Goal: Task Accomplishment & Management: Complete application form

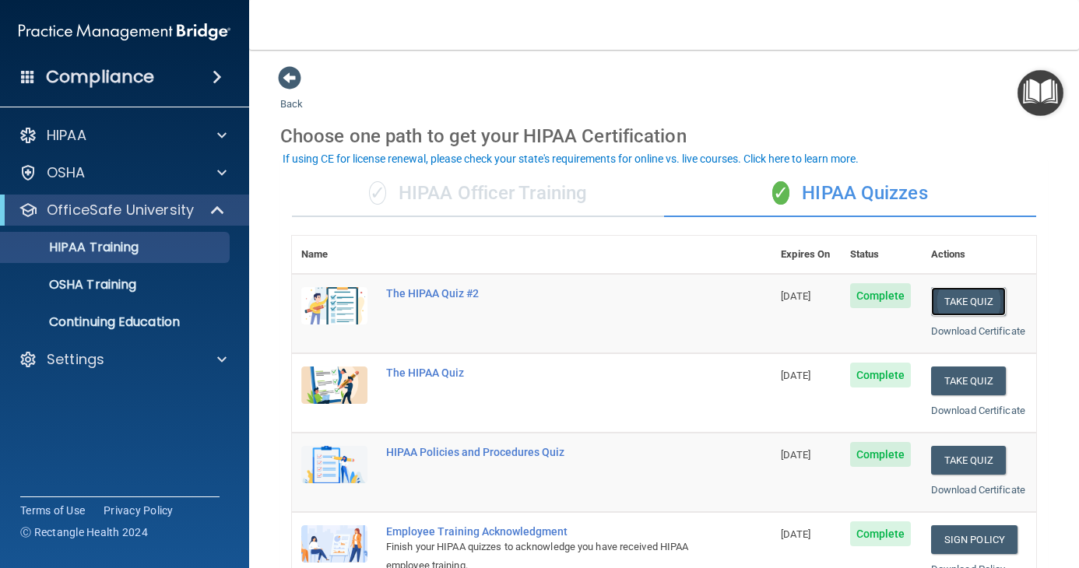
click at [966, 307] on button "Take Quiz" at bounding box center [968, 301] width 75 height 29
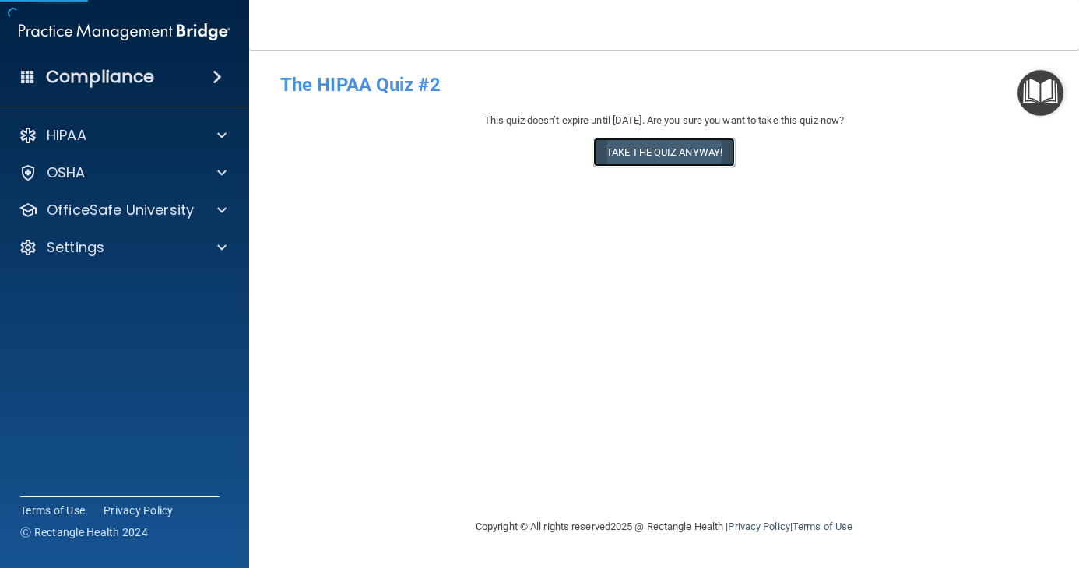
click at [651, 150] on button "Take the quiz anyway!" at bounding box center [664, 152] width 142 height 29
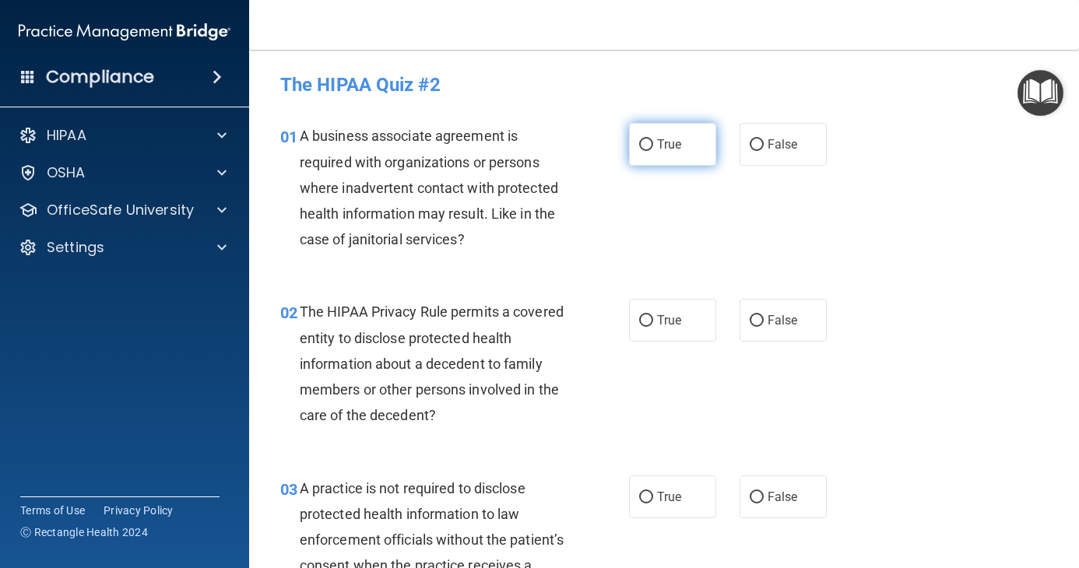
click at [645, 146] on input "True" at bounding box center [646, 145] width 14 height 12
radio input "true"
drag, startPoint x: 648, startPoint y: 316, endPoint x: 654, endPoint y: 412, distance: 95.9
click at [648, 315] on label "True" at bounding box center [672, 320] width 87 height 43
click at [648, 315] on input "True" at bounding box center [646, 321] width 14 height 12
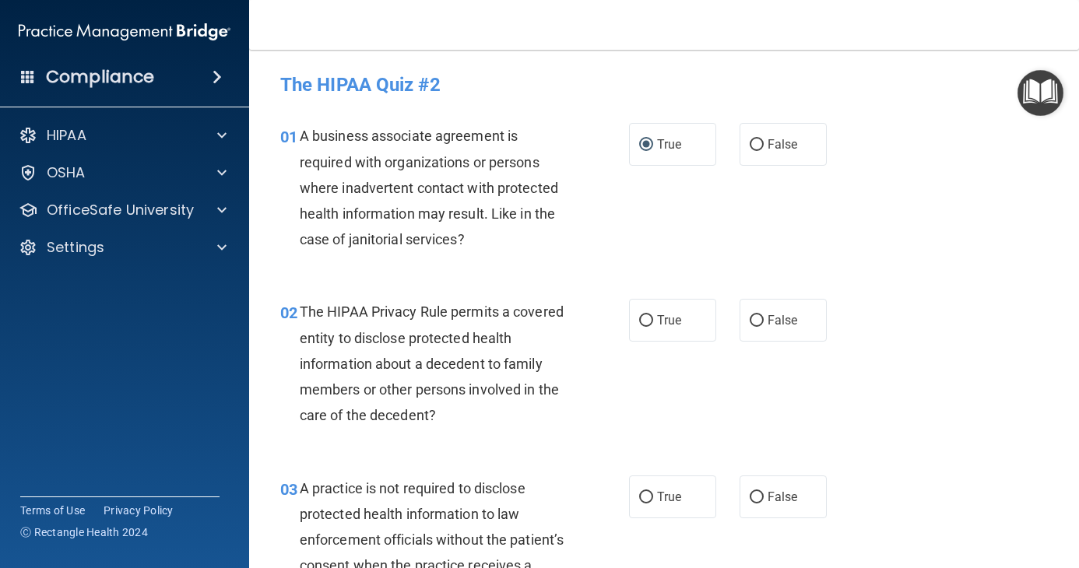
radio input "true"
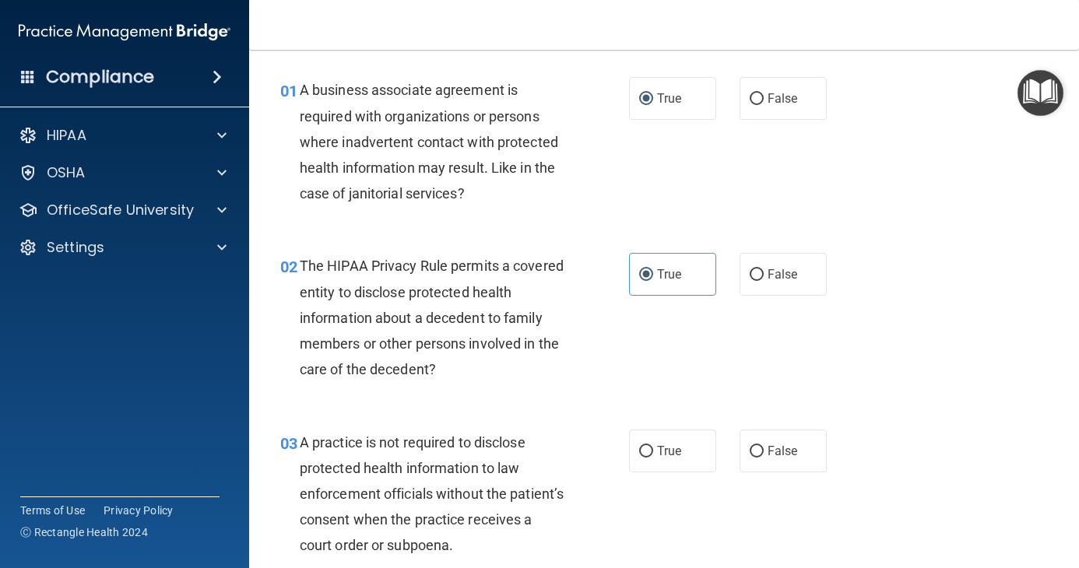
scroll to position [156, 0]
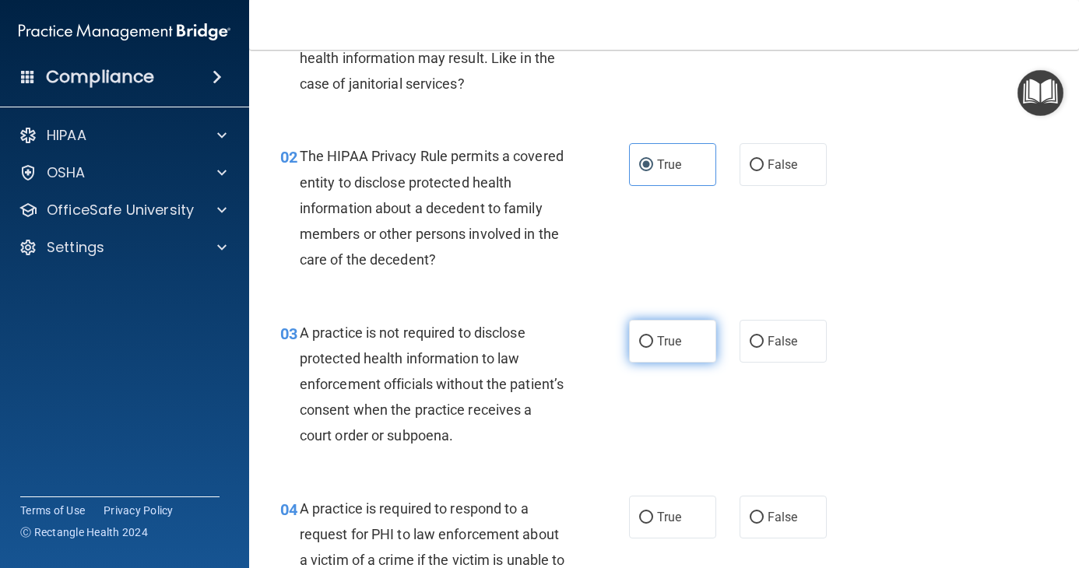
click at [664, 331] on label "True" at bounding box center [672, 341] width 87 height 43
click at [653, 336] on input "True" at bounding box center [646, 342] width 14 height 12
radio input "true"
click at [770, 336] on span "False" at bounding box center [782, 341] width 30 height 15
click at [763, 336] on input "False" at bounding box center [756, 342] width 14 height 12
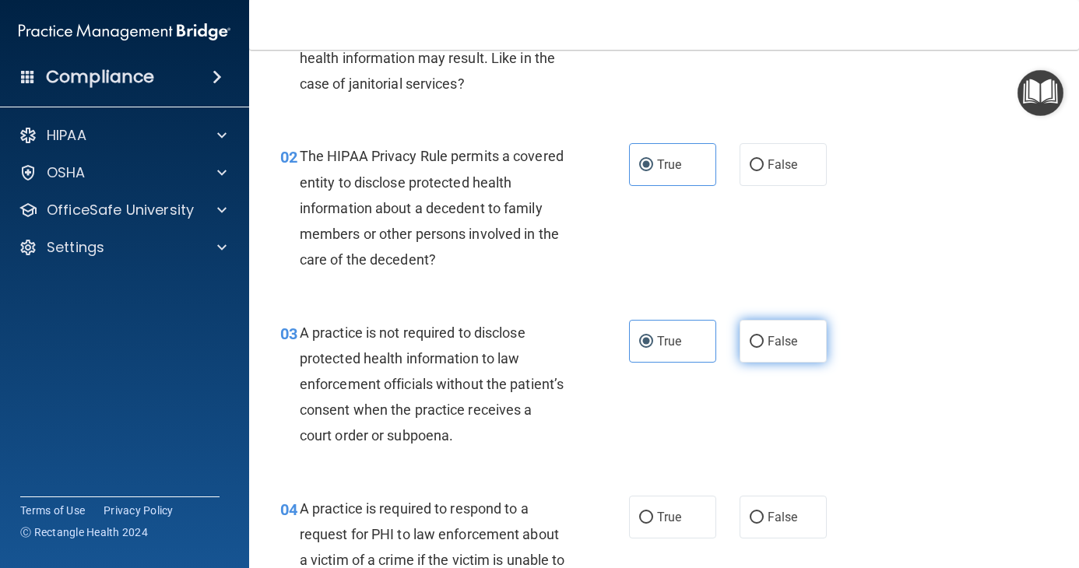
radio input "true"
radio input "false"
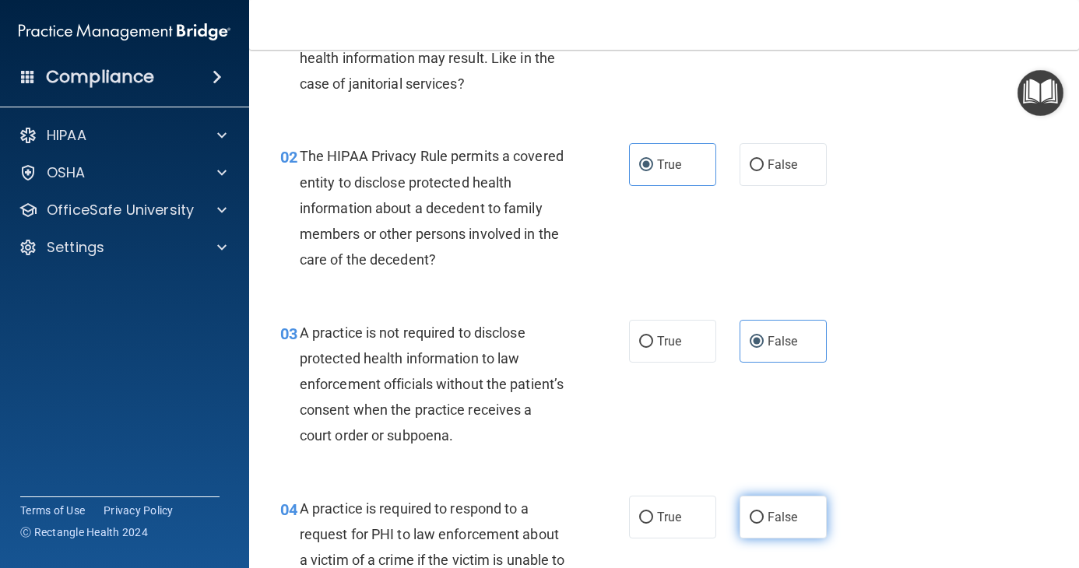
click at [756, 510] on label "False" at bounding box center [782, 517] width 87 height 43
click at [756, 512] on input "False" at bounding box center [756, 518] width 14 height 12
radio input "true"
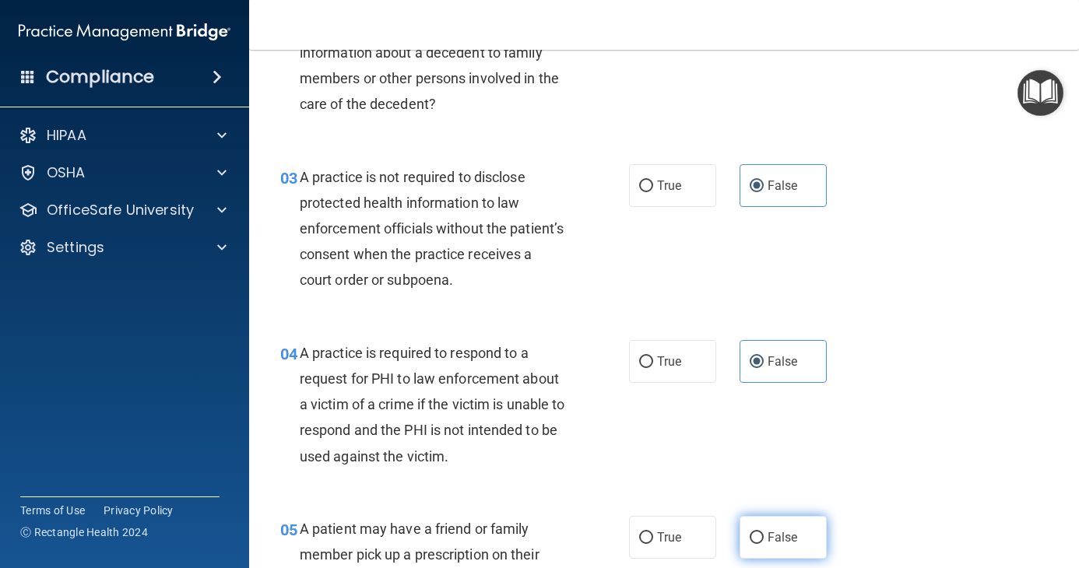
click at [749, 542] on input "False" at bounding box center [756, 538] width 14 height 12
radio input "true"
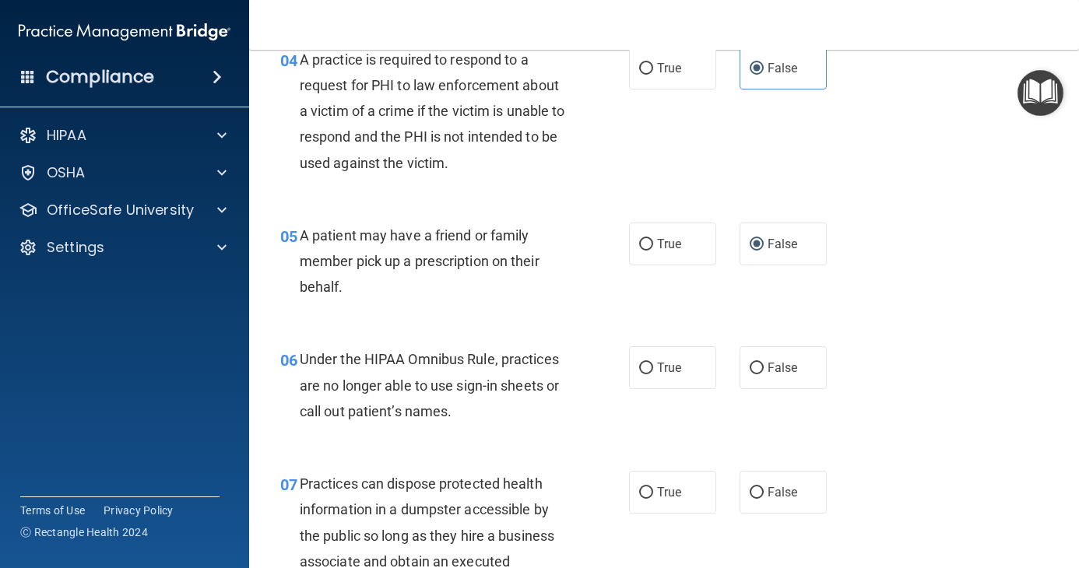
scroll to position [623, 0]
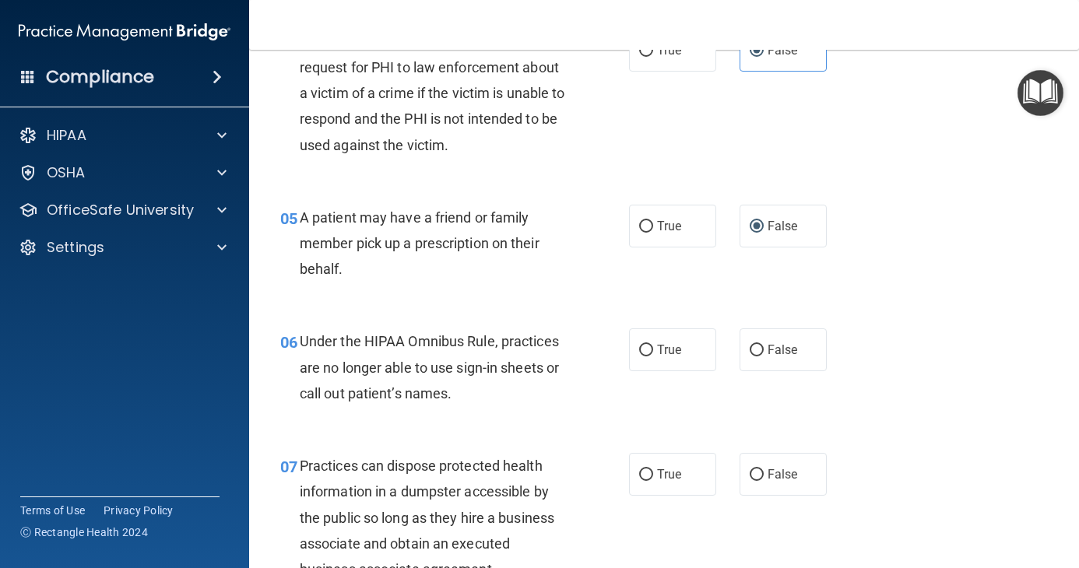
drag, startPoint x: 645, startPoint y: 342, endPoint x: 661, endPoint y: 406, distance: 65.7
click at [645, 345] on label "True" at bounding box center [672, 349] width 87 height 43
click at [647, 493] on label "True" at bounding box center [672, 474] width 87 height 43
click at [647, 481] on input "True" at bounding box center [646, 475] width 14 height 12
radio input "true"
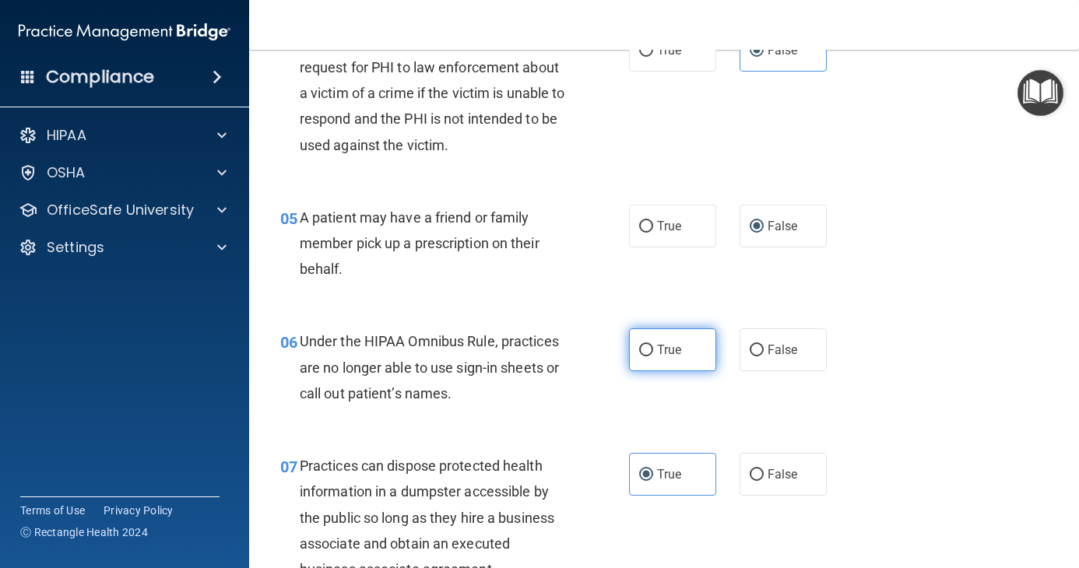
click at [639, 353] on input "True" at bounding box center [646, 351] width 14 height 12
radio input "true"
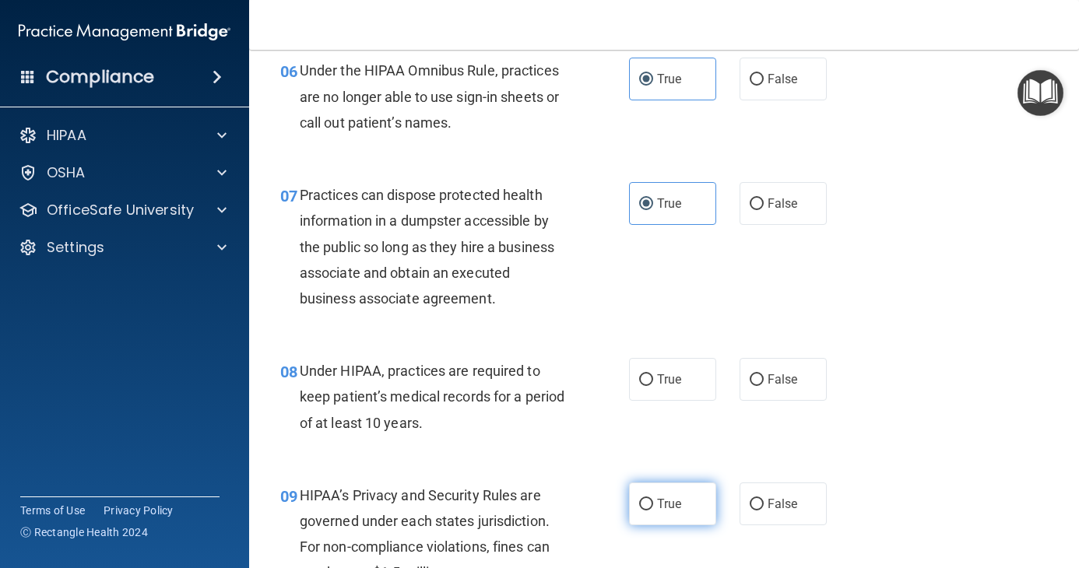
scroll to position [934, 0]
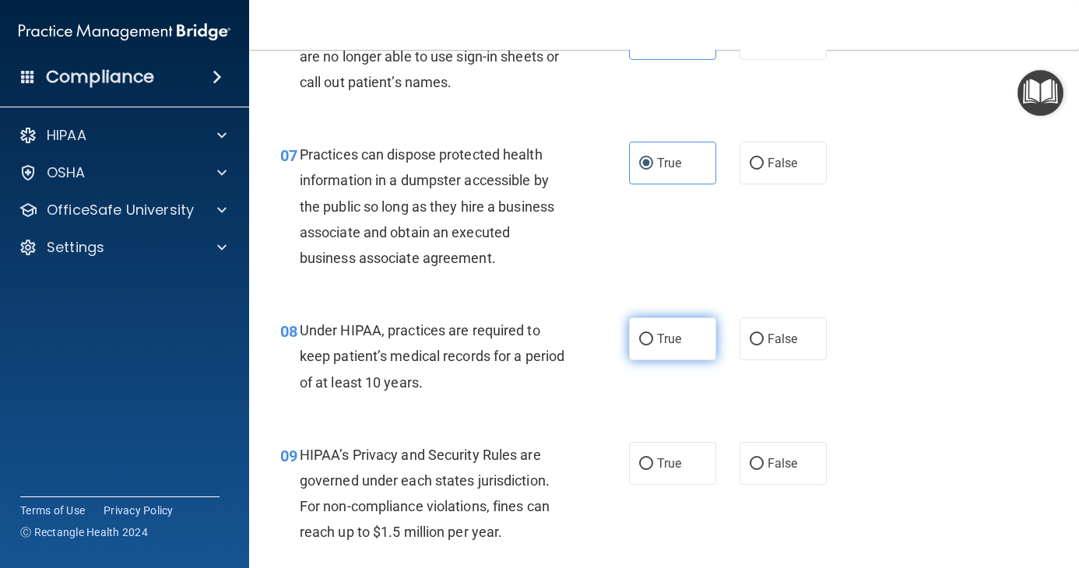
click at [634, 348] on label "True" at bounding box center [672, 338] width 87 height 43
click at [639, 345] on input "True" at bounding box center [646, 340] width 14 height 12
radio input "true"
click at [739, 458] on label "False" at bounding box center [782, 463] width 87 height 43
click at [749, 458] on input "False" at bounding box center [756, 464] width 14 height 12
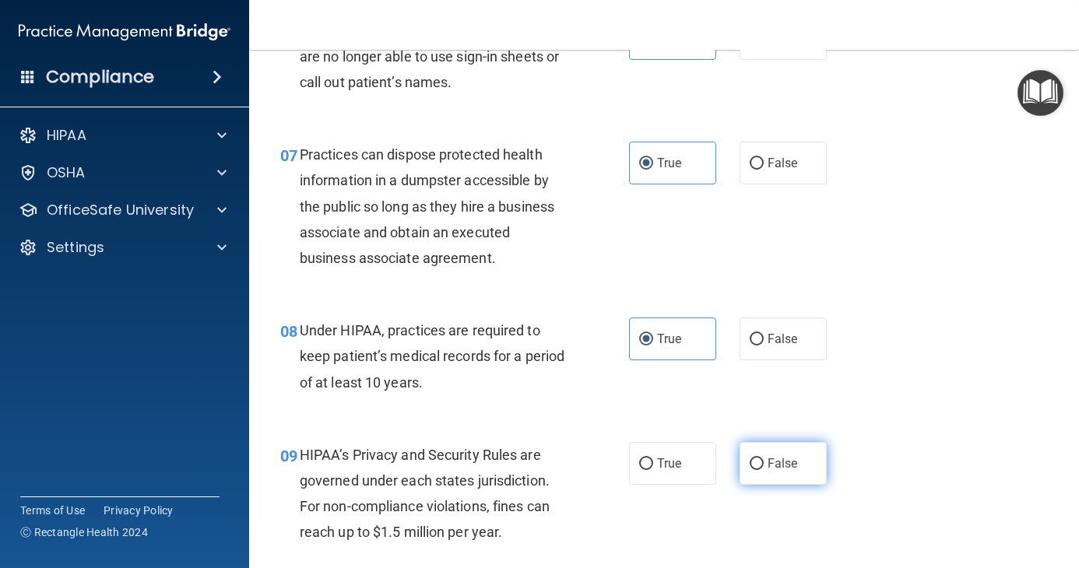
radio input "true"
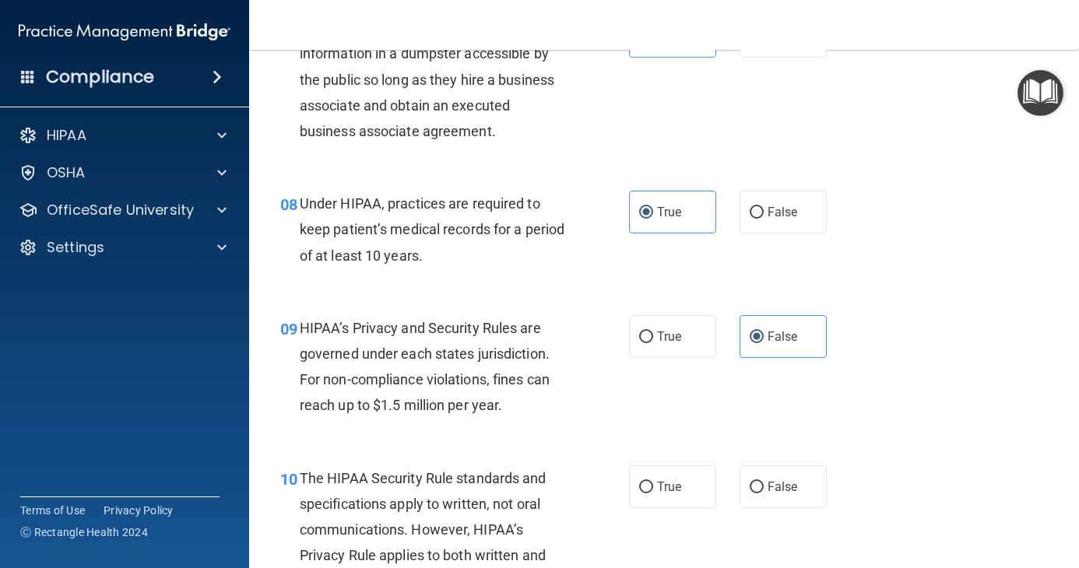
scroll to position [1089, 0]
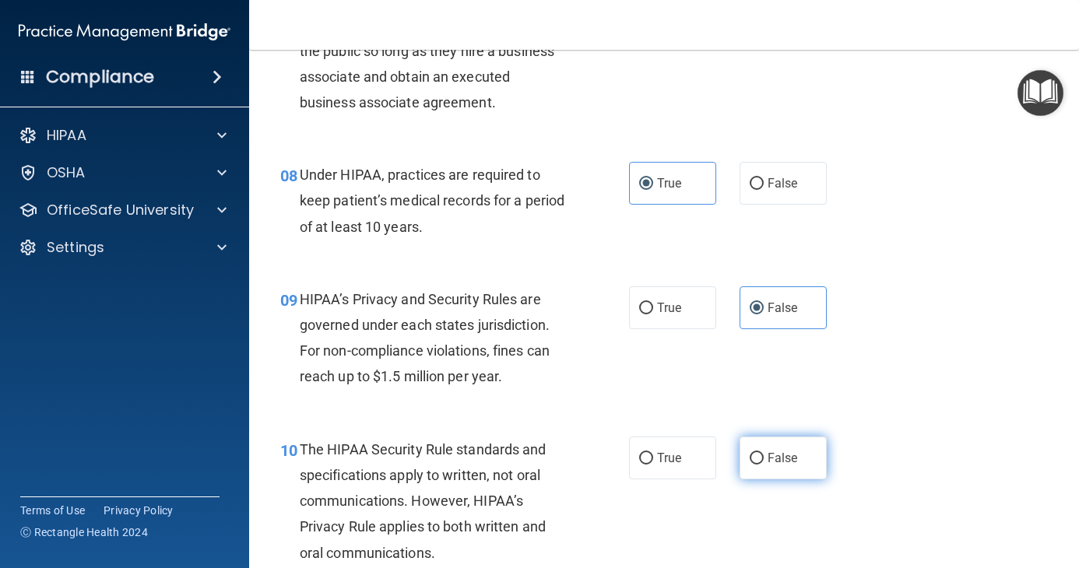
click at [739, 445] on label "False" at bounding box center [782, 458] width 87 height 43
click at [749, 453] on input "False" at bounding box center [756, 459] width 14 height 12
radio input "true"
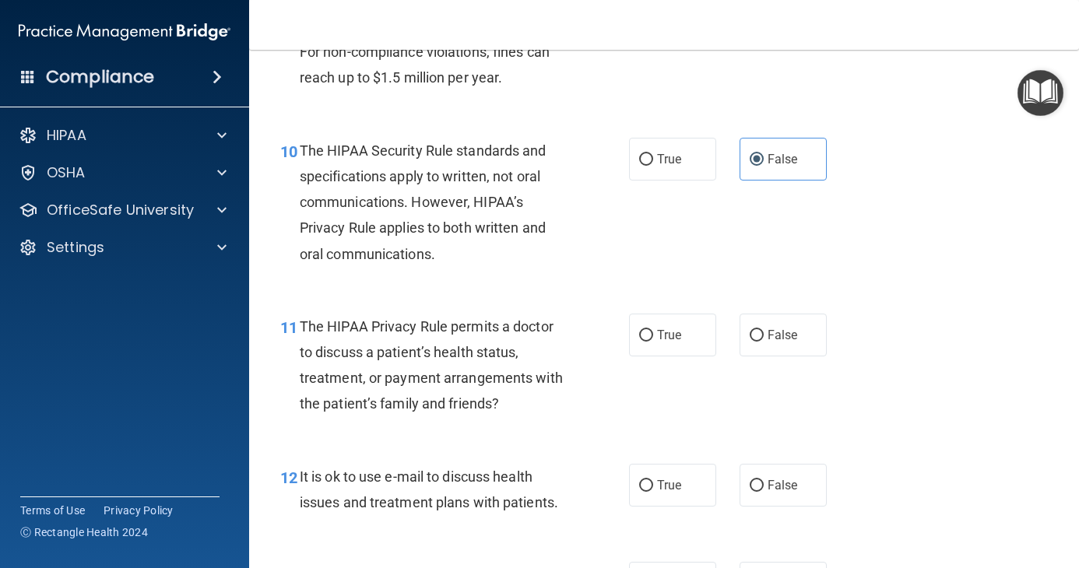
scroll to position [1401, 0]
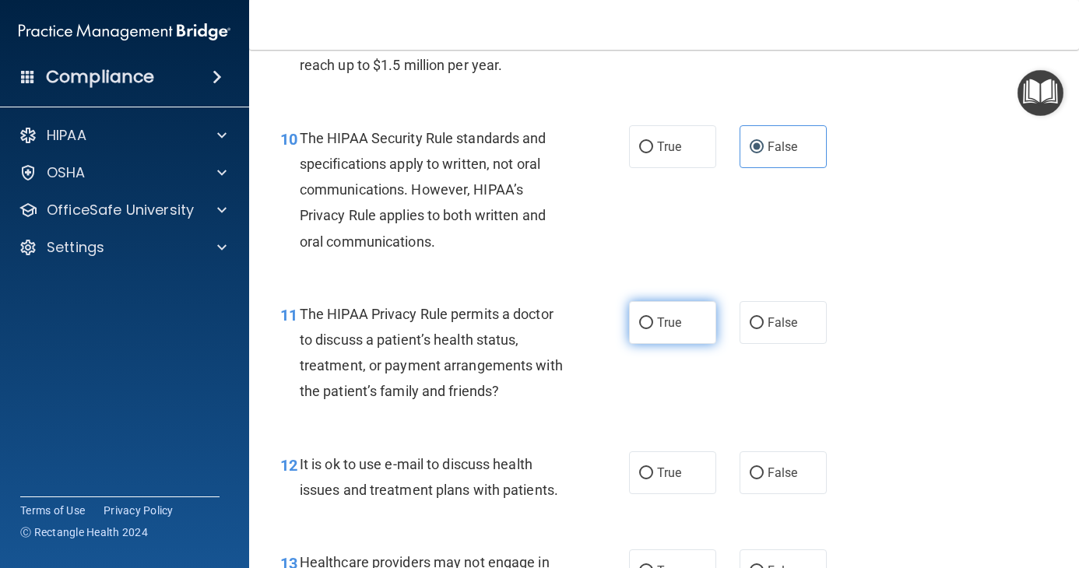
click at [650, 331] on label "True" at bounding box center [672, 322] width 87 height 43
click at [650, 329] on input "True" at bounding box center [646, 323] width 14 height 12
radio input "true"
click at [664, 478] on span "True" at bounding box center [669, 472] width 24 height 15
click at [653, 478] on input "True" at bounding box center [646, 474] width 14 height 12
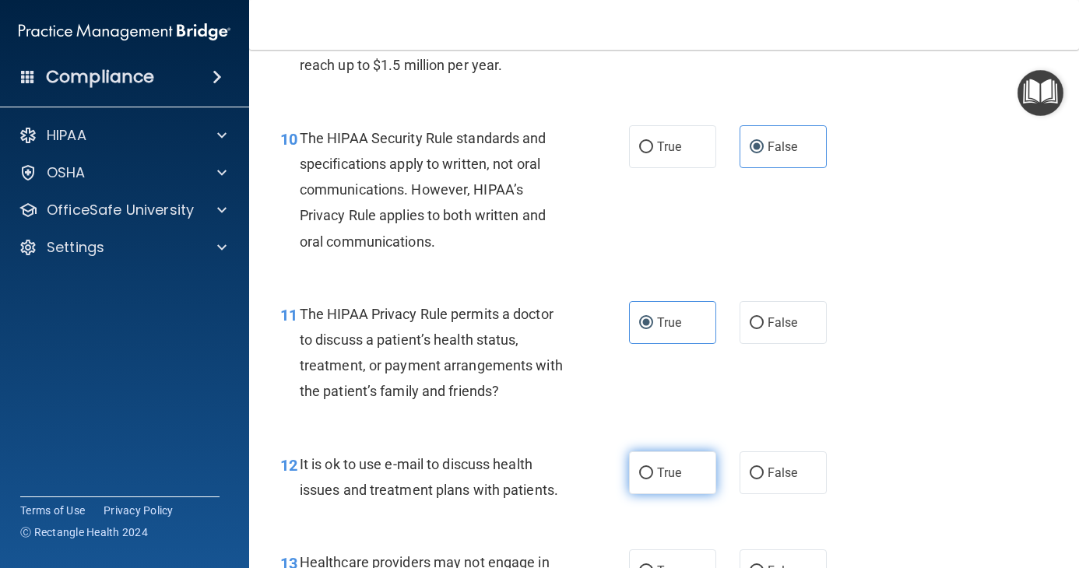
radio input "true"
click at [643, 560] on label "True" at bounding box center [672, 570] width 87 height 43
click at [643, 566] on input "True" at bounding box center [646, 572] width 14 height 12
radio input "true"
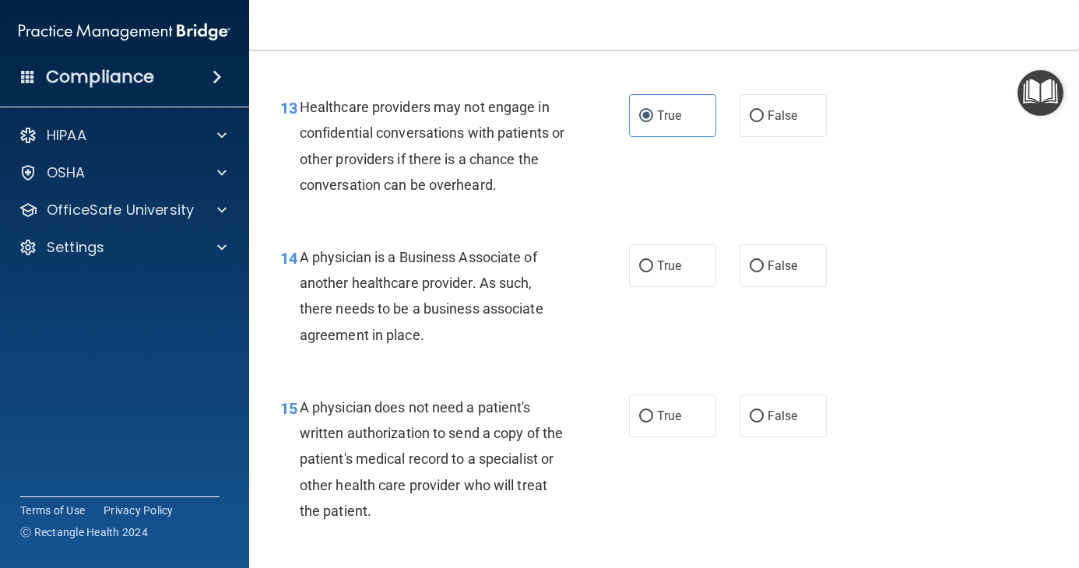
scroll to position [1877, 0]
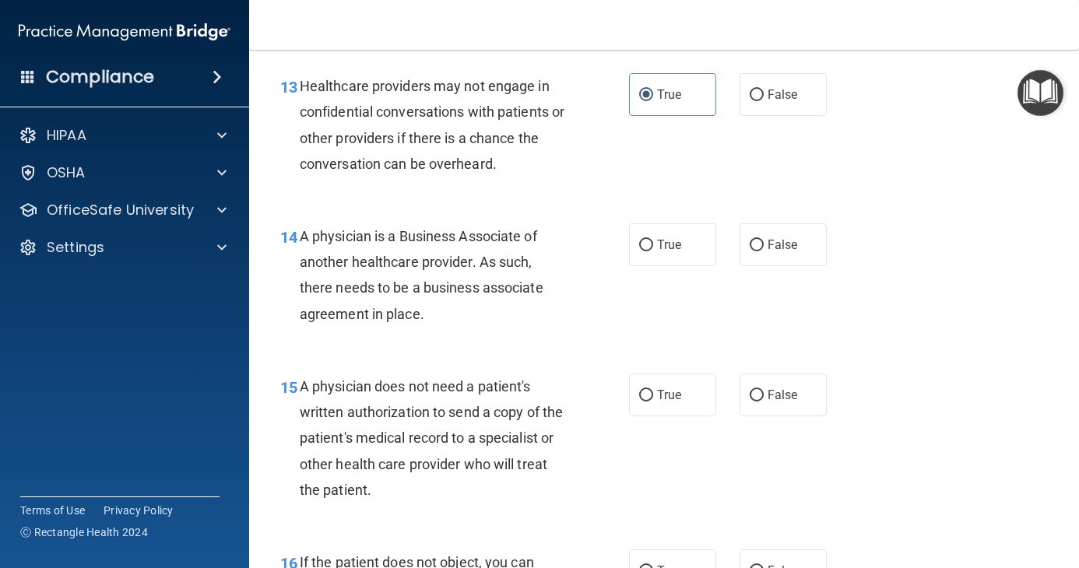
drag, startPoint x: 755, startPoint y: 247, endPoint x: 761, endPoint y: 268, distance: 21.9
click at [756, 248] on input "False" at bounding box center [756, 246] width 14 height 12
radio input "true"
click at [767, 399] on span "False" at bounding box center [782, 395] width 30 height 15
click at [763, 399] on input "False" at bounding box center [756, 396] width 14 height 12
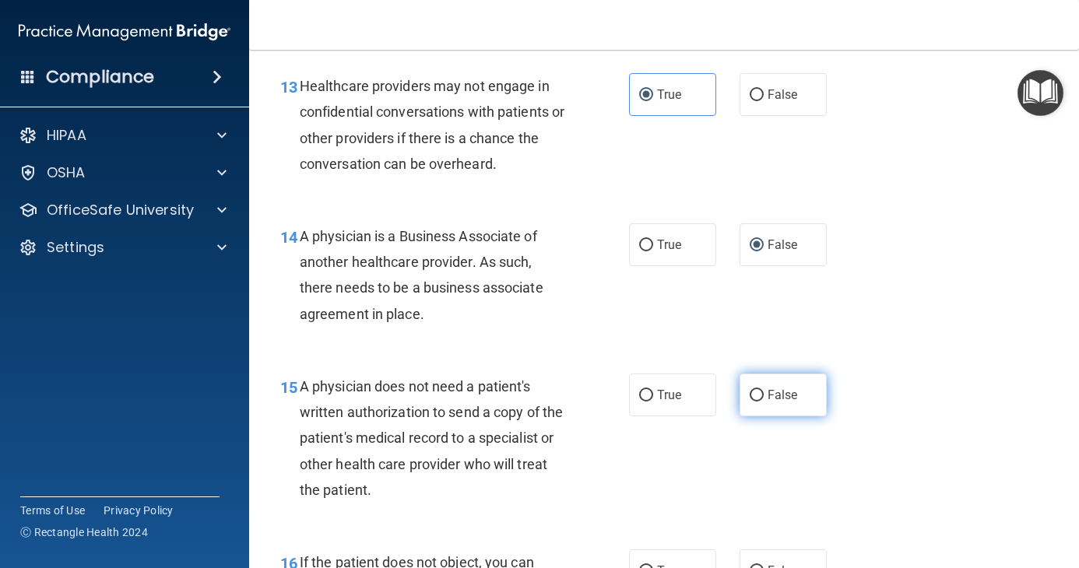
radio input "true"
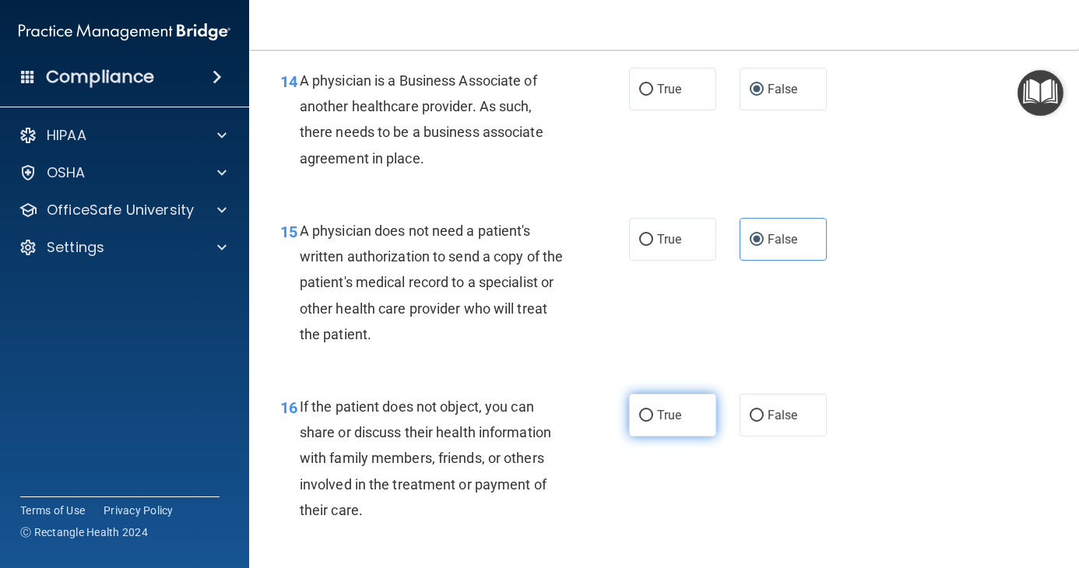
click at [651, 416] on label "True" at bounding box center [672, 415] width 87 height 43
click at [651, 416] on input "True" at bounding box center [646, 416] width 14 height 12
radio input "true"
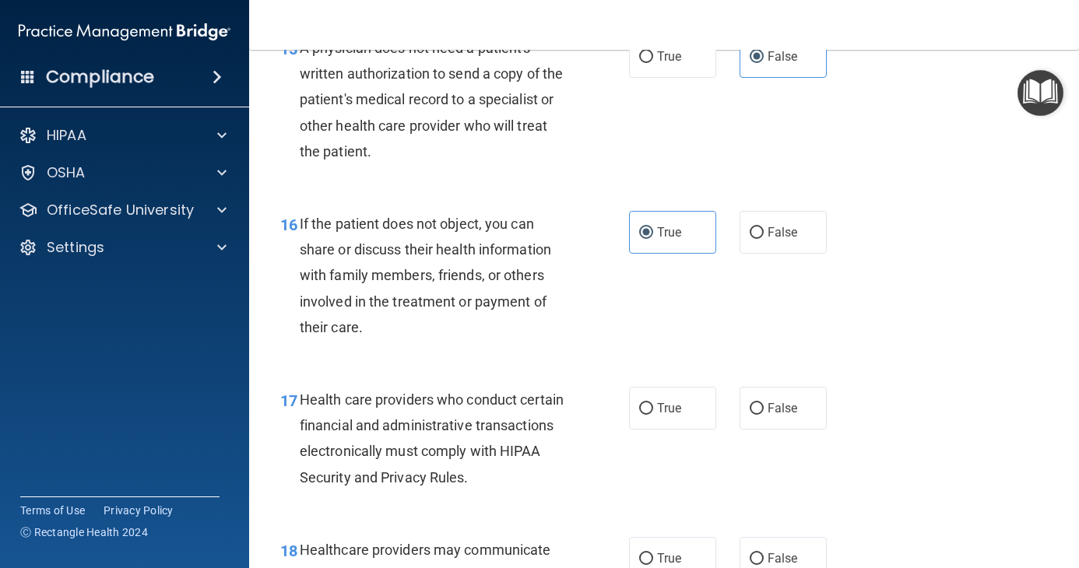
scroll to position [2266, 0]
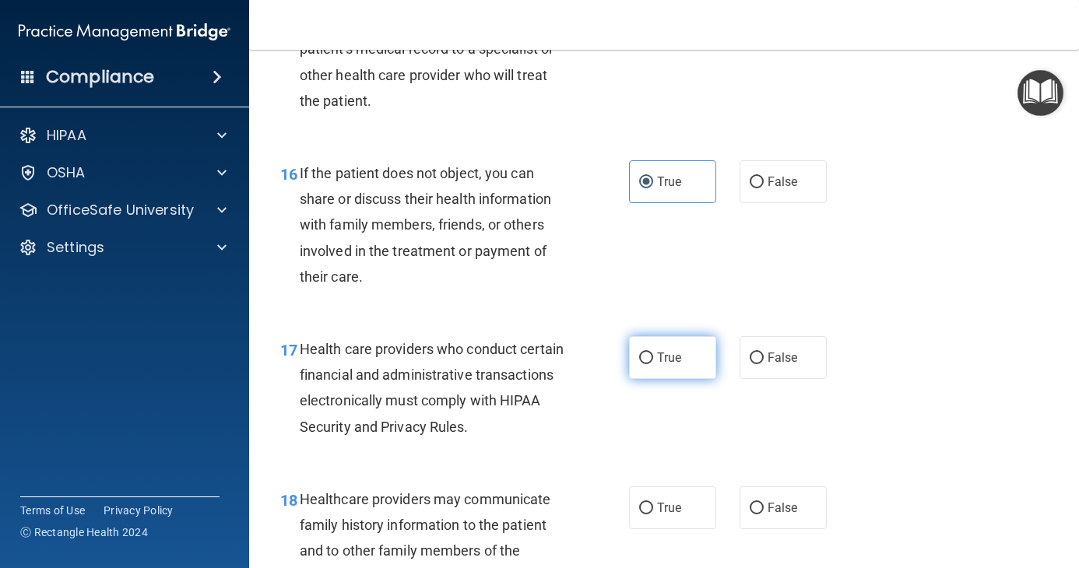
click at [657, 354] on span "True" at bounding box center [669, 357] width 24 height 15
click at [653, 354] on input "True" at bounding box center [646, 359] width 14 height 12
radio input "true"
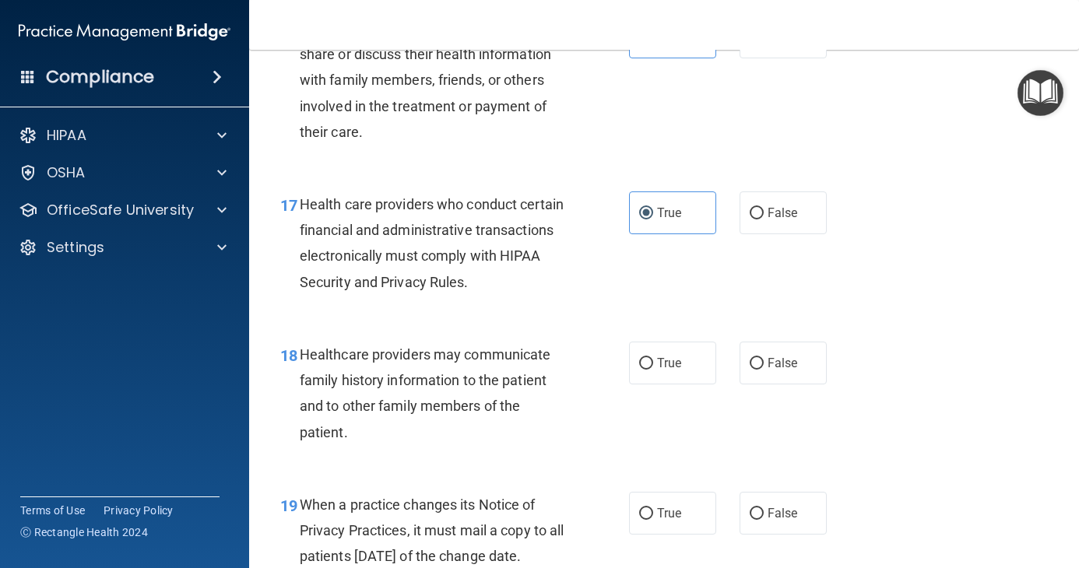
scroll to position [2422, 0]
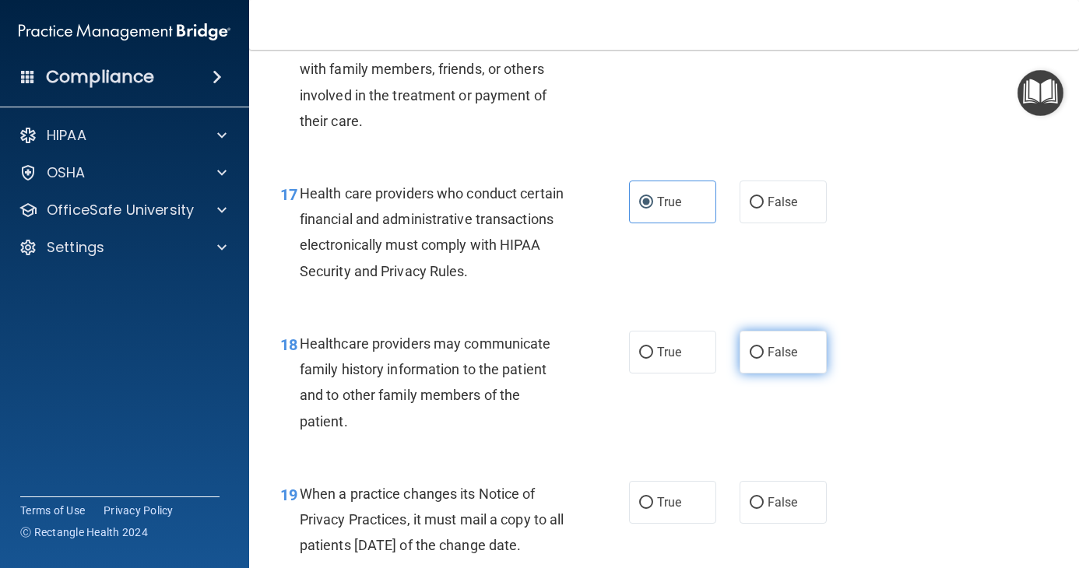
click at [764, 360] on label "False" at bounding box center [782, 352] width 87 height 43
click at [763, 359] on input "False" at bounding box center [756, 353] width 14 height 12
radio input "true"
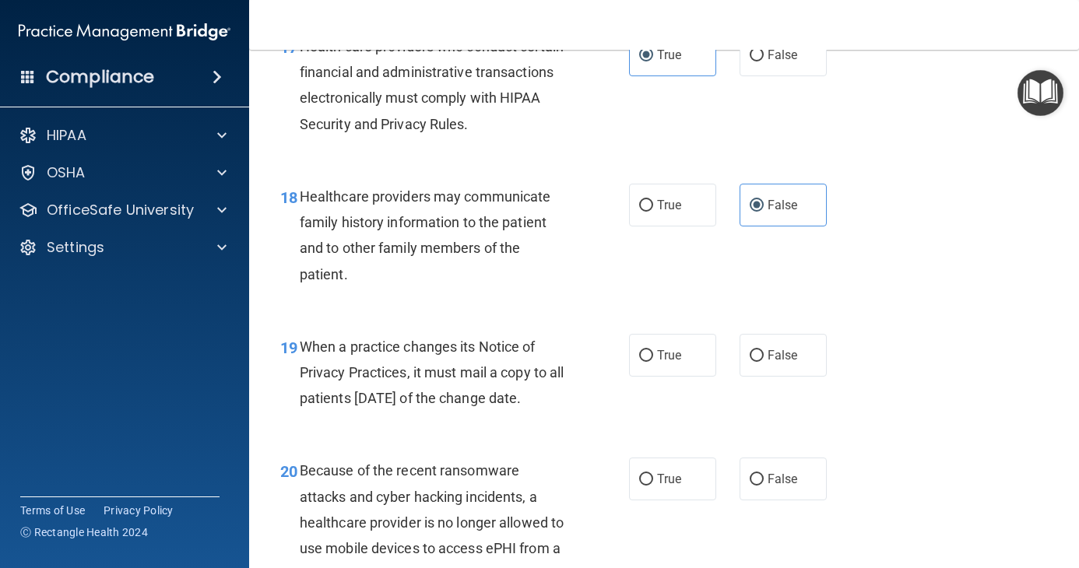
scroll to position [2577, 0]
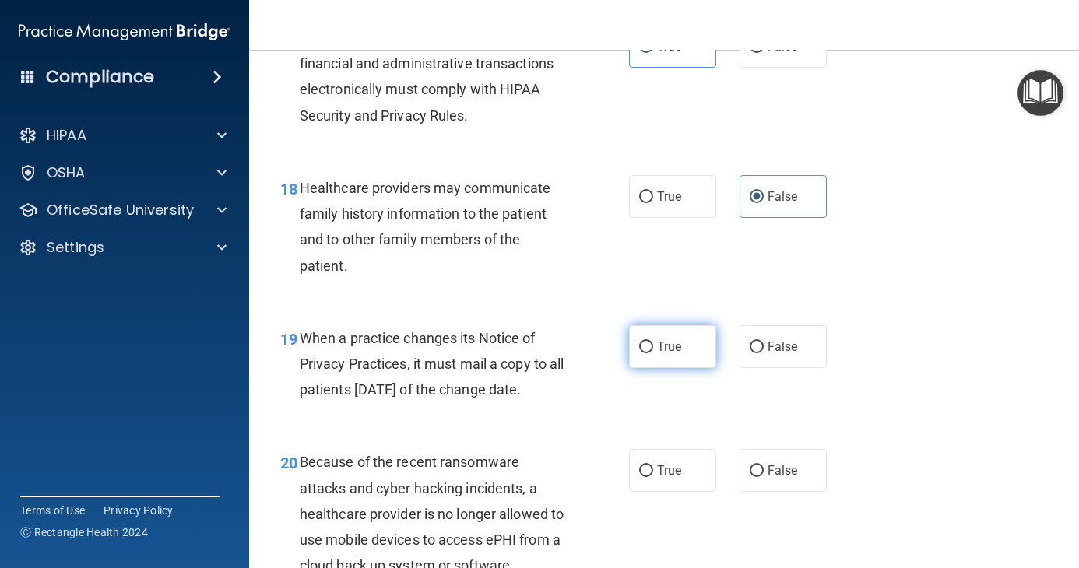
click at [658, 356] on label "True" at bounding box center [672, 346] width 87 height 43
click at [653, 353] on input "True" at bounding box center [646, 348] width 14 height 12
radio input "true"
click at [696, 492] on label "True" at bounding box center [672, 470] width 87 height 43
click at [653, 477] on input "True" at bounding box center [646, 471] width 14 height 12
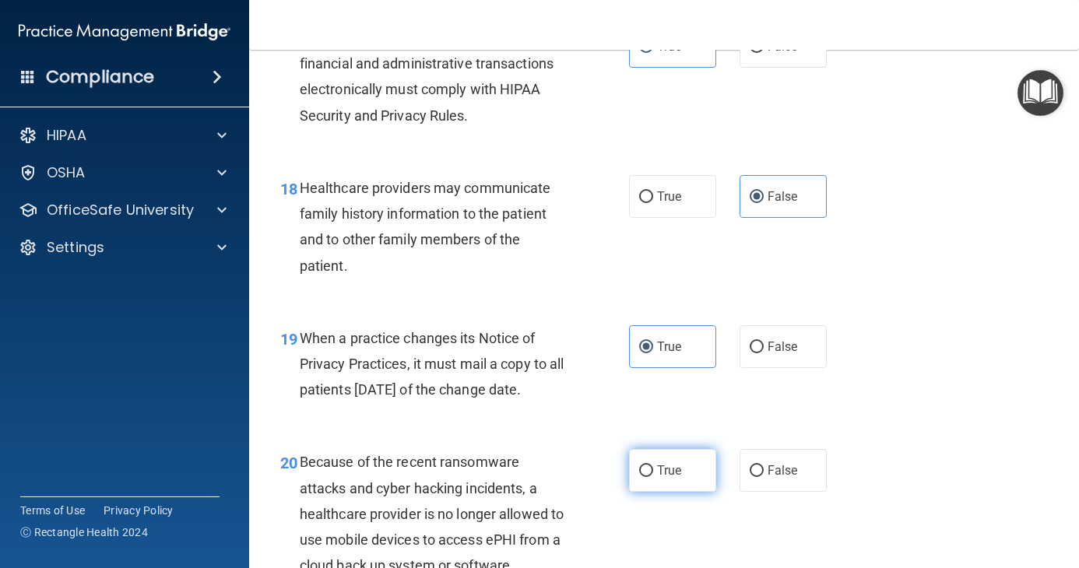
radio input "true"
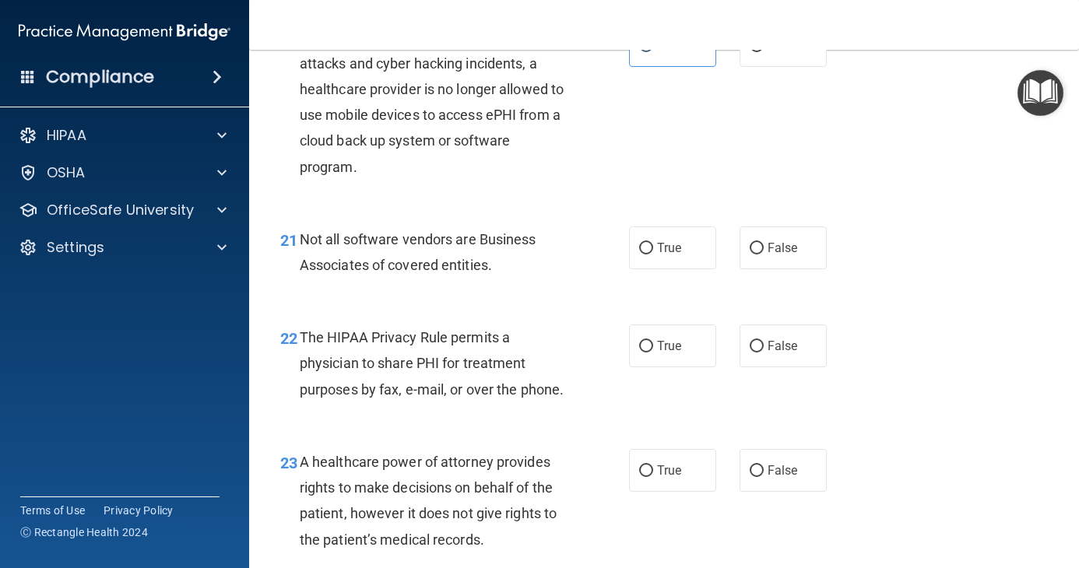
scroll to position [3044, 0]
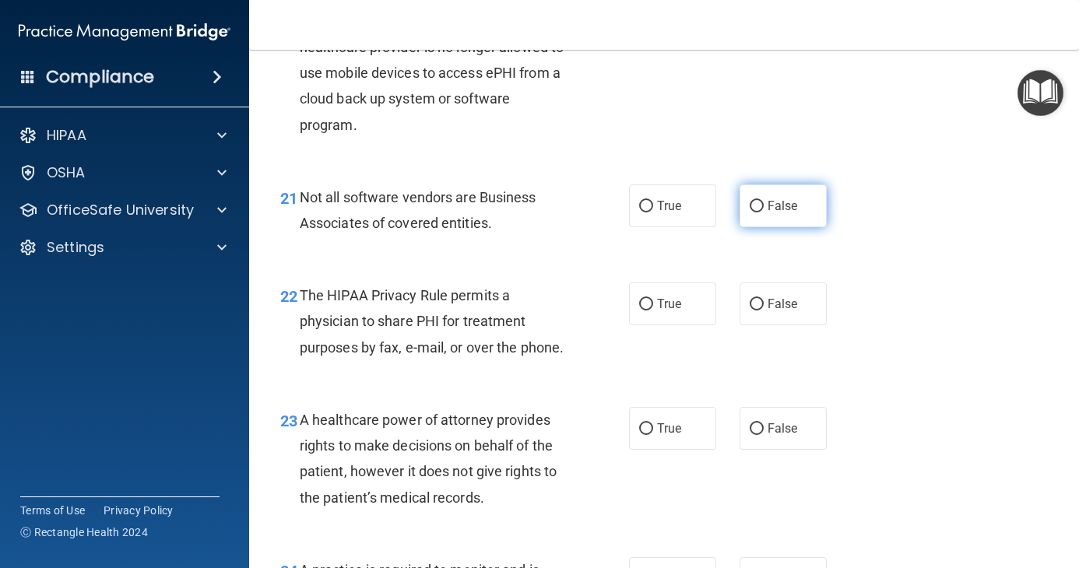
click at [757, 226] on label "False" at bounding box center [782, 205] width 87 height 43
click at [757, 212] on input "False" at bounding box center [756, 207] width 14 height 12
radio input "true"
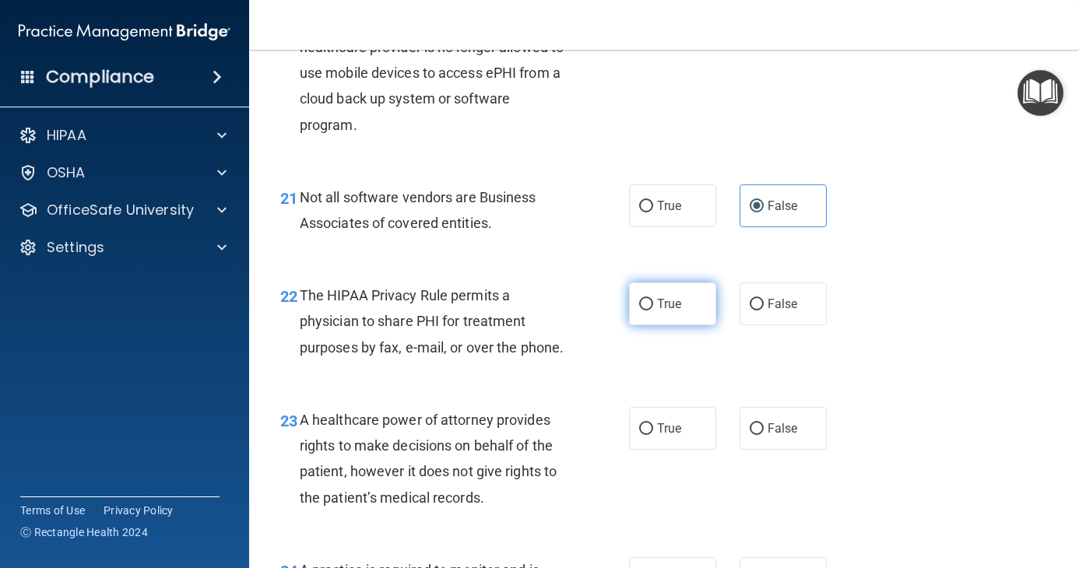
click at [668, 311] on span "True" at bounding box center [669, 303] width 24 height 15
click at [653, 310] on input "True" at bounding box center [646, 305] width 14 height 12
radio input "true"
drag, startPoint x: 786, startPoint y: 507, endPoint x: 787, endPoint y: 498, distance: 8.7
click at [787, 503] on div "23 A healthcare power of attorney provides rights to make decisions on behalf o…" at bounding box center [663, 463] width 791 height 150
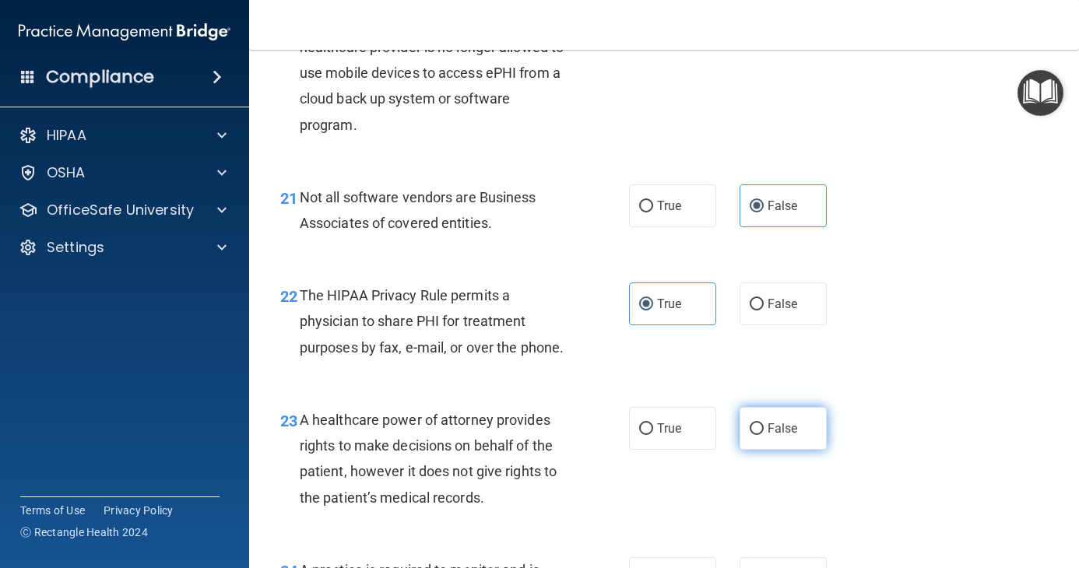
click at [786, 436] on span "False" at bounding box center [782, 428] width 30 height 15
click at [763, 435] on input "False" at bounding box center [756, 429] width 14 height 12
radio input "true"
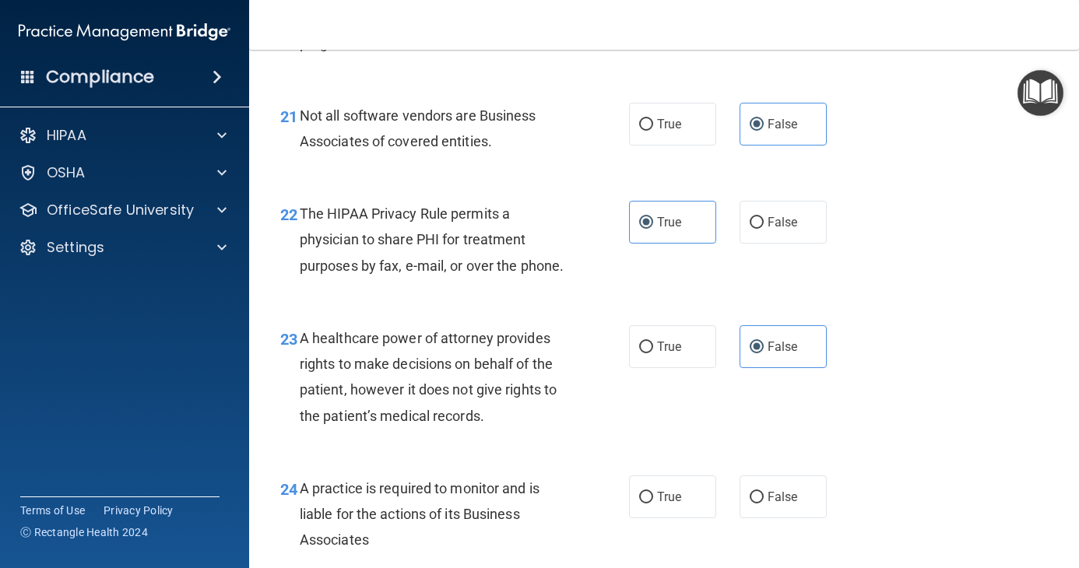
scroll to position [3278, 0]
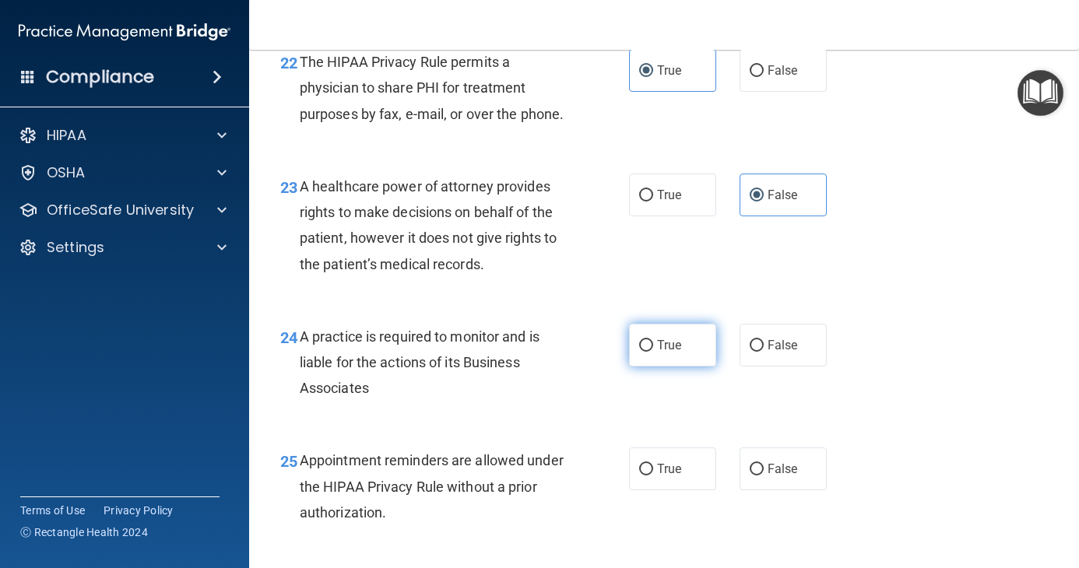
click at [672, 353] on span "True" at bounding box center [669, 345] width 24 height 15
click at [653, 352] on input "True" at bounding box center [646, 346] width 14 height 12
radio input "true"
click at [785, 476] on span "False" at bounding box center [782, 468] width 30 height 15
click at [763, 475] on input "False" at bounding box center [756, 470] width 14 height 12
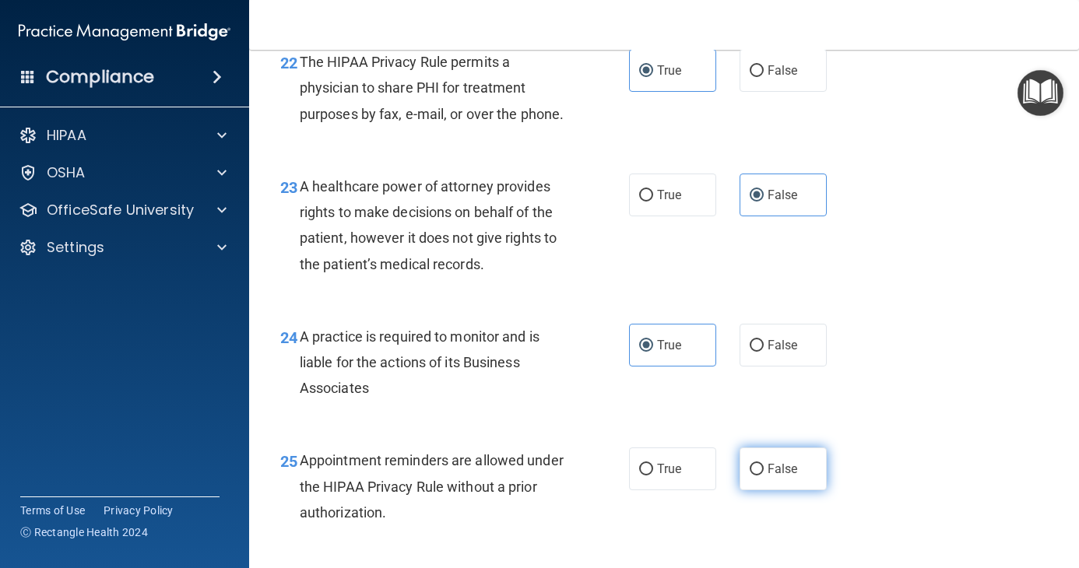
radio input "true"
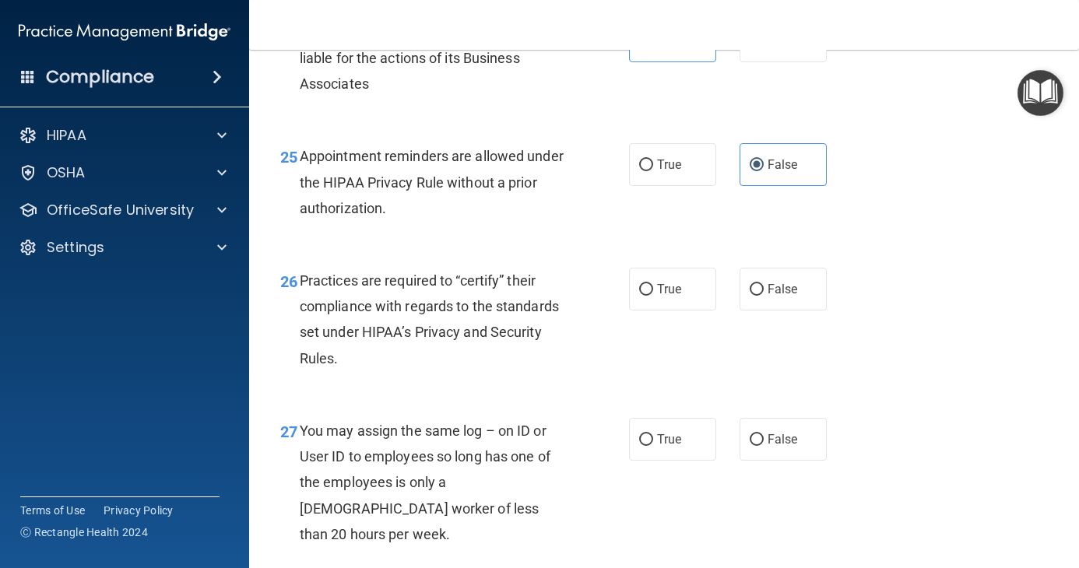
scroll to position [3589, 0]
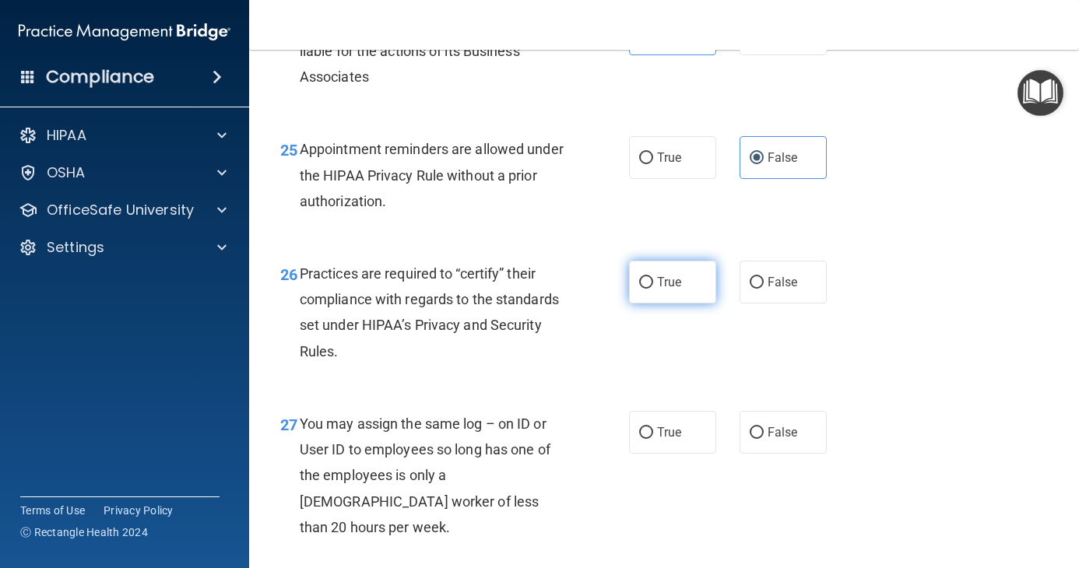
click at [649, 303] on label "True" at bounding box center [672, 282] width 87 height 43
click at [649, 289] on input "True" at bounding box center [646, 283] width 14 height 12
radio input "true"
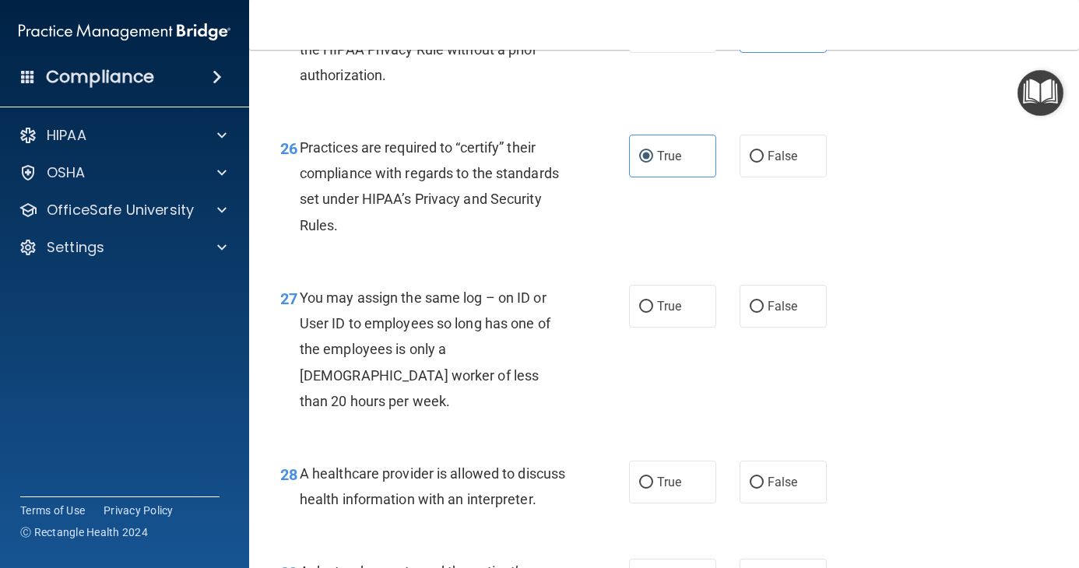
scroll to position [3744, 0]
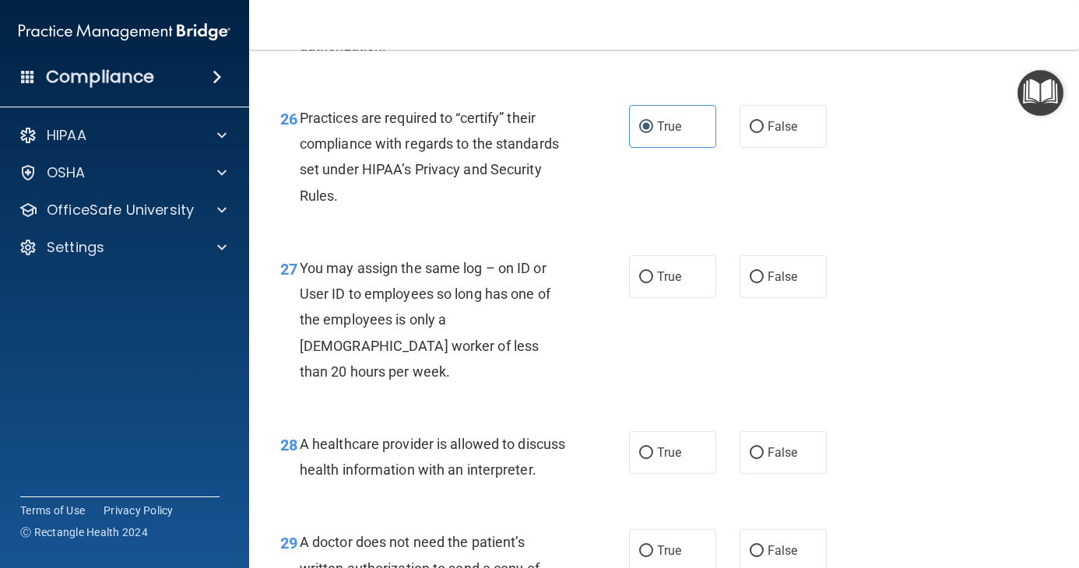
click at [769, 351] on div "27 You may assign the same log – on ID or User ID to employees so long has one …" at bounding box center [663, 324] width 791 height 176
click at [769, 298] on label "False" at bounding box center [782, 276] width 87 height 43
click at [763, 283] on input "False" at bounding box center [756, 278] width 14 height 12
radio input "true"
click at [807, 472] on label "False" at bounding box center [782, 452] width 87 height 43
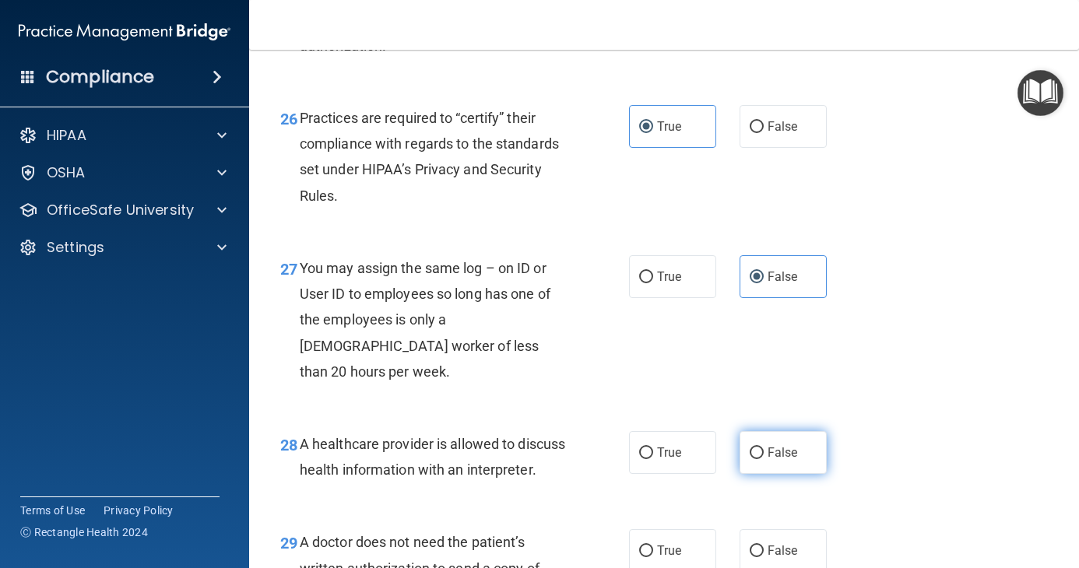
click at [763, 459] on input "False" at bounding box center [756, 453] width 14 height 12
radio input "true"
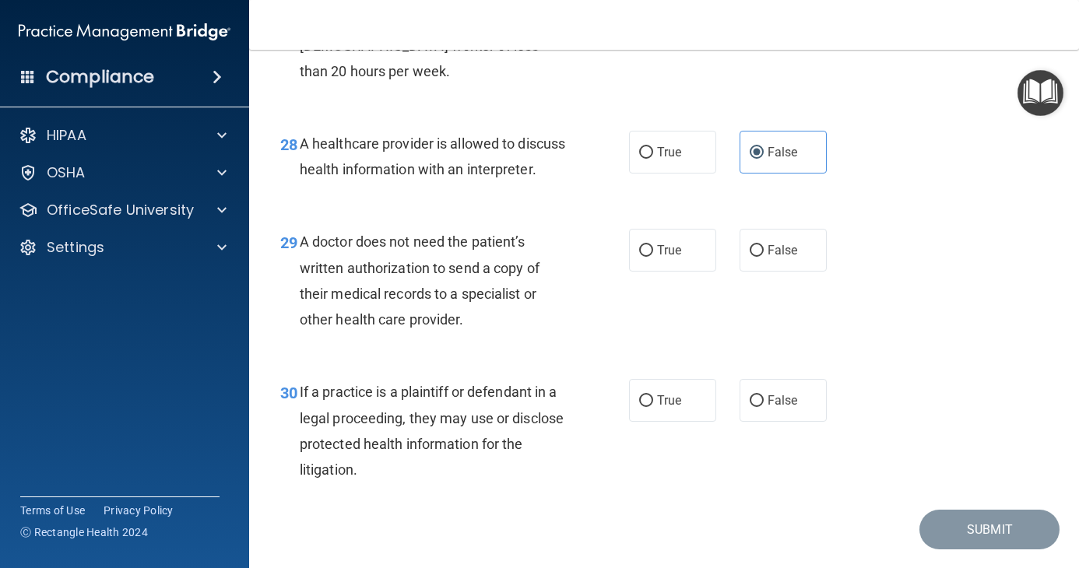
scroll to position [4056, 0]
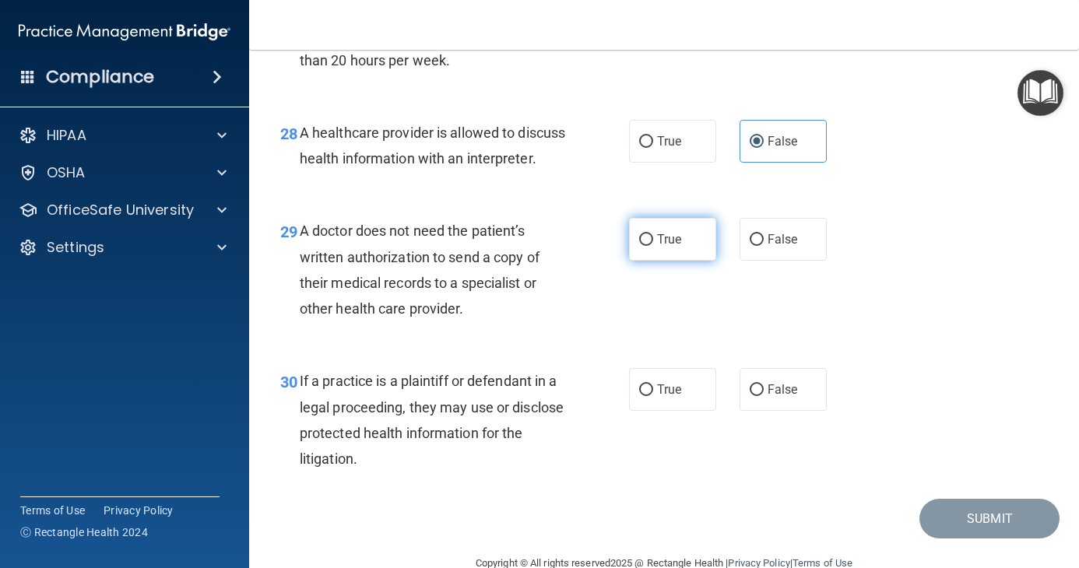
click at [689, 261] on label "True" at bounding box center [672, 239] width 87 height 43
click at [653, 246] on input "True" at bounding box center [646, 240] width 14 height 12
radio input "true"
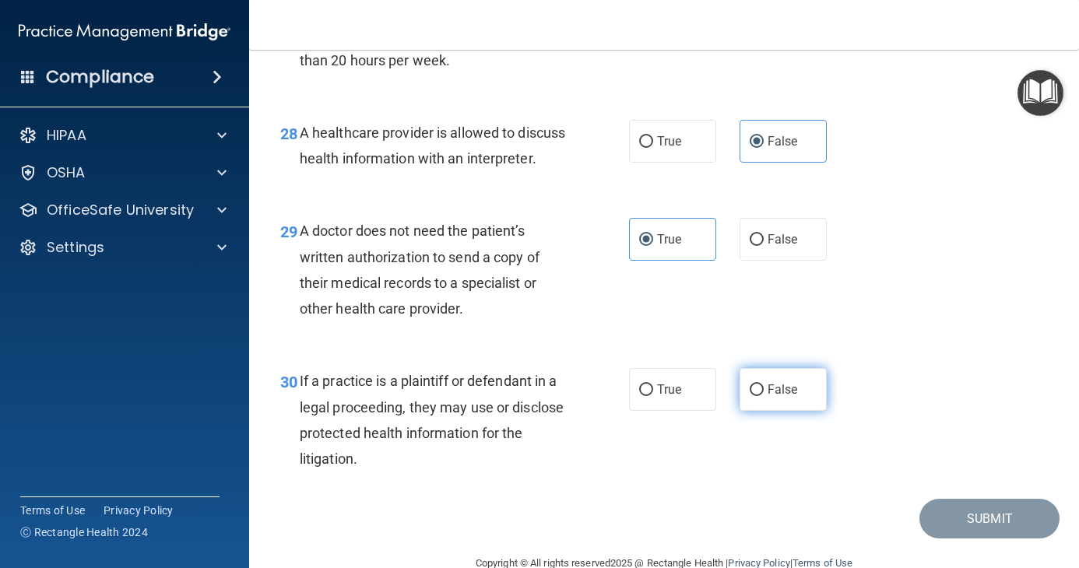
click at [759, 411] on label "False" at bounding box center [782, 389] width 87 height 43
click at [759, 396] on input "False" at bounding box center [756, 390] width 14 height 12
radio input "true"
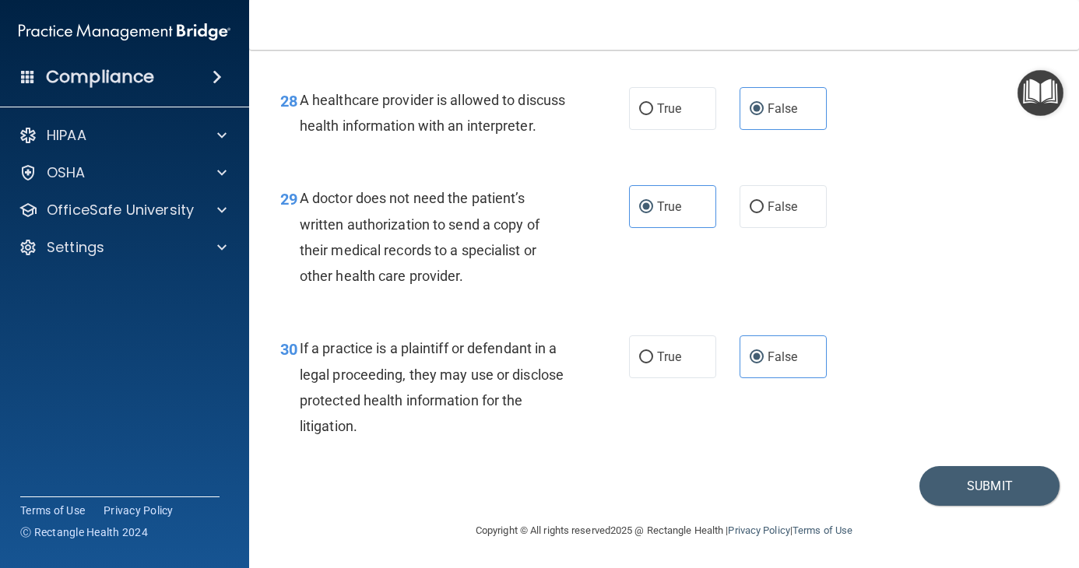
scroll to position [4140, 0]
click at [970, 486] on button "Submit" at bounding box center [989, 486] width 140 height 40
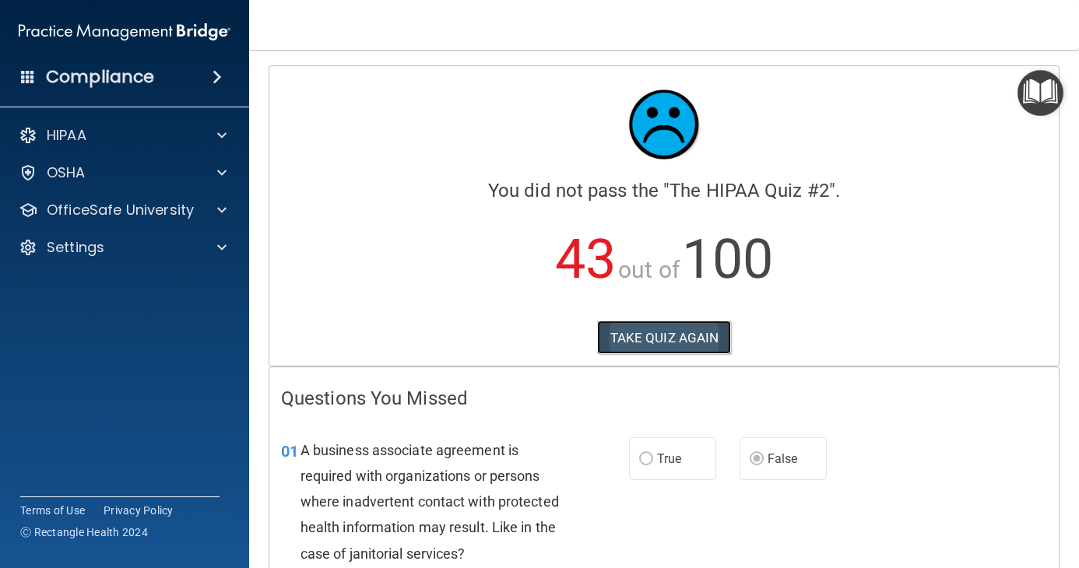
click at [690, 336] on button "TAKE QUIZ AGAIN" at bounding box center [664, 338] width 135 height 34
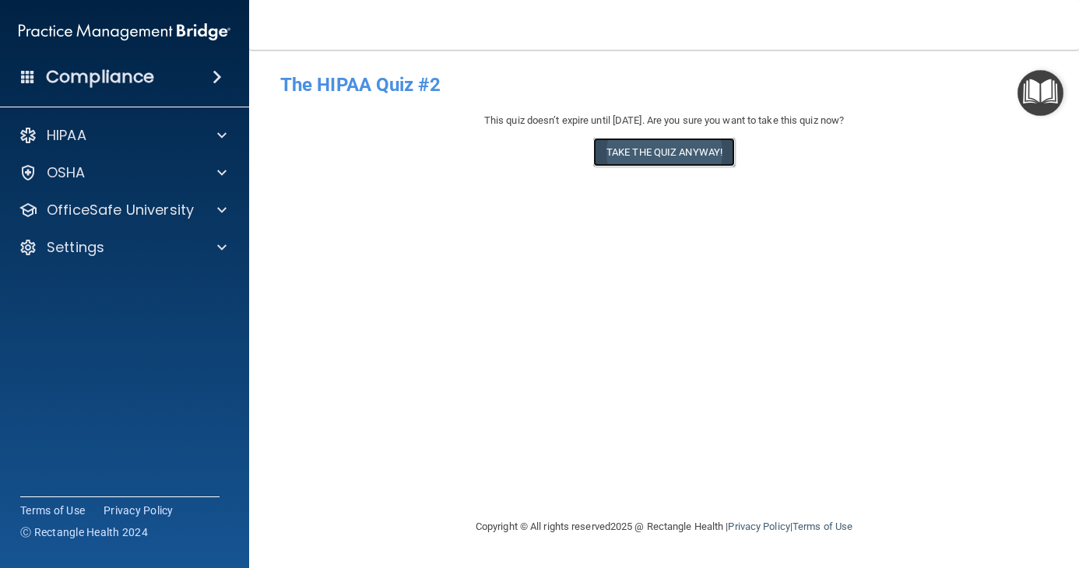
click at [661, 146] on button "Take the quiz anyway!" at bounding box center [664, 152] width 142 height 29
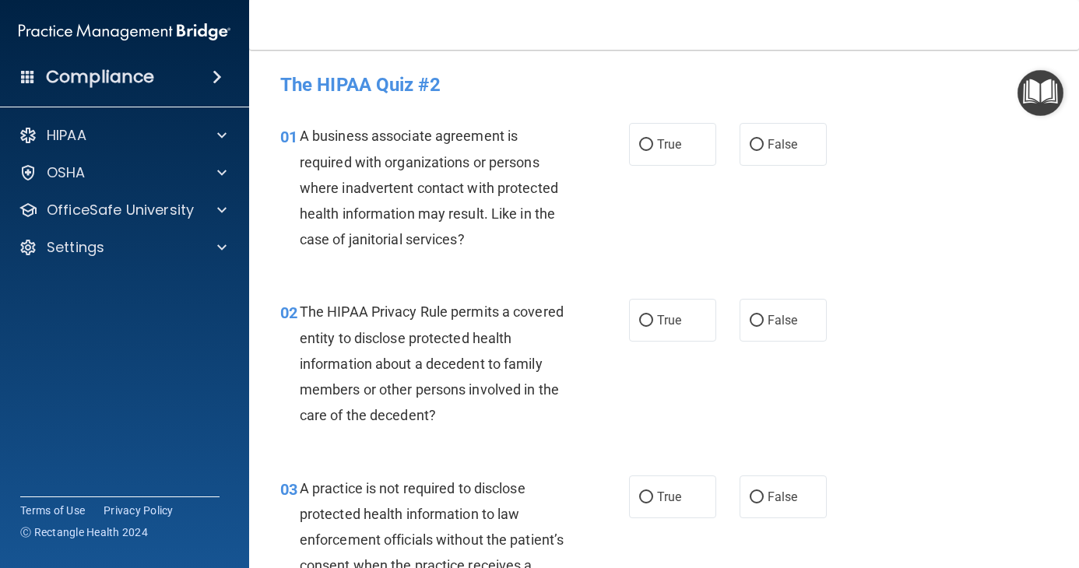
drag, startPoint x: 777, startPoint y: 152, endPoint x: 763, endPoint y: 202, distance: 51.7
click at [776, 156] on label "False" at bounding box center [782, 144] width 87 height 43
click at [763, 151] on input "False" at bounding box center [756, 145] width 14 height 12
radio input "true"
drag, startPoint x: 668, startPoint y: 319, endPoint x: 670, endPoint y: 331, distance: 11.8
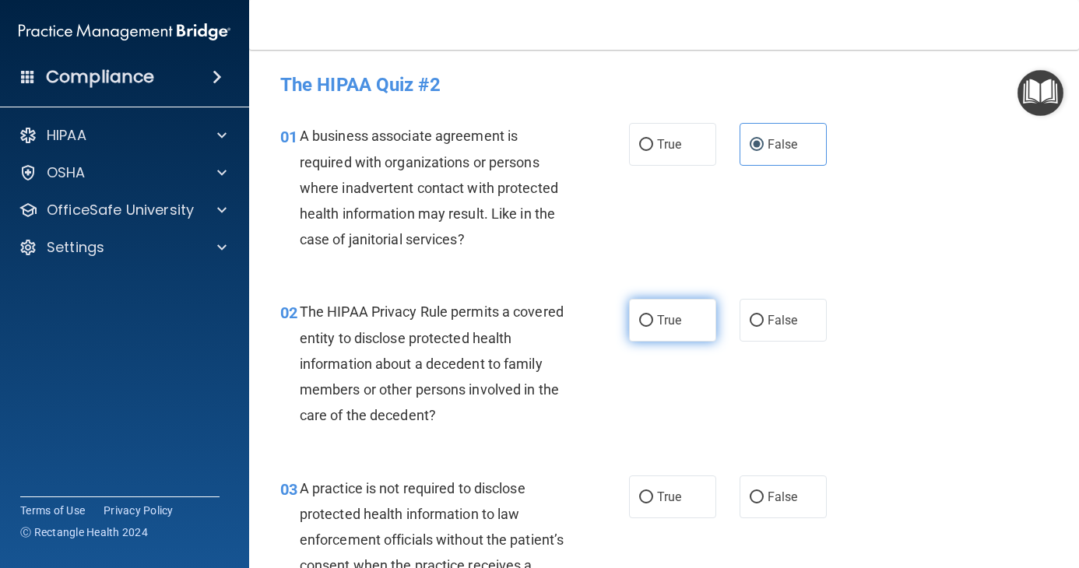
click at [668, 318] on span "True" at bounding box center [669, 320] width 24 height 15
click at [653, 318] on input "True" at bounding box center [646, 321] width 14 height 12
radio input "true"
click at [771, 513] on label "False" at bounding box center [782, 496] width 87 height 43
click at [763, 503] on input "False" at bounding box center [756, 498] width 14 height 12
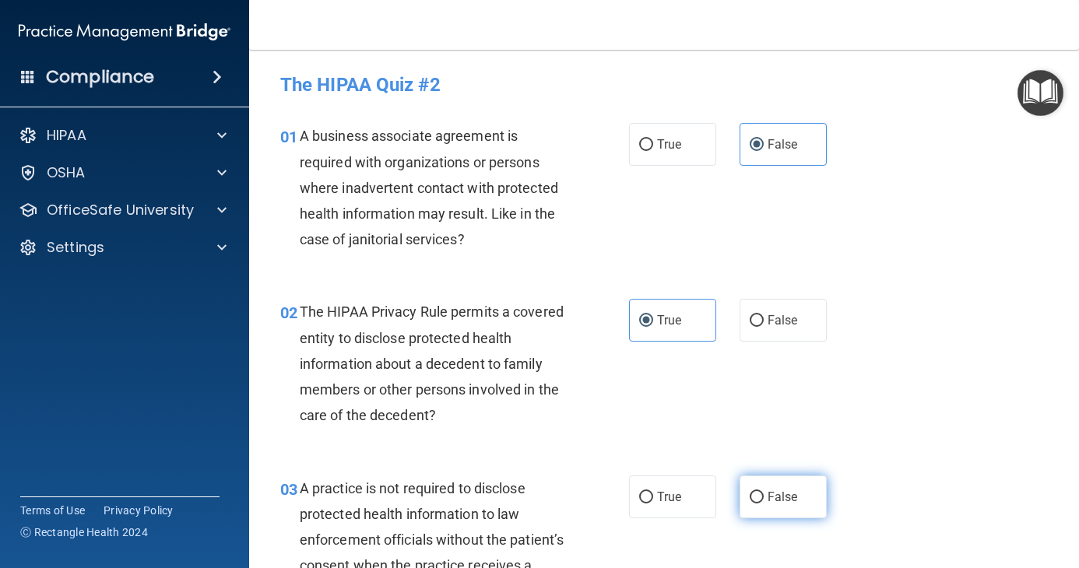
radio input "true"
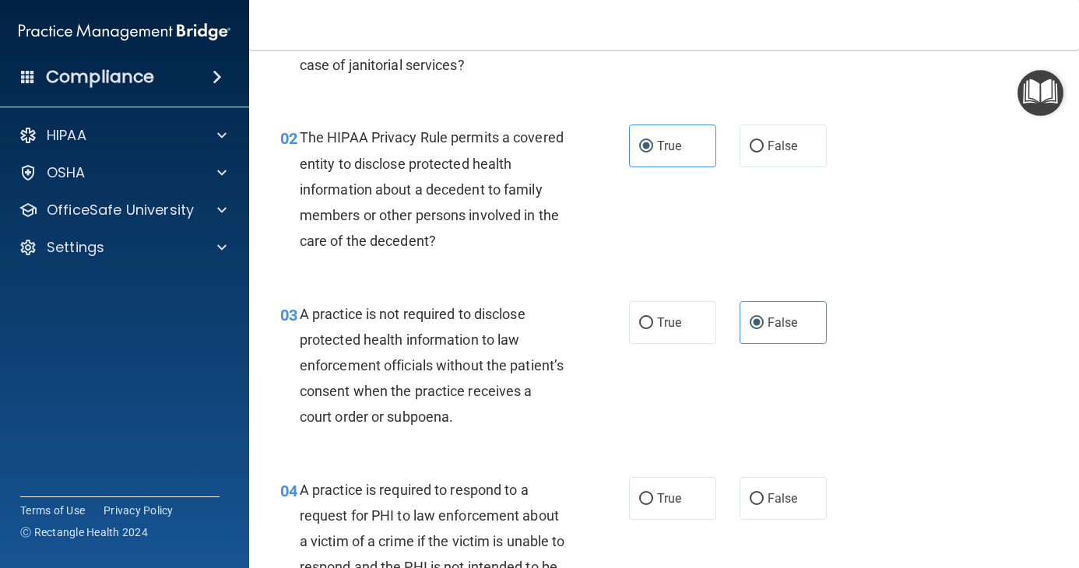
scroll to position [233, 0]
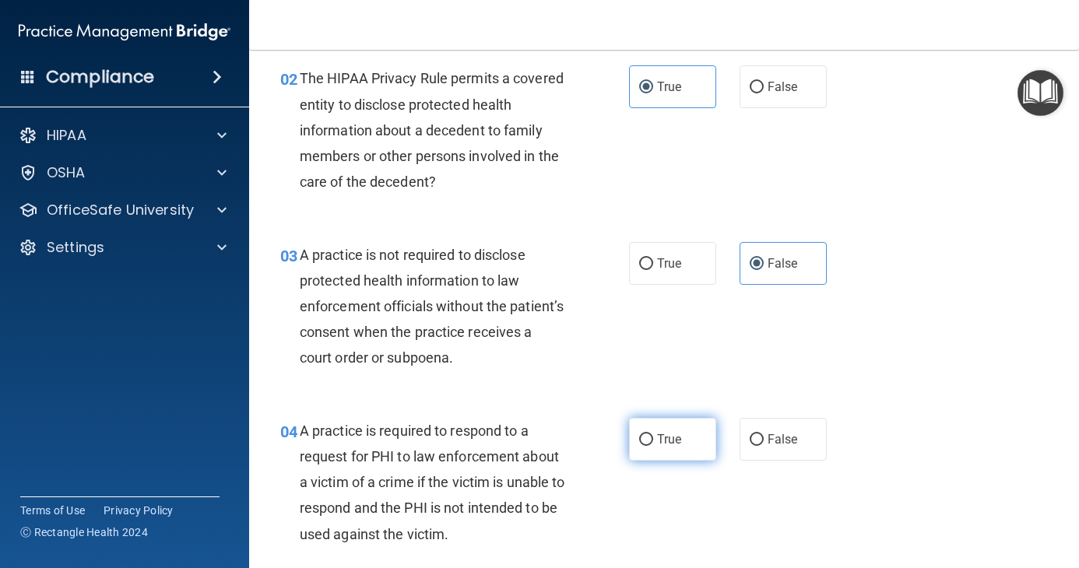
click at [677, 437] on label "True" at bounding box center [672, 439] width 87 height 43
click at [653, 437] on input "True" at bounding box center [646, 440] width 14 height 12
radio input "true"
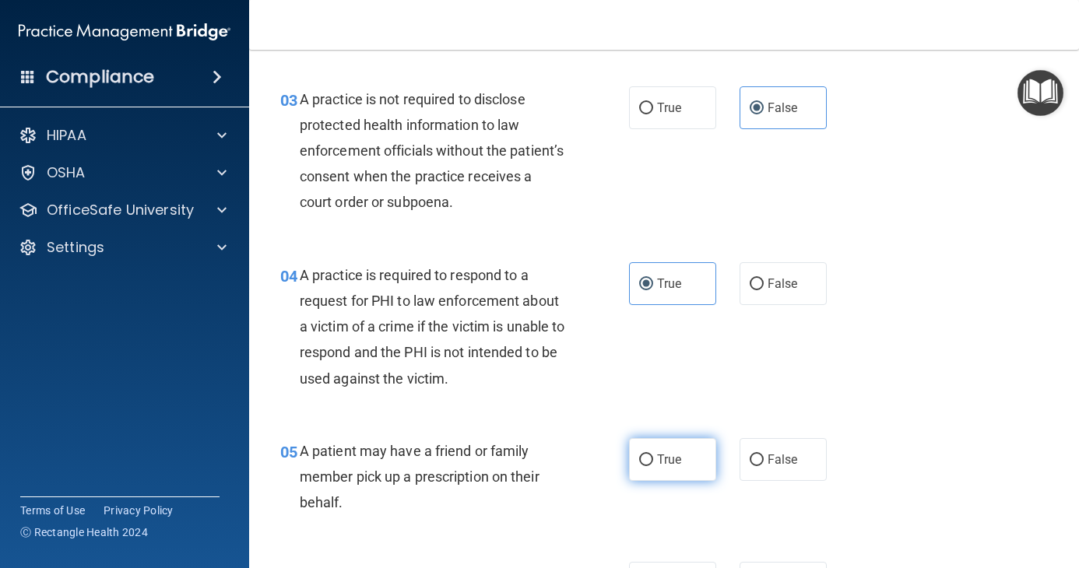
drag, startPoint x: 673, startPoint y: 443, endPoint x: 683, endPoint y: 444, distance: 10.1
click at [673, 444] on label "True" at bounding box center [672, 459] width 87 height 43
click at [653, 454] on input "True" at bounding box center [646, 460] width 14 height 12
radio input "true"
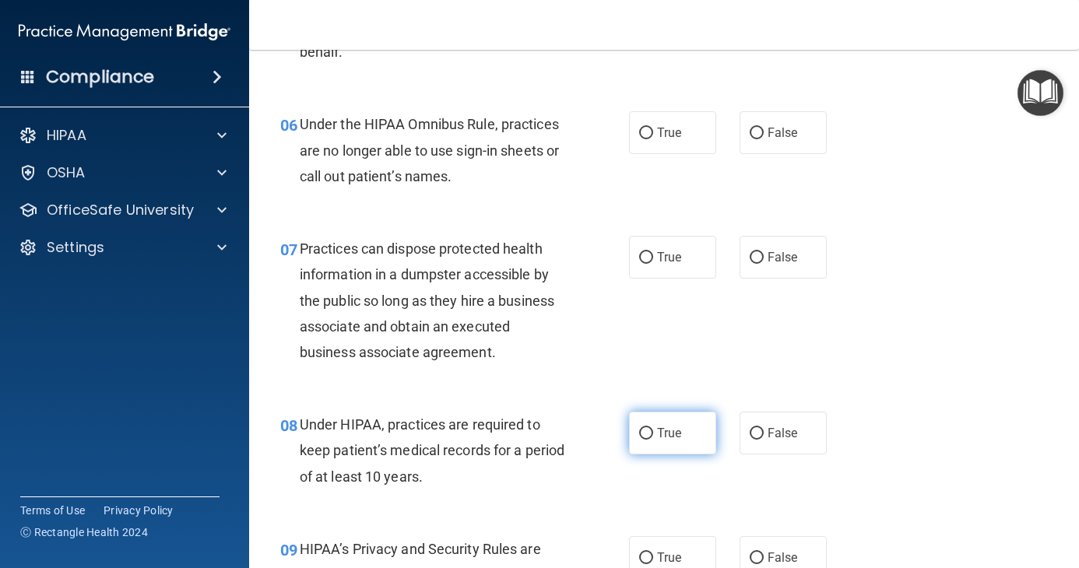
scroll to position [856, 0]
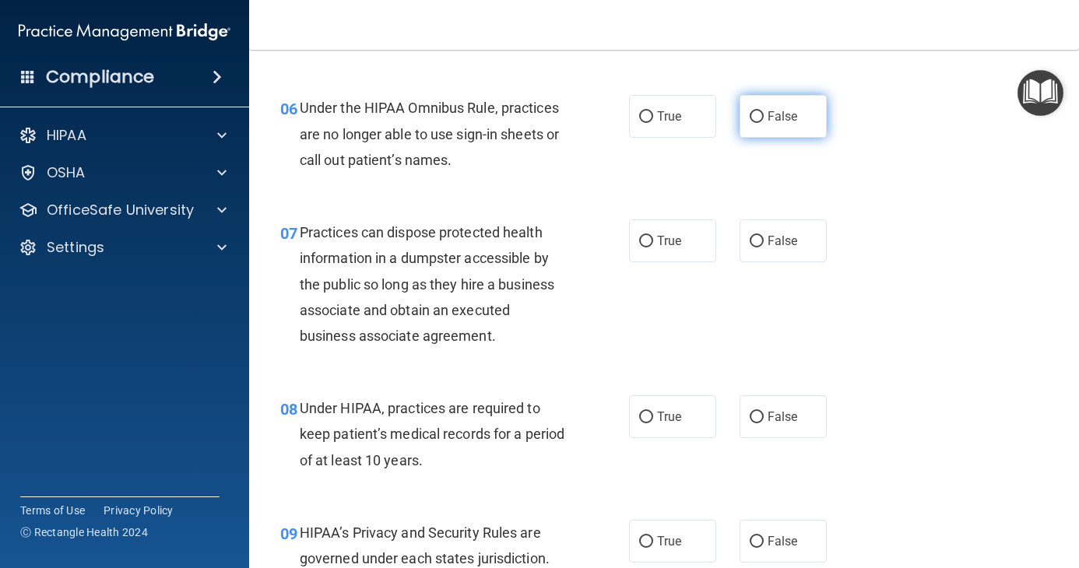
click at [784, 117] on span "False" at bounding box center [782, 116] width 30 height 15
click at [763, 117] on input "False" at bounding box center [756, 117] width 14 height 12
radio input "true"
click at [763, 251] on label "False" at bounding box center [782, 240] width 87 height 43
click at [774, 418] on span "False" at bounding box center [782, 416] width 30 height 15
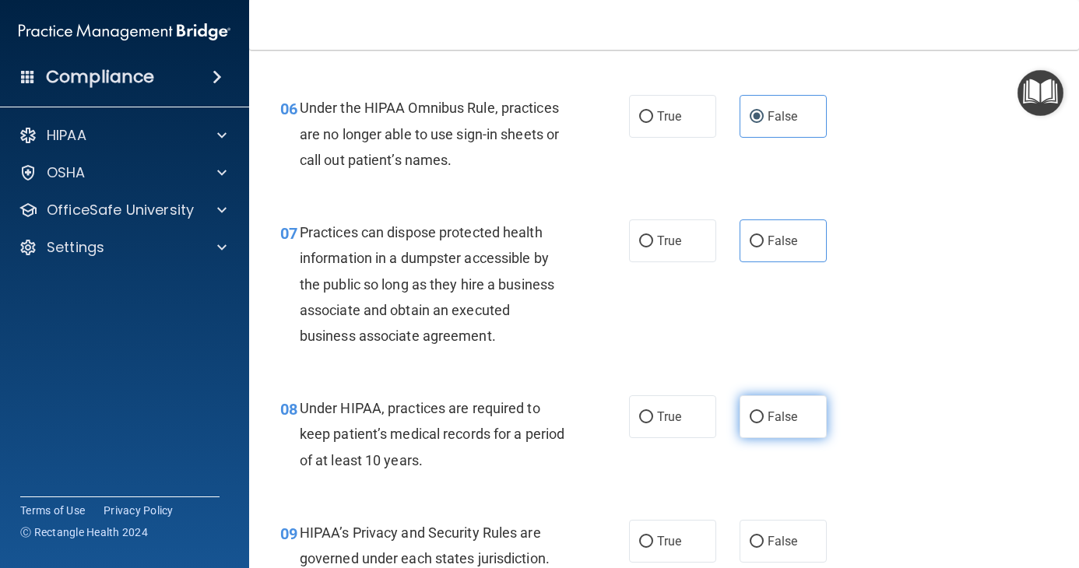
click at [763, 418] on input "False" at bounding box center [756, 418] width 14 height 12
radio input "true"
click at [754, 249] on label "False" at bounding box center [782, 240] width 87 height 43
click at [754, 247] on input "False" at bounding box center [756, 242] width 14 height 12
radio input "true"
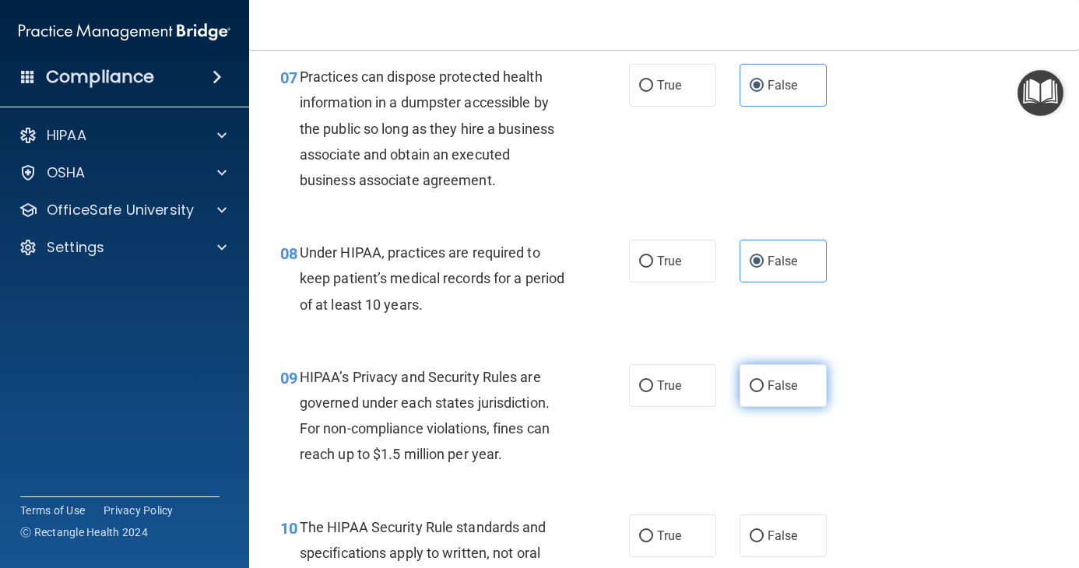
click at [757, 368] on label "False" at bounding box center [782, 385] width 87 height 43
click at [757, 381] on input "False" at bounding box center [756, 387] width 14 height 12
radio input "true"
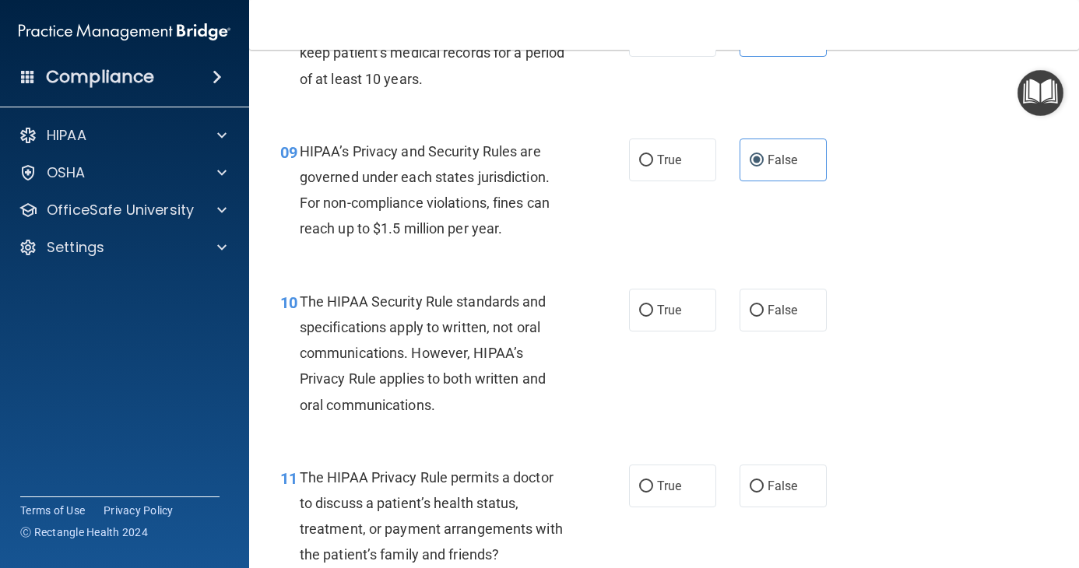
scroll to position [1245, 0]
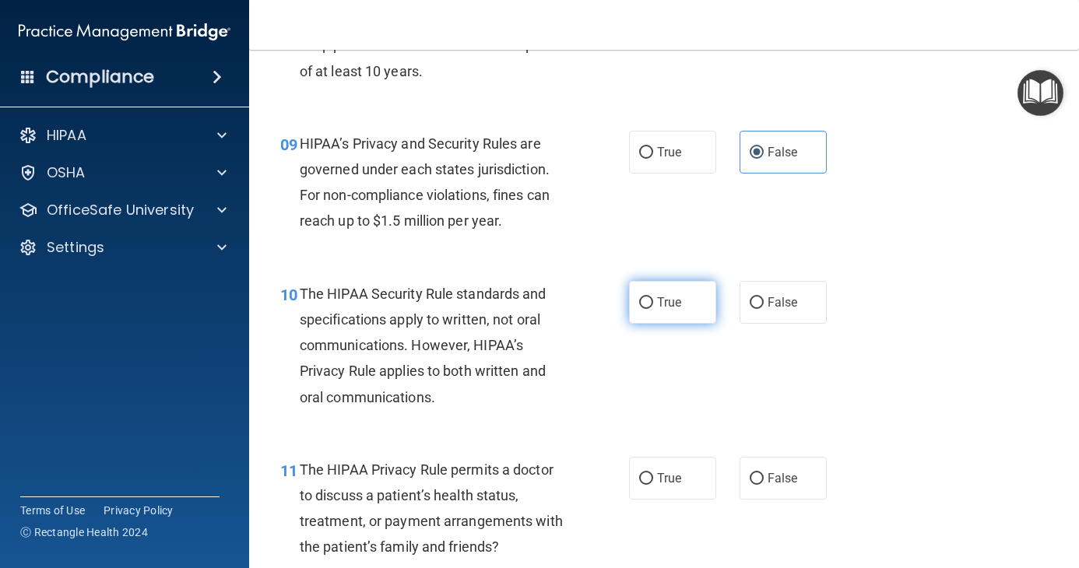
click at [657, 304] on span "True" at bounding box center [669, 302] width 24 height 15
click at [653, 304] on input "True" at bounding box center [646, 303] width 14 height 12
radio input "true"
drag, startPoint x: 653, startPoint y: 485, endPoint x: 661, endPoint y: 447, distance: 38.3
click at [657, 483] on span "True" at bounding box center [669, 478] width 24 height 15
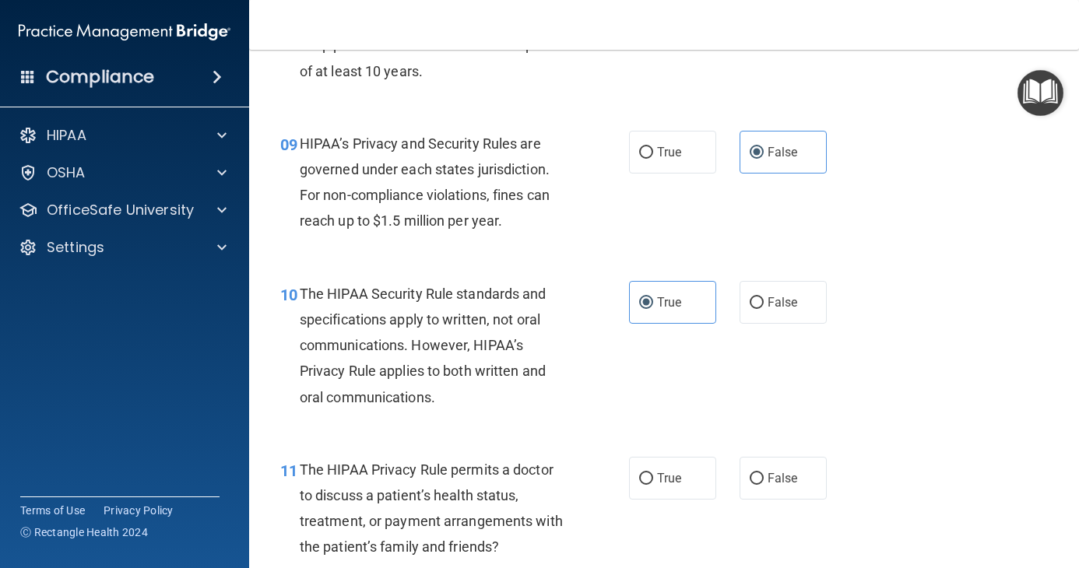
click at [653, 483] on input "True" at bounding box center [646, 479] width 14 height 12
radio input "true"
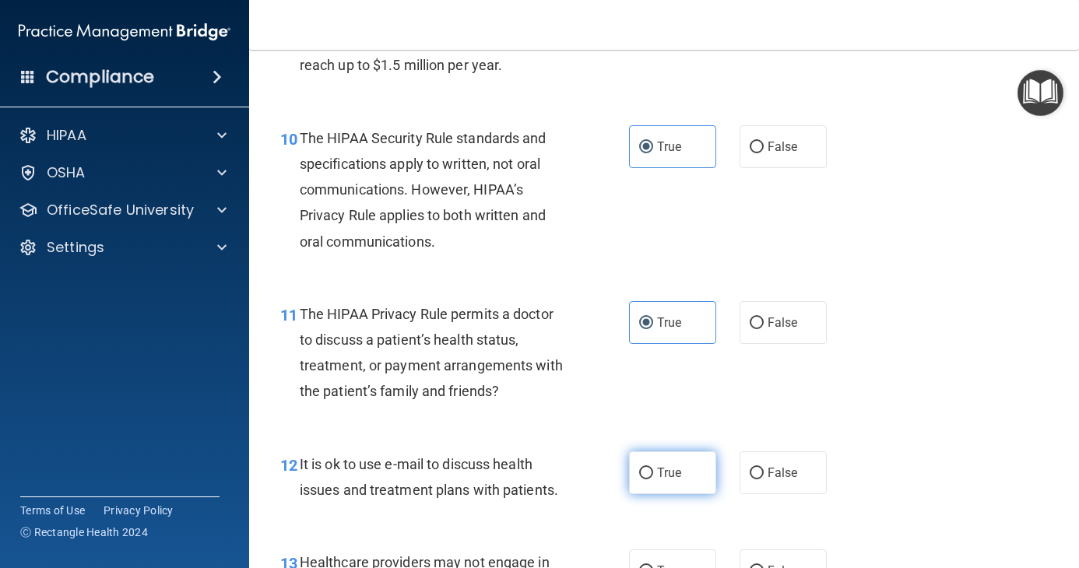
click at [661, 465] on label "True" at bounding box center [672, 472] width 87 height 43
click at [653, 468] on input "True" at bounding box center [646, 474] width 14 height 12
radio input "true"
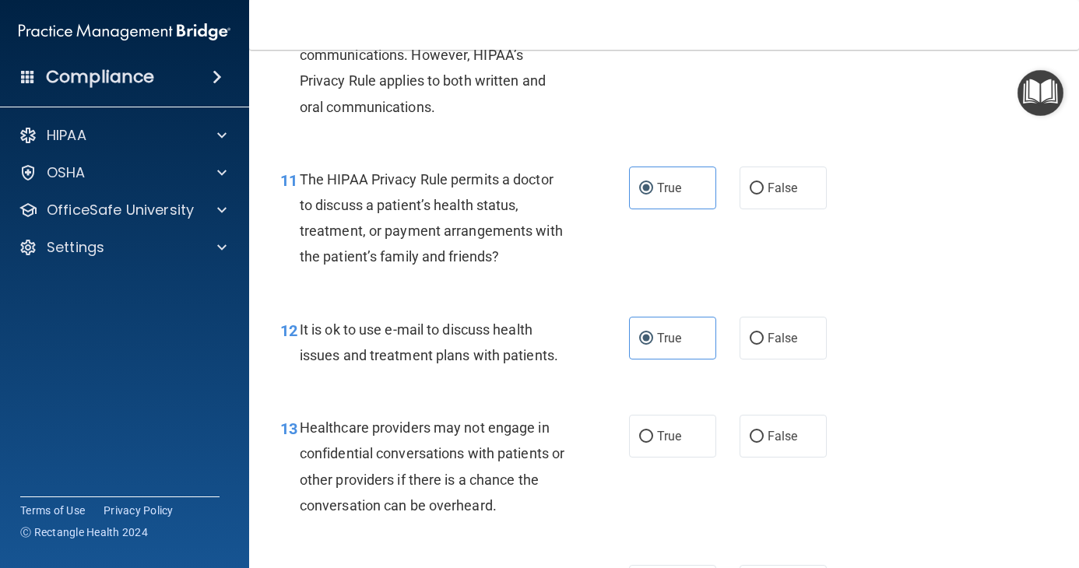
scroll to position [1634, 0]
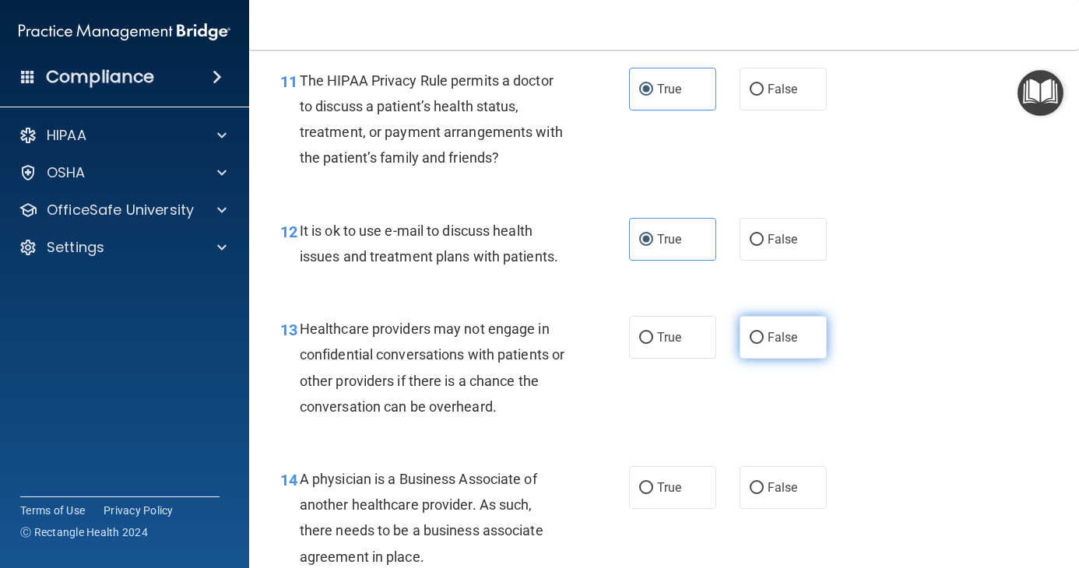
click at [805, 340] on label "False" at bounding box center [782, 337] width 87 height 43
click at [763, 340] on input "False" at bounding box center [756, 338] width 14 height 12
radio input "true"
drag, startPoint x: 785, startPoint y: 501, endPoint x: 778, endPoint y: 479, distance: 23.6
click at [784, 501] on label "False" at bounding box center [782, 487] width 87 height 43
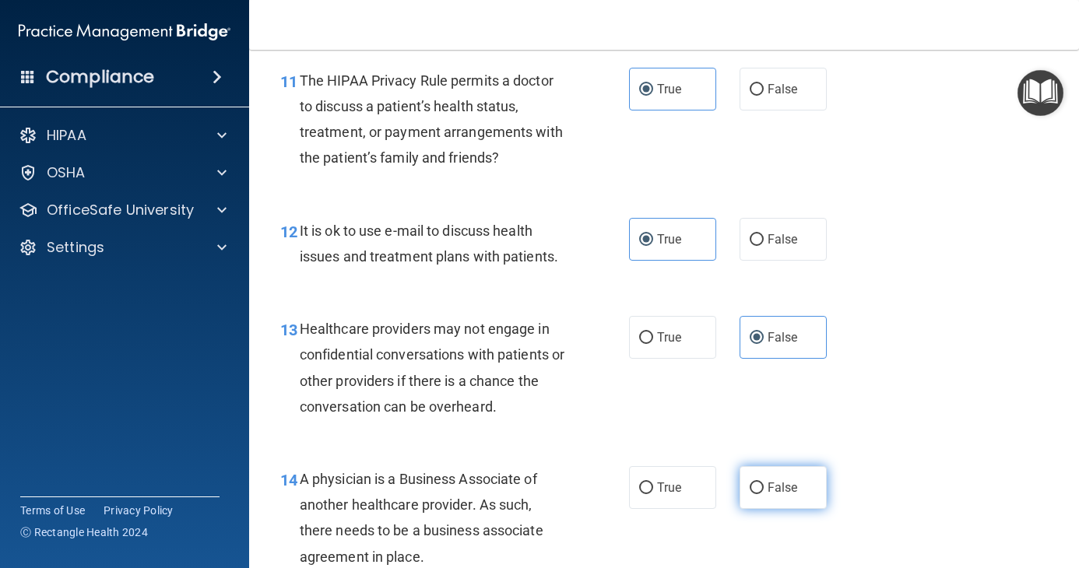
click at [763, 494] on input "False" at bounding box center [756, 488] width 14 height 12
radio input "true"
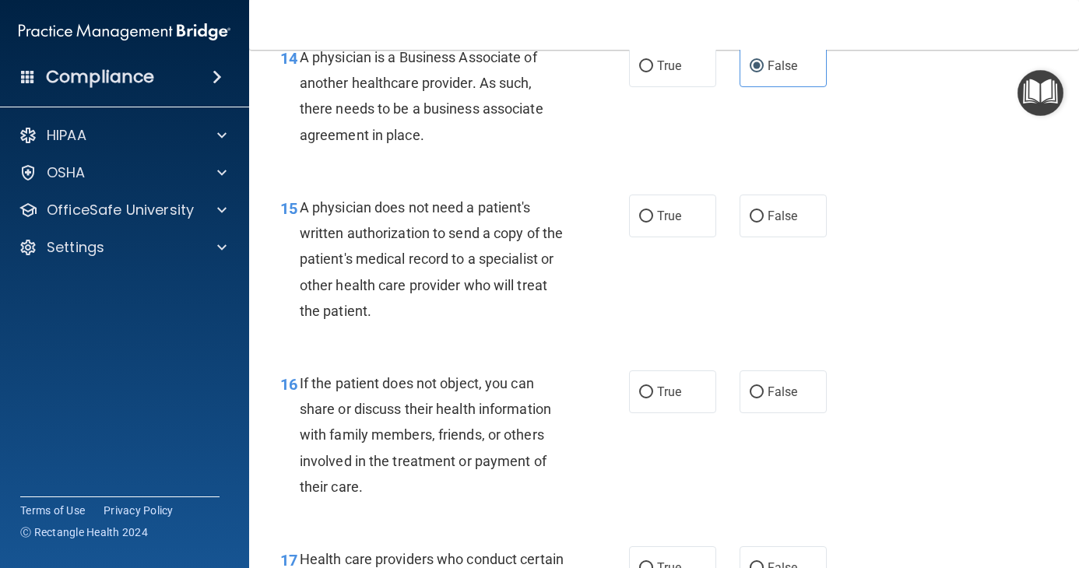
scroll to position [2179, 0]
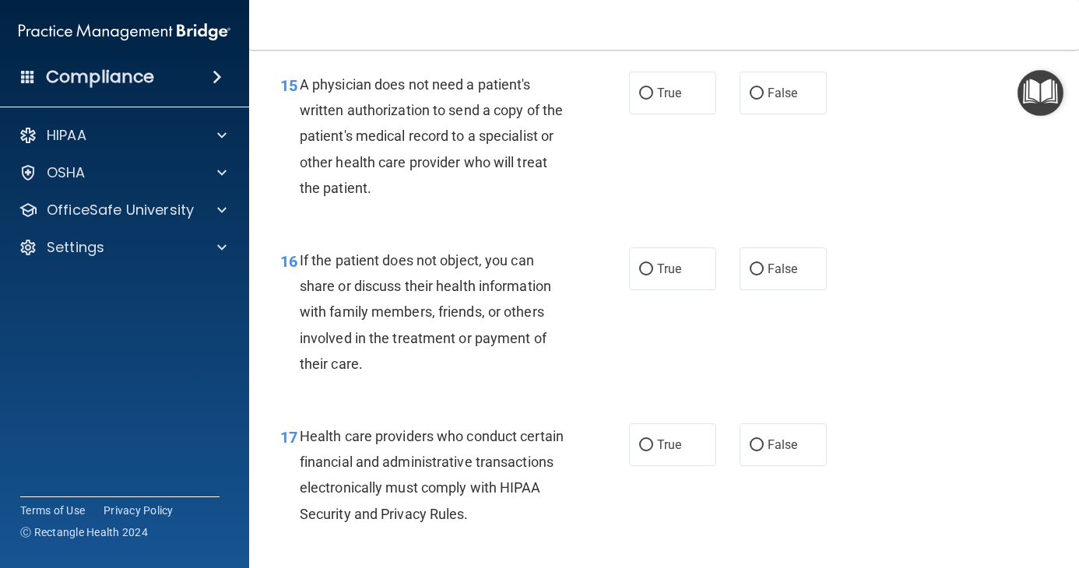
drag, startPoint x: 641, startPoint y: 86, endPoint x: 672, endPoint y: 182, distance: 100.4
click at [643, 91] on input "True" at bounding box center [646, 94] width 14 height 12
radio input "true"
drag, startPoint x: 655, startPoint y: 455, endPoint x: 653, endPoint y: 407, distance: 48.3
click at [655, 449] on label "True" at bounding box center [672, 444] width 87 height 43
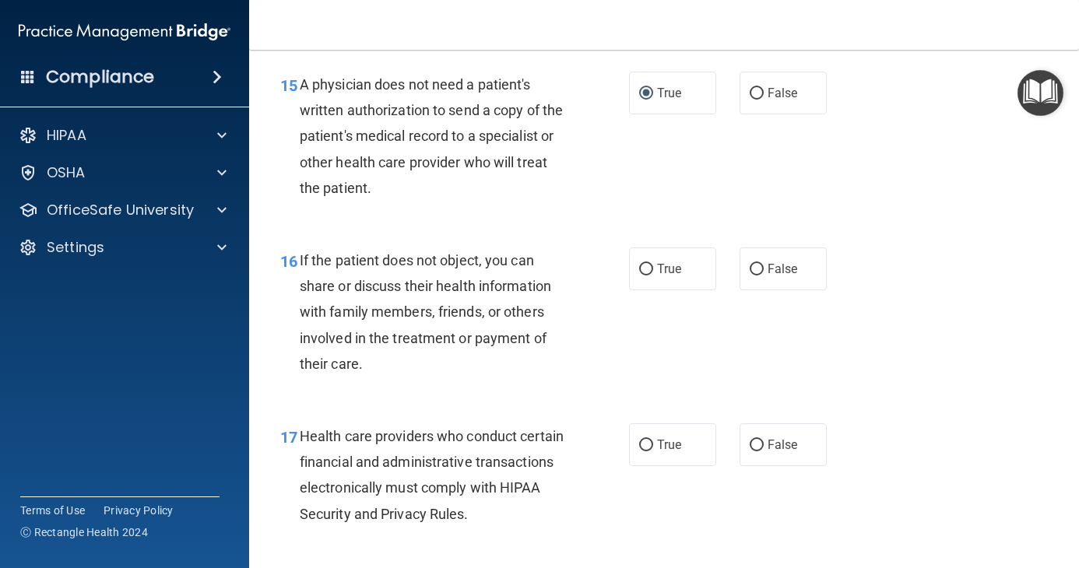
click at [653, 449] on input "True" at bounding box center [646, 446] width 14 height 12
radio input "true"
click at [645, 261] on label "True" at bounding box center [672, 268] width 87 height 43
click at [645, 264] on input "True" at bounding box center [646, 270] width 14 height 12
radio input "true"
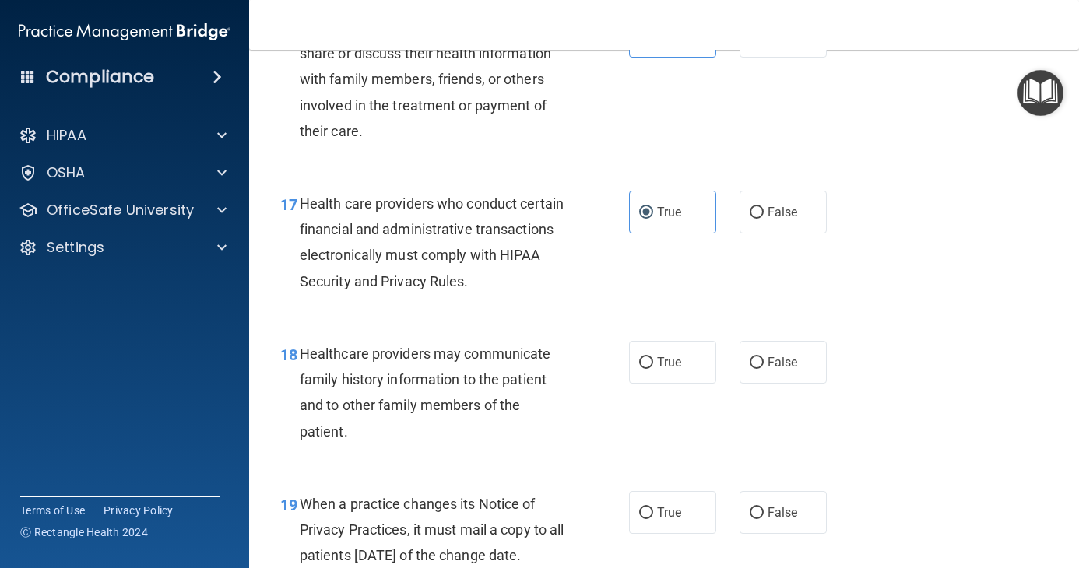
scroll to position [2412, 0]
click at [741, 367] on label "False" at bounding box center [782, 361] width 87 height 43
click at [749, 367] on input "False" at bounding box center [756, 362] width 14 height 12
radio input "true"
drag, startPoint x: 757, startPoint y: 510, endPoint x: 759, endPoint y: 487, distance: 23.5
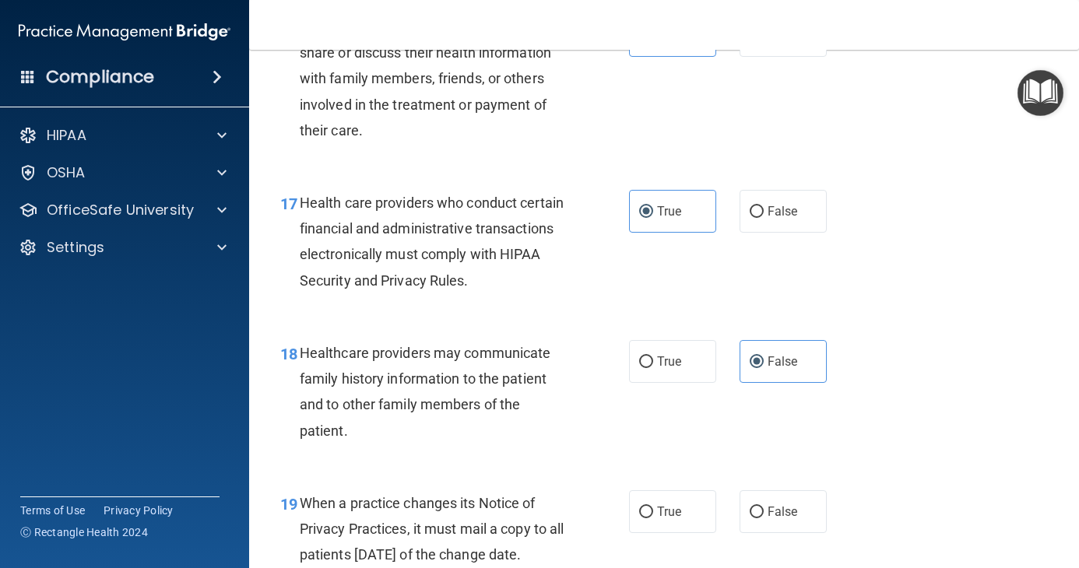
click at [757, 506] on label "False" at bounding box center [782, 511] width 87 height 43
click at [757, 507] on input "False" at bounding box center [756, 513] width 14 height 12
radio input "true"
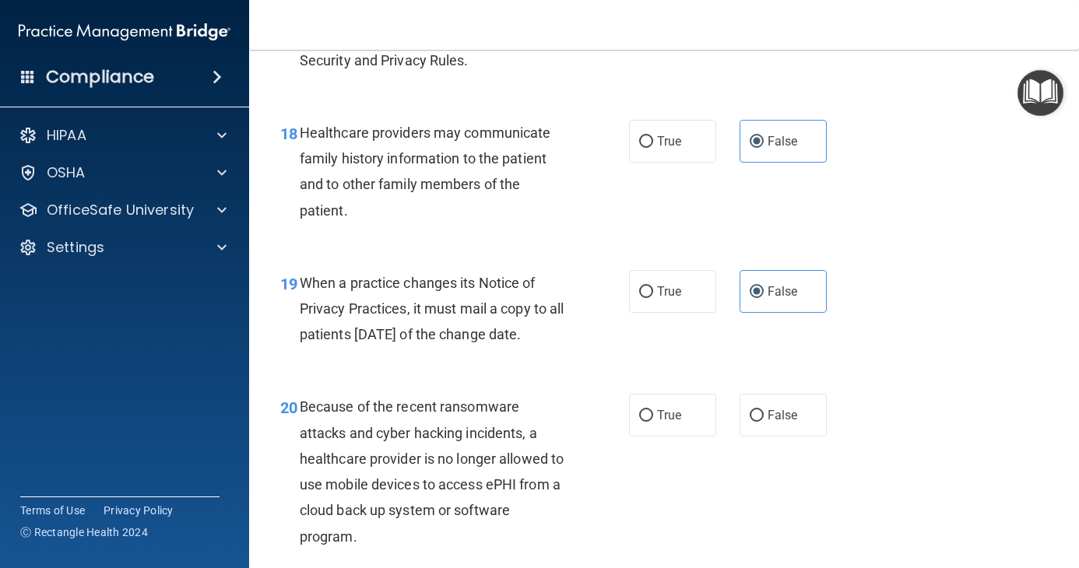
scroll to position [2646, 0]
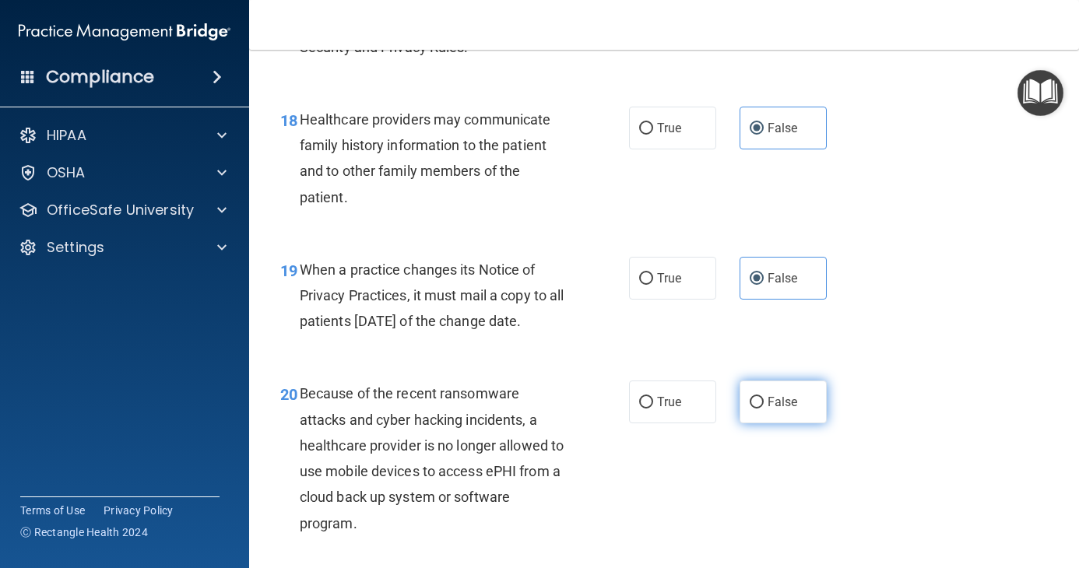
click at [779, 409] on span "False" at bounding box center [782, 402] width 30 height 15
click at [763, 409] on input "False" at bounding box center [756, 403] width 14 height 12
radio input "true"
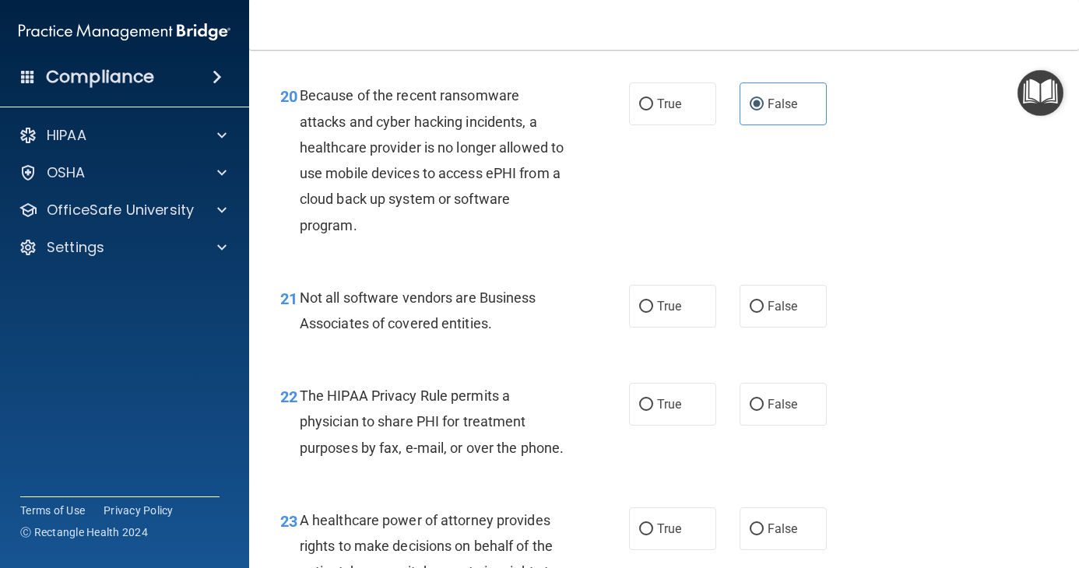
scroll to position [2957, 0]
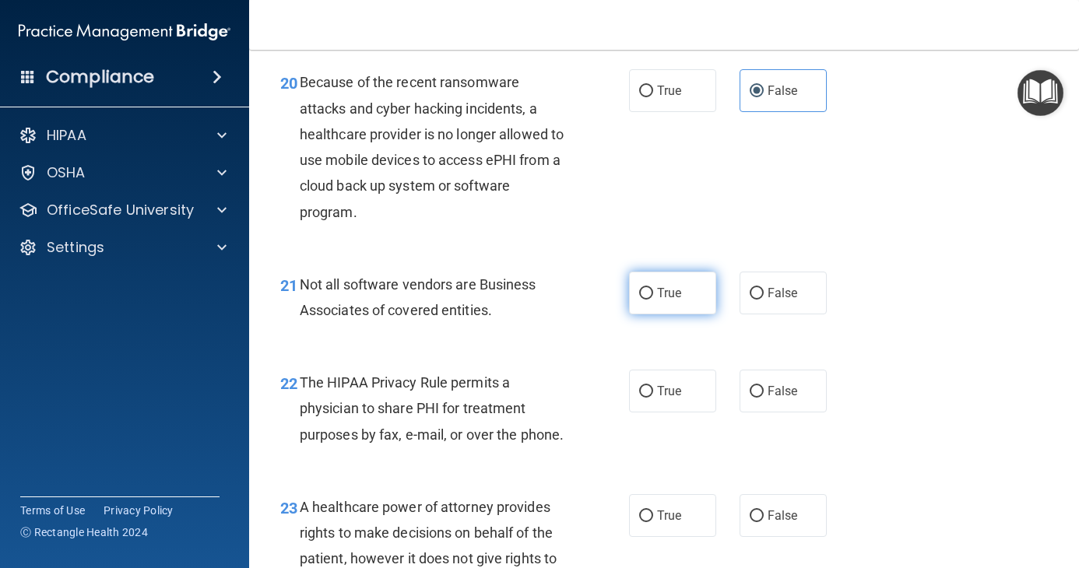
click at [681, 314] on label "True" at bounding box center [672, 293] width 87 height 43
click at [653, 300] on input "True" at bounding box center [646, 294] width 14 height 12
radio input "true"
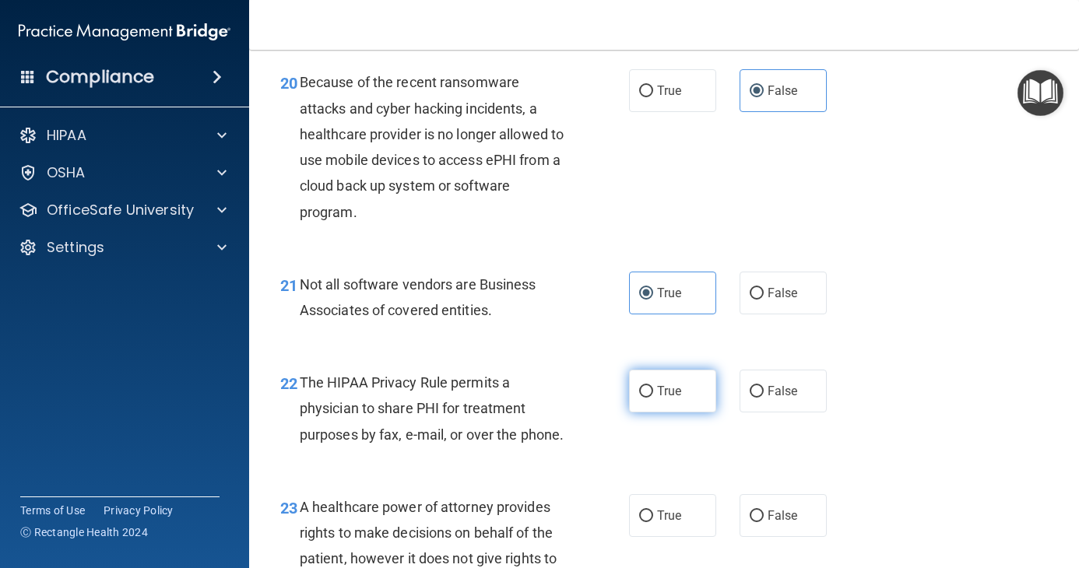
click at [668, 396] on label "True" at bounding box center [672, 391] width 87 height 43
click at [653, 396] on input "True" at bounding box center [646, 392] width 14 height 12
radio input "true"
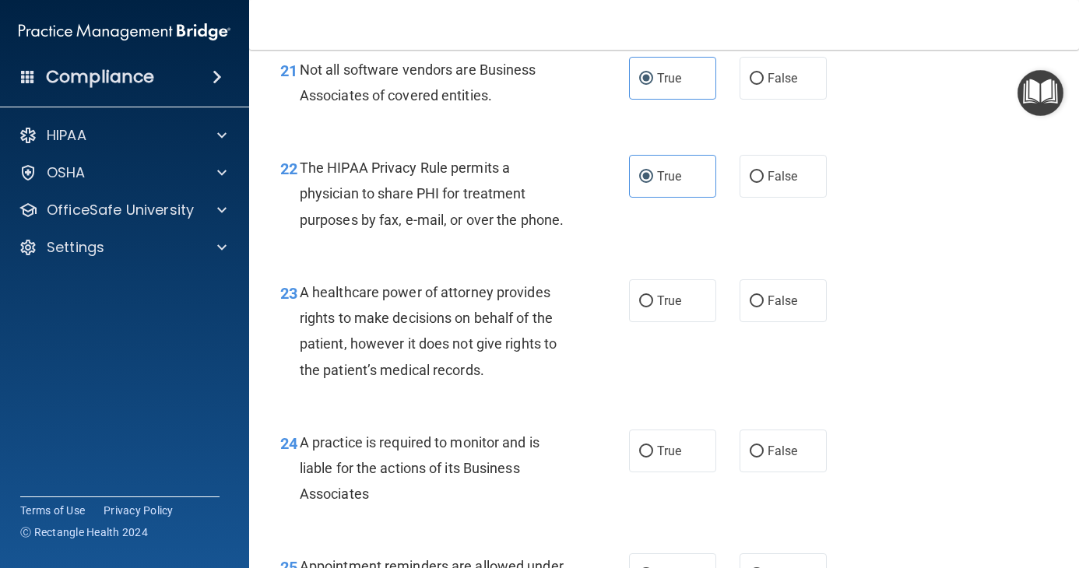
scroll to position [3190, 0]
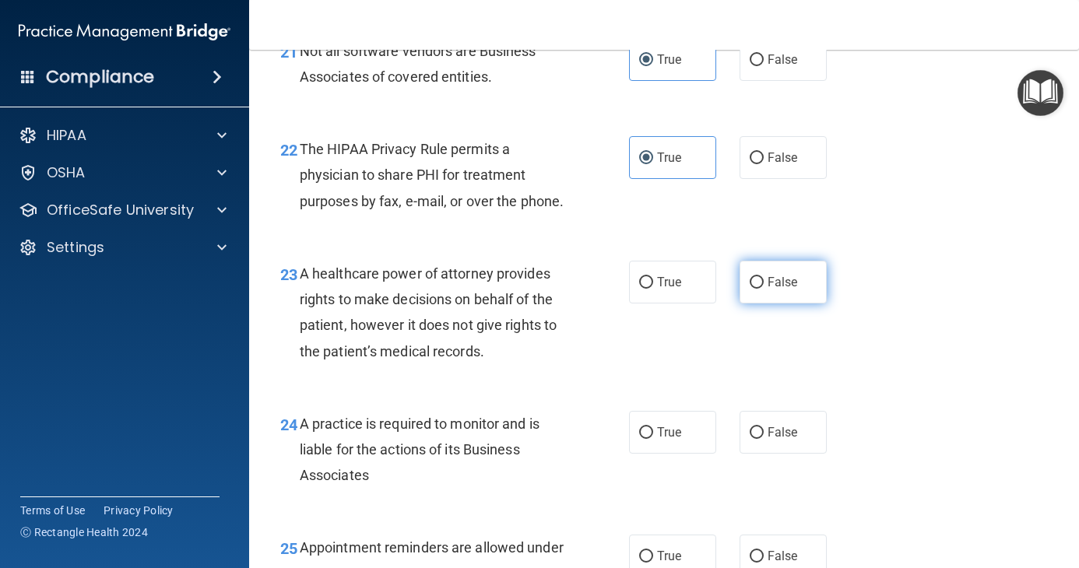
click at [765, 303] on label "False" at bounding box center [782, 282] width 87 height 43
click at [763, 289] on input "False" at bounding box center [756, 283] width 14 height 12
radio input "true"
click at [769, 440] on span "False" at bounding box center [782, 432] width 30 height 15
click at [763, 439] on input "False" at bounding box center [756, 433] width 14 height 12
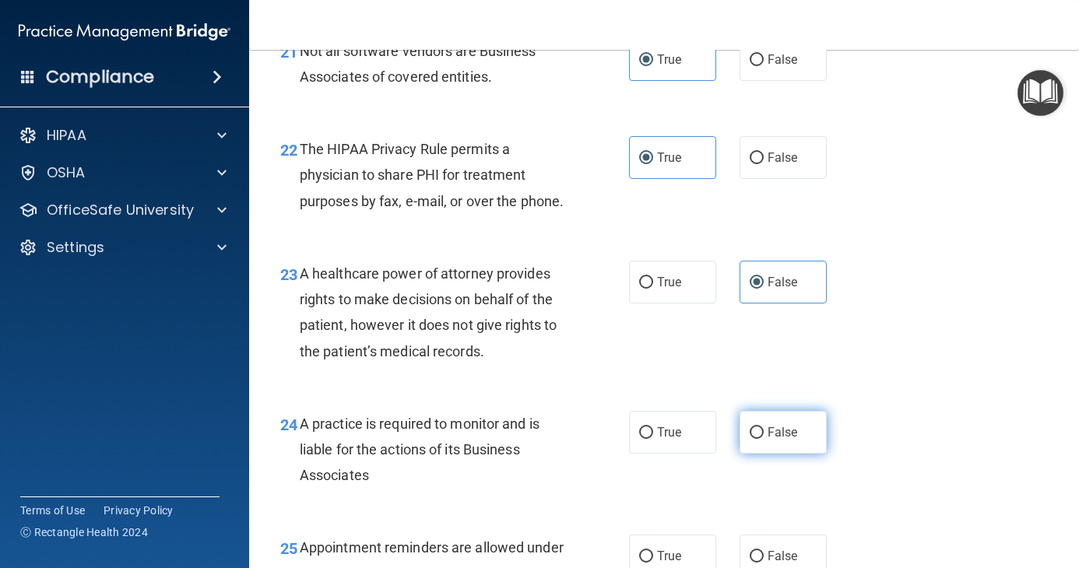
radio input "true"
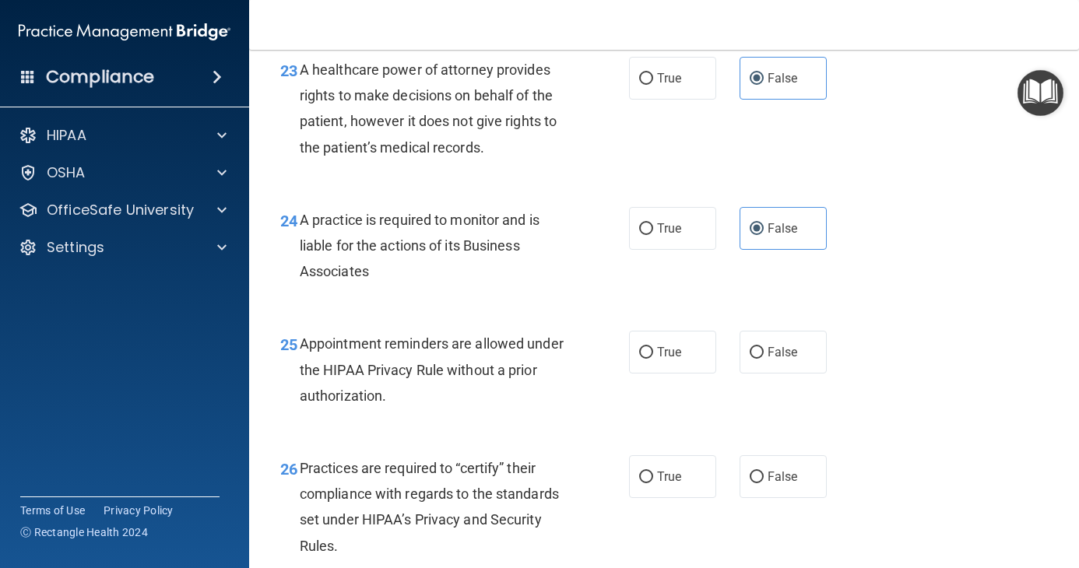
scroll to position [3424, 0]
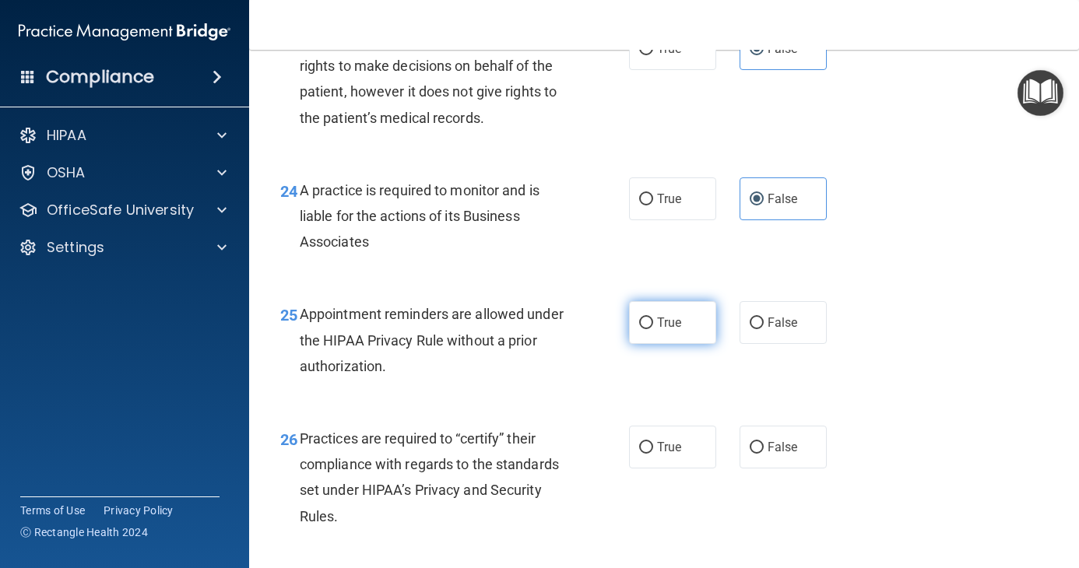
click at [650, 344] on label "True" at bounding box center [672, 322] width 87 height 43
click at [650, 329] on input "True" at bounding box center [646, 323] width 14 height 12
radio input "true"
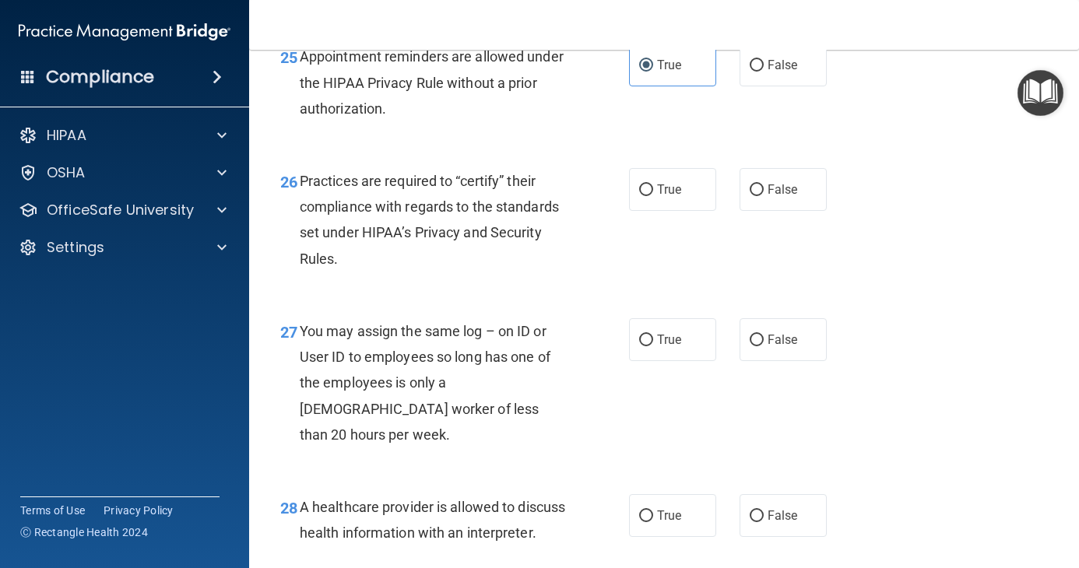
scroll to position [3735, 0]
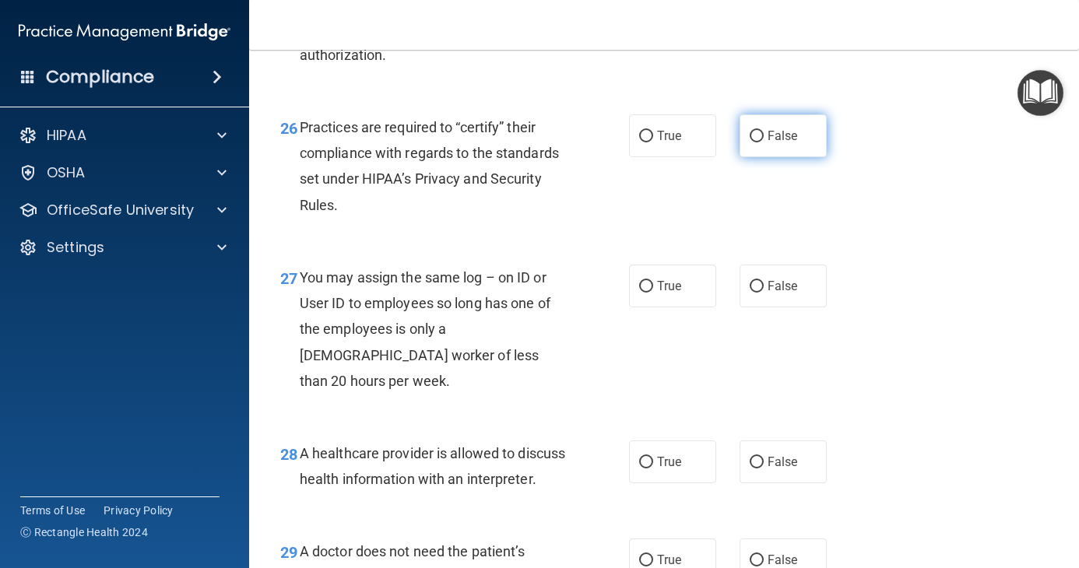
click at [775, 157] on label "False" at bounding box center [782, 135] width 87 height 43
click at [763, 142] on input "False" at bounding box center [756, 137] width 14 height 12
radio input "true"
click at [767, 293] on span "False" at bounding box center [782, 286] width 30 height 15
click at [762, 293] on input "False" at bounding box center [756, 287] width 14 height 12
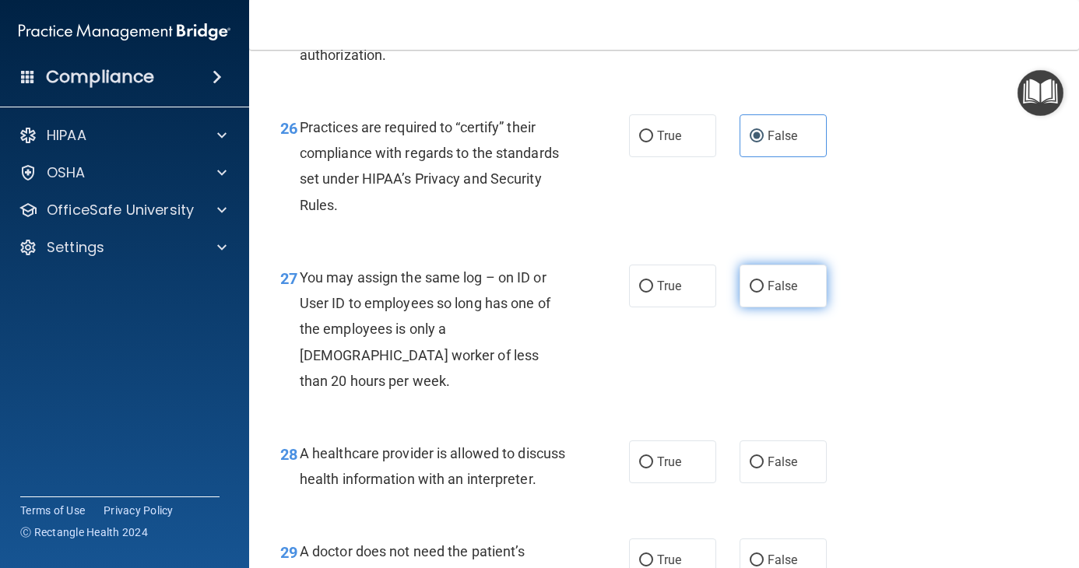
radio input "true"
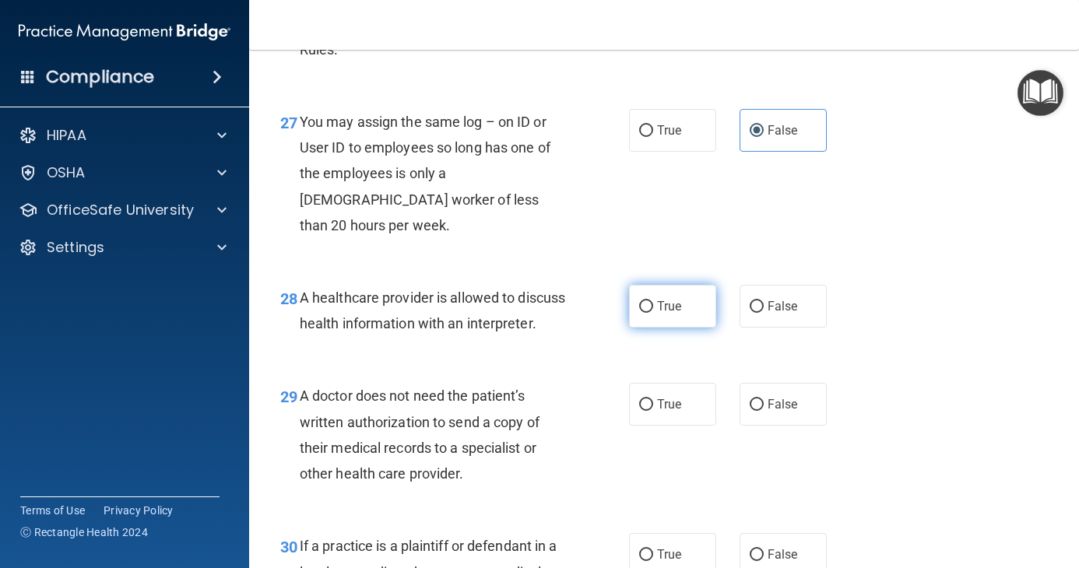
click at [673, 328] on label "True" at bounding box center [672, 306] width 87 height 43
click at [653, 313] on input "True" at bounding box center [646, 307] width 14 height 12
radio input "true"
click at [696, 426] on label "True" at bounding box center [672, 404] width 87 height 43
click at [653, 411] on input "True" at bounding box center [646, 405] width 14 height 12
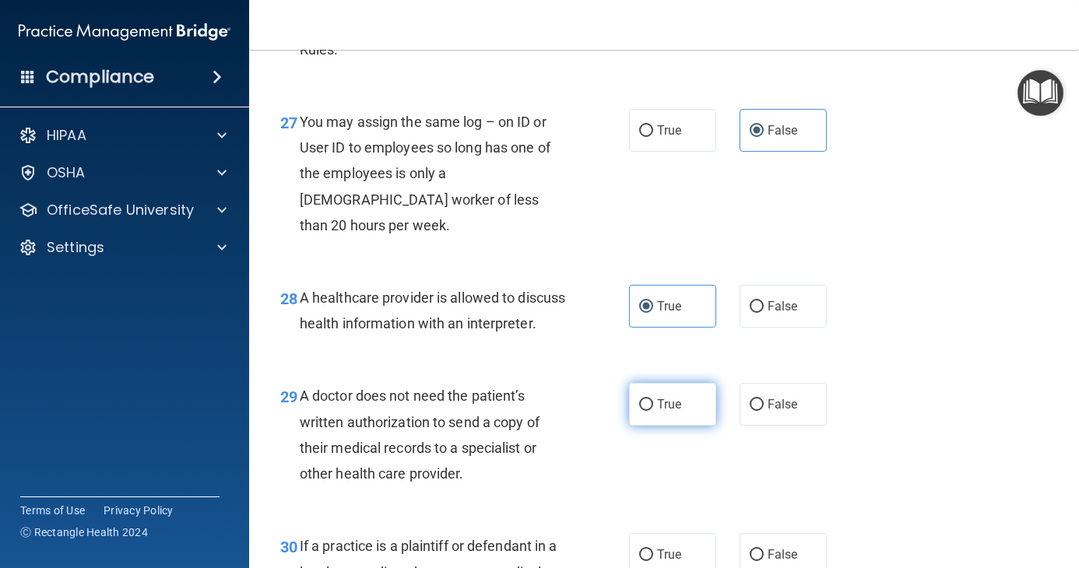
radio input "true"
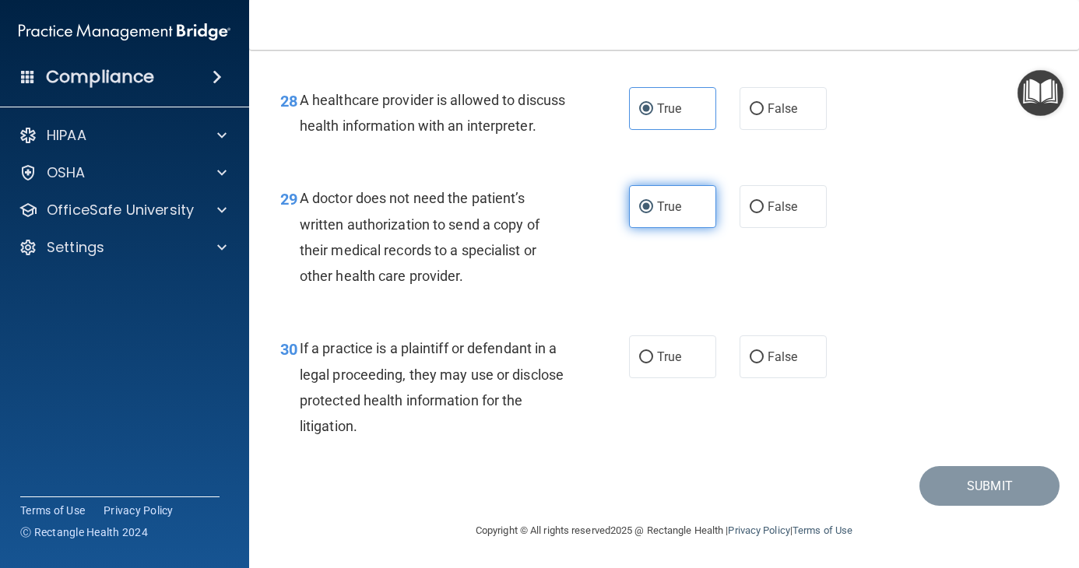
scroll to position [4124, 0]
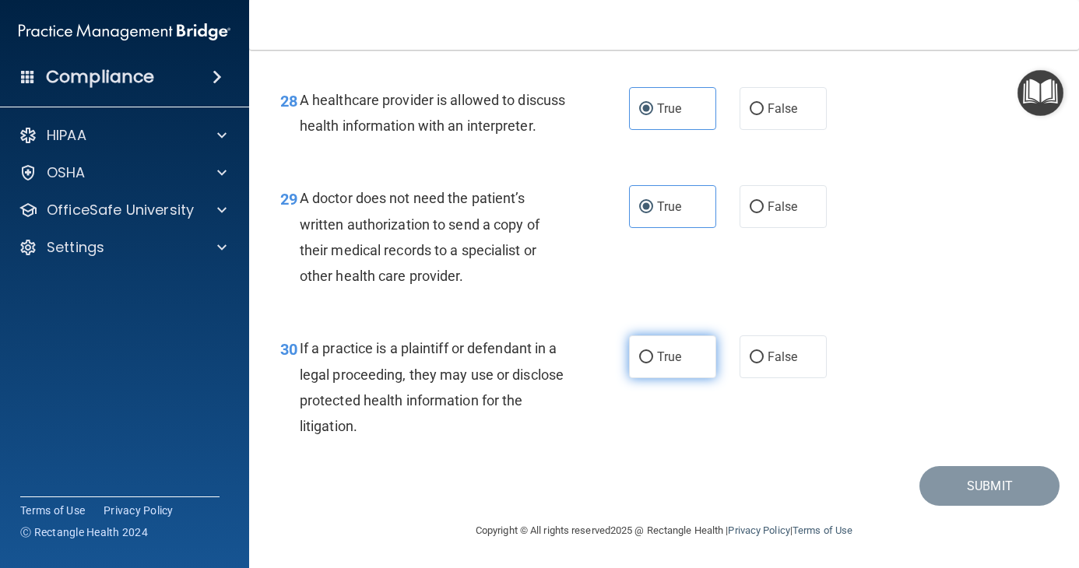
click at [657, 378] on label "True" at bounding box center [672, 356] width 87 height 43
click at [653, 363] on input "True" at bounding box center [646, 358] width 14 height 12
radio input "true"
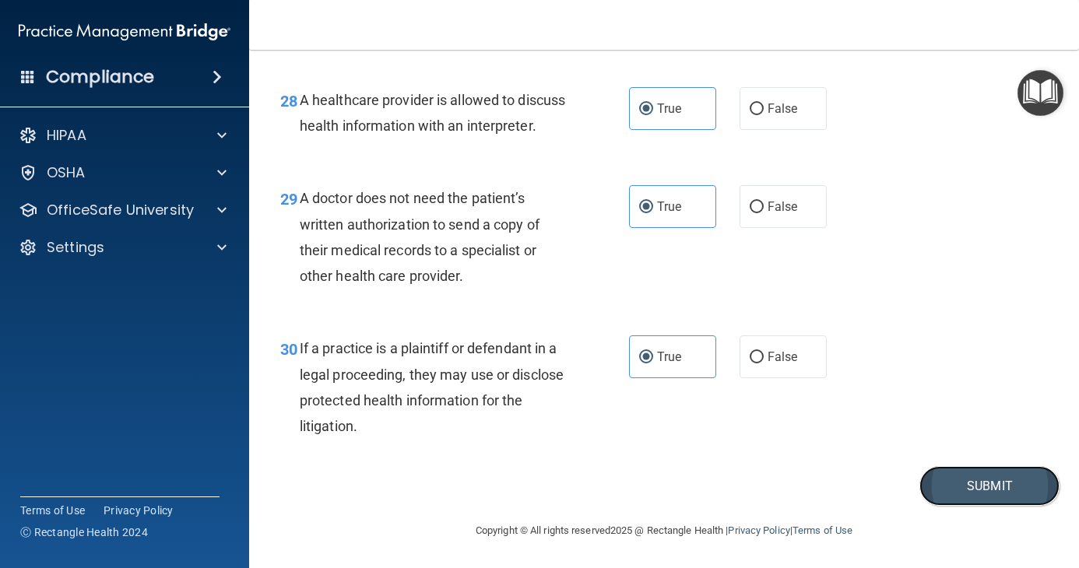
click at [995, 506] on button "Submit" at bounding box center [989, 486] width 140 height 40
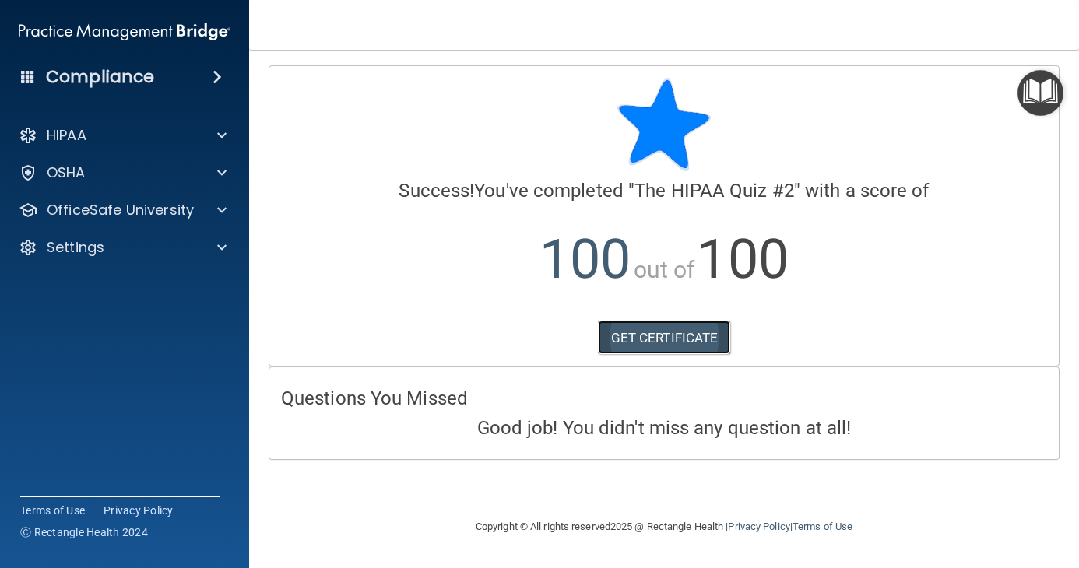
click at [664, 328] on link "GET CERTIFICATE" at bounding box center [664, 338] width 133 height 34
drag, startPoint x: 833, startPoint y: 62, endPoint x: 993, endPoint y: 58, distance: 159.6
click at [993, 58] on main "Calculating your score.... Success! You've completed " The HIPAA Quiz #2 " with…" at bounding box center [664, 309] width 830 height 518
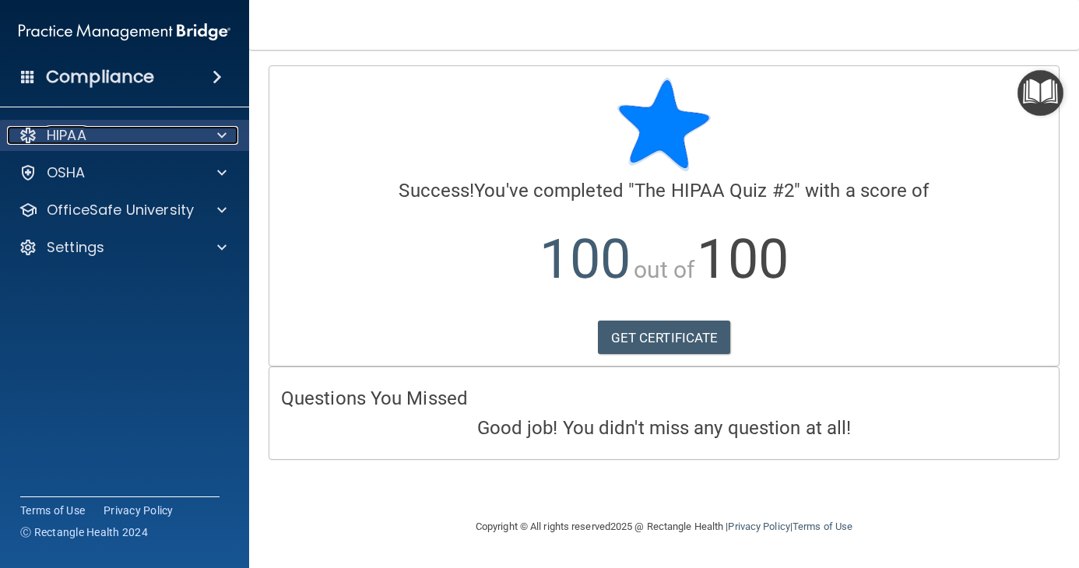
click at [86, 130] on p "HIPAA" at bounding box center [67, 135] width 40 height 19
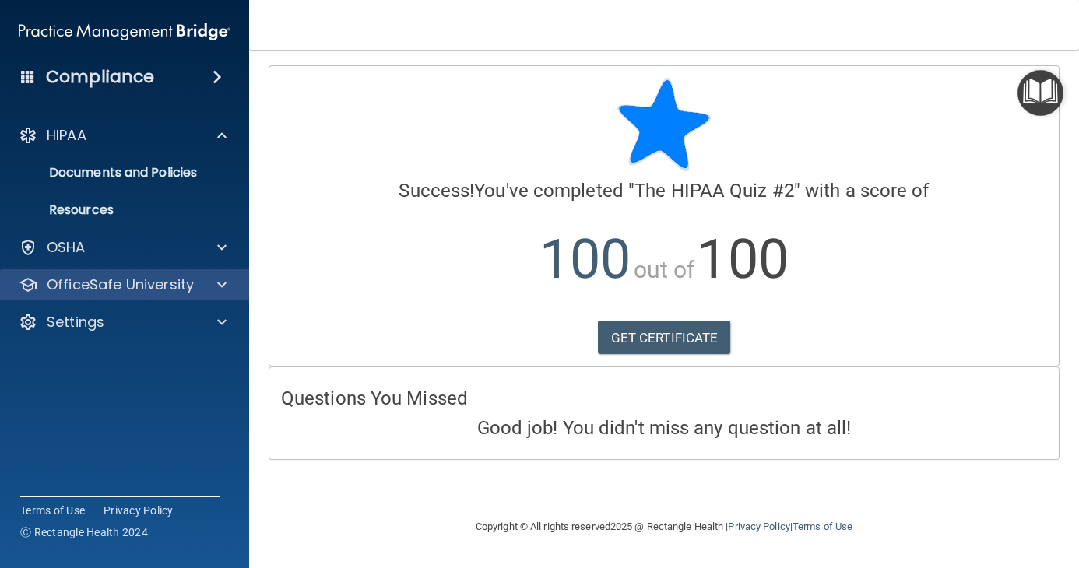
click at [94, 297] on div "OfficeSafe University" at bounding box center [125, 284] width 250 height 31
click at [144, 287] on p "OfficeSafe University" at bounding box center [120, 284] width 147 height 19
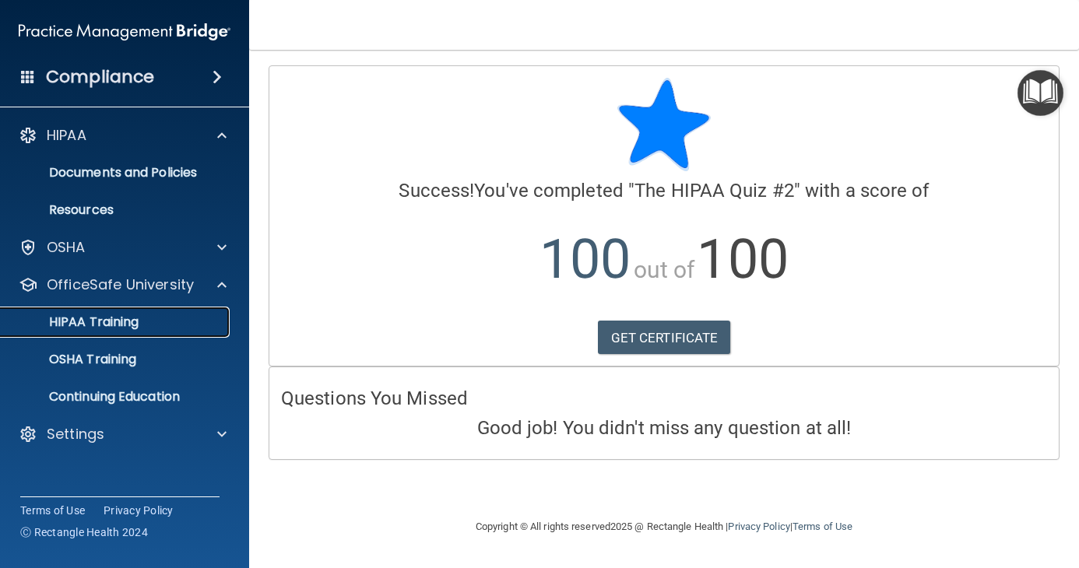
click at [139, 329] on p "HIPAA Training" at bounding box center [74, 322] width 128 height 16
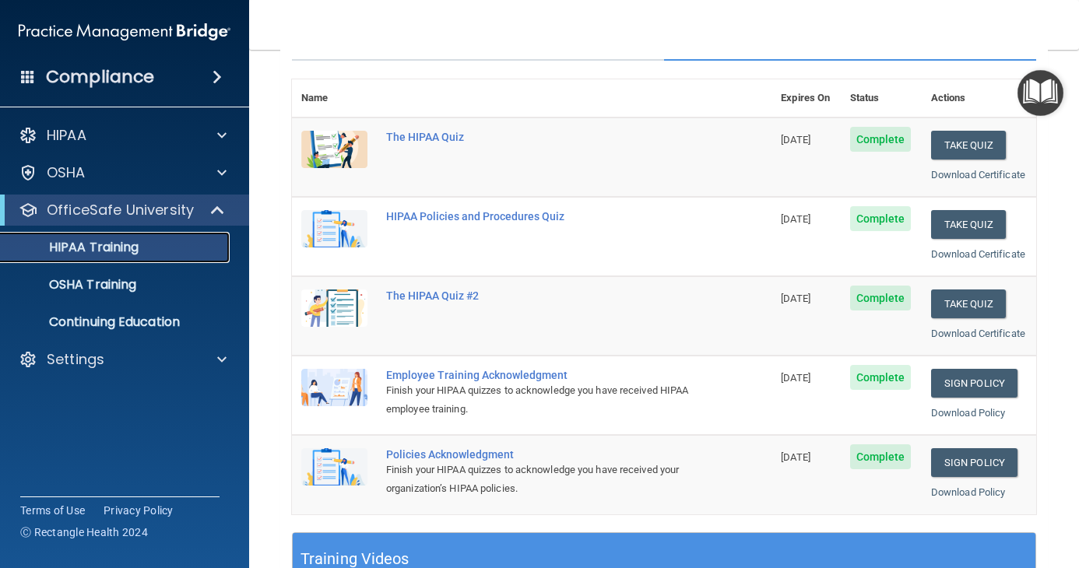
scroll to position [156, 0]
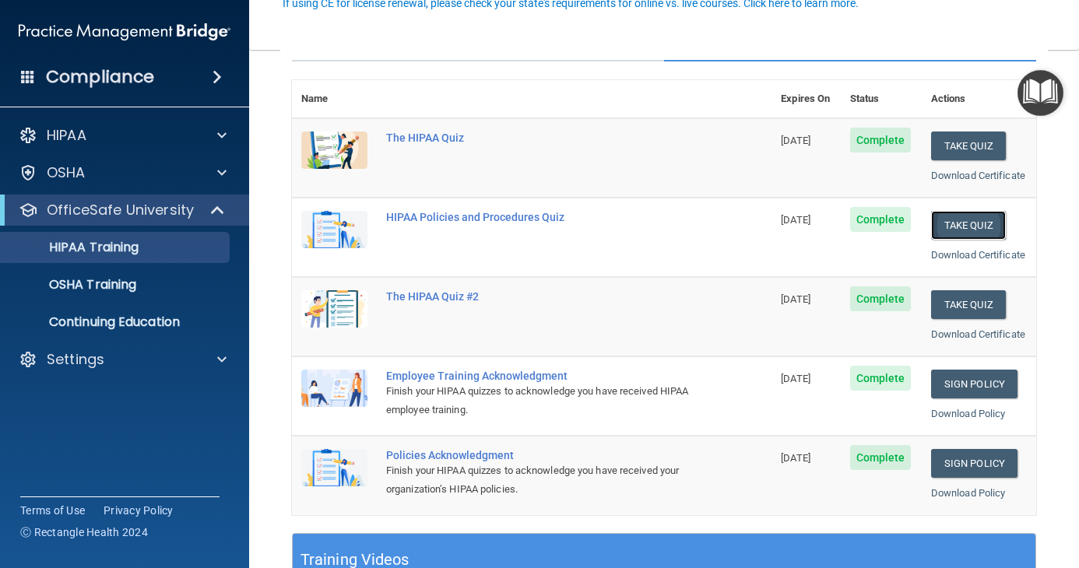
click at [941, 240] on button "Take Quiz" at bounding box center [968, 225] width 75 height 29
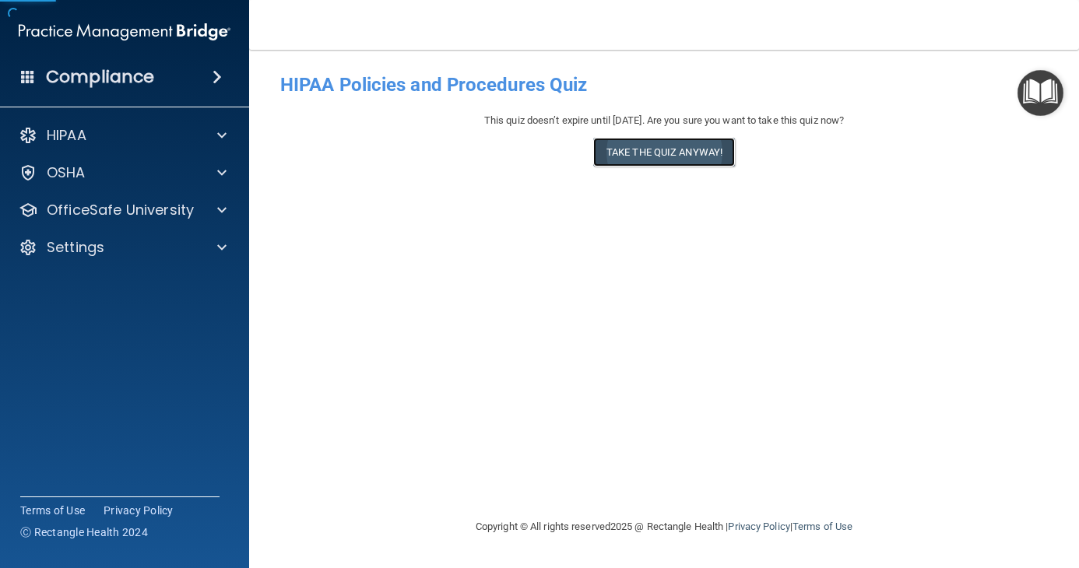
click at [622, 160] on button "Take the quiz anyway!" at bounding box center [664, 152] width 142 height 29
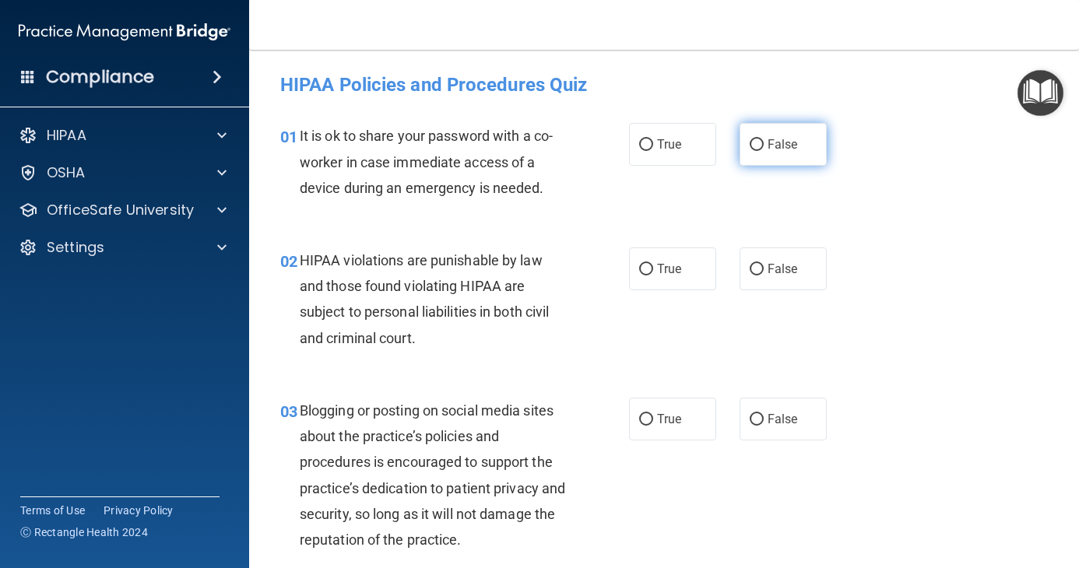
click at [777, 155] on label "False" at bounding box center [782, 144] width 87 height 43
click at [763, 151] on input "False" at bounding box center [756, 145] width 14 height 12
radio input "true"
click at [651, 258] on label "True" at bounding box center [672, 268] width 87 height 43
click at [651, 264] on input "True" at bounding box center [646, 270] width 14 height 12
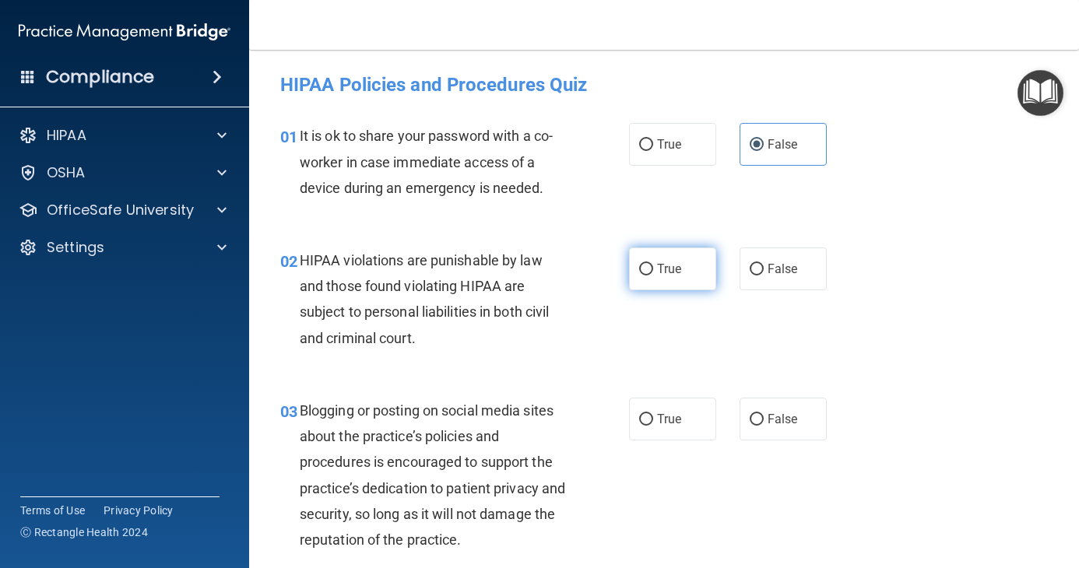
radio input "true"
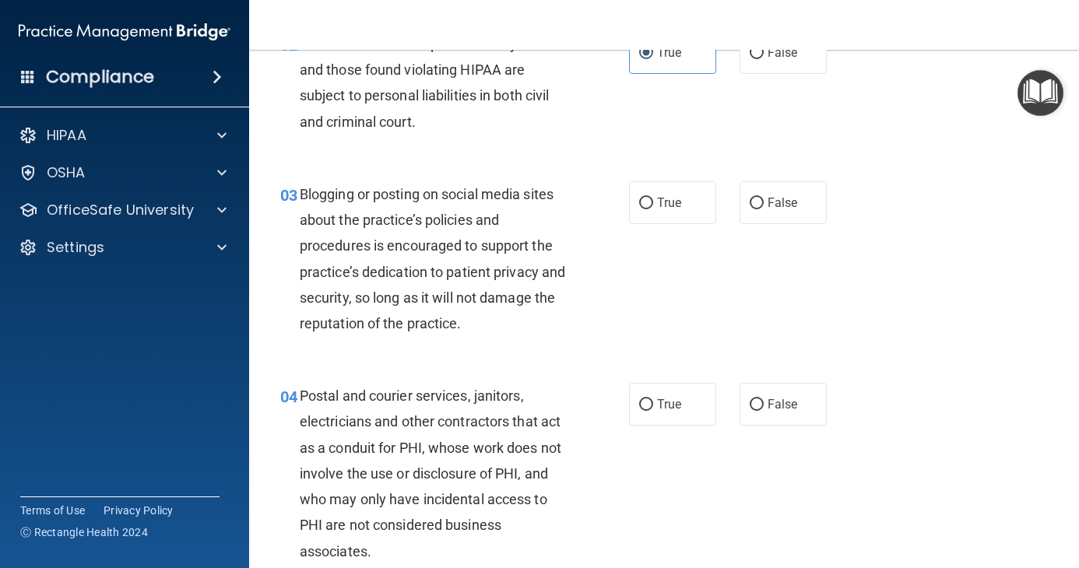
scroll to position [233, 0]
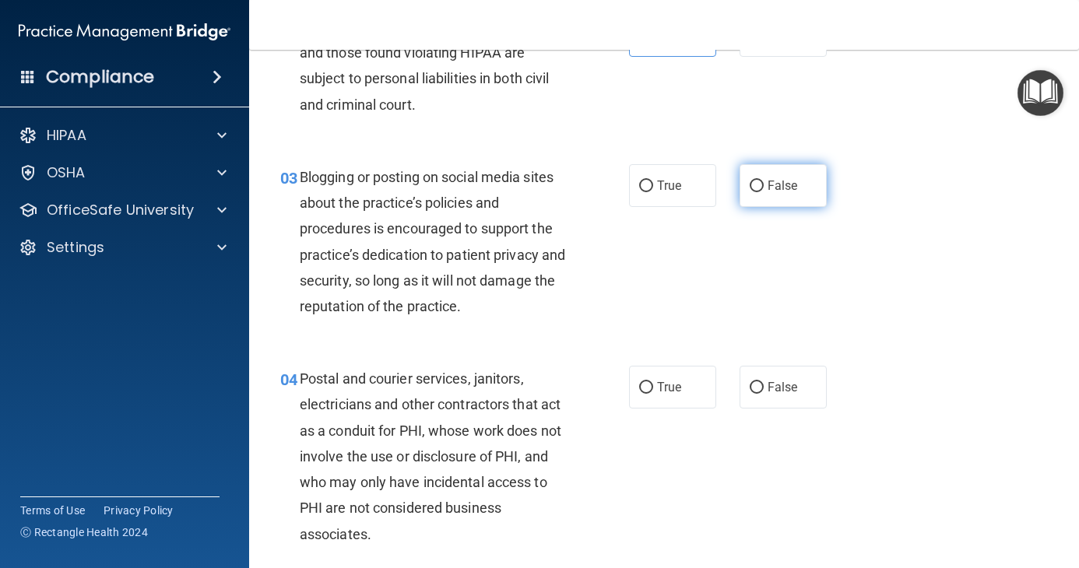
click at [774, 176] on label "False" at bounding box center [782, 185] width 87 height 43
click at [763, 181] on input "False" at bounding box center [756, 187] width 14 height 12
radio input "true"
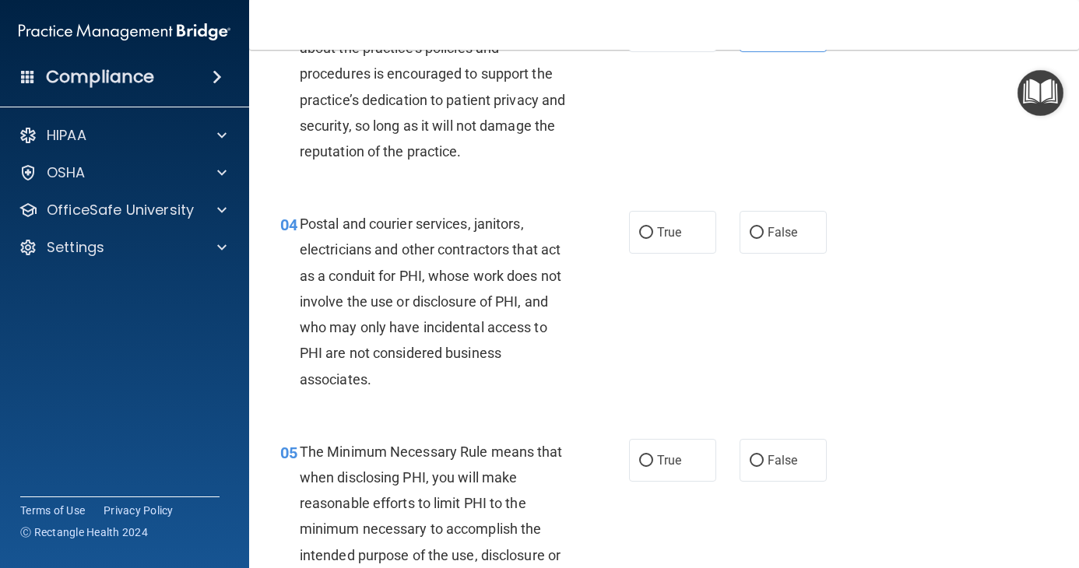
scroll to position [389, 0]
click at [667, 240] on label "True" at bounding box center [672, 231] width 87 height 43
click at [653, 238] on input "True" at bounding box center [646, 232] width 14 height 12
radio input "true"
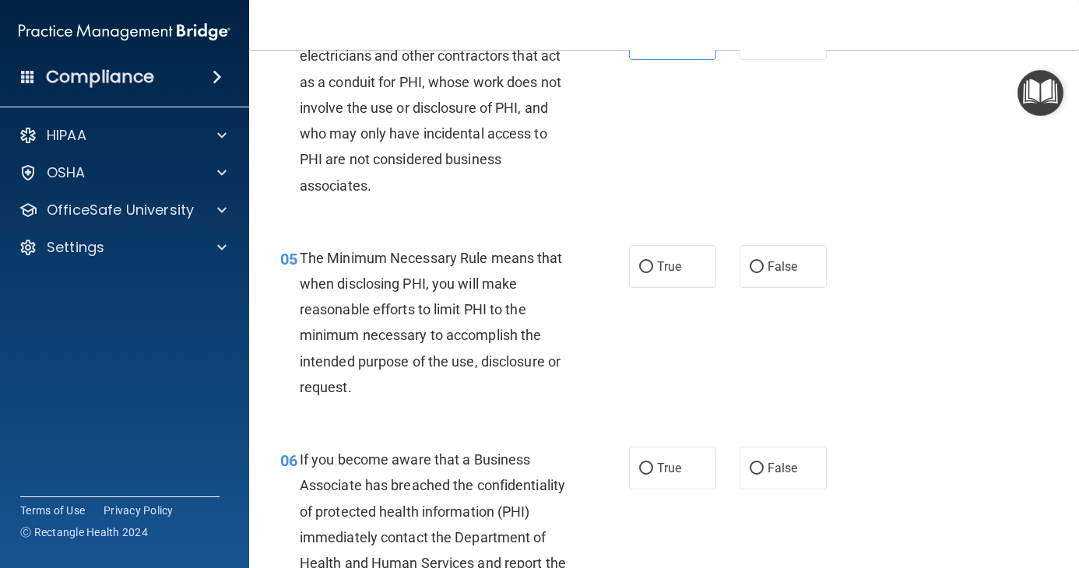
scroll to position [623, 0]
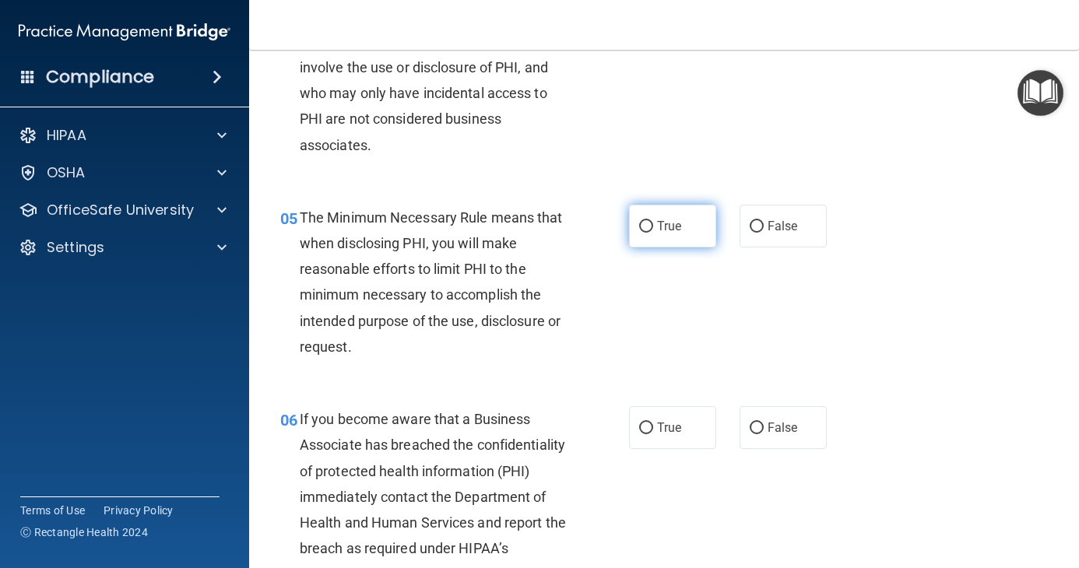
click at [671, 231] on span "True" at bounding box center [669, 226] width 24 height 15
click at [653, 231] on input "True" at bounding box center [646, 227] width 14 height 12
radio input "true"
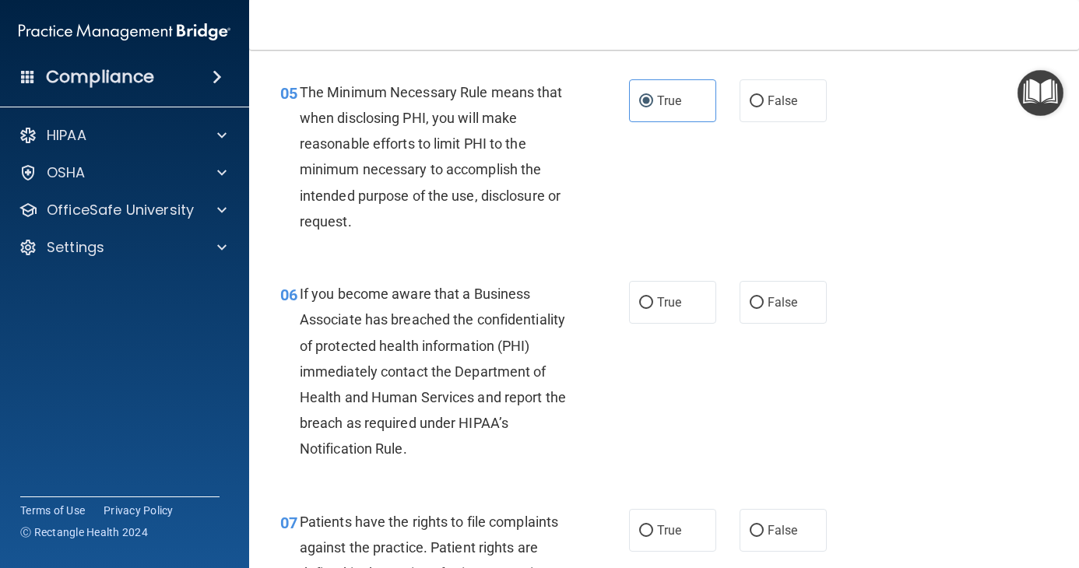
scroll to position [778, 0]
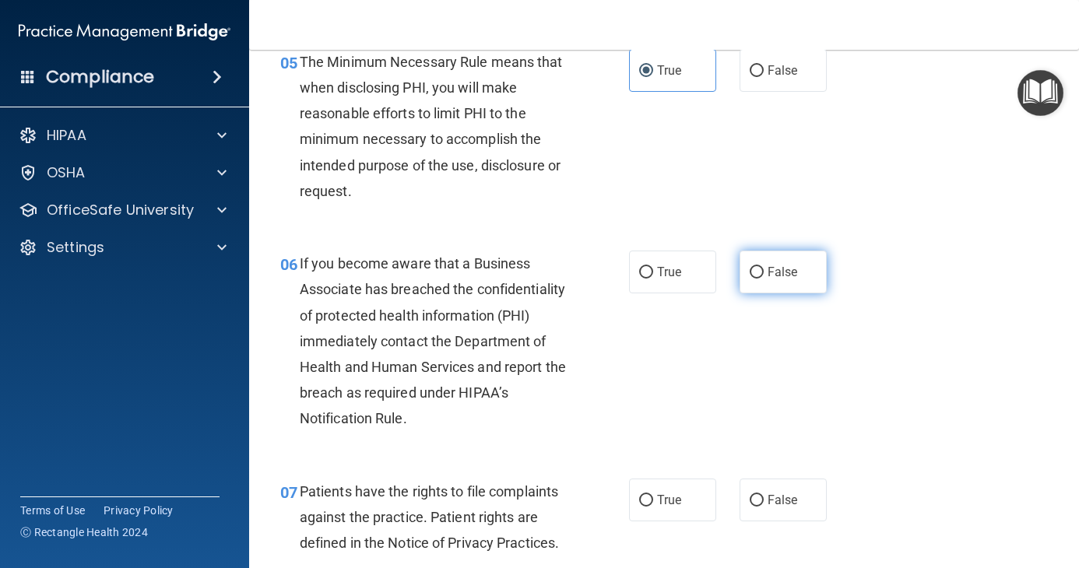
click at [770, 254] on label "False" at bounding box center [782, 272] width 87 height 43
click at [763, 267] on input "False" at bounding box center [756, 273] width 14 height 12
radio input "true"
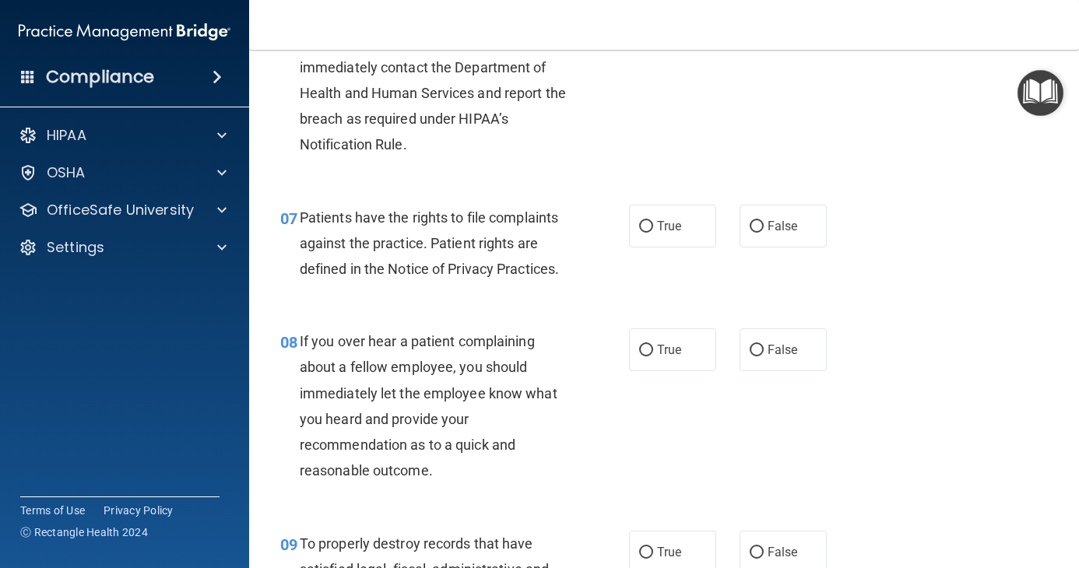
scroll to position [1089, 0]
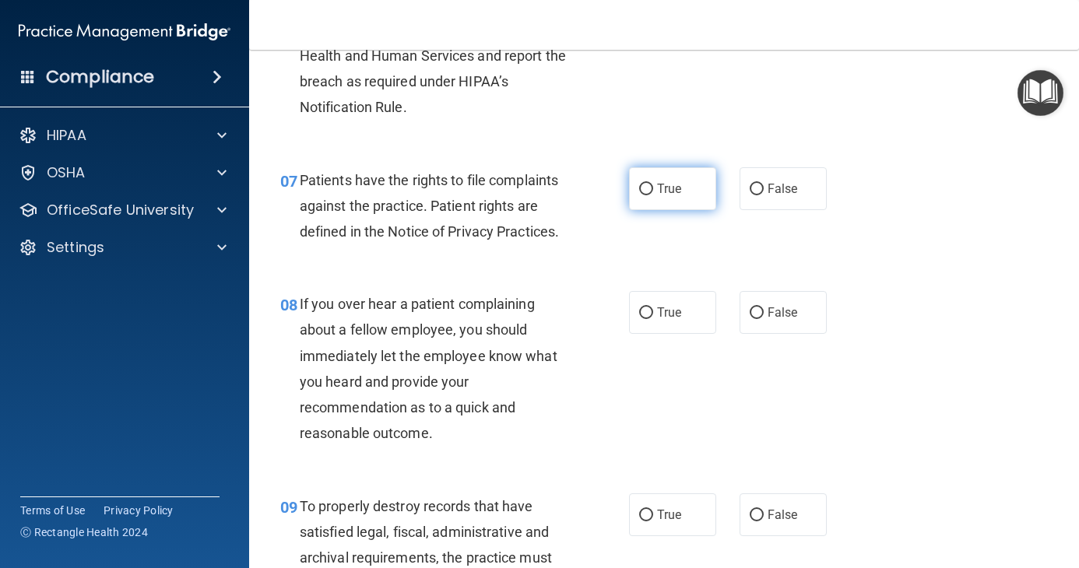
click at [677, 179] on label "True" at bounding box center [672, 188] width 87 height 43
click at [653, 184] on input "True" at bounding box center [646, 190] width 14 height 12
radio input "true"
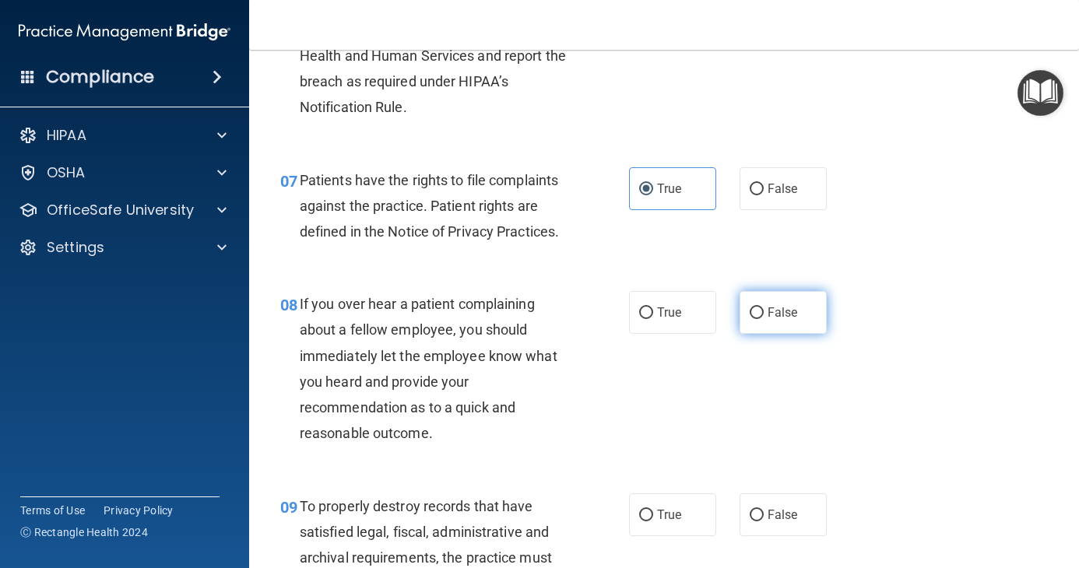
click at [801, 312] on label "False" at bounding box center [782, 312] width 87 height 43
click at [763, 312] on input "False" at bounding box center [756, 313] width 14 height 12
radio input "true"
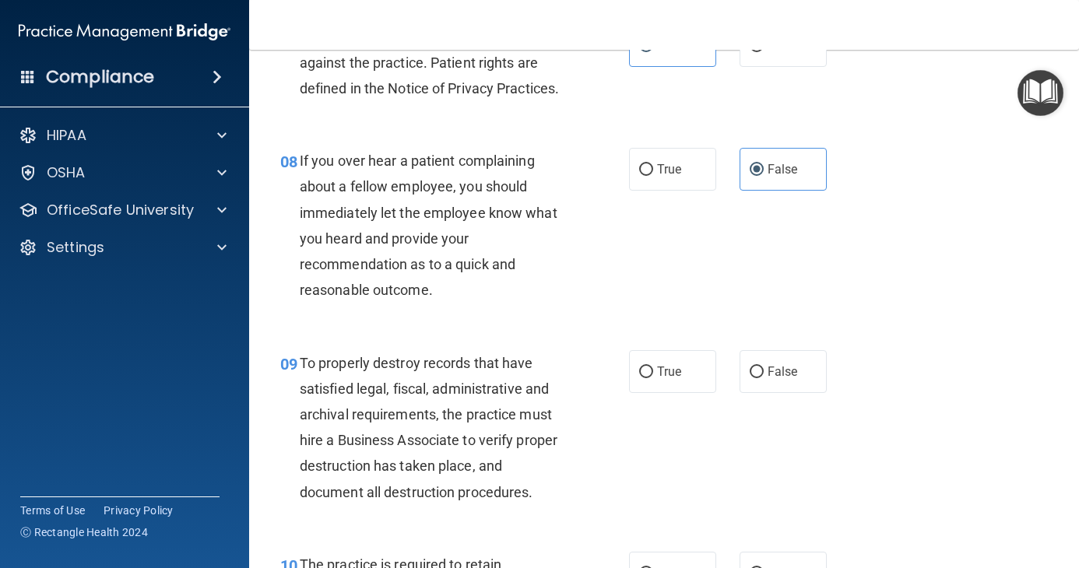
scroll to position [1245, 0]
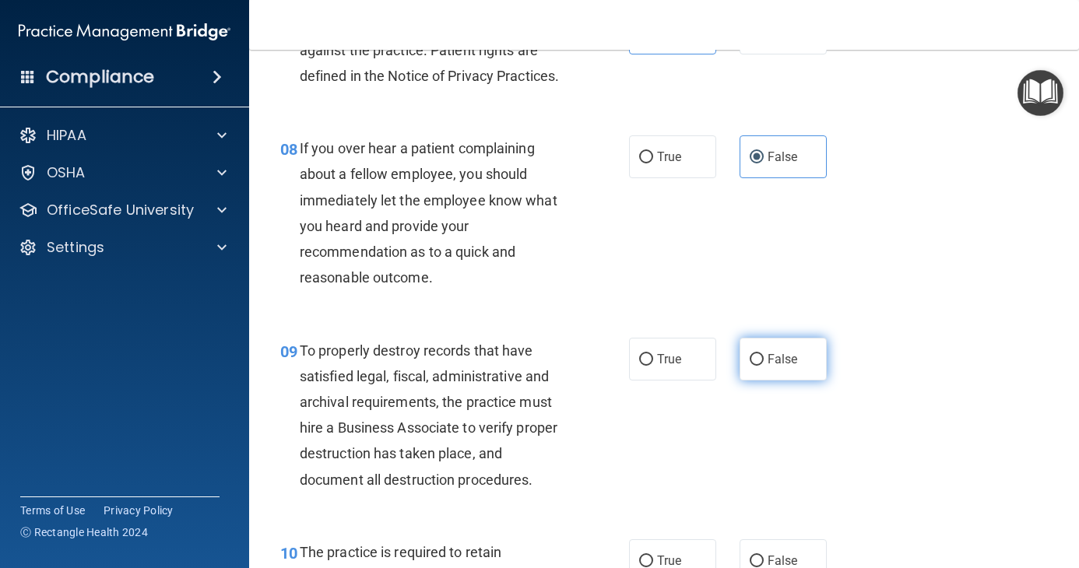
click at [773, 374] on label "False" at bounding box center [782, 359] width 87 height 43
click at [763, 366] on input "False" at bounding box center [756, 360] width 14 height 12
radio input "true"
click at [791, 435] on div "09 To properly destroy records that have satisfied legal, fiscal, administrativ…" at bounding box center [663, 419] width 791 height 202
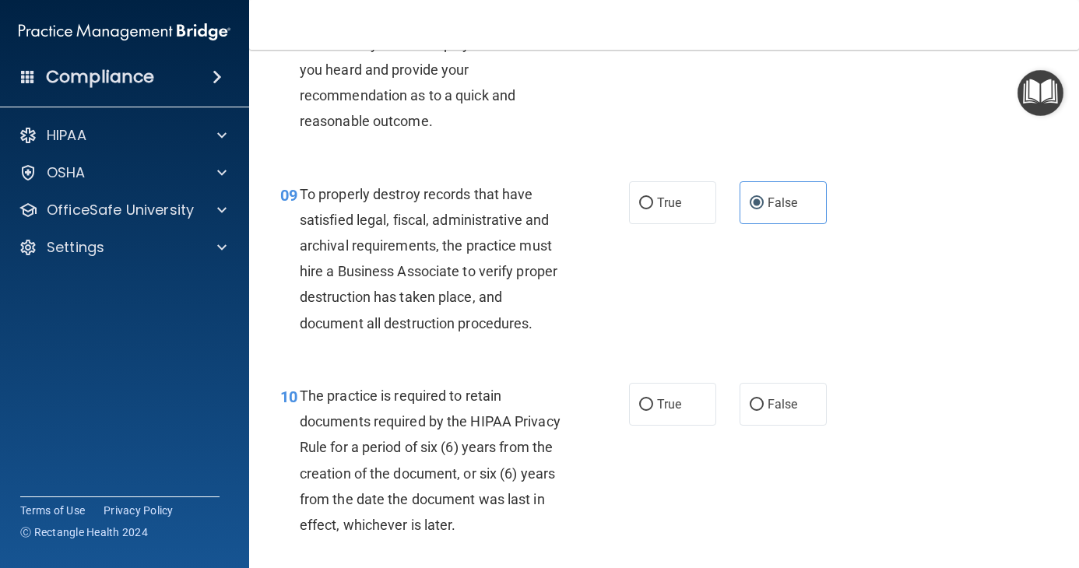
scroll to position [1556, 0]
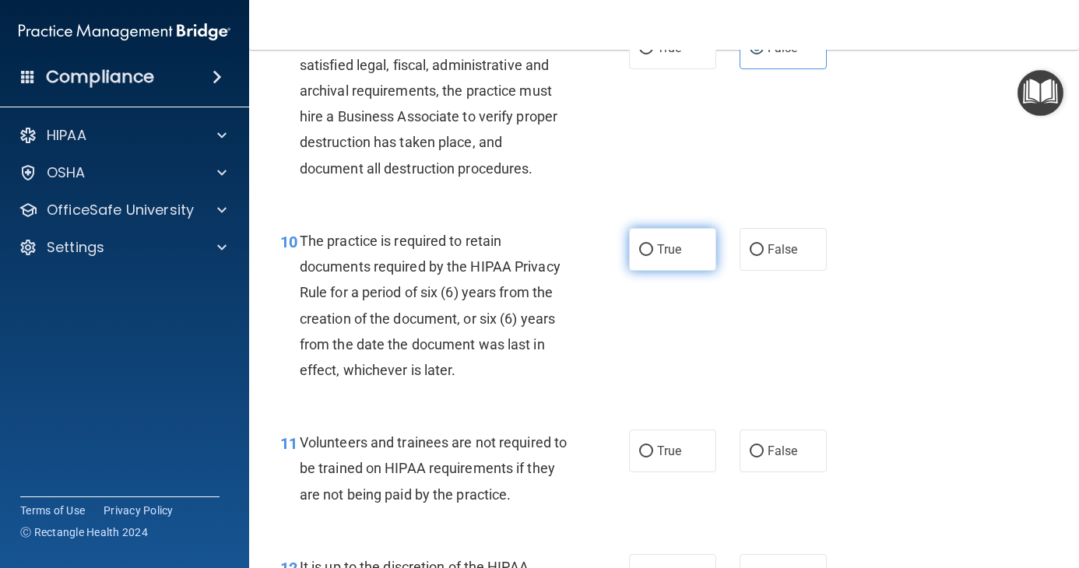
click at [661, 252] on span "True" at bounding box center [669, 249] width 24 height 15
click at [653, 252] on input "True" at bounding box center [646, 250] width 14 height 12
radio input "true"
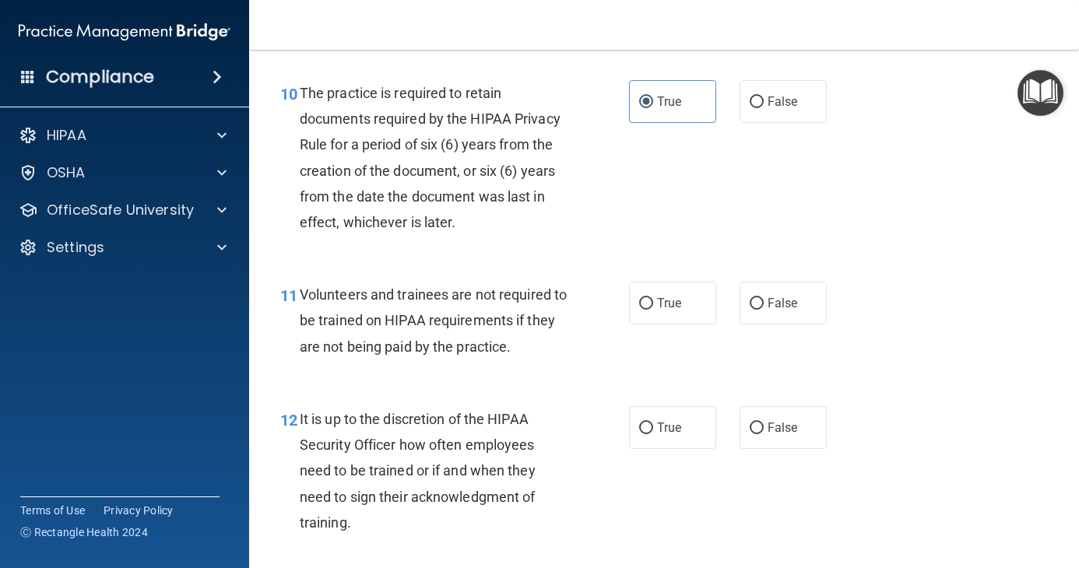
scroll to position [1712, 0]
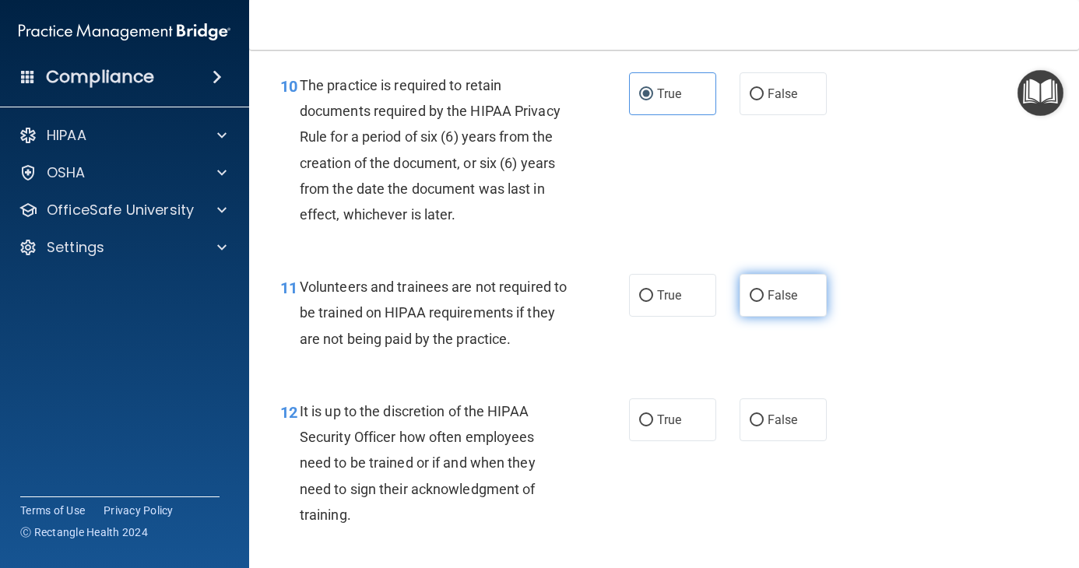
click at [758, 311] on label "False" at bounding box center [782, 295] width 87 height 43
click at [758, 302] on input "False" at bounding box center [756, 296] width 14 height 12
radio input "true"
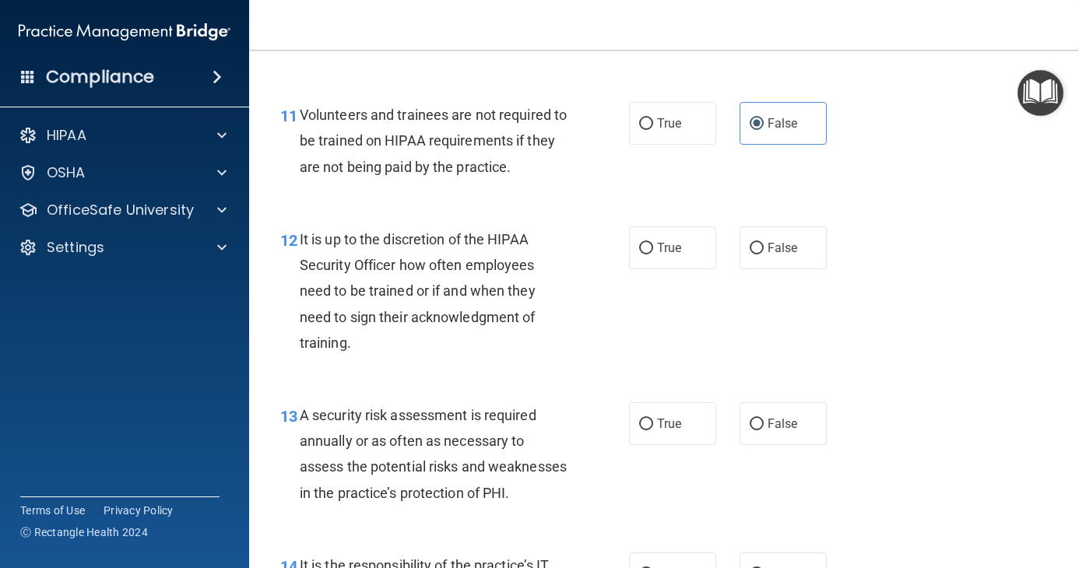
scroll to position [1945, 0]
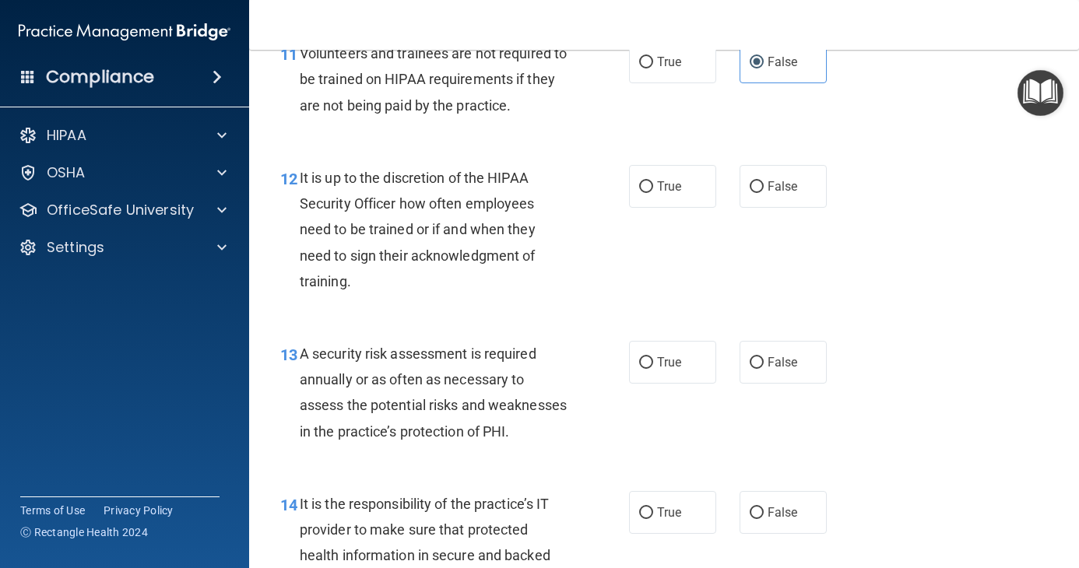
drag, startPoint x: 774, startPoint y: 183, endPoint x: 747, endPoint y: 209, distance: 38.0
click at [773, 183] on span "False" at bounding box center [782, 186] width 30 height 15
click at [763, 183] on input "False" at bounding box center [756, 187] width 14 height 12
radio input "true"
click at [659, 353] on label "True" at bounding box center [672, 362] width 87 height 43
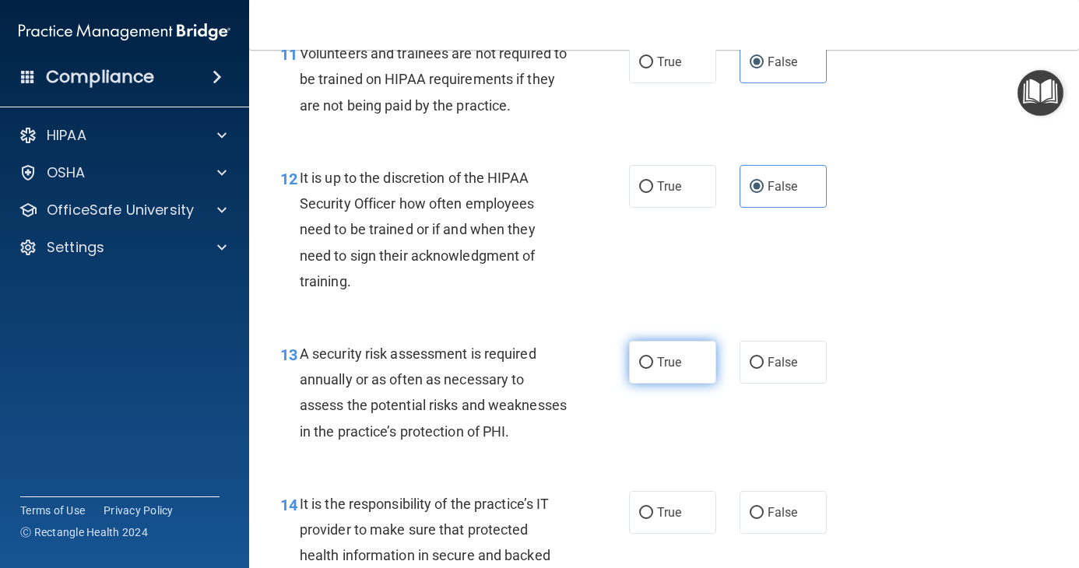
click at [653, 357] on input "True" at bounding box center [646, 363] width 14 height 12
radio input "true"
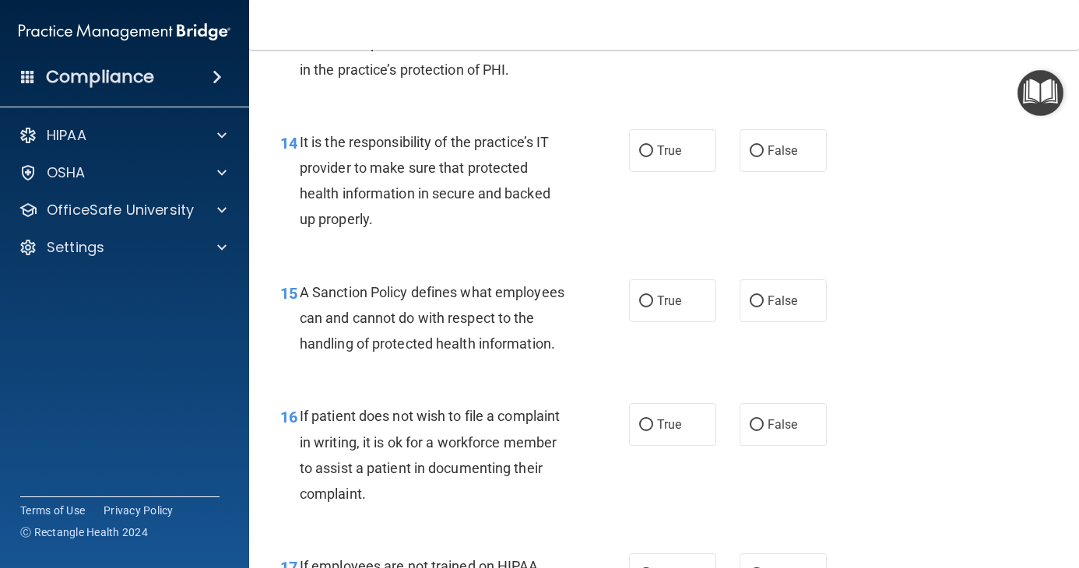
scroll to position [2334, 0]
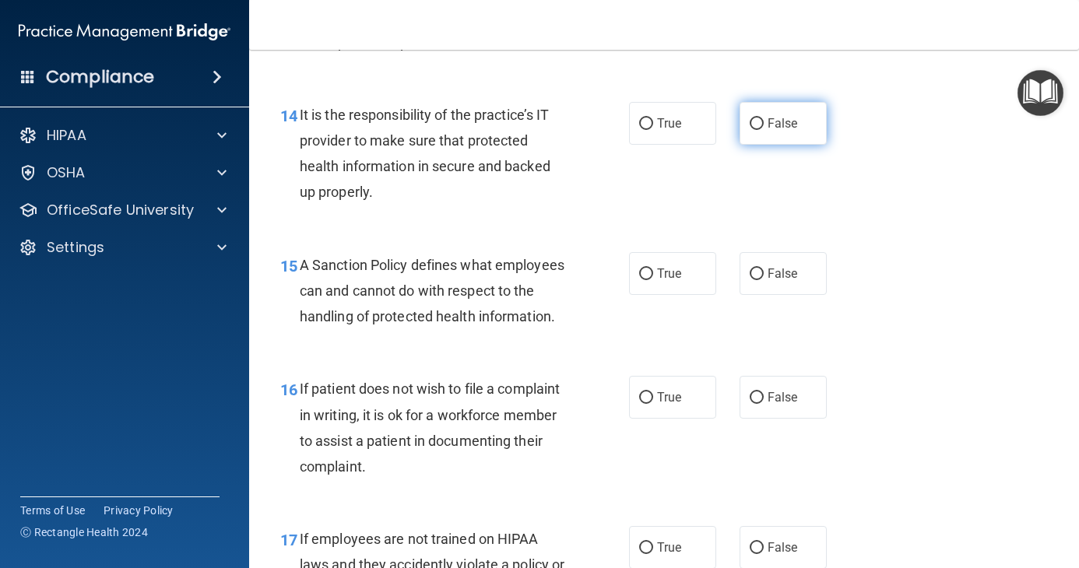
click at [746, 145] on label "False" at bounding box center [782, 123] width 87 height 43
click at [749, 130] on input "False" at bounding box center [756, 124] width 14 height 12
radio input "true"
click at [749, 280] on input "False" at bounding box center [756, 274] width 14 height 12
radio input "true"
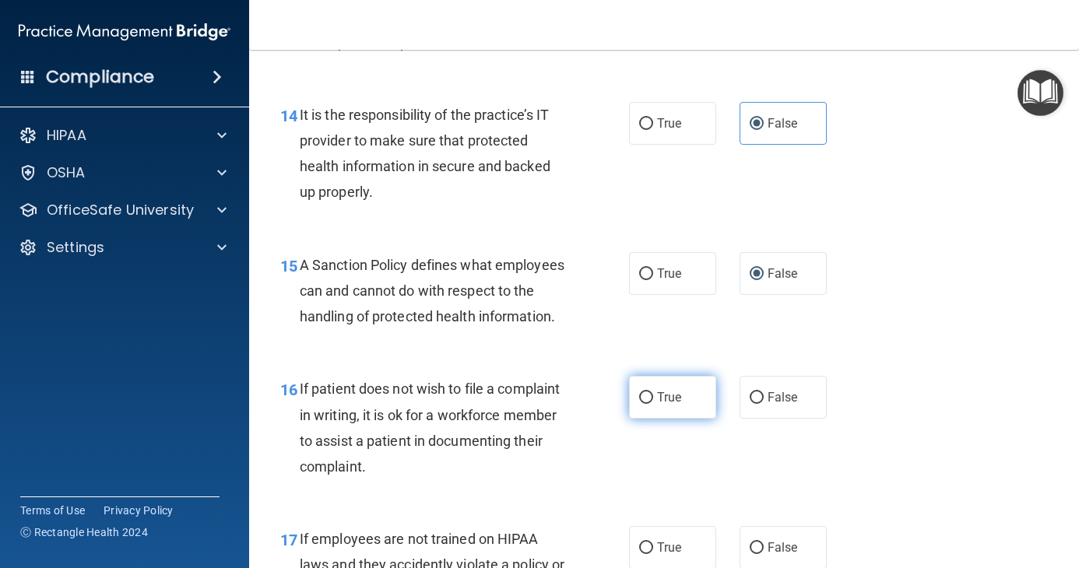
click at [629, 419] on label "True" at bounding box center [672, 397] width 87 height 43
click at [639, 404] on input "True" at bounding box center [646, 398] width 14 height 12
radio input "true"
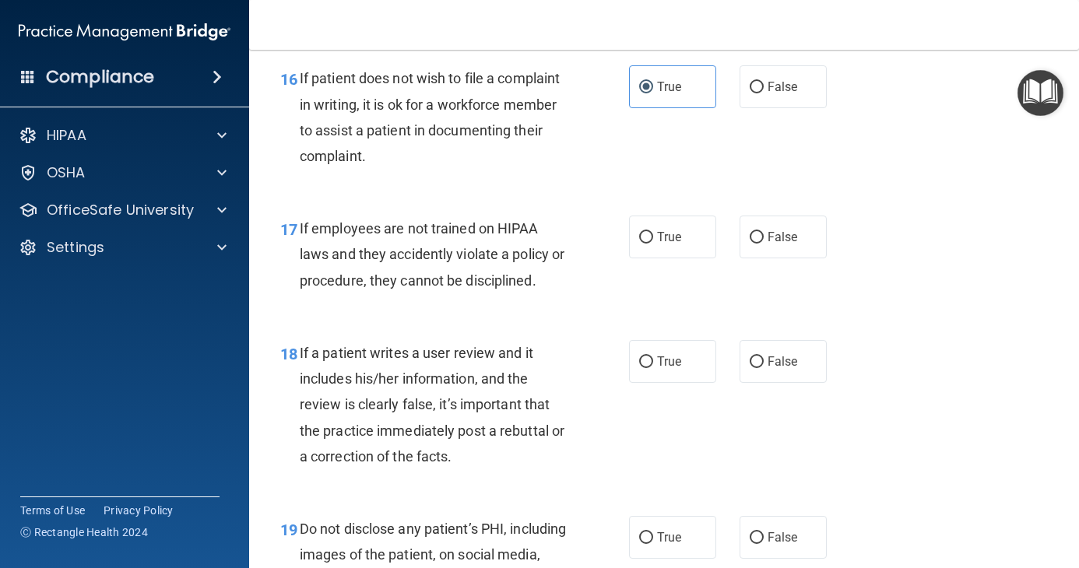
scroll to position [2646, 0]
click at [788, 258] on label "False" at bounding box center [782, 236] width 87 height 43
click at [763, 243] on input "False" at bounding box center [756, 237] width 14 height 12
radio input "true"
click at [756, 382] on label "False" at bounding box center [782, 360] width 87 height 43
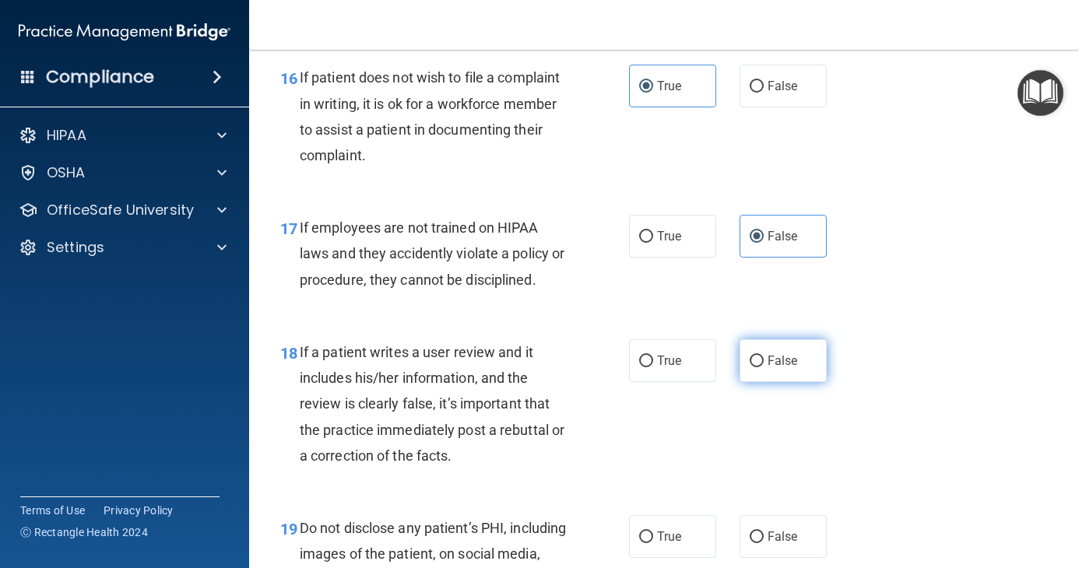
click at [756, 367] on input "False" at bounding box center [756, 362] width 14 height 12
radio input "true"
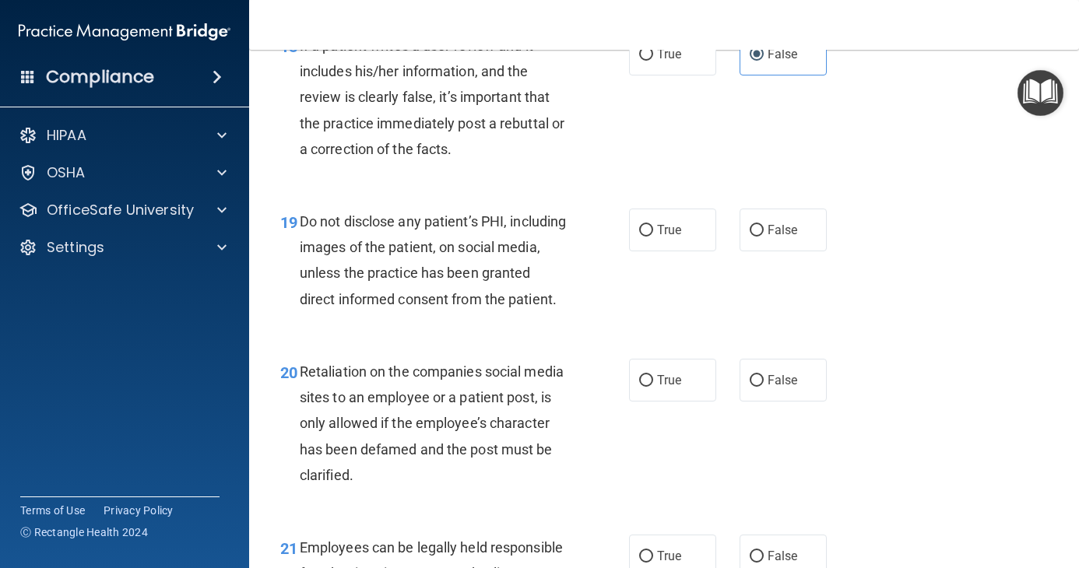
scroll to position [2957, 0]
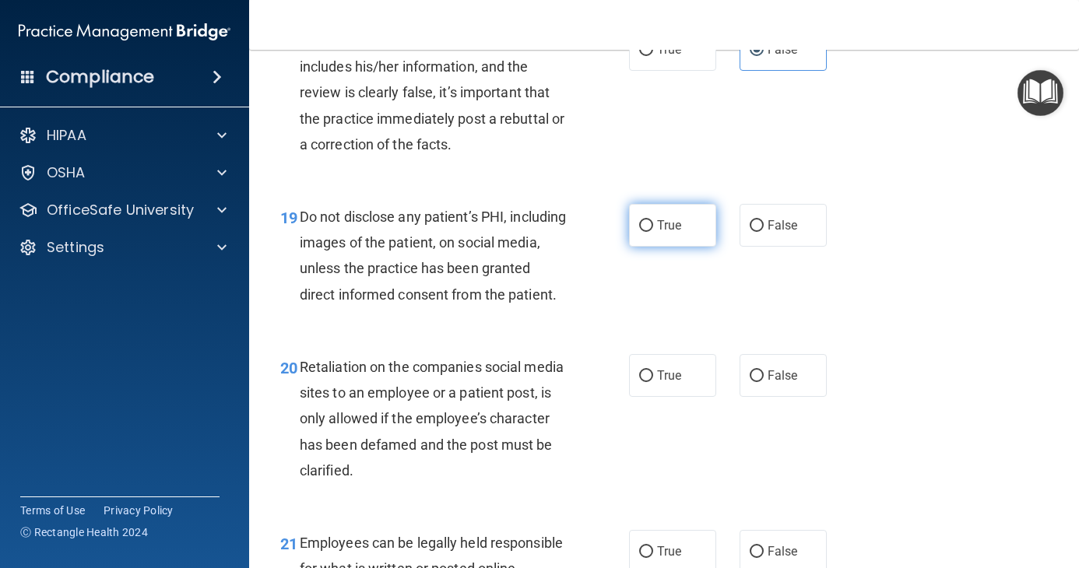
click at [649, 247] on label "True" at bounding box center [672, 225] width 87 height 43
click at [649, 232] on input "True" at bounding box center [646, 226] width 14 height 12
radio input "true"
click at [802, 397] on label "False" at bounding box center [782, 375] width 87 height 43
click at [763, 382] on input "False" at bounding box center [756, 376] width 14 height 12
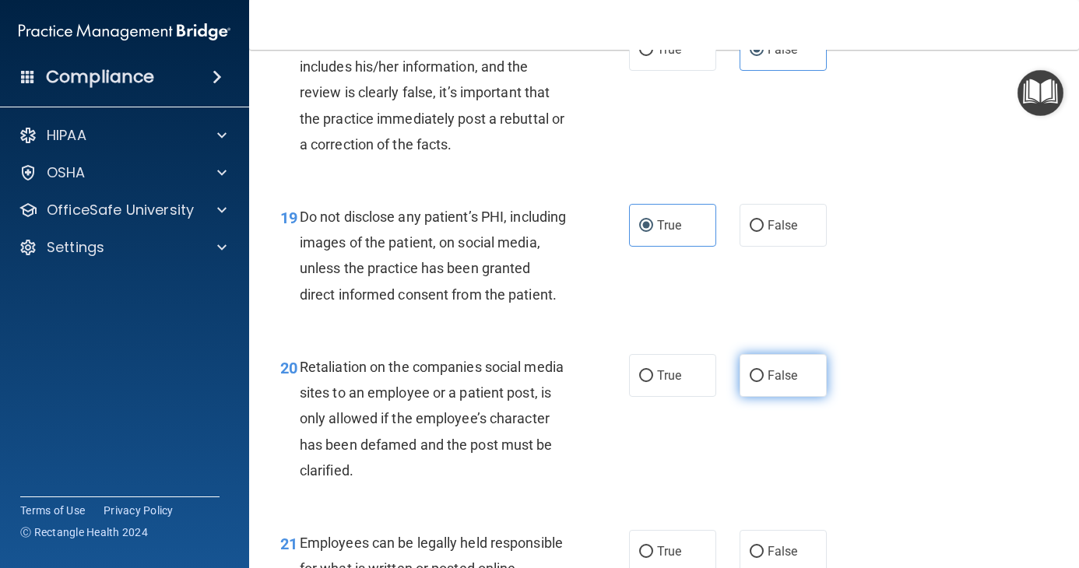
radio input "true"
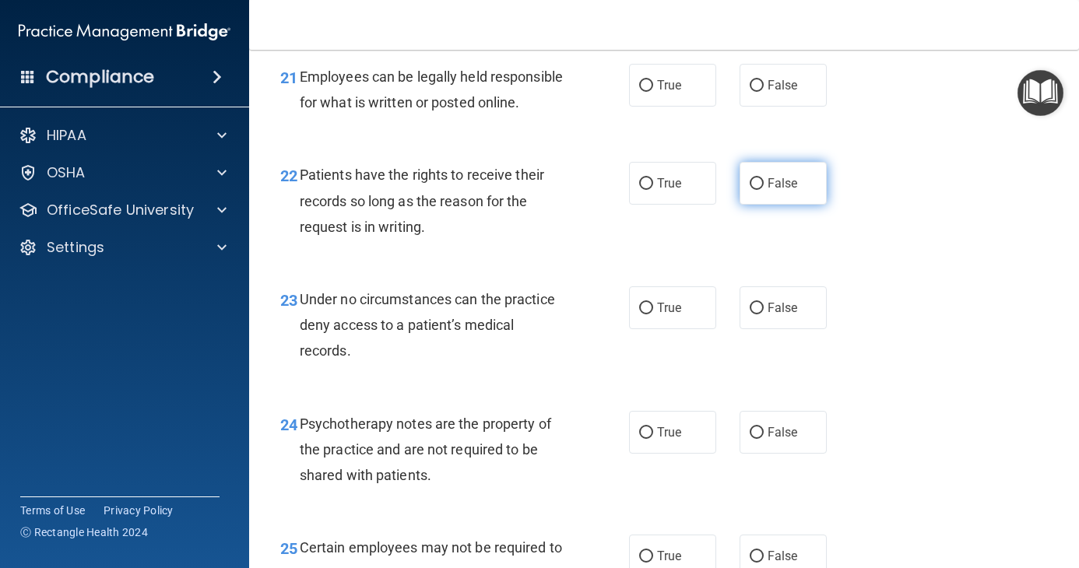
scroll to position [3424, 0]
click at [641, 91] on input "True" at bounding box center [646, 85] width 14 height 12
radio input "true"
click at [756, 204] on label "False" at bounding box center [782, 182] width 87 height 43
click at [756, 189] on input "False" at bounding box center [756, 183] width 14 height 12
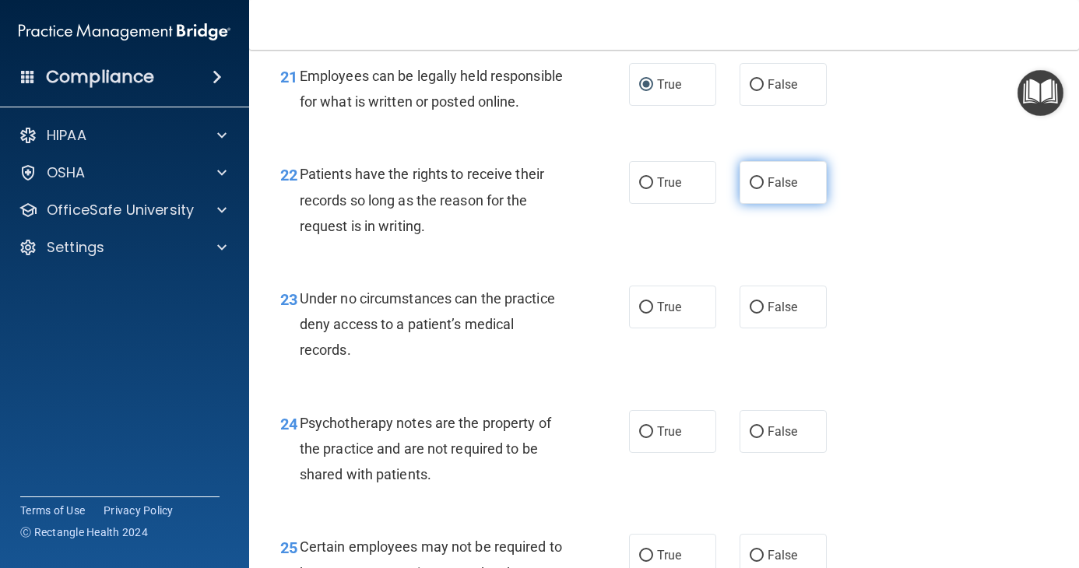
radio input "true"
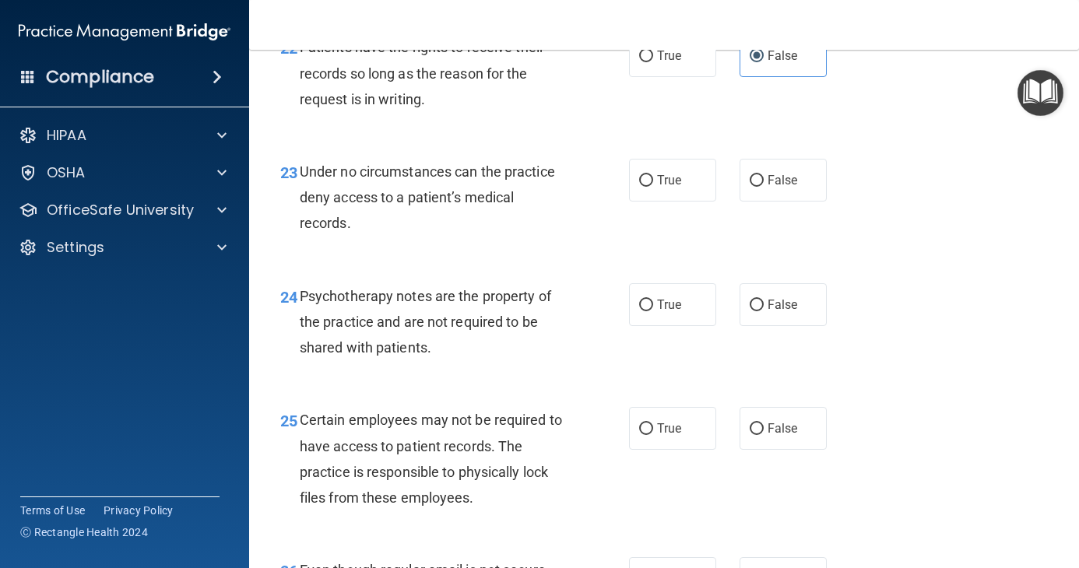
scroll to position [3579, 0]
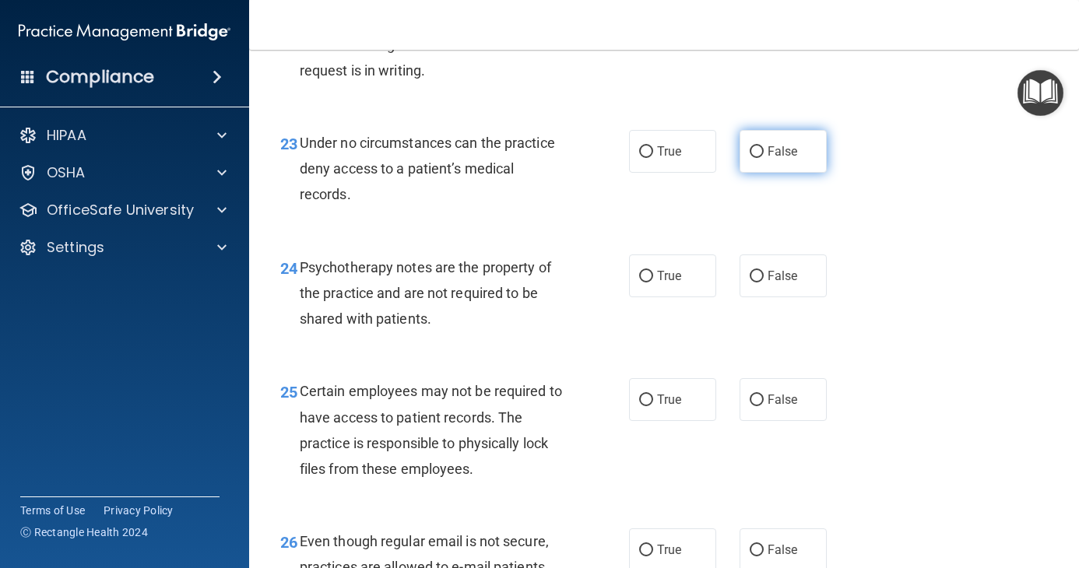
click at [784, 173] on label "False" at bounding box center [782, 151] width 87 height 43
click at [763, 158] on input "False" at bounding box center [756, 152] width 14 height 12
radio input "true"
click at [668, 283] on span "True" at bounding box center [669, 275] width 24 height 15
click at [653, 282] on input "True" at bounding box center [646, 277] width 14 height 12
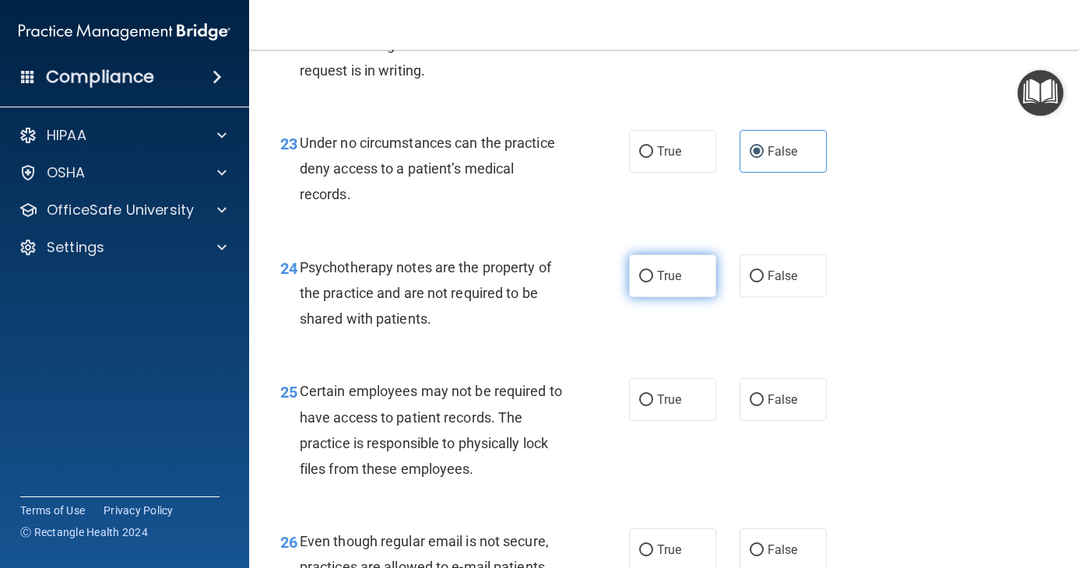
radio input "true"
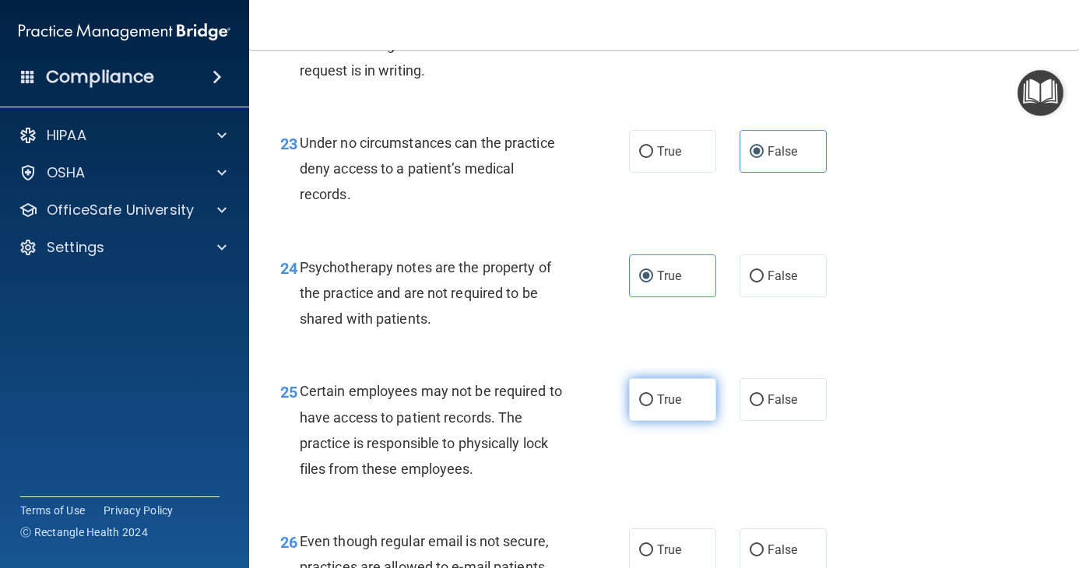
click at [680, 421] on label "True" at bounding box center [672, 399] width 87 height 43
click at [653, 406] on input "True" at bounding box center [646, 401] width 14 height 12
radio input "true"
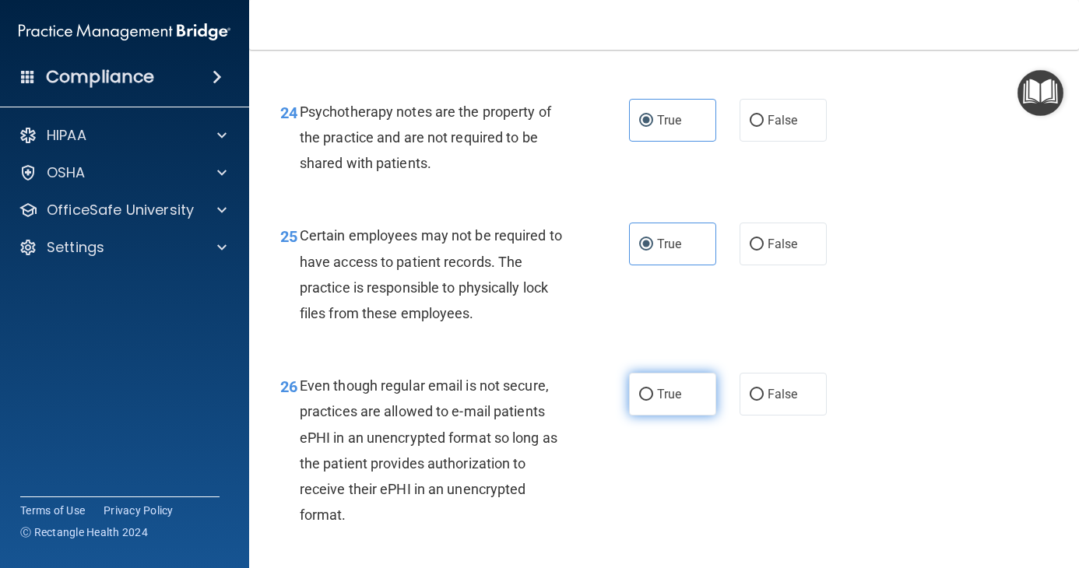
click at [652, 416] on label "True" at bounding box center [672, 394] width 87 height 43
click at [652, 401] on input "True" at bounding box center [646, 395] width 14 height 12
radio input "true"
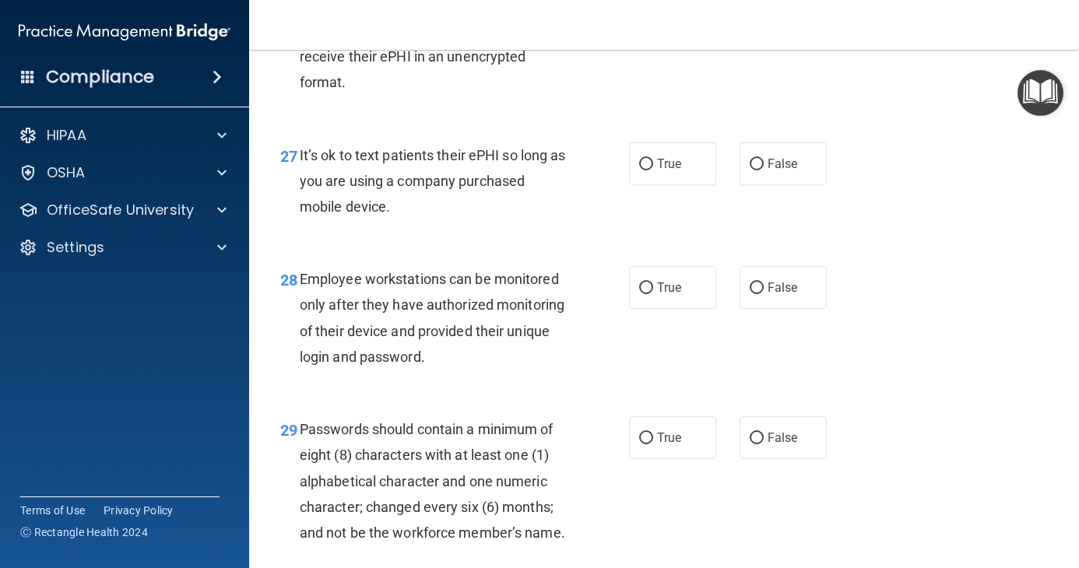
scroll to position [4202, 0]
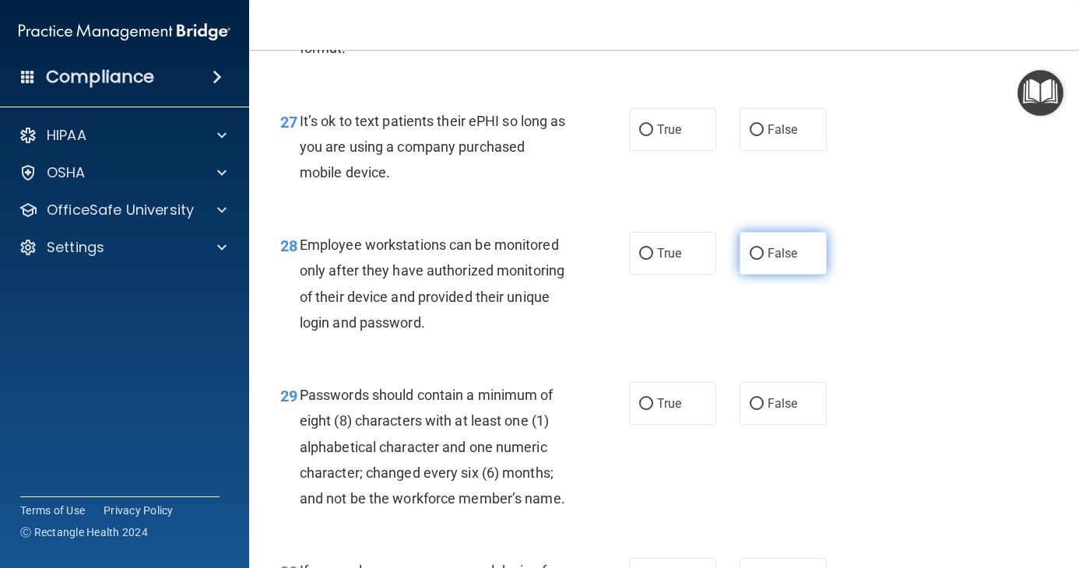
drag, startPoint x: 773, startPoint y: 241, endPoint x: 787, endPoint y: 351, distance: 110.6
click at [773, 151] on label "False" at bounding box center [782, 129] width 87 height 43
click at [763, 136] on input "False" at bounding box center [756, 131] width 14 height 12
radio input "true"
click at [787, 261] on span "False" at bounding box center [782, 253] width 30 height 15
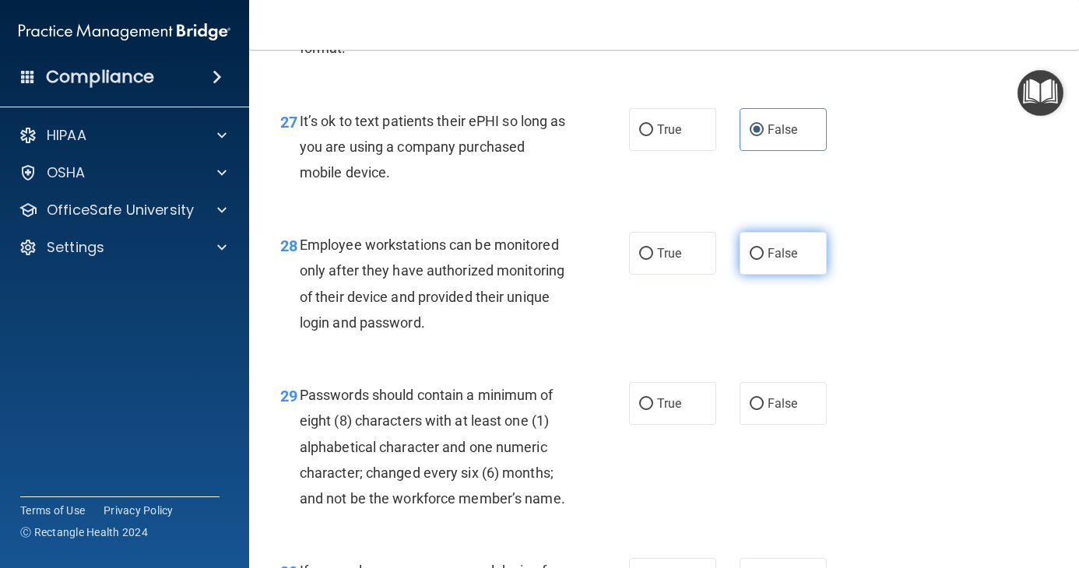
click at [763, 260] on input "False" at bounding box center [756, 254] width 14 height 12
radio input "true"
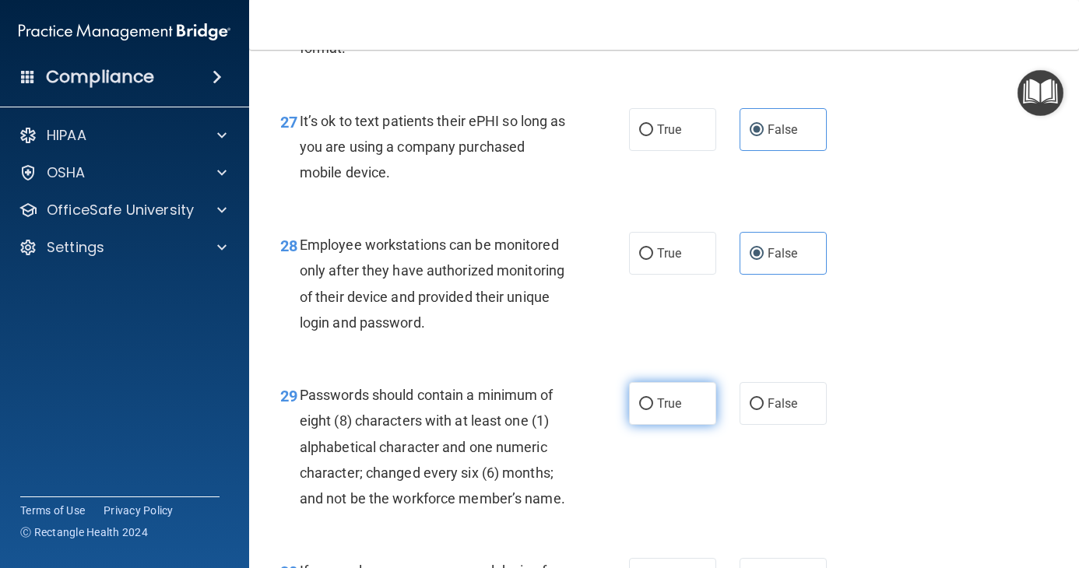
click at [643, 410] on input "True" at bounding box center [646, 404] width 14 height 12
radio input "true"
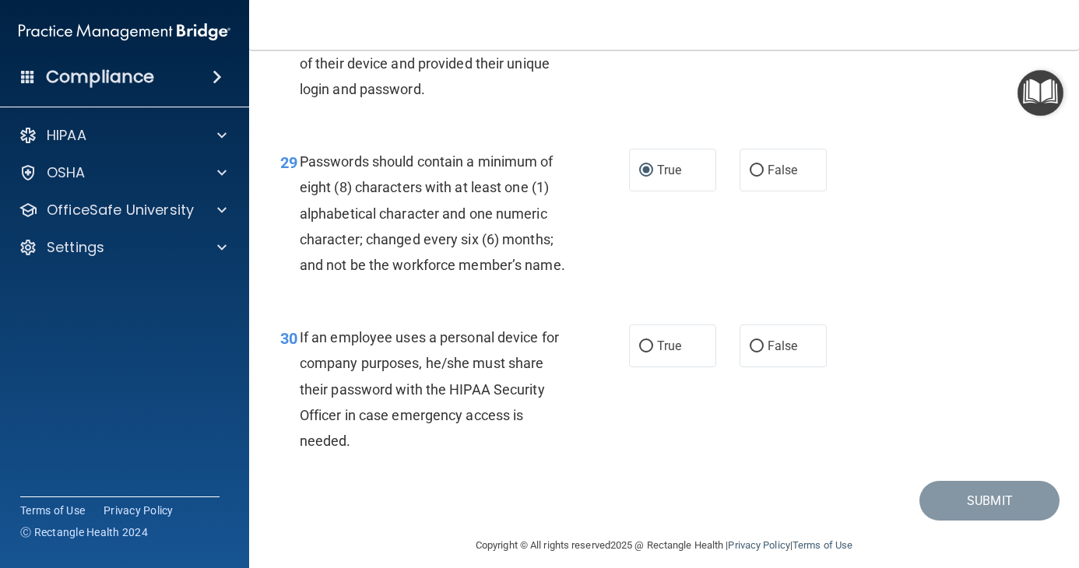
click at [724, 367] on div "True False" at bounding box center [733, 345] width 209 height 43
click at [759, 367] on label "False" at bounding box center [782, 345] width 87 height 43
click at [759, 353] on input "False" at bounding box center [756, 347] width 14 height 12
radio input "true"
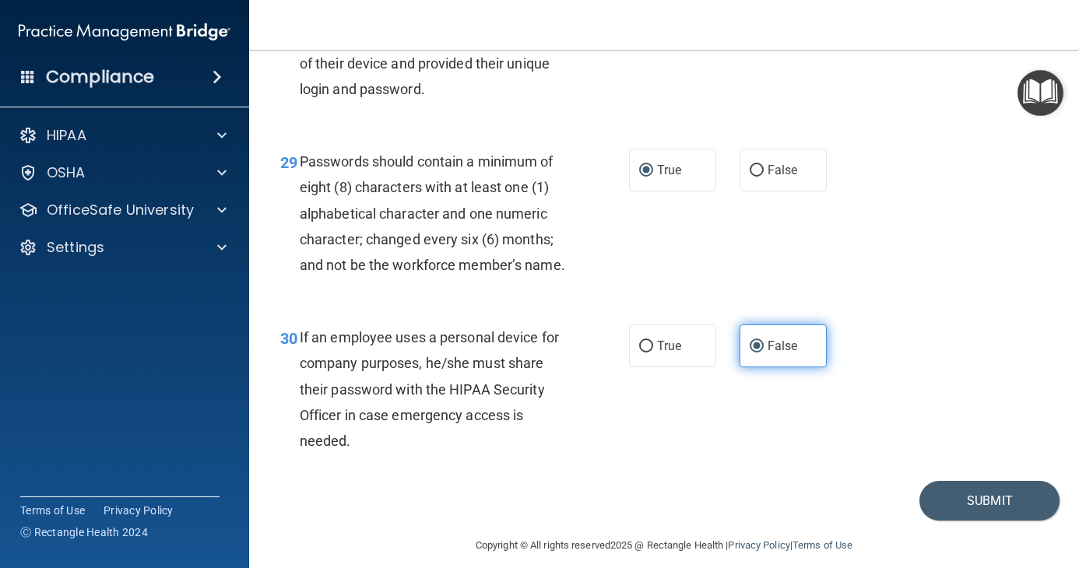
scroll to position [4579, 0]
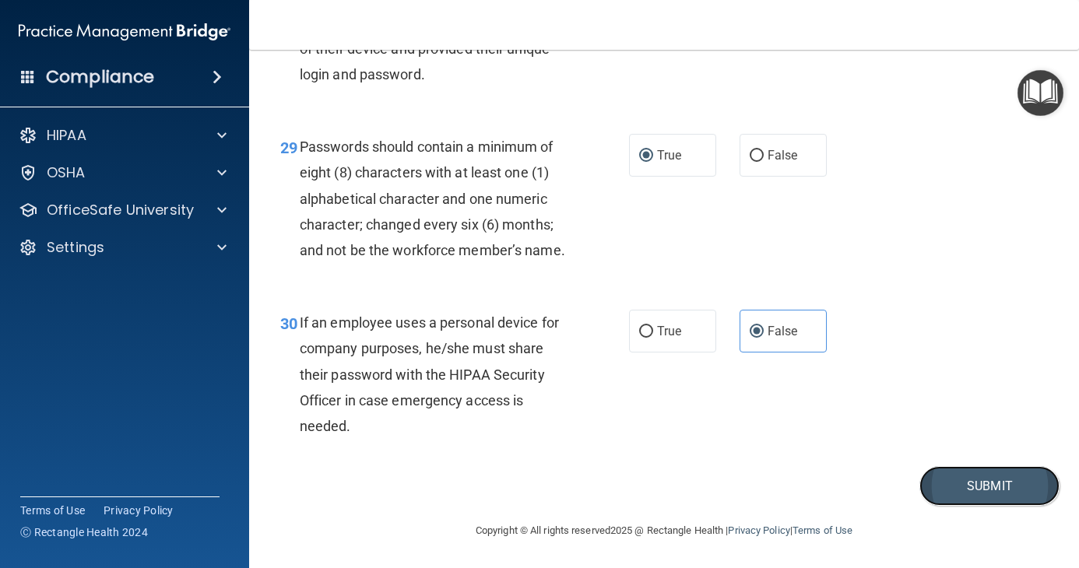
drag, startPoint x: 944, startPoint y: 486, endPoint x: 917, endPoint y: 503, distance: 31.8
click at [942, 486] on button "Submit" at bounding box center [989, 486] width 140 height 40
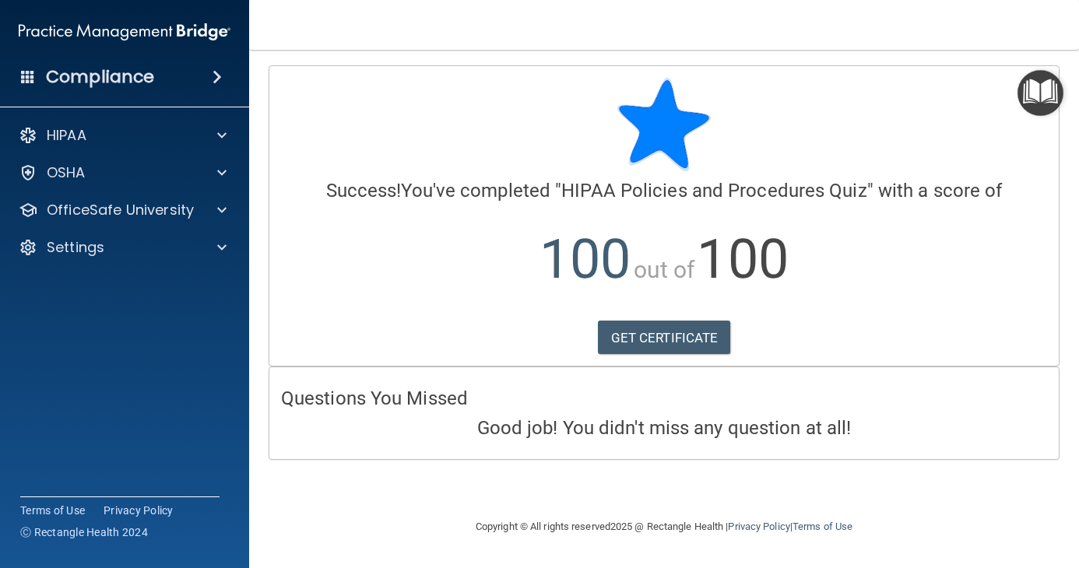
click at [688, 357] on div "Calculating your score.... Success! You've completed " HIPAA Policies and Proce…" at bounding box center [663, 216] width 789 height 300
click at [682, 342] on link "GET CERTIFICATE" at bounding box center [664, 338] width 133 height 34
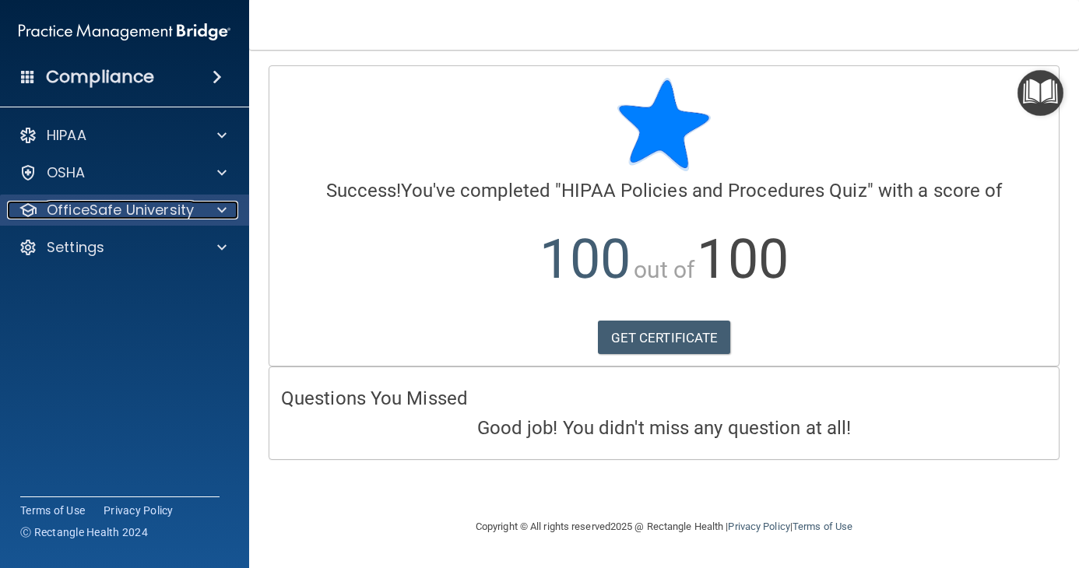
click at [147, 209] on p "OfficeSafe University" at bounding box center [120, 210] width 147 height 19
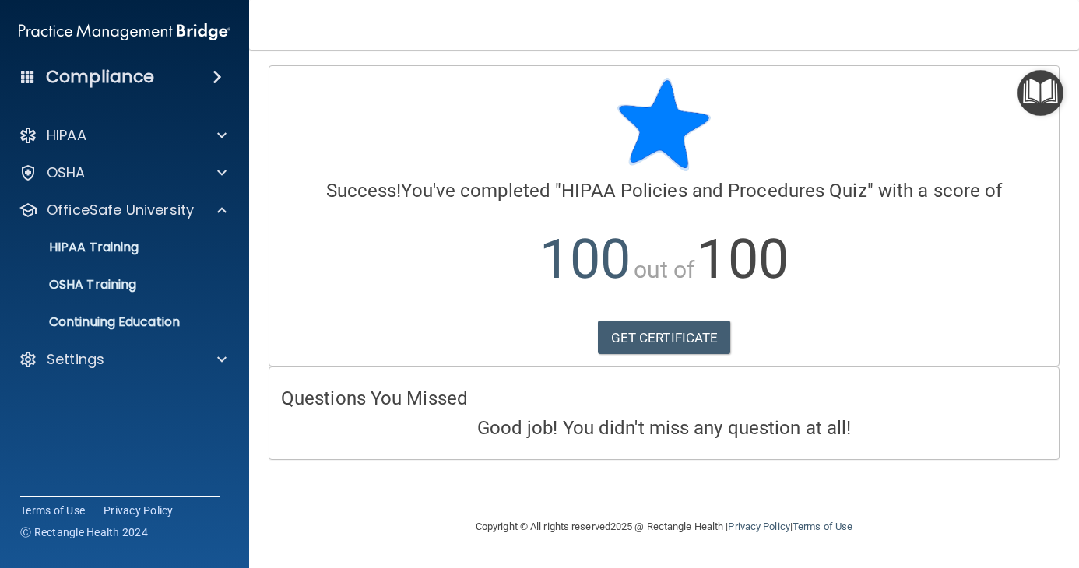
click at [107, 342] on div "HIPAA Documents and Policies Report an Incident Business Associates Emergency P…" at bounding box center [125, 251] width 250 height 274
click at [108, 331] on link "Continuing Education" at bounding box center [106, 322] width 245 height 31
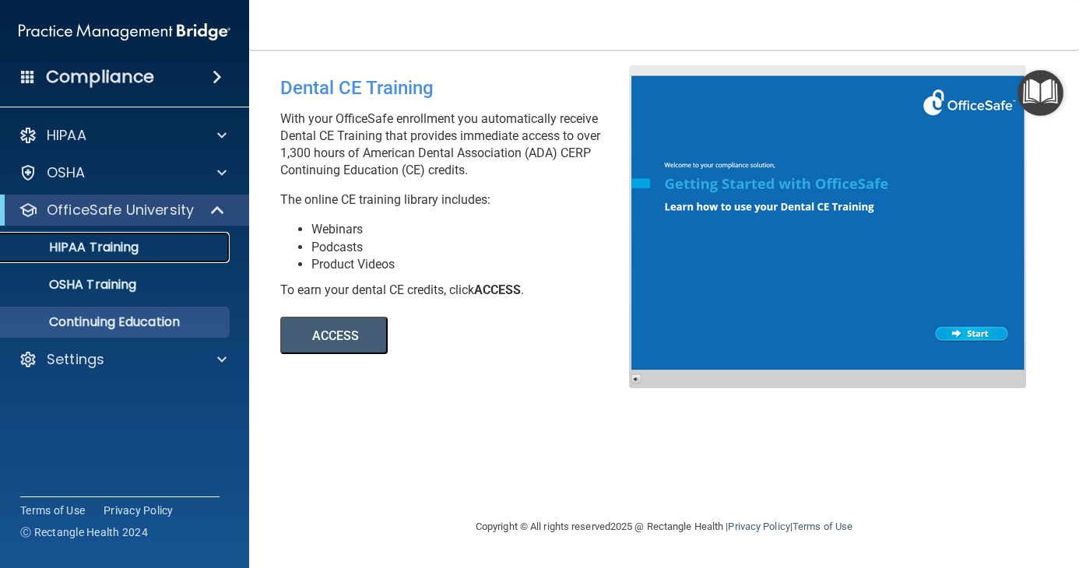
click at [117, 252] on p "HIPAA Training" at bounding box center [74, 248] width 128 height 16
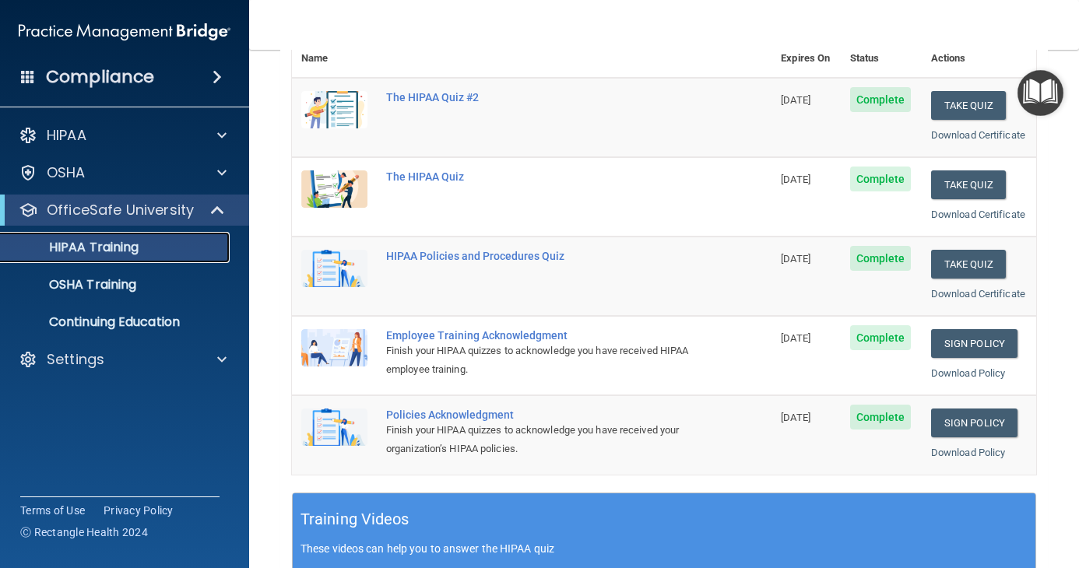
scroll to position [156, 0]
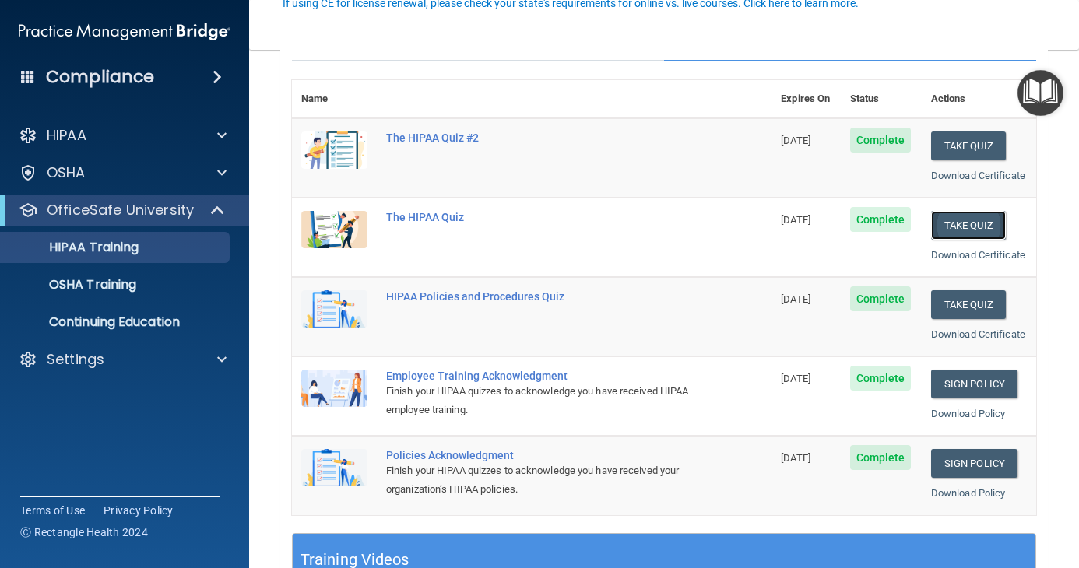
click at [942, 240] on button "Take Quiz" at bounding box center [968, 225] width 75 height 29
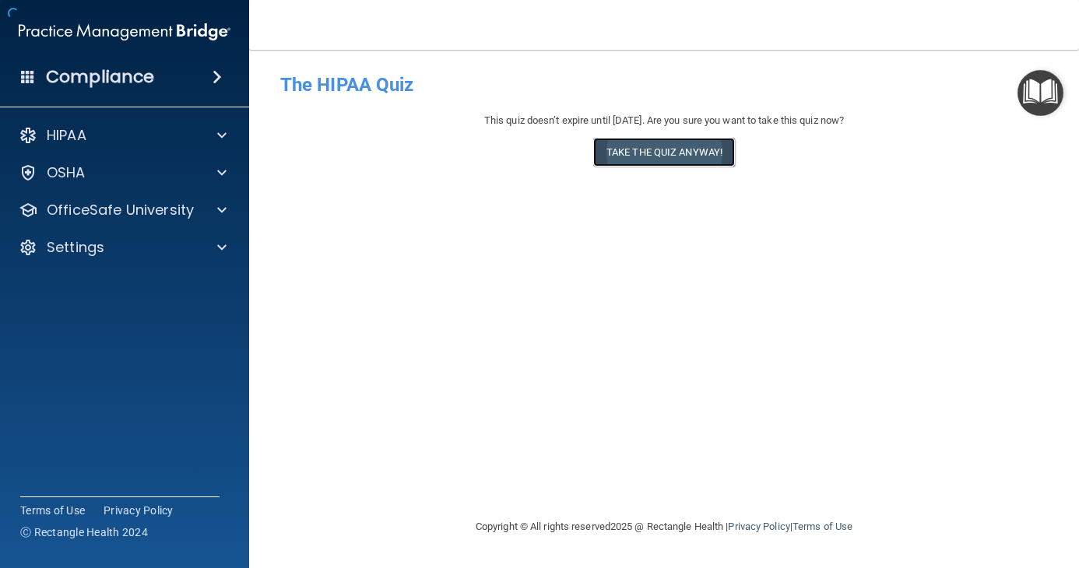
click at [688, 151] on button "Take the quiz anyway!" at bounding box center [664, 152] width 142 height 29
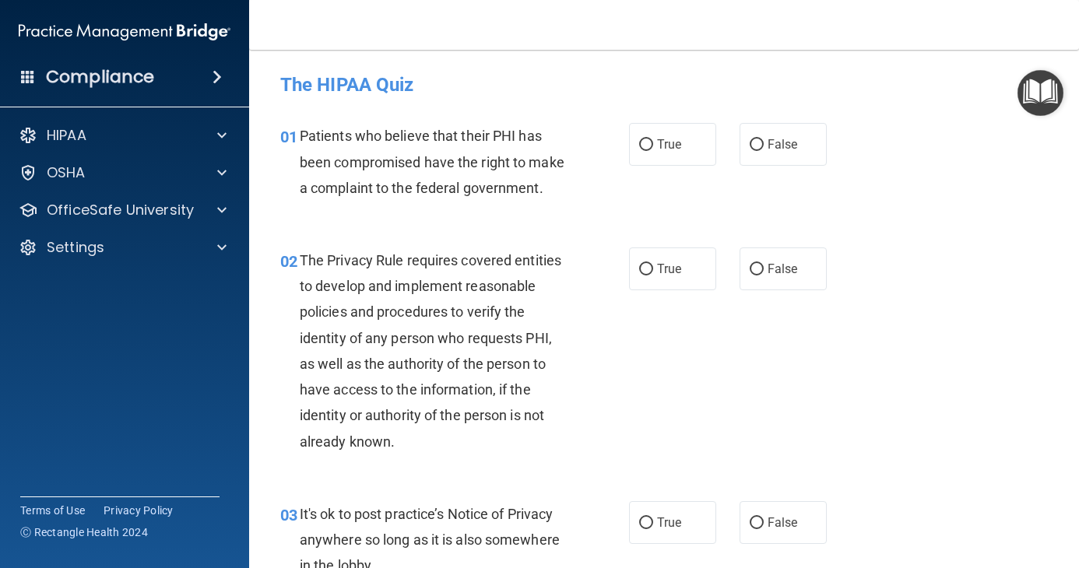
drag, startPoint x: 647, startPoint y: 132, endPoint x: 656, endPoint y: 253, distance: 120.9
click at [647, 135] on label "True" at bounding box center [672, 144] width 87 height 43
click at [647, 139] on input "True" at bounding box center [646, 145] width 14 height 12
radio input "true"
click at [644, 290] on label "True" at bounding box center [672, 268] width 87 height 43
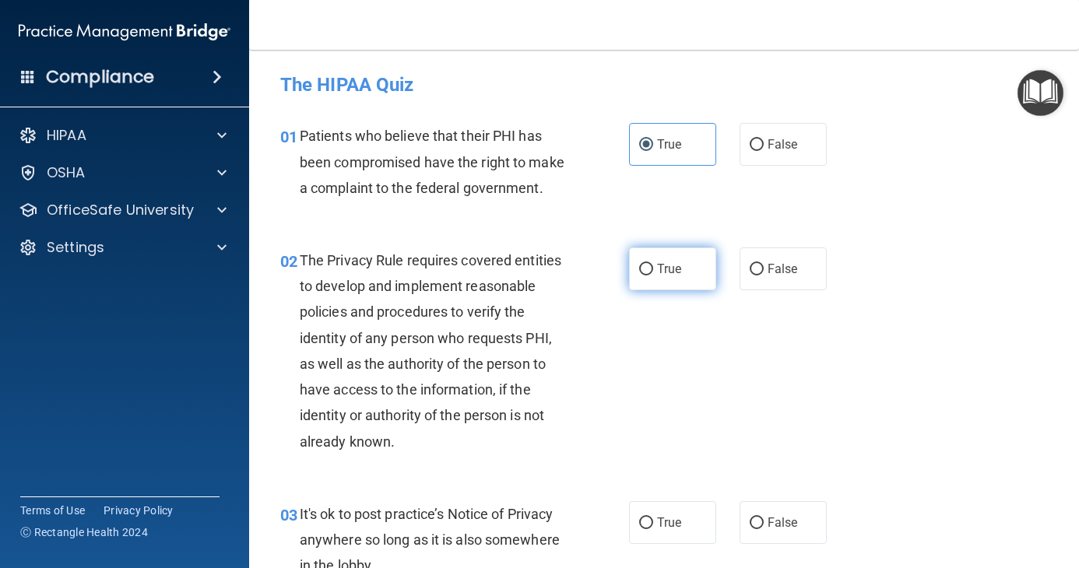
click at [644, 275] on input "True" at bounding box center [646, 270] width 14 height 12
radio input "true"
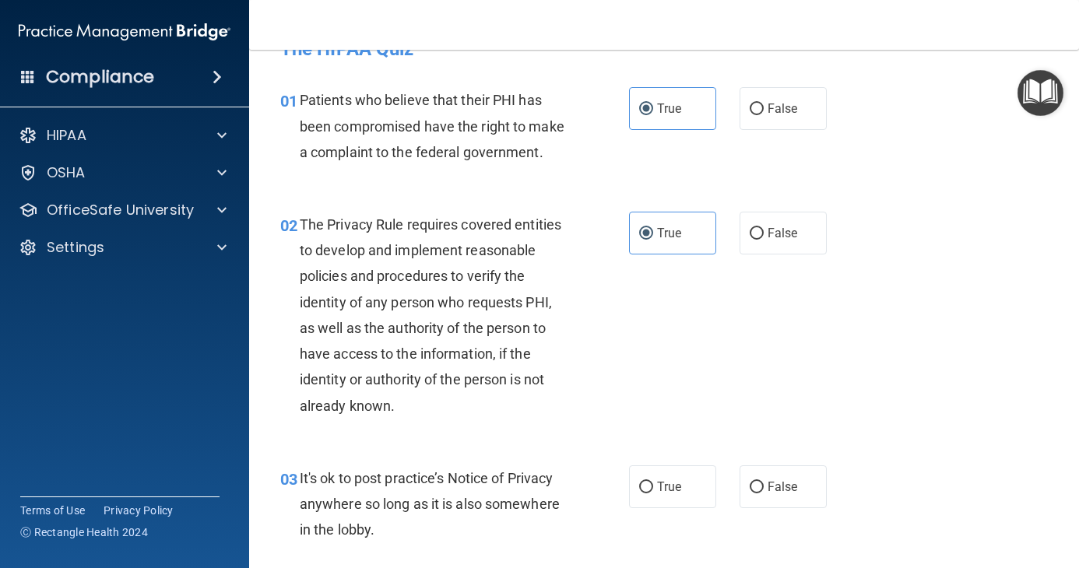
scroll to position [233, 0]
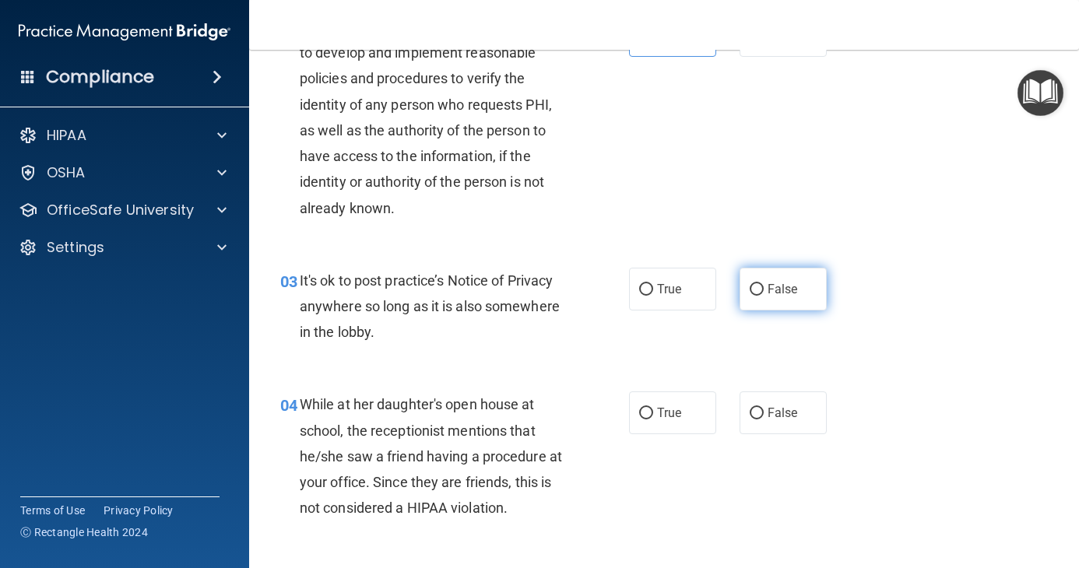
click at [775, 310] on label "False" at bounding box center [782, 289] width 87 height 43
click at [763, 296] on input "False" at bounding box center [756, 290] width 14 height 12
radio input "true"
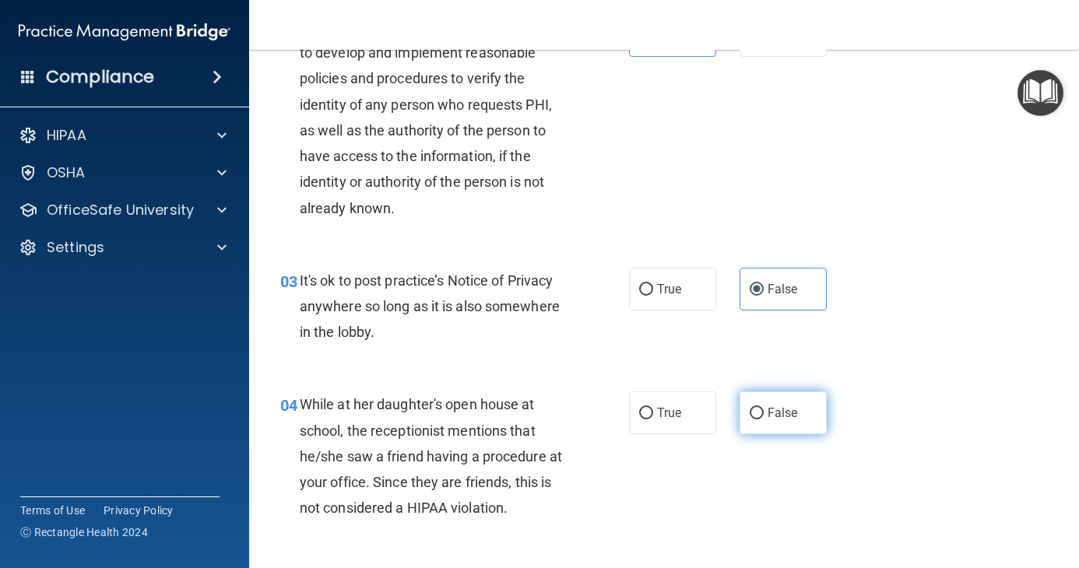
click at [767, 420] on span "False" at bounding box center [782, 412] width 30 height 15
click at [763, 419] on input "False" at bounding box center [756, 414] width 14 height 12
radio input "true"
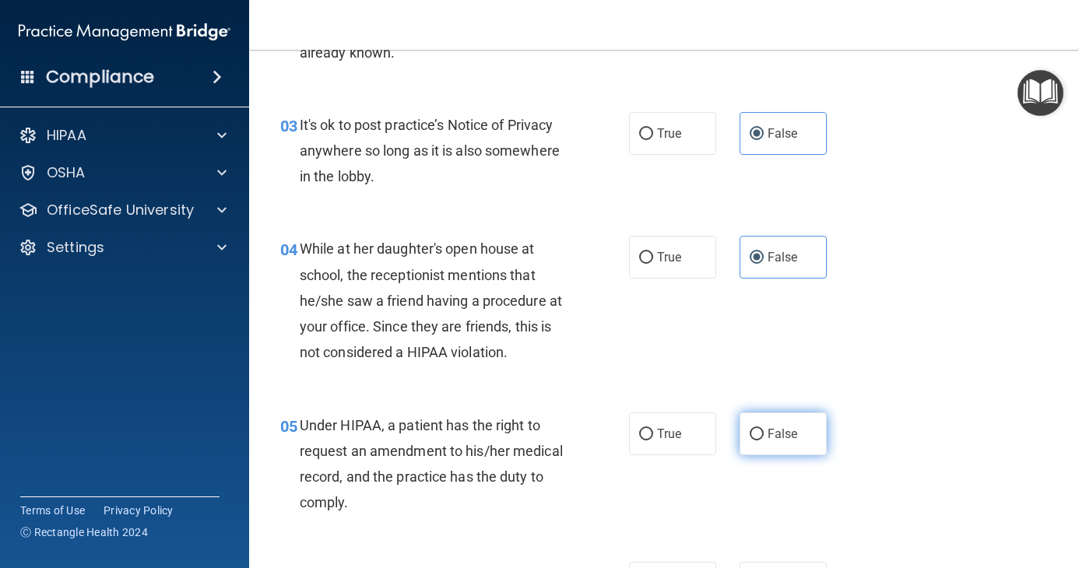
click at [752, 440] on input "False" at bounding box center [756, 435] width 14 height 12
radio input "true"
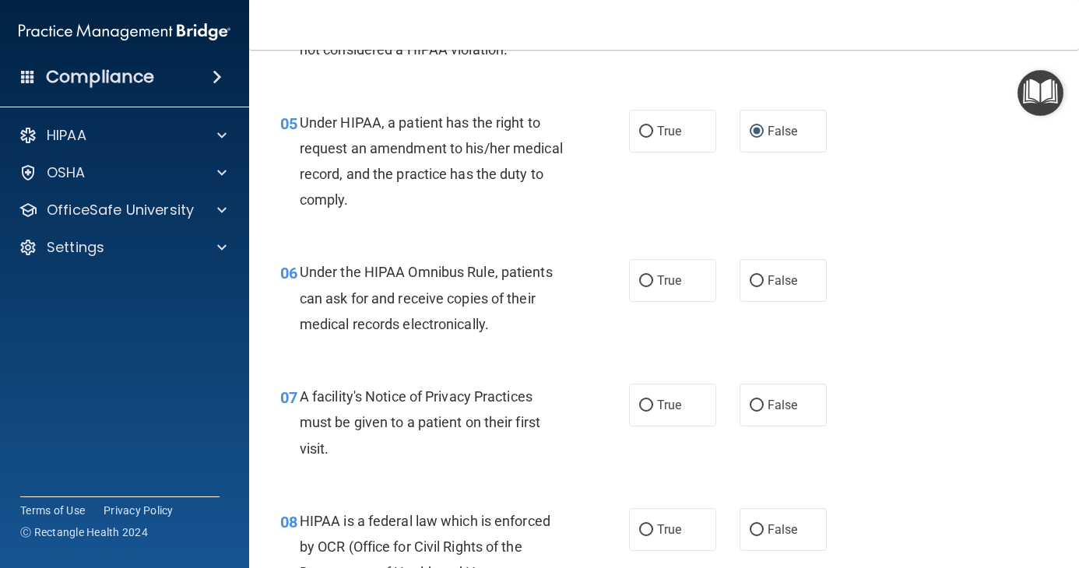
scroll to position [700, 0]
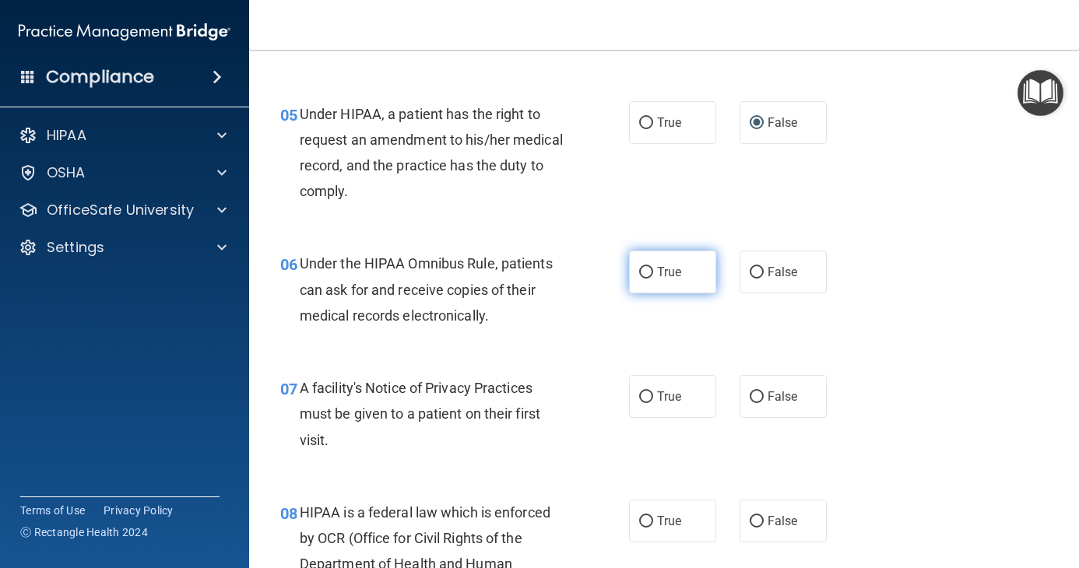
click at [669, 282] on label "True" at bounding box center [672, 272] width 87 height 43
click at [653, 279] on input "True" at bounding box center [646, 273] width 14 height 12
radio input "true"
drag, startPoint x: 642, startPoint y: 423, endPoint x: 679, endPoint y: 535, distance: 117.9
click at [640, 403] on input "True" at bounding box center [646, 397] width 14 height 12
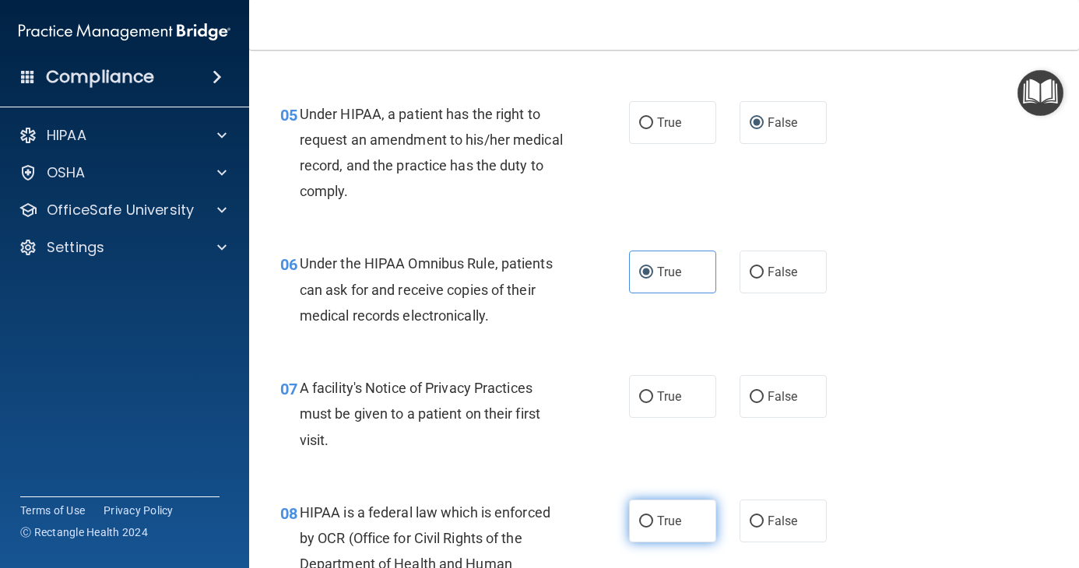
radio input "true"
drag, startPoint x: 676, startPoint y: 543, endPoint x: 687, endPoint y: 481, distance: 63.2
click at [677, 542] on label "True" at bounding box center [672, 521] width 87 height 43
click at [653, 528] on input "True" at bounding box center [646, 522] width 14 height 12
radio input "true"
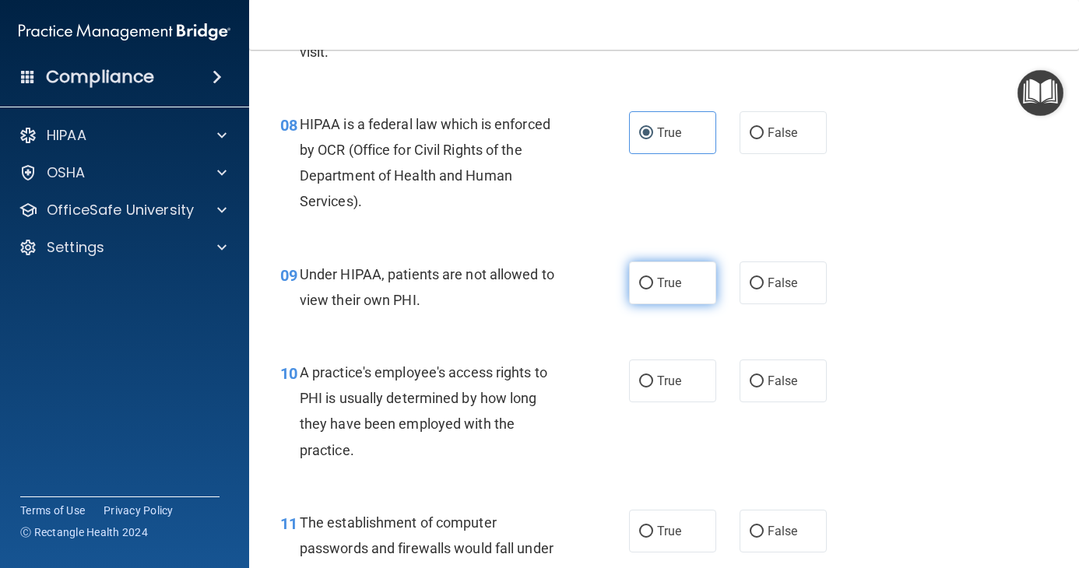
scroll to position [1089, 0]
click at [783, 289] on span "False" at bounding box center [782, 282] width 30 height 15
click at [763, 289] on input "False" at bounding box center [756, 283] width 14 height 12
radio input "true"
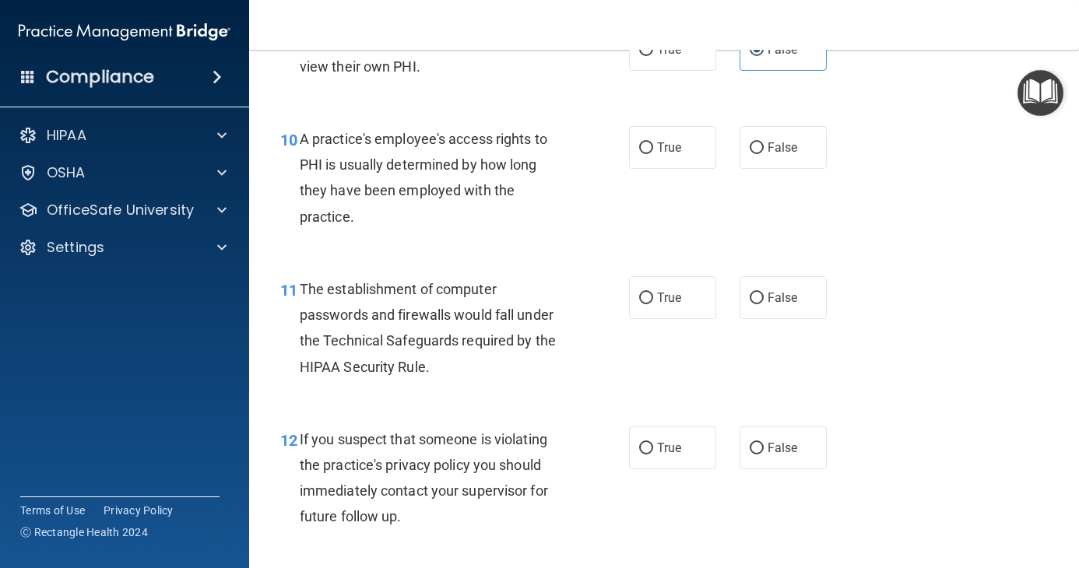
scroll to position [1323, 0]
click at [763, 168] on label "False" at bounding box center [782, 146] width 87 height 43
click at [763, 153] on input "False" at bounding box center [756, 148] width 14 height 12
radio input "true"
click at [614, 311] on div "11 The establishment of computer passwords and firewalls would fall under the T…" at bounding box center [454, 330] width 395 height 111
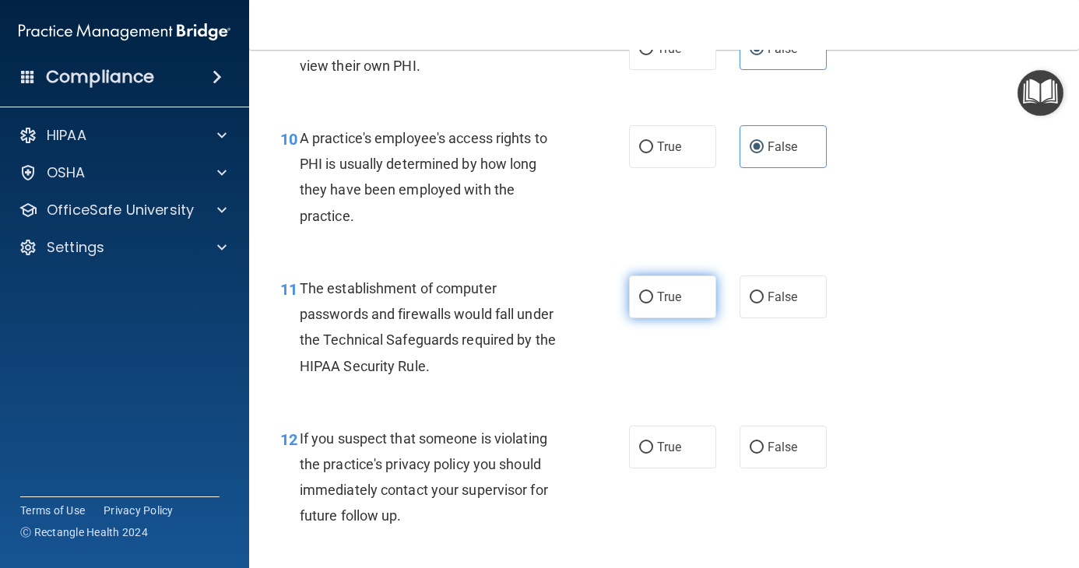
click at [629, 311] on label "True" at bounding box center [672, 296] width 87 height 43
click at [639, 303] on input "True" at bounding box center [646, 298] width 14 height 12
radio input "true"
click at [639, 454] on input "True" at bounding box center [646, 448] width 14 height 12
radio input "true"
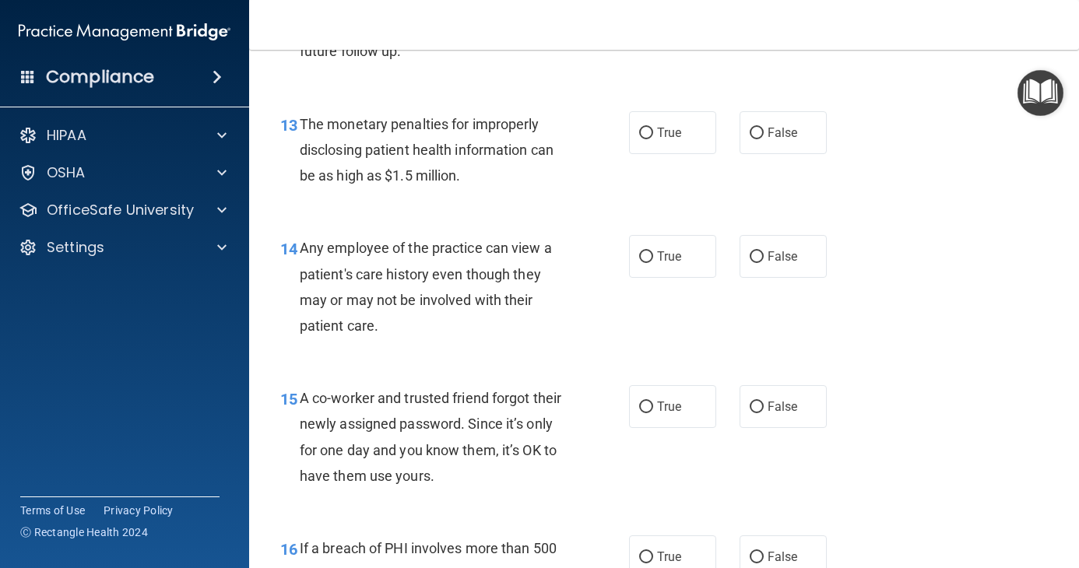
scroll to position [1790, 0]
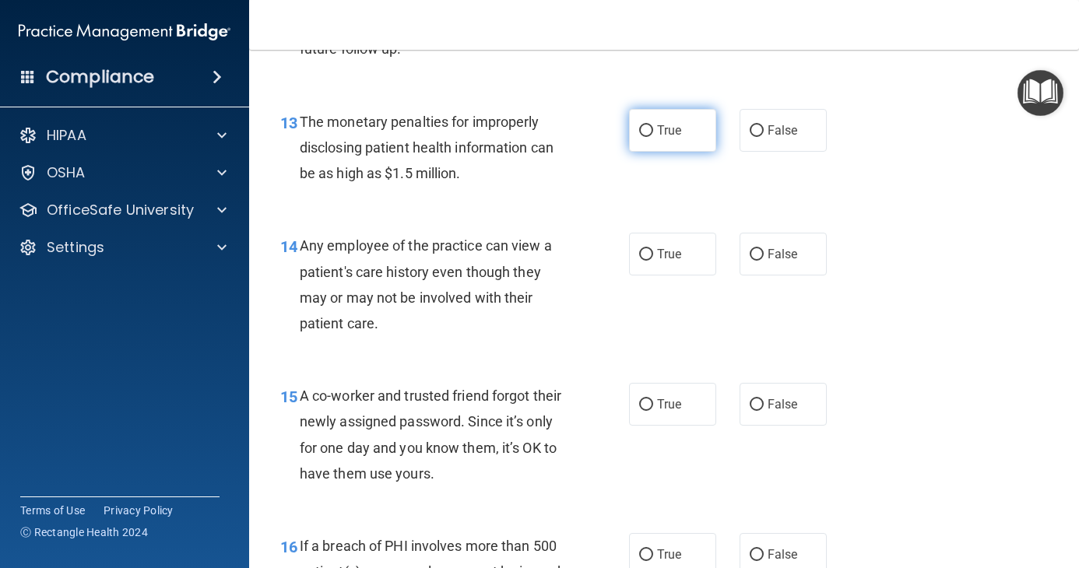
click at [669, 152] on label "True" at bounding box center [672, 130] width 87 height 43
click at [653, 137] on input "True" at bounding box center [646, 131] width 14 height 12
radio input "true"
click at [801, 275] on label "False" at bounding box center [782, 254] width 87 height 43
click at [763, 261] on input "False" at bounding box center [756, 255] width 14 height 12
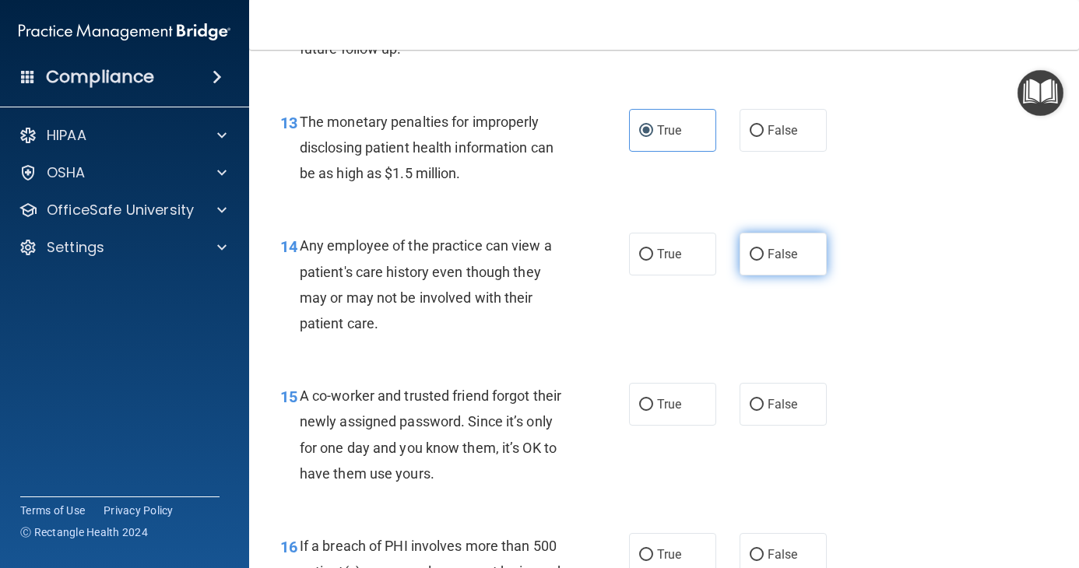
radio input "true"
click at [769, 419] on label "False" at bounding box center [782, 404] width 87 height 43
click at [763, 411] on input "False" at bounding box center [756, 405] width 14 height 12
radio input "true"
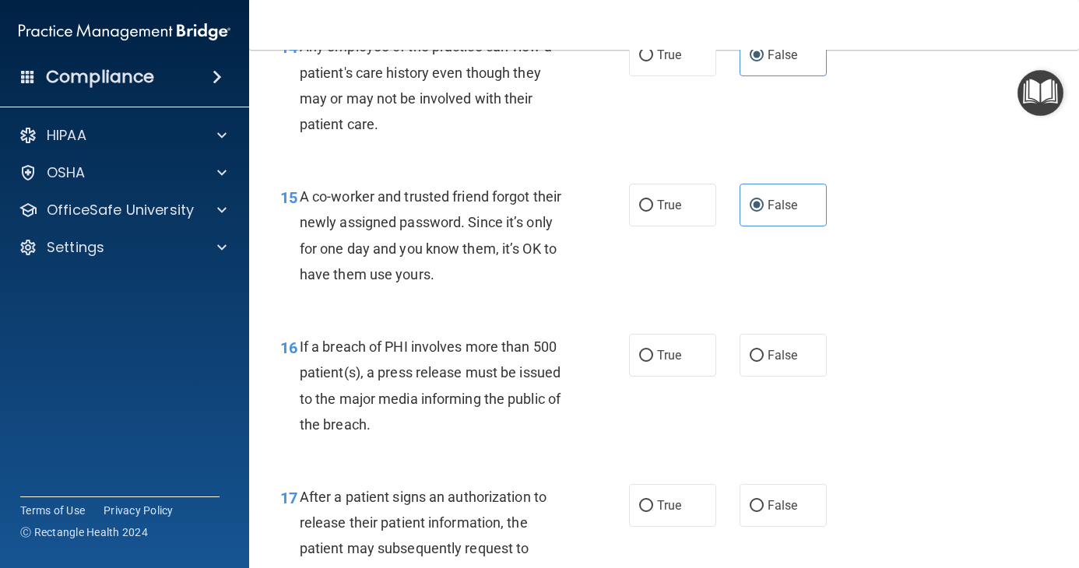
scroll to position [2023, 0]
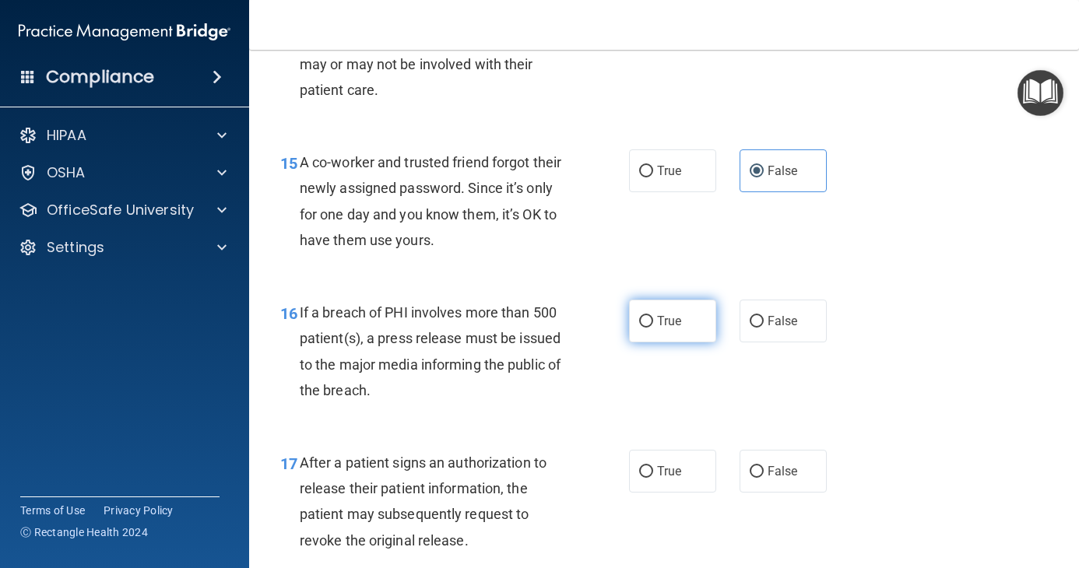
click at [640, 328] on input "True" at bounding box center [646, 322] width 14 height 12
radio input "true"
click at [644, 462] on div "17 After a patient signs an authorization to release their patient information,…" at bounding box center [663, 505] width 791 height 150
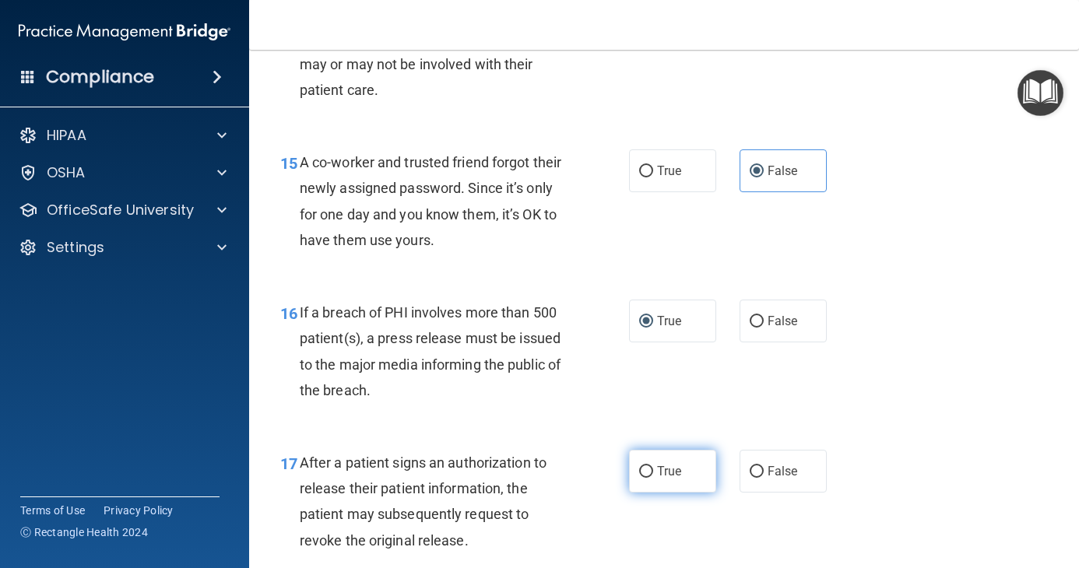
click at [645, 487] on label "True" at bounding box center [672, 471] width 87 height 43
click at [645, 478] on input "True" at bounding box center [646, 472] width 14 height 12
radio input "true"
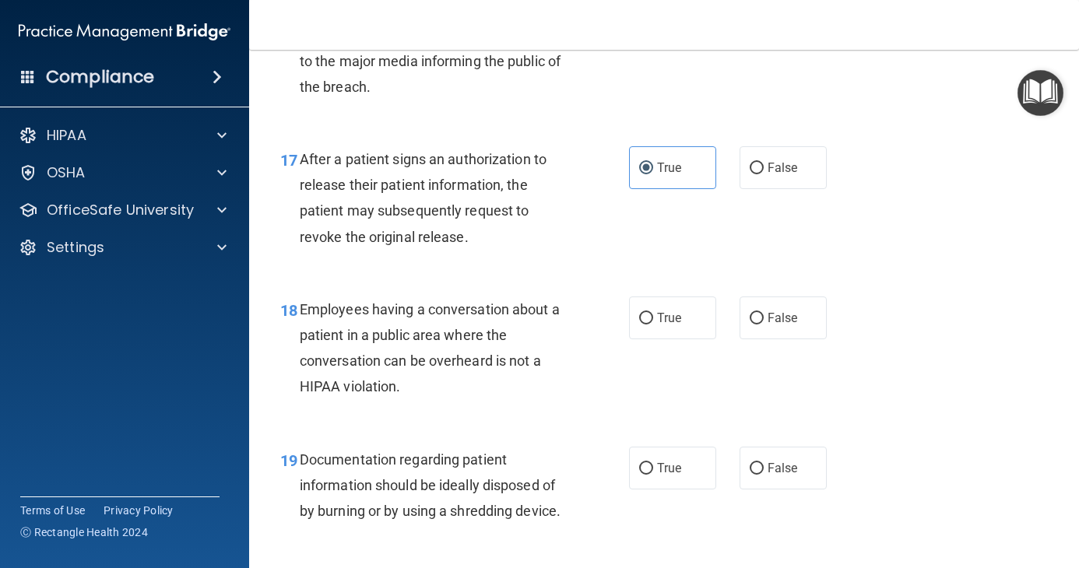
scroll to position [2334, 0]
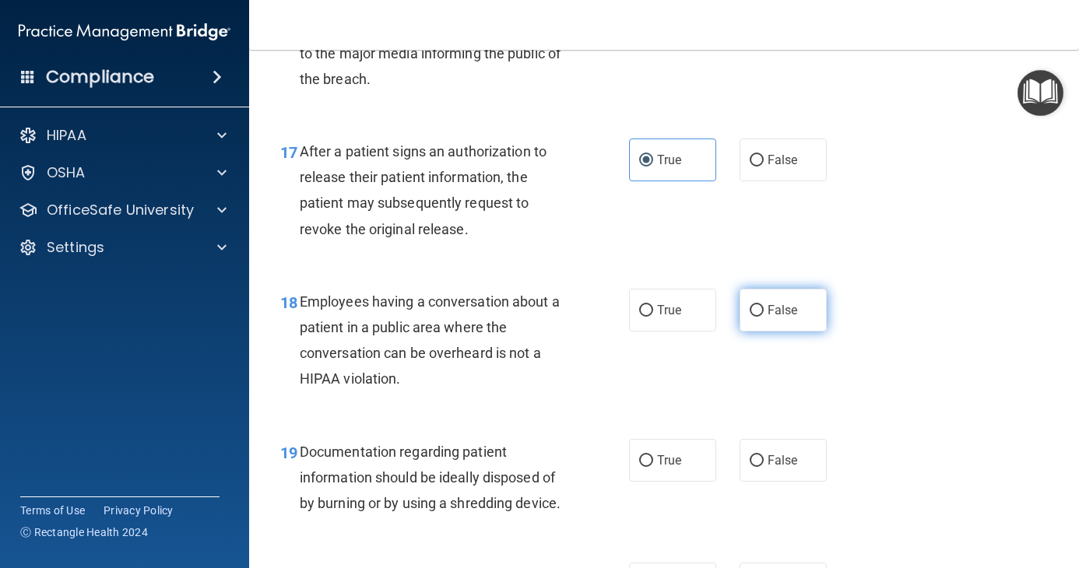
click at [746, 331] on label "False" at bounding box center [782, 310] width 87 height 43
click at [749, 317] on input "False" at bounding box center [756, 311] width 14 height 12
radio input "true"
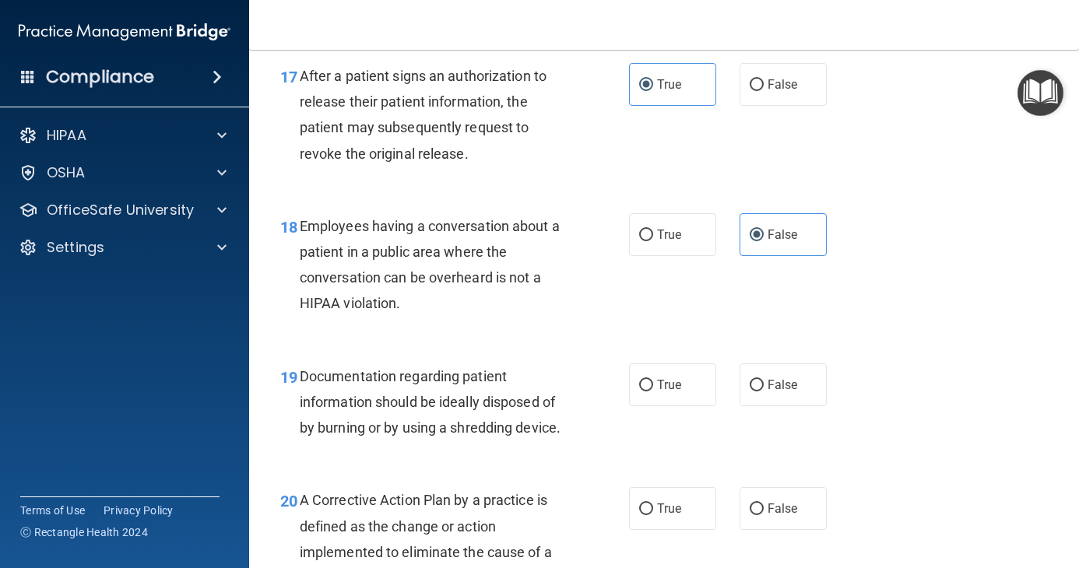
scroll to position [2412, 0]
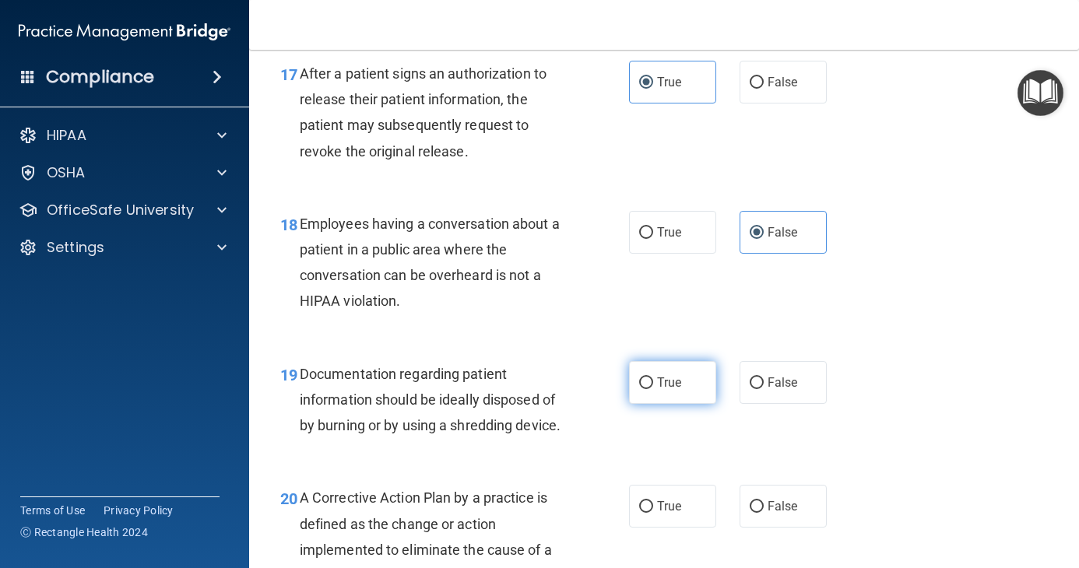
click at [657, 390] on span "True" at bounding box center [669, 382] width 24 height 15
click at [653, 389] on input "True" at bounding box center [646, 383] width 14 height 12
radio input "true"
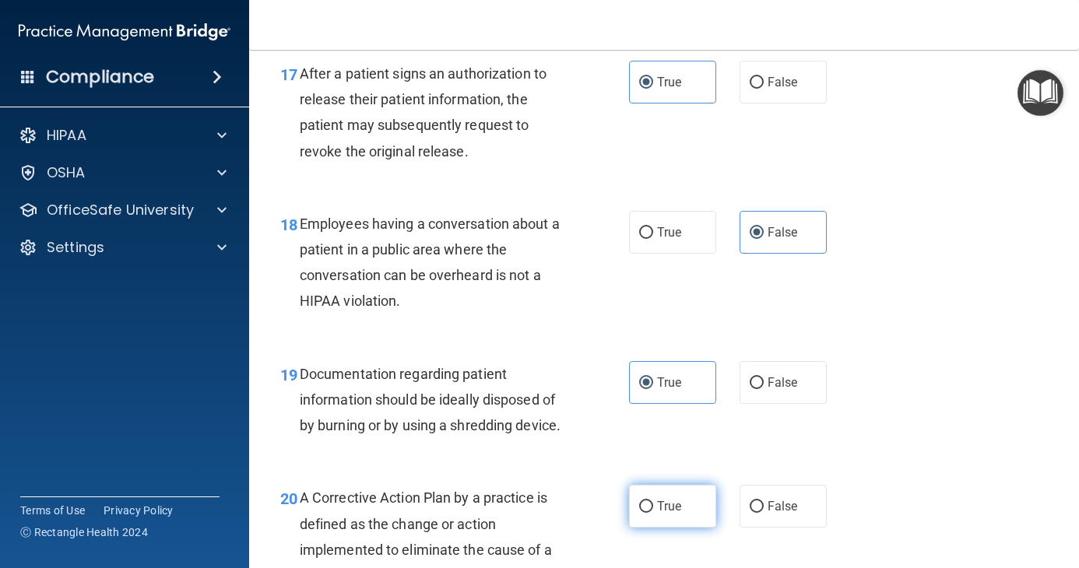
click at [651, 528] on label "True" at bounding box center [672, 506] width 87 height 43
click at [651, 513] on input "True" at bounding box center [646, 507] width 14 height 12
radio input "true"
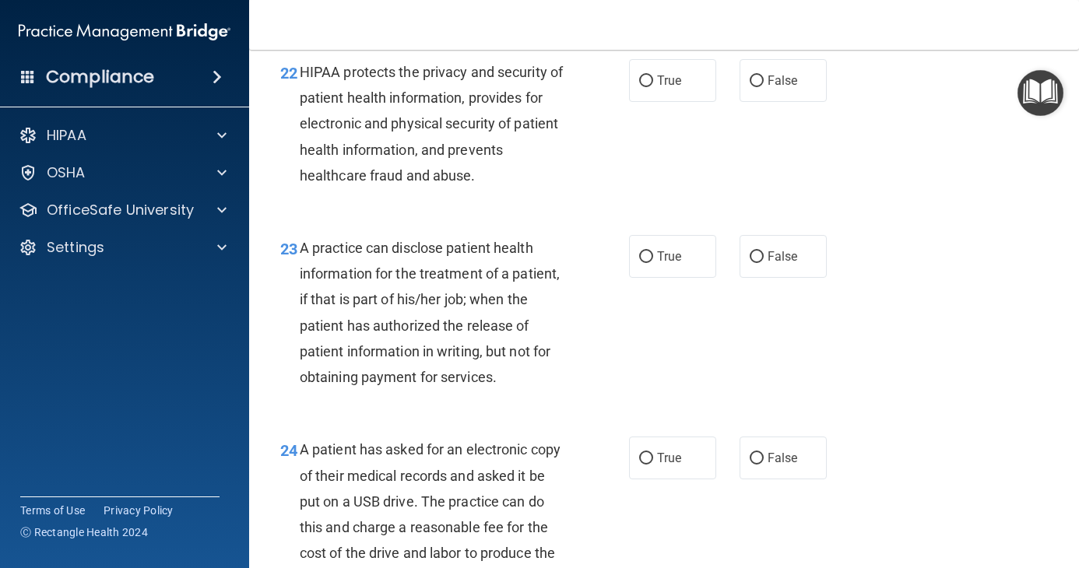
scroll to position [3035, 0]
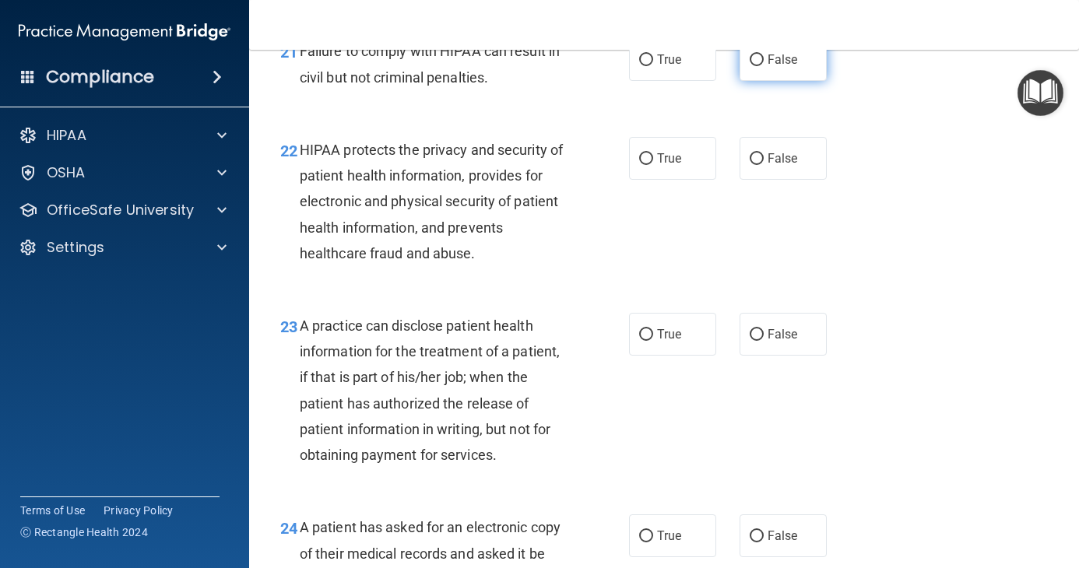
click at [777, 81] on label "False" at bounding box center [782, 59] width 87 height 43
click at [763, 66] on input "False" at bounding box center [756, 60] width 14 height 12
radio input "true"
drag, startPoint x: 658, startPoint y: 210, endPoint x: 750, endPoint y: 331, distance: 152.1
click at [657, 166] on span "True" at bounding box center [669, 158] width 24 height 15
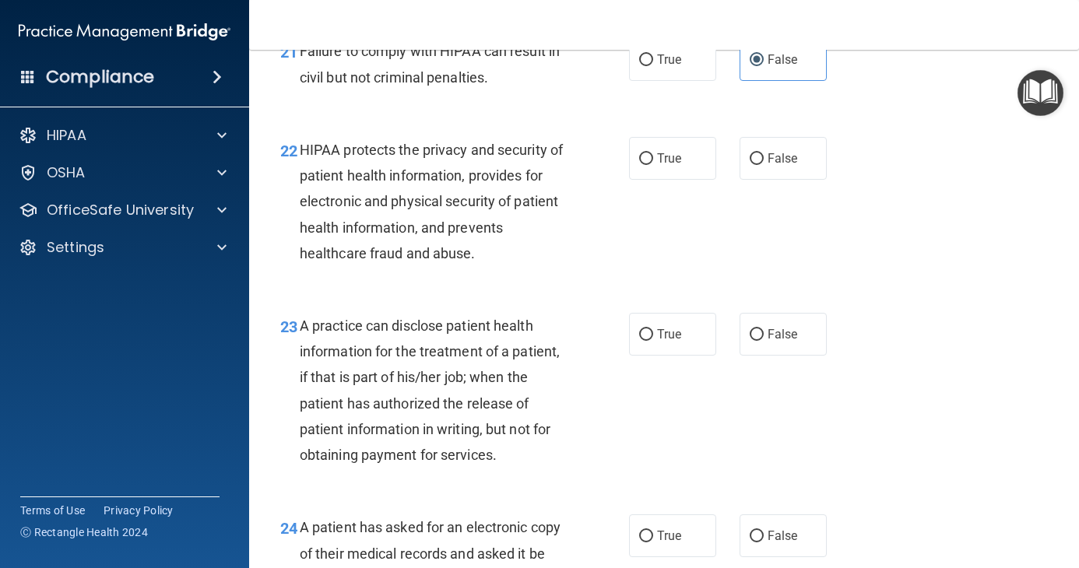
click at [653, 165] on input "True" at bounding box center [646, 159] width 14 height 12
radio input "true"
click at [787, 356] on label "False" at bounding box center [782, 334] width 87 height 43
click at [763, 341] on input "False" at bounding box center [756, 335] width 14 height 12
radio input "true"
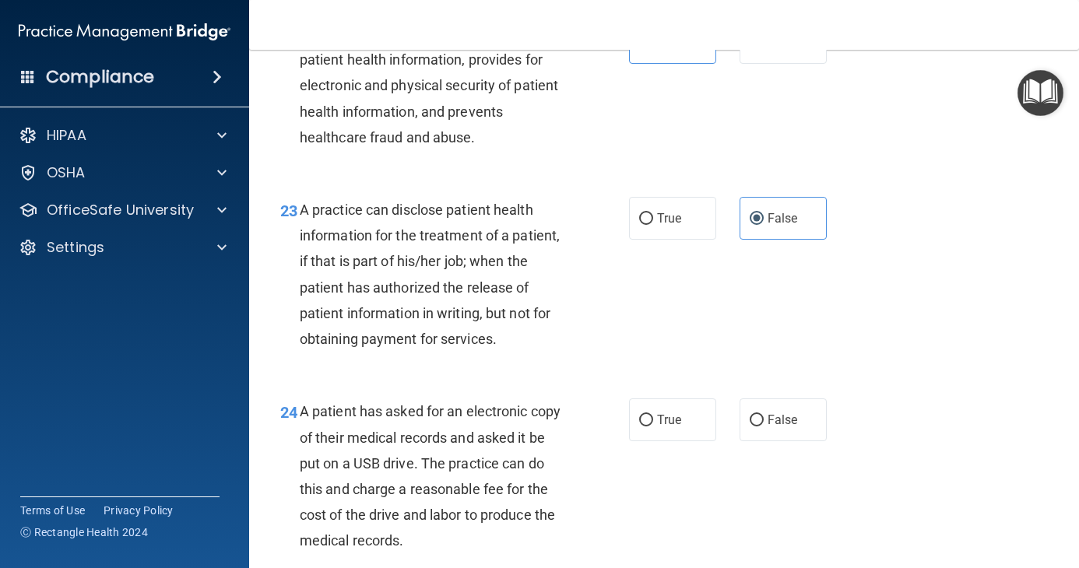
scroll to position [3190, 0]
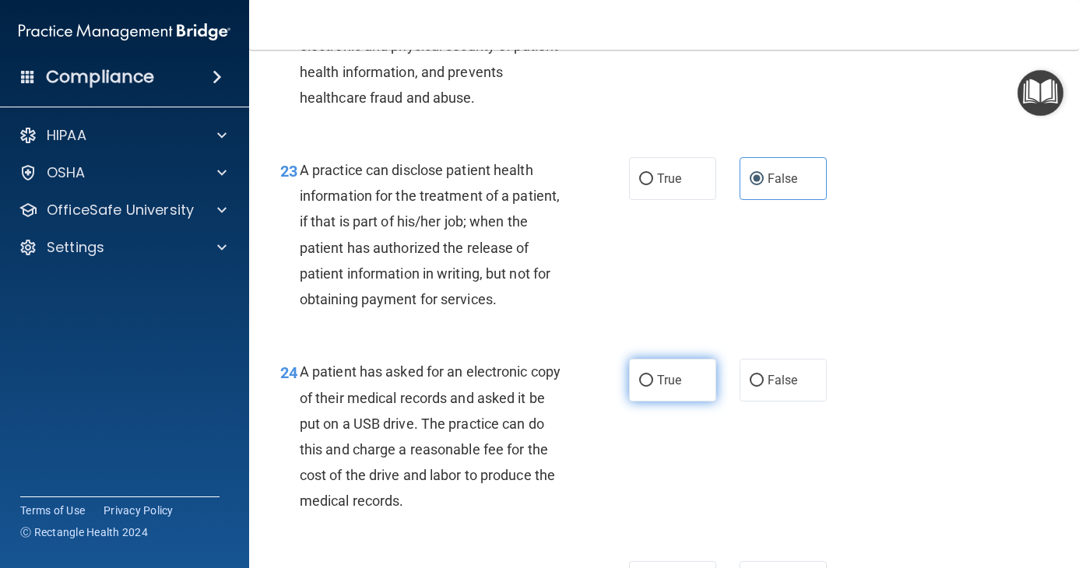
click at [661, 388] on span "True" at bounding box center [669, 380] width 24 height 15
click at [653, 387] on input "True" at bounding box center [646, 381] width 14 height 12
radio input "true"
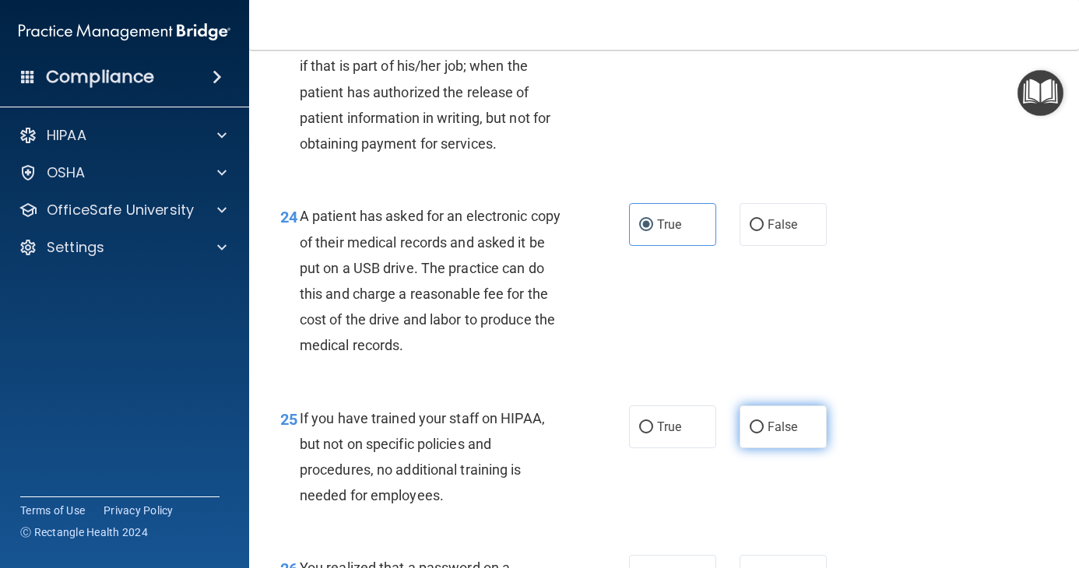
click at [761, 448] on label "False" at bounding box center [782, 426] width 87 height 43
click at [761, 433] on input "False" at bounding box center [756, 428] width 14 height 12
radio input "true"
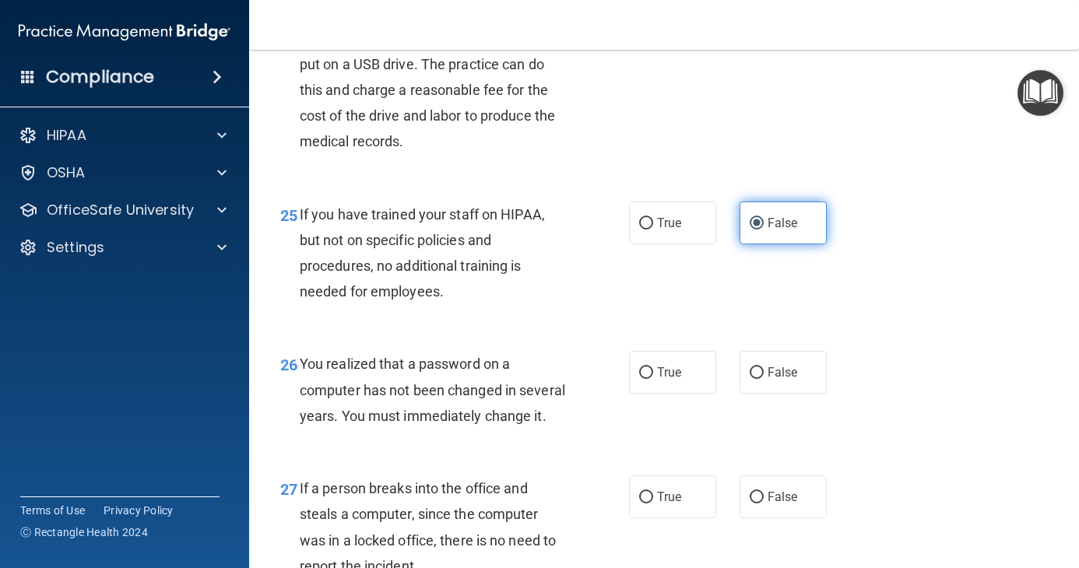
scroll to position [3579, 0]
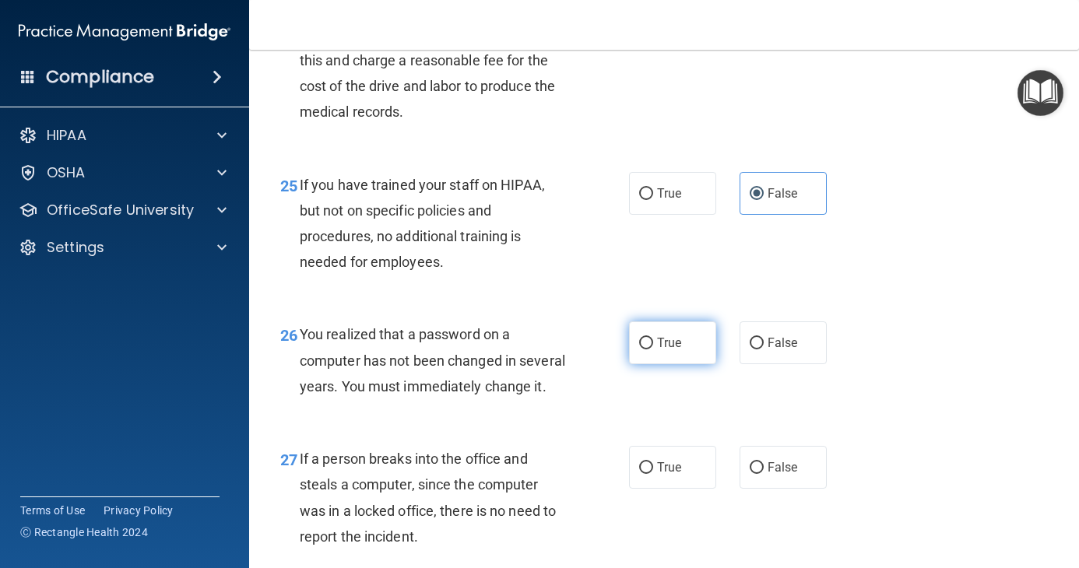
click at [681, 364] on label "True" at bounding box center [672, 342] width 87 height 43
click at [653, 349] on input "True" at bounding box center [646, 344] width 14 height 12
radio input "true"
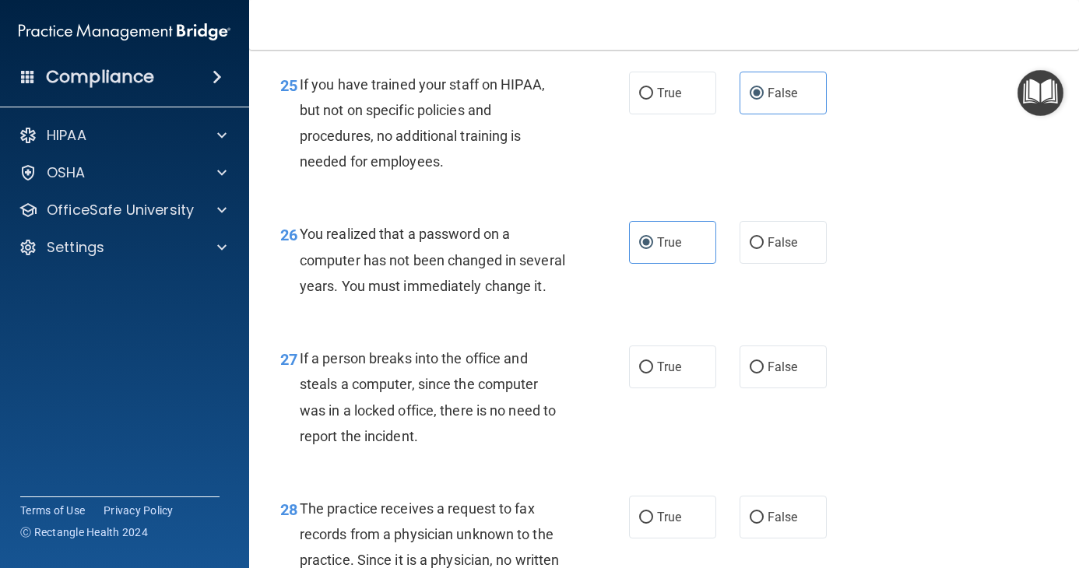
scroll to position [3735, 0]
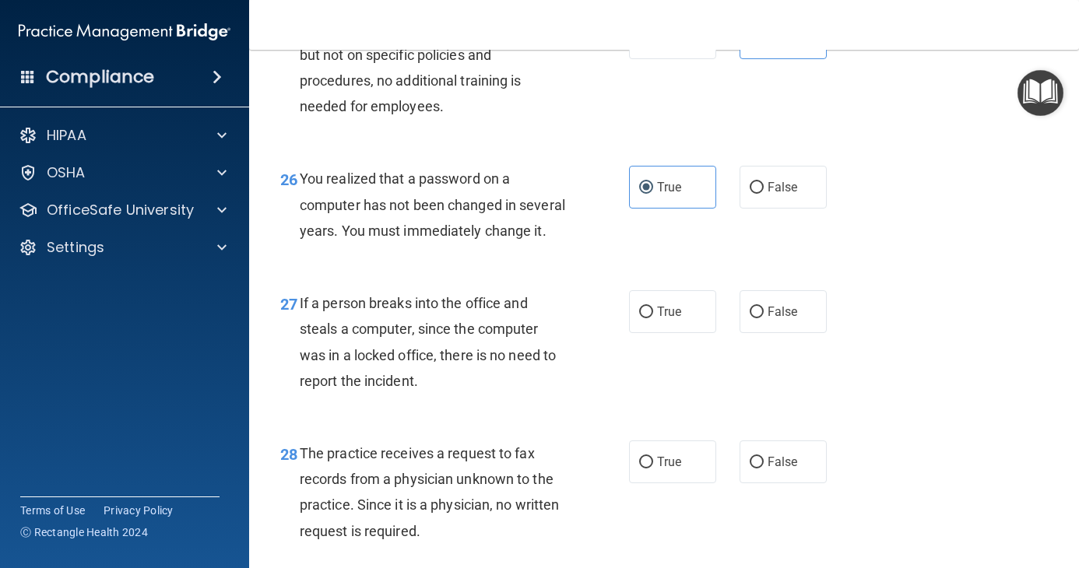
drag, startPoint x: 761, startPoint y: 398, endPoint x: 764, endPoint y: 507, distance: 108.2
click at [761, 333] on label "False" at bounding box center [782, 311] width 87 height 43
click at [761, 318] on input "False" at bounding box center [756, 313] width 14 height 12
radio input "true"
drag, startPoint x: 759, startPoint y: 528, endPoint x: 764, endPoint y: 485, distance: 43.9
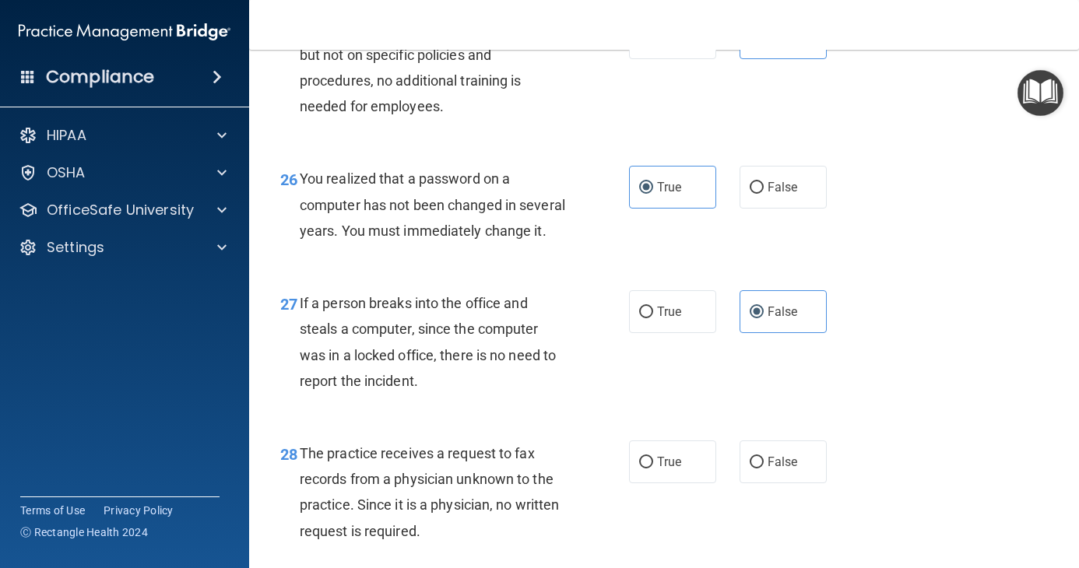
click at [761, 483] on label "False" at bounding box center [782, 461] width 87 height 43
click at [761, 468] on input "False" at bounding box center [756, 463] width 14 height 12
radio input "true"
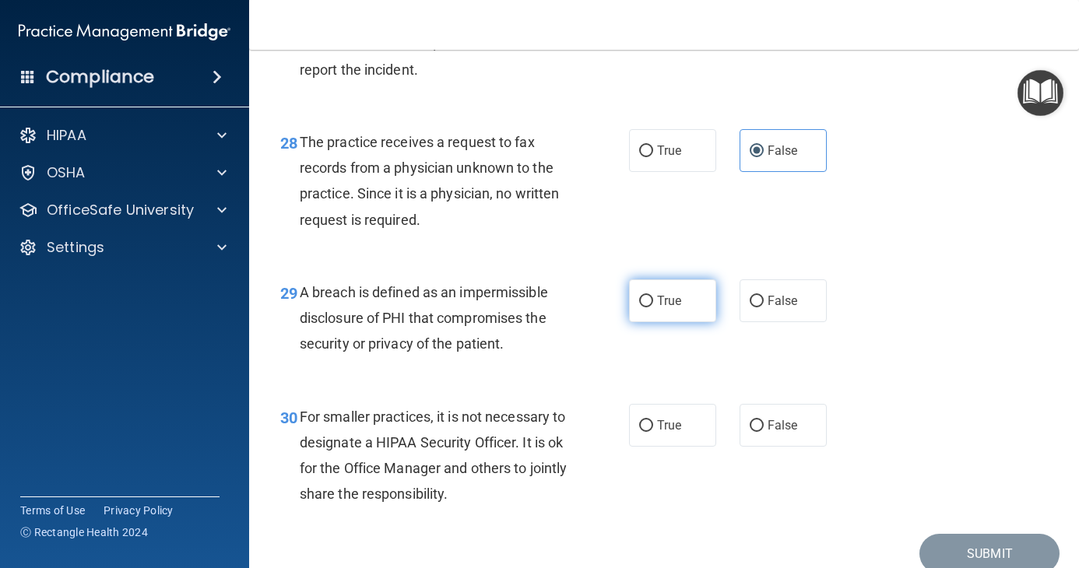
click at [679, 322] on label "True" at bounding box center [672, 300] width 87 height 43
click at [653, 307] on input "True" at bounding box center [646, 302] width 14 height 12
radio input "true"
click at [775, 433] on span "False" at bounding box center [782, 425] width 30 height 15
click at [763, 432] on input "False" at bounding box center [756, 426] width 14 height 12
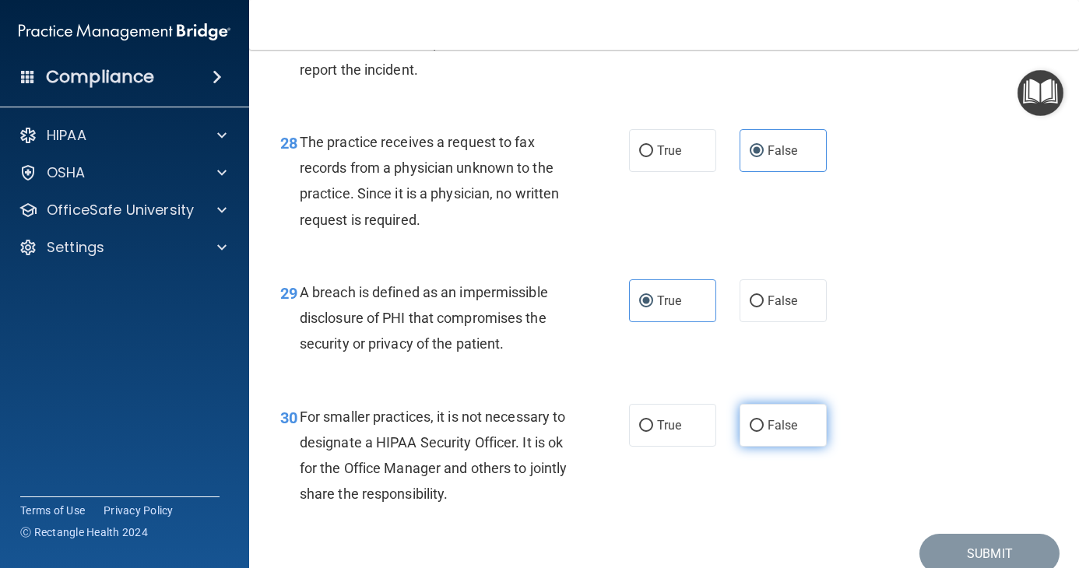
radio input "true"
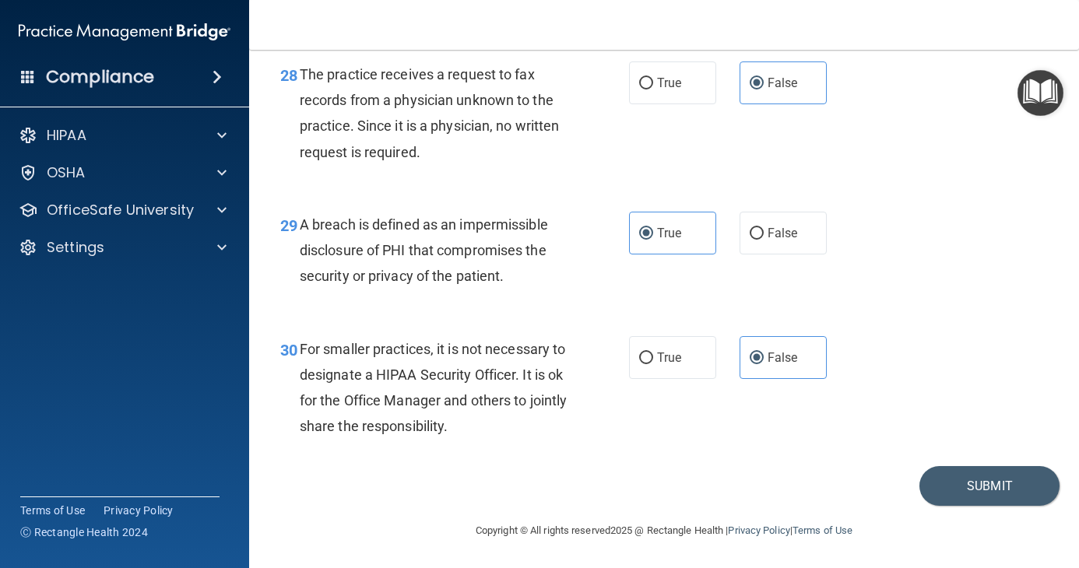
scroll to position [4192, 0]
click at [943, 490] on button "Submit" at bounding box center [989, 486] width 140 height 40
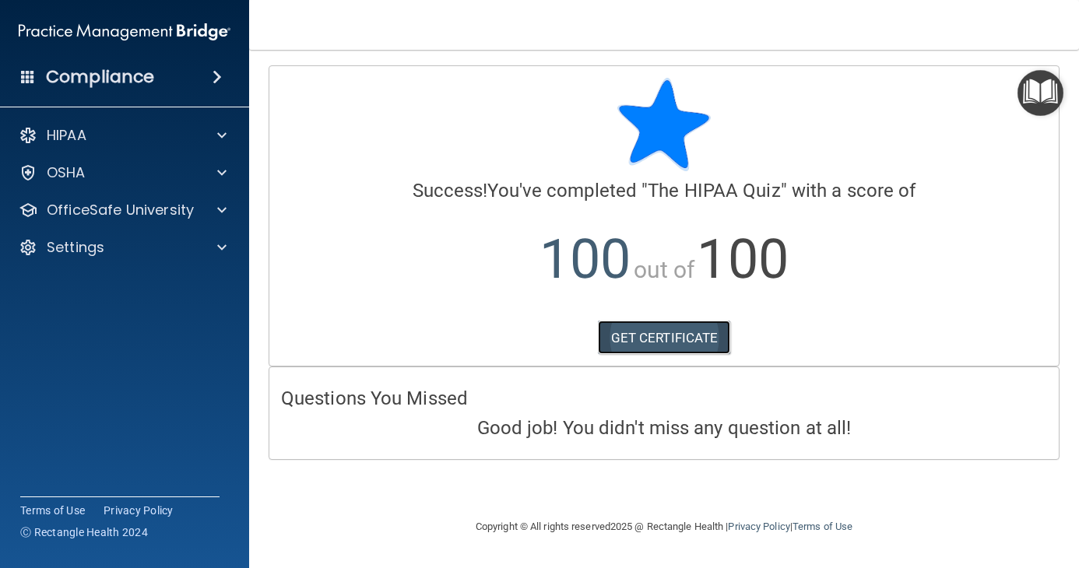
click at [695, 344] on link "GET CERTIFICATE" at bounding box center [664, 338] width 133 height 34
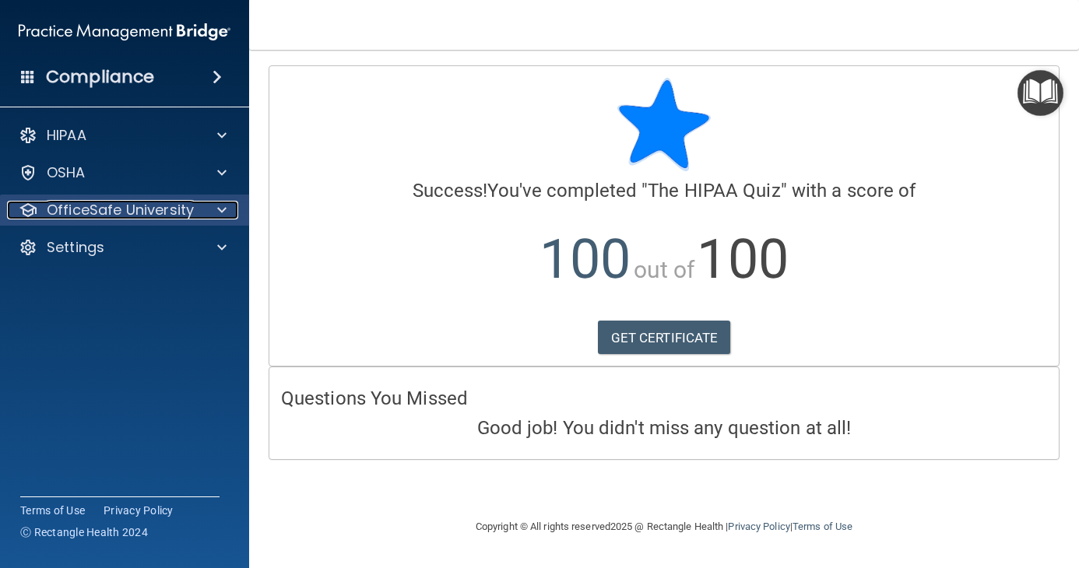
click at [106, 214] on p "OfficeSafe University" at bounding box center [120, 210] width 147 height 19
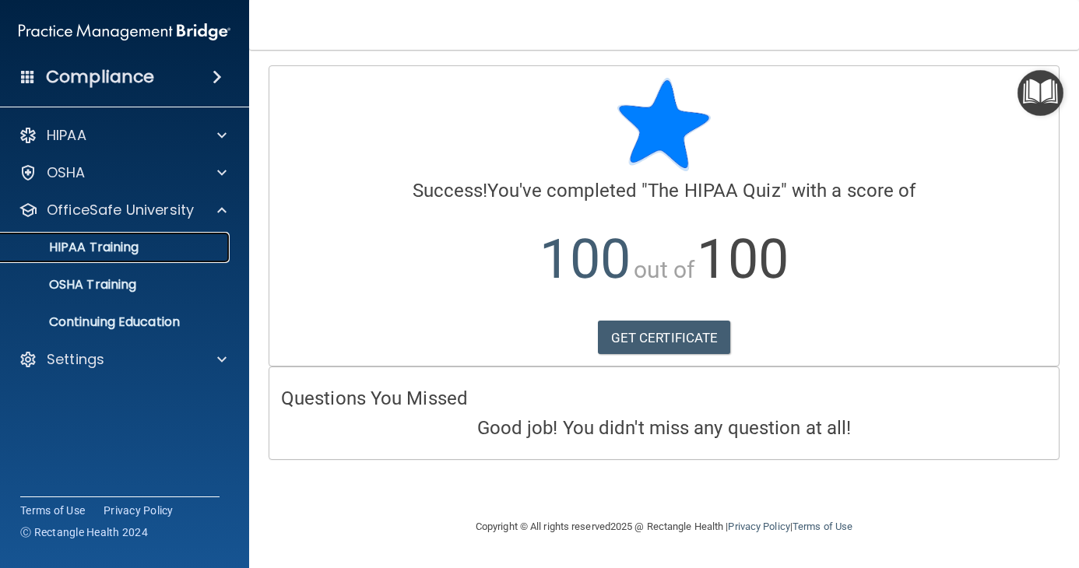
click at [129, 247] on p "HIPAA Training" at bounding box center [74, 248] width 128 height 16
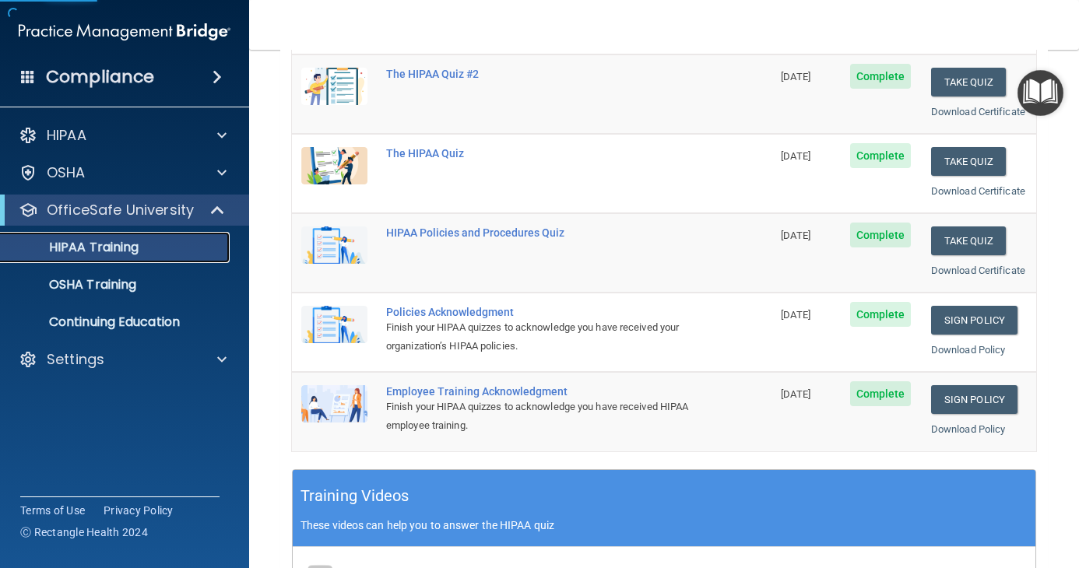
scroll to position [233, 0]
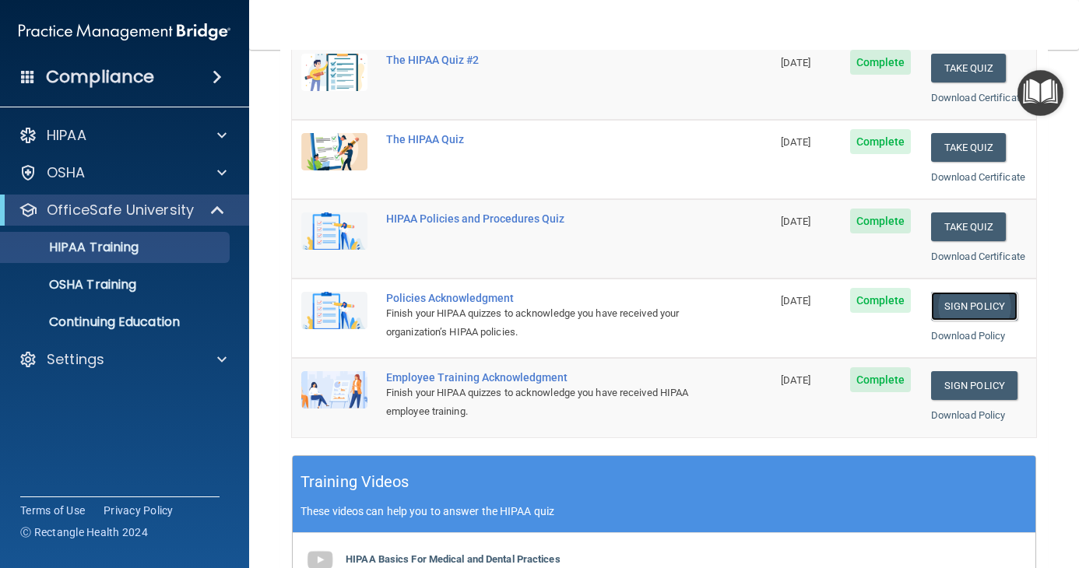
click at [966, 321] on link "Sign Policy" at bounding box center [974, 306] width 86 height 29
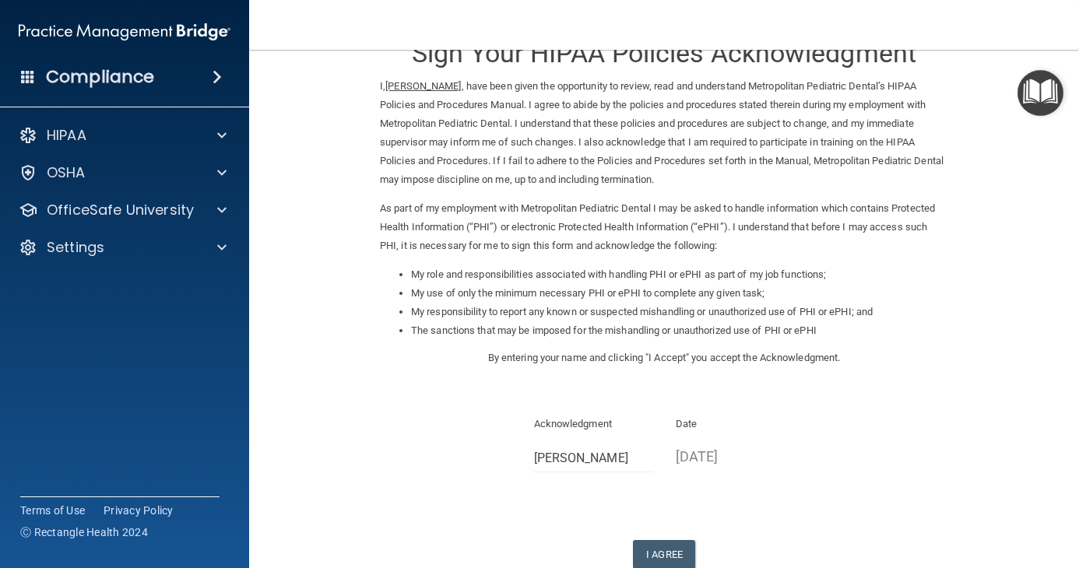
scroll to position [78, 0]
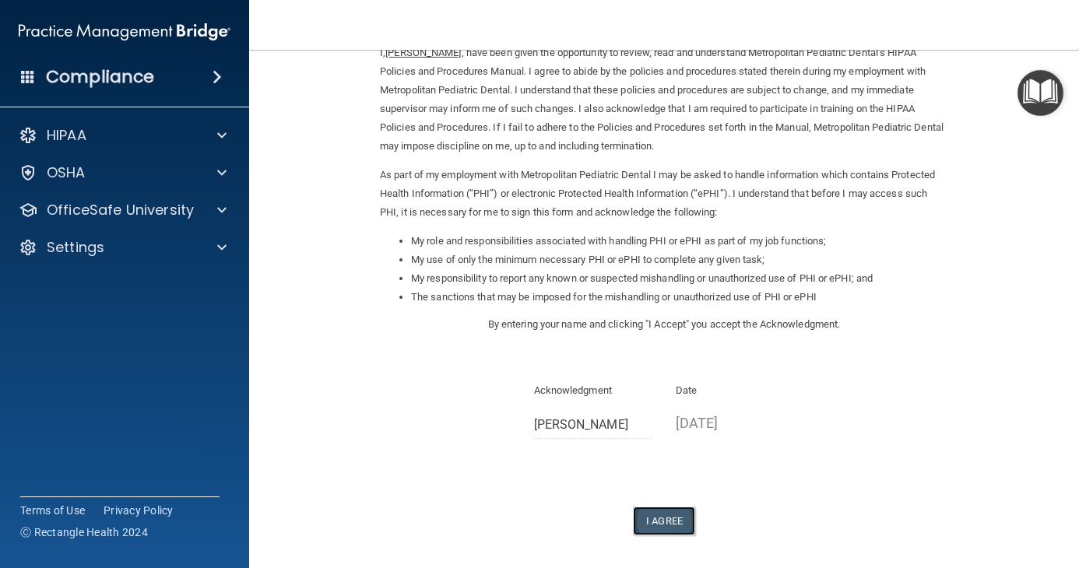
click at [665, 510] on button "I Agree" at bounding box center [664, 521] width 62 height 29
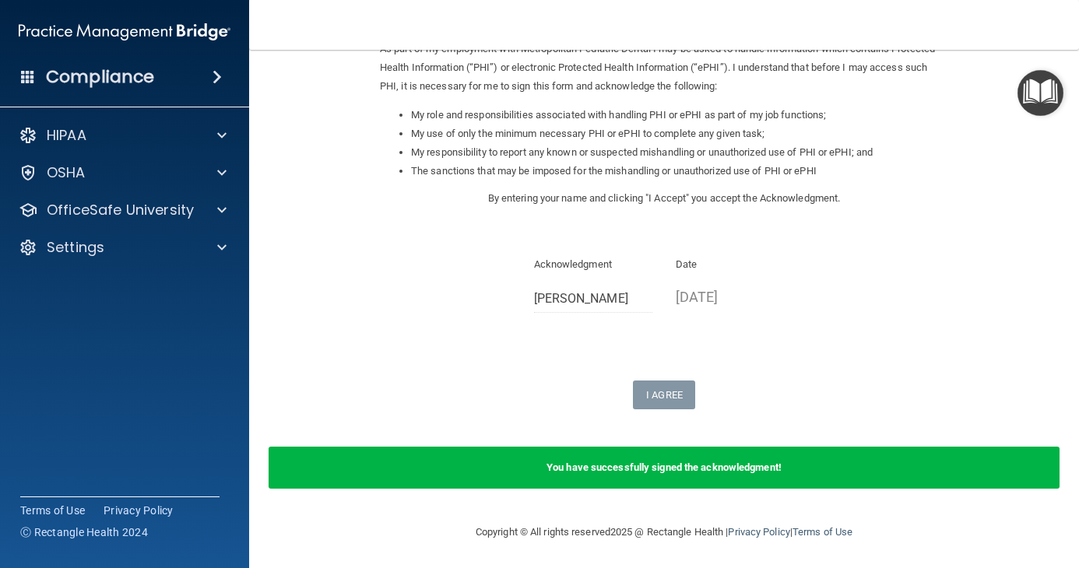
scroll to position [205, 0]
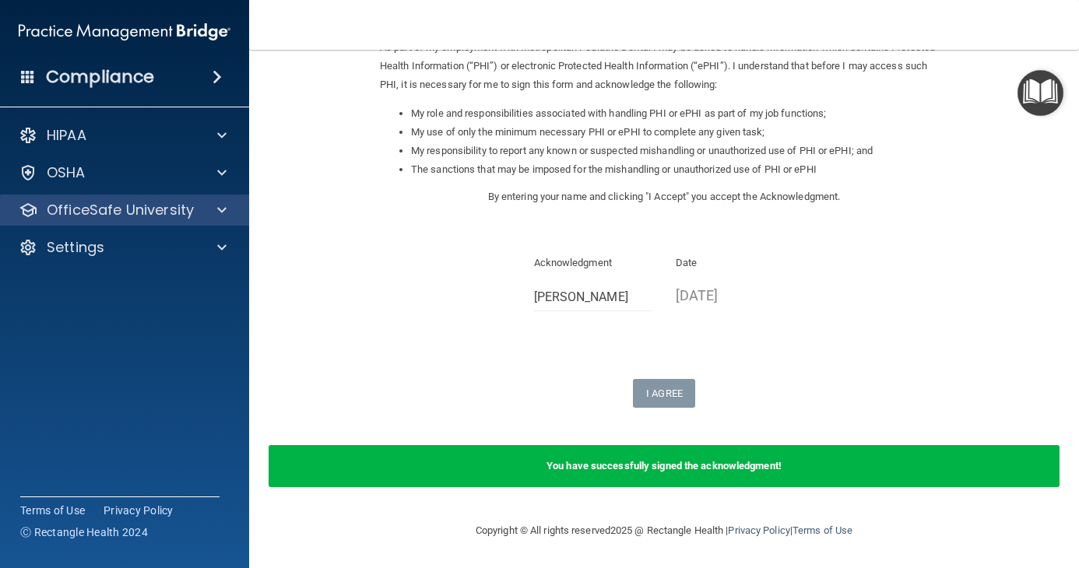
click at [174, 224] on div "OfficeSafe University" at bounding box center [125, 210] width 250 height 31
click at [158, 206] on p "OfficeSafe University" at bounding box center [120, 210] width 147 height 19
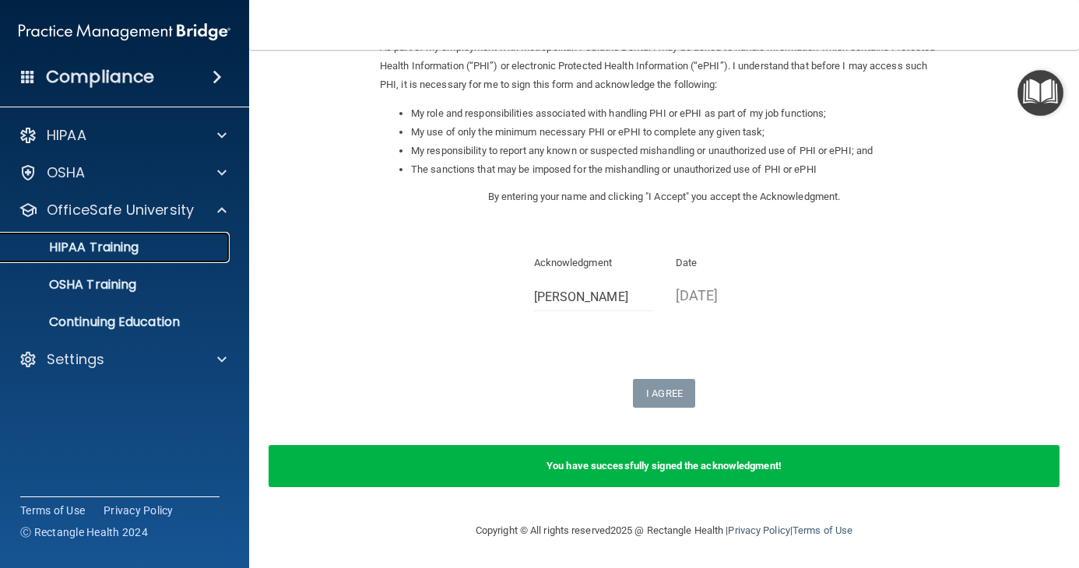
click at [139, 253] on p "HIPAA Training" at bounding box center [74, 248] width 128 height 16
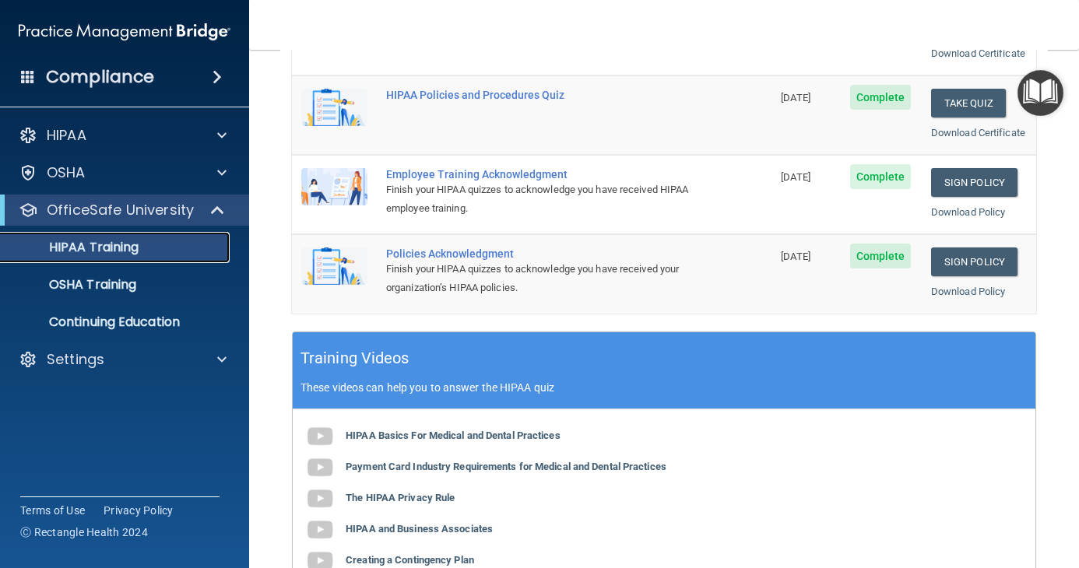
scroll to position [271, 0]
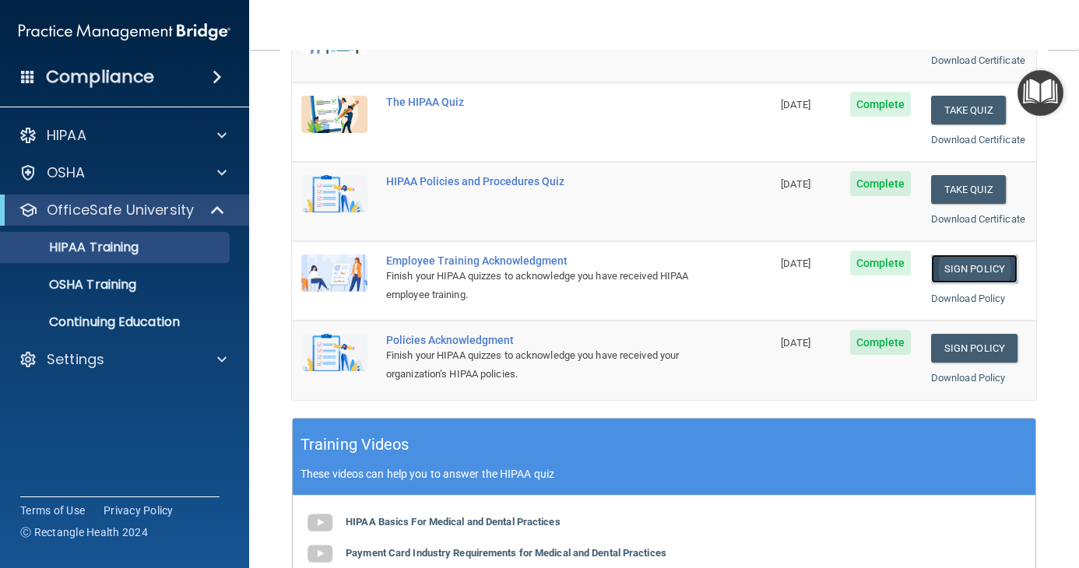
click at [985, 283] on link "Sign Policy" at bounding box center [974, 268] width 86 height 29
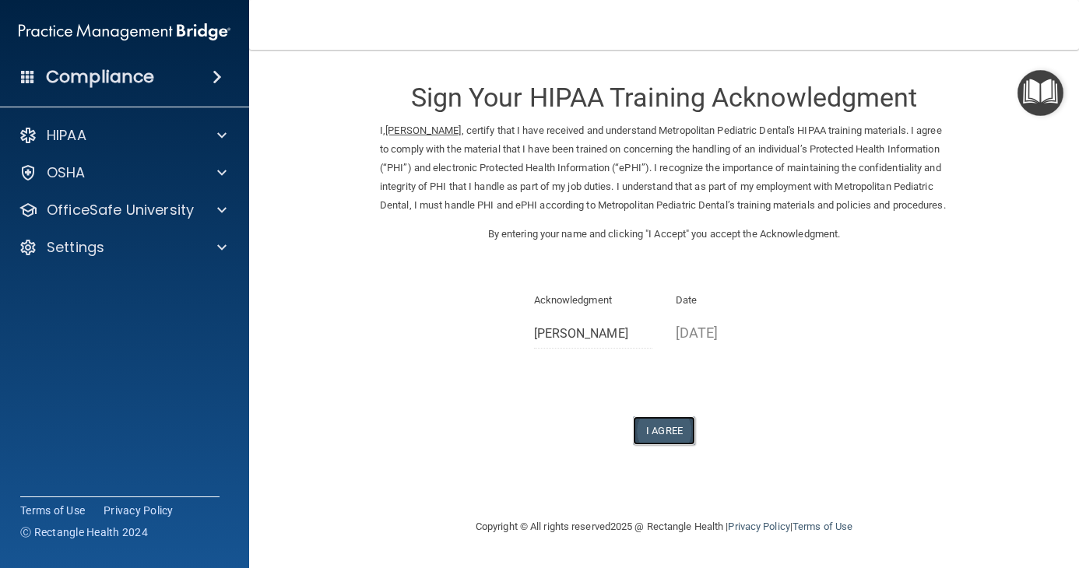
click at [647, 439] on button "I Agree" at bounding box center [664, 430] width 62 height 29
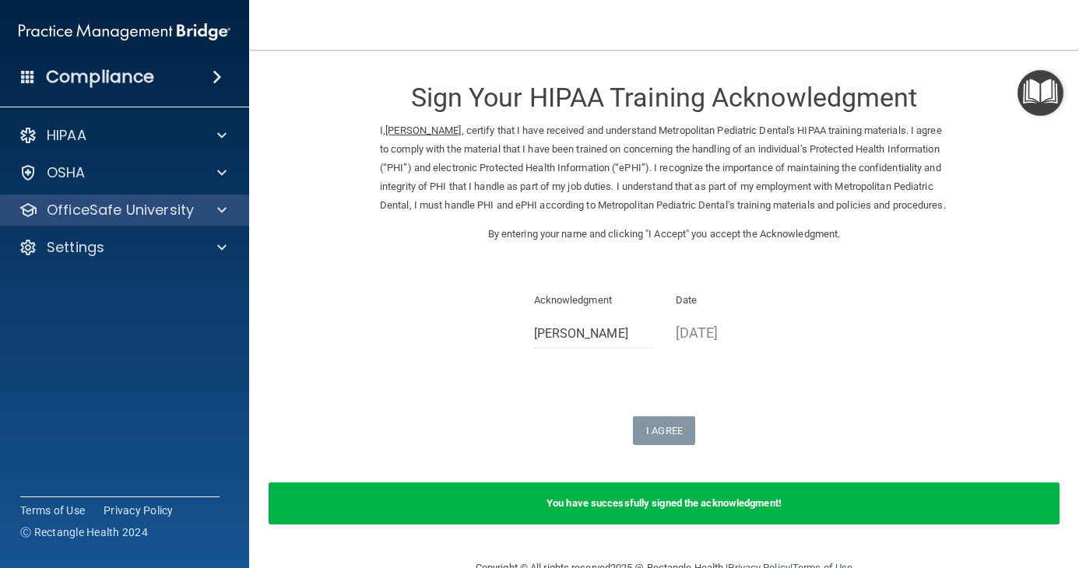
click at [142, 198] on div "OfficeSafe University" at bounding box center [125, 210] width 250 height 31
click at [121, 213] on p "OfficeSafe University" at bounding box center [120, 210] width 147 height 19
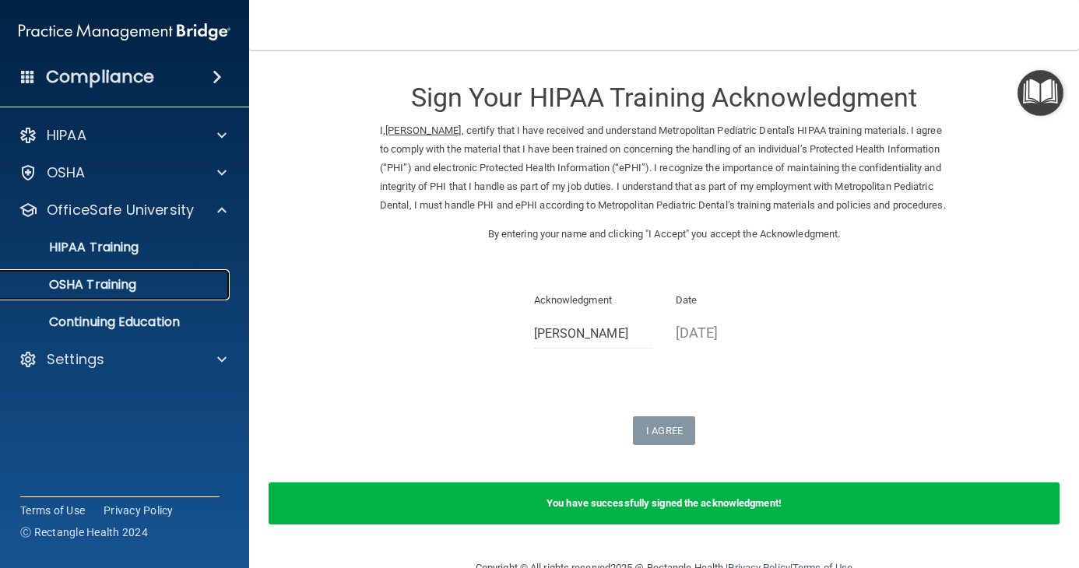
drag, startPoint x: 99, startPoint y: 291, endPoint x: 108, endPoint y: 300, distance: 12.7
click at [100, 291] on p "OSHA Training" at bounding box center [73, 285] width 126 height 16
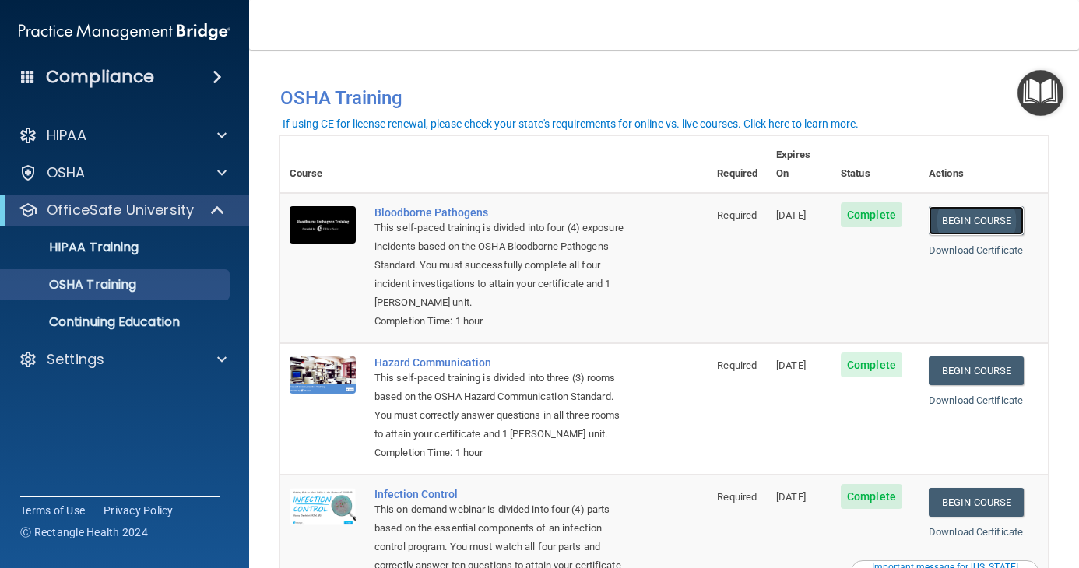
click at [959, 212] on link "Begin Course" at bounding box center [975, 220] width 95 height 29
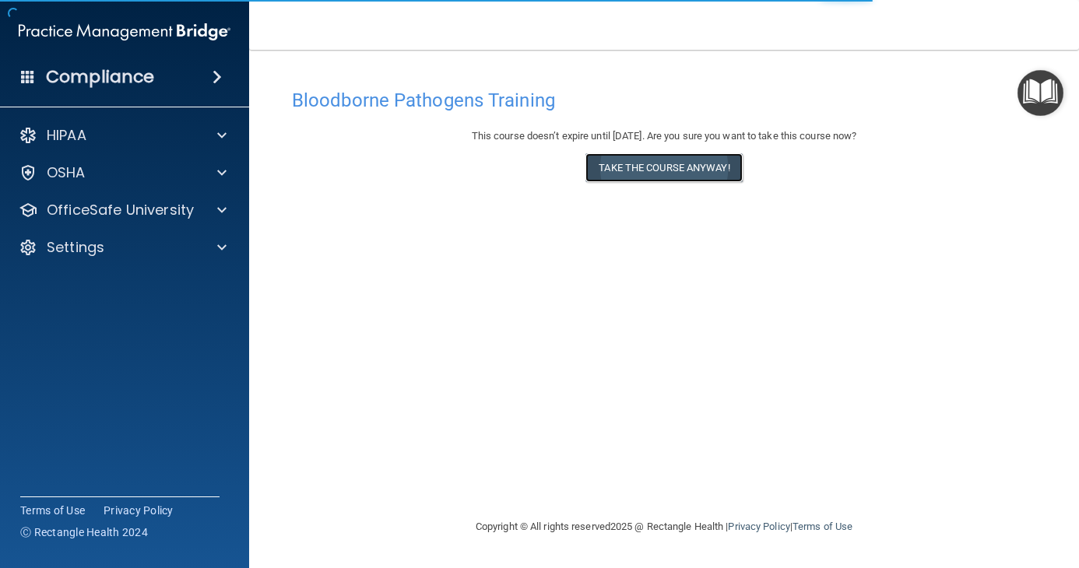
click at [693, 174] on button "Take the course anyway!" at bounding box center [663, 167] width 156 height 29
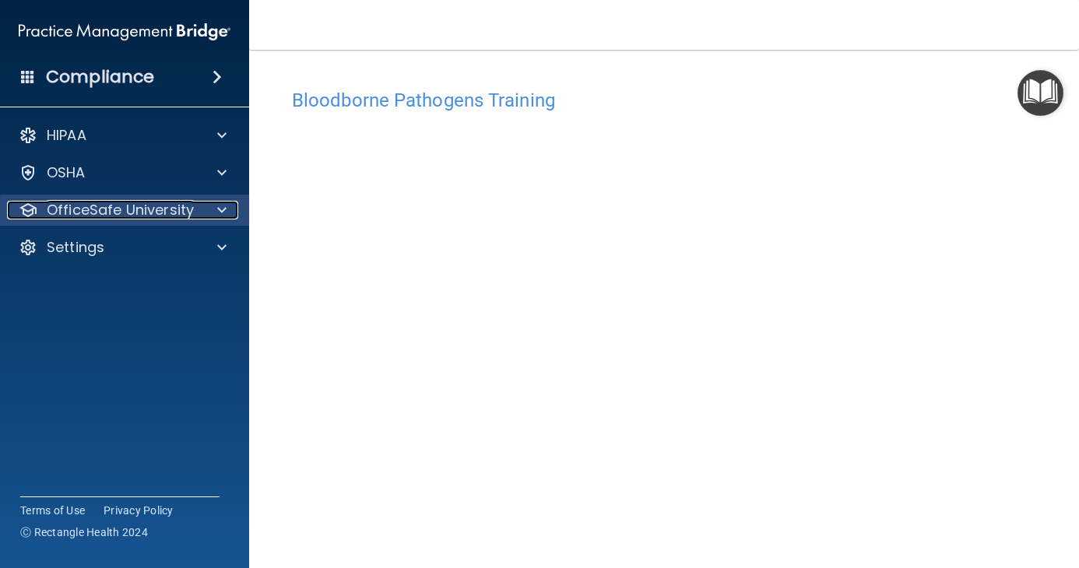
click at [146, 205] on p "OfficeSafe University" at bounding box center [120, 210] width 147 height 19
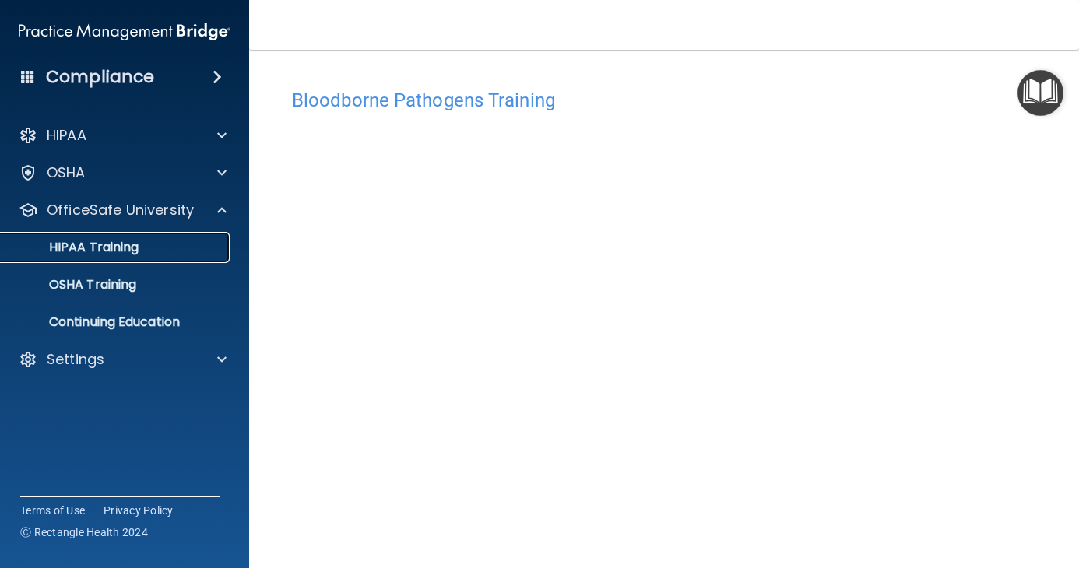
click at [135, 250] on p "HIPAA Training" at bounding box center [74, 248] width 128 height 16
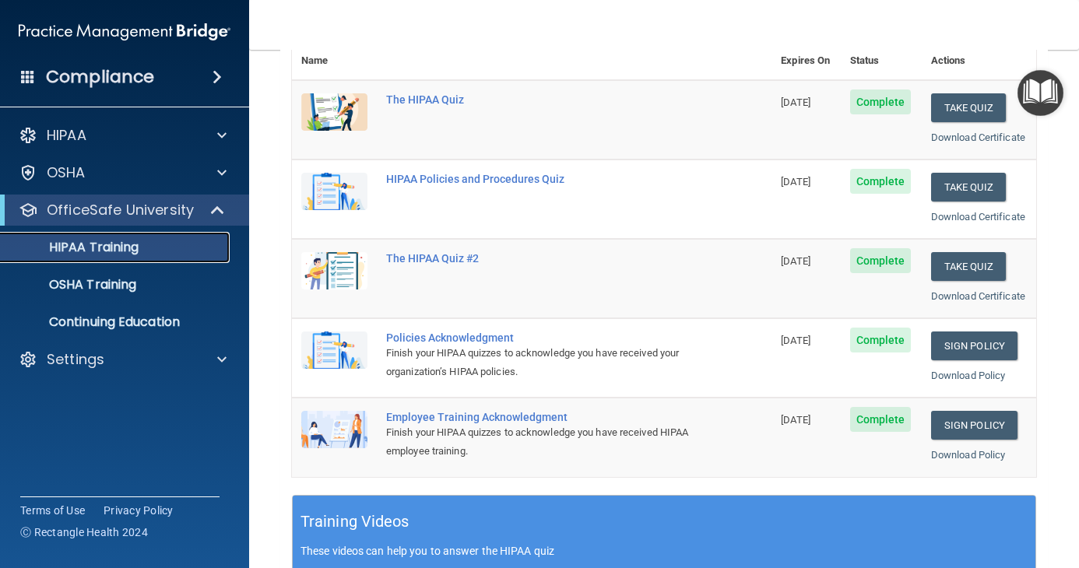
scroll to position [193, 0]
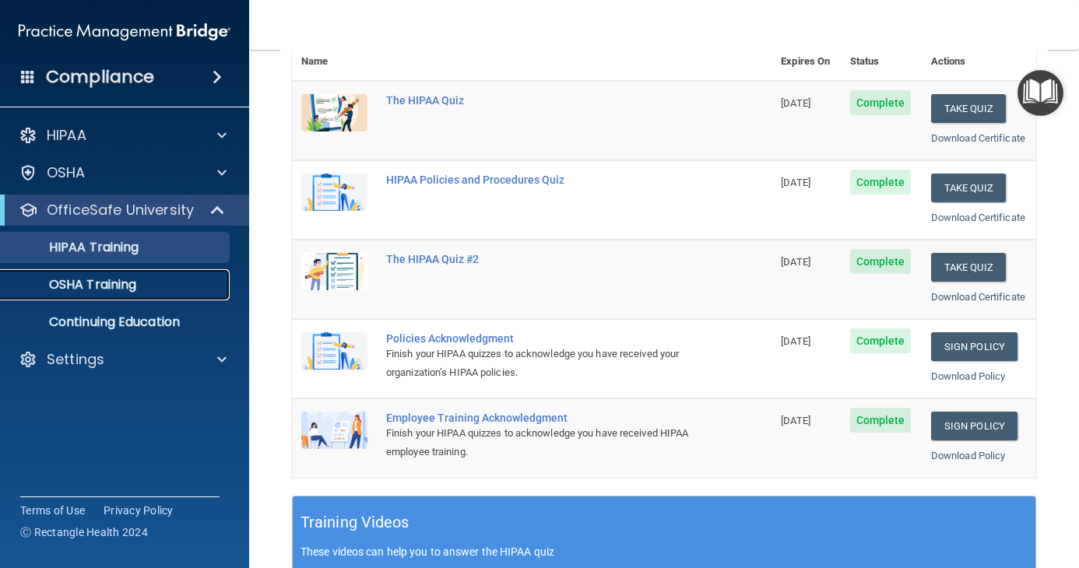
click at [114, 297] on link "OSHA Training" at bounding box center [106, 284] width 245 height 31
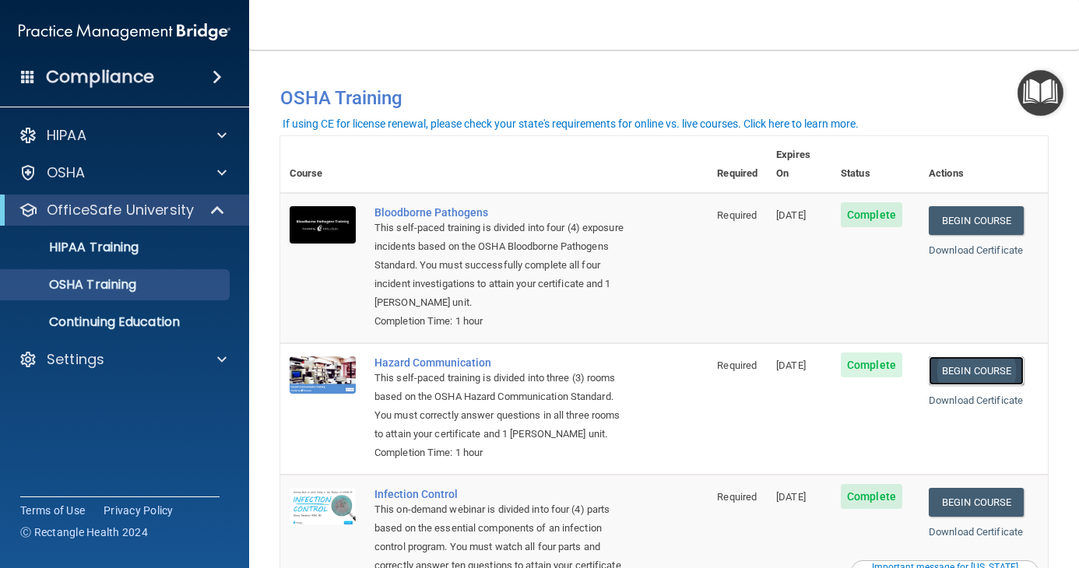
click at [976, 356] on link "Begin Course" at bounding box center [975, 370] width 95 height 29
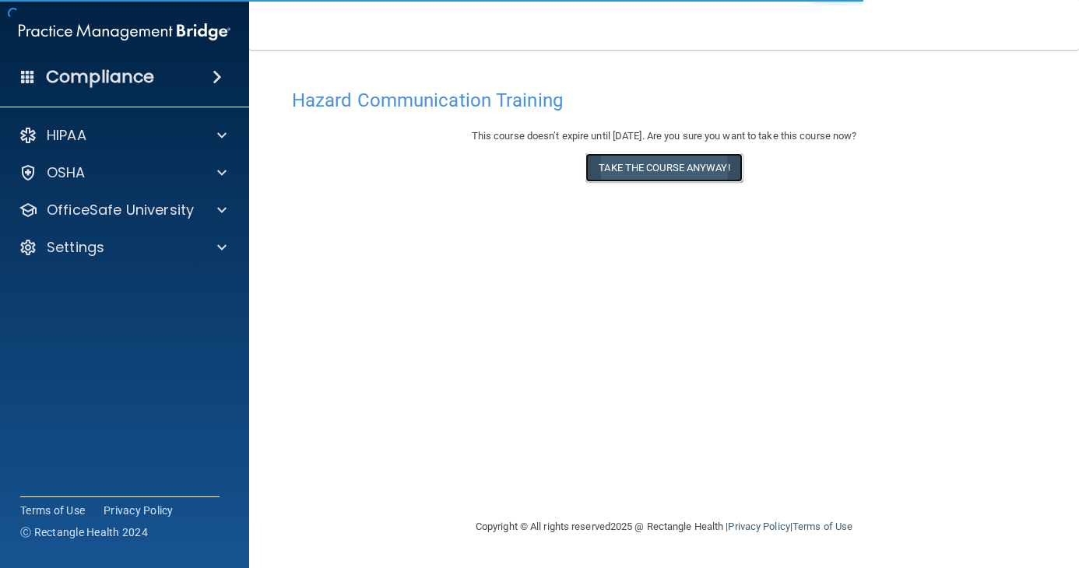
click at [688, 170] on button "Take the course anyway!" at bounding box center [663, 167] width 156 height 29
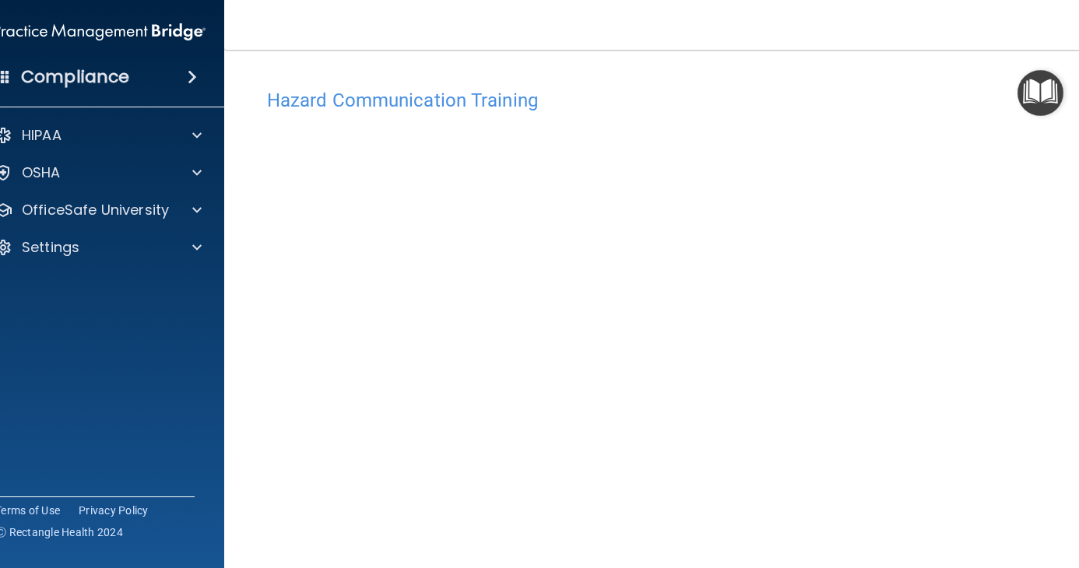
click at [1043, 81] on img "Open Resource Center" at bounding box center [1040, 93] width 46 height 46
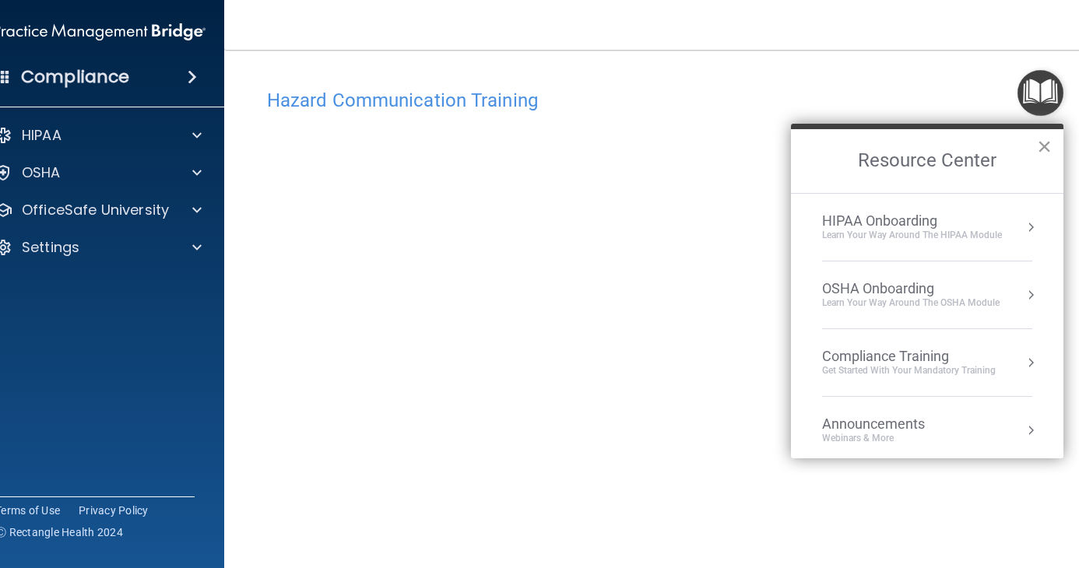
click at [1050, 142] on button "×" at bounding box center [1043, 146] width 15 height 25
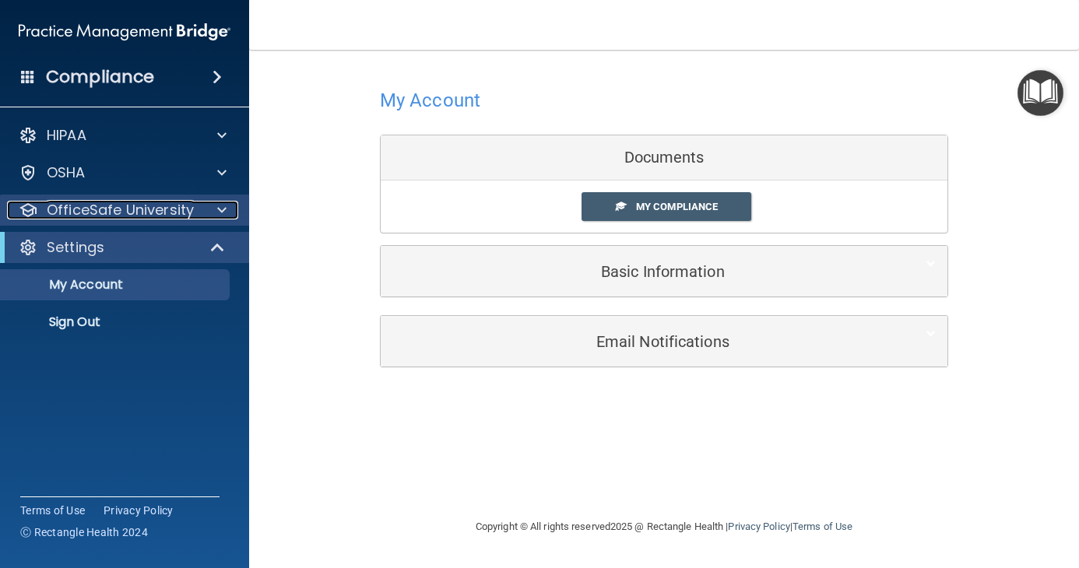
click at [115, 208] on p "OfficeSafe University" at bounding box center [120, 210] width 147 height 19
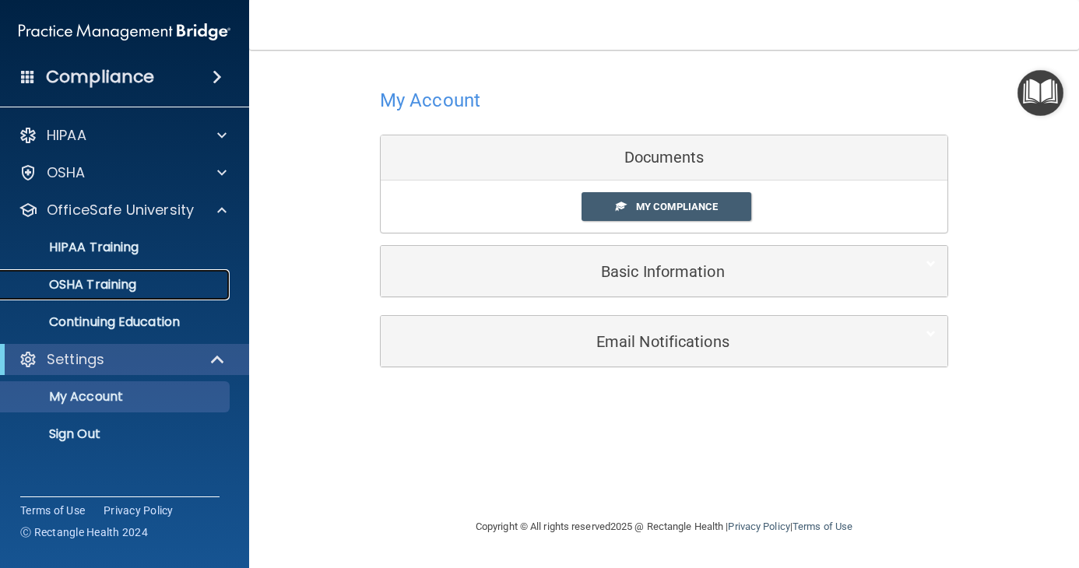
click at [92, 279] on p "OSHA Training" at bounding box center [73, 285] width 126 height 16
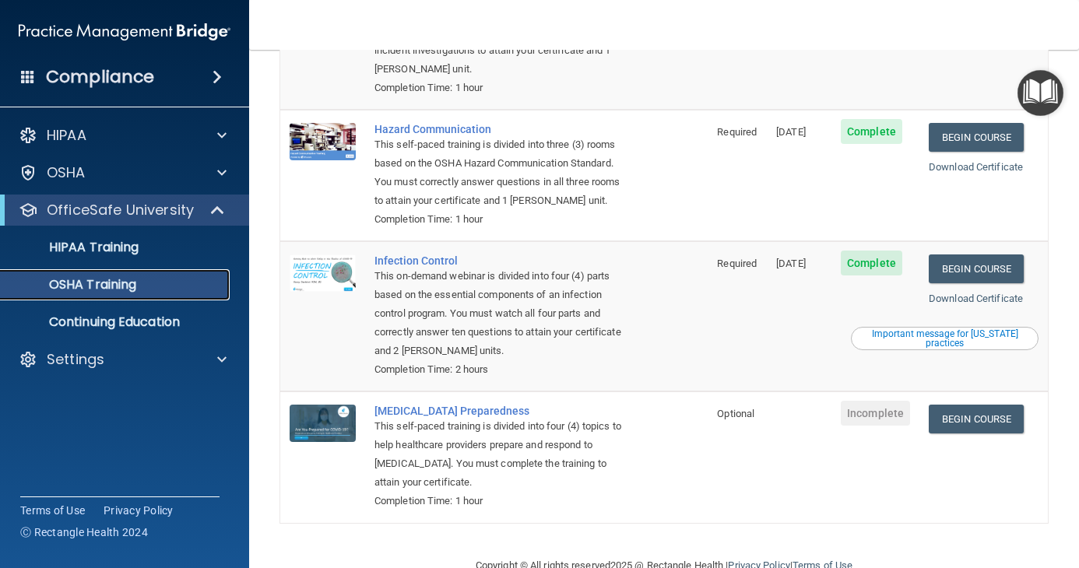
scroll to position [272, 0]
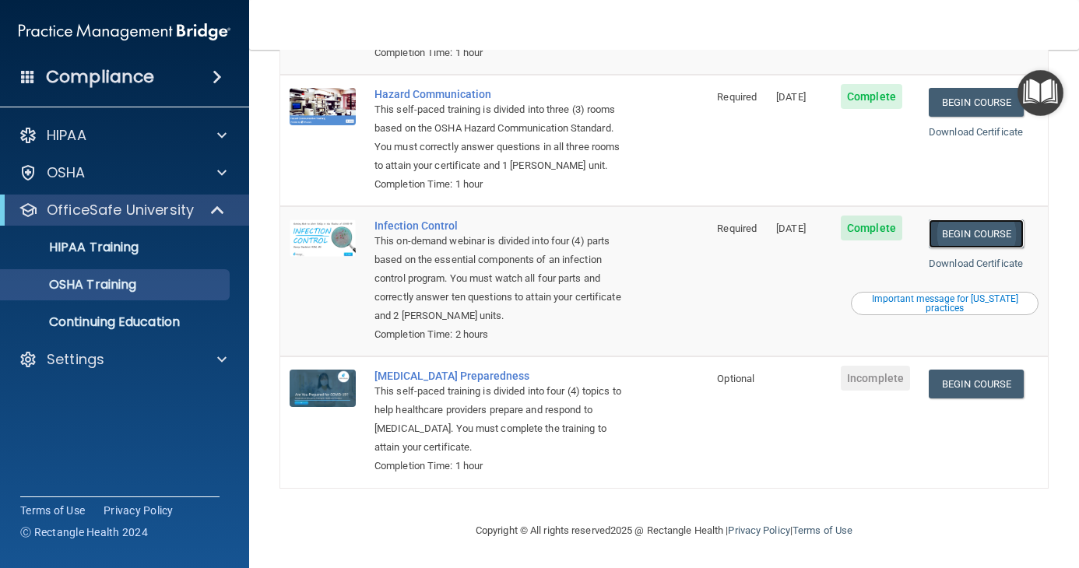
click at [966, 239] on link "Begin Course" at bounding box center [975, 233] width 95 height 29
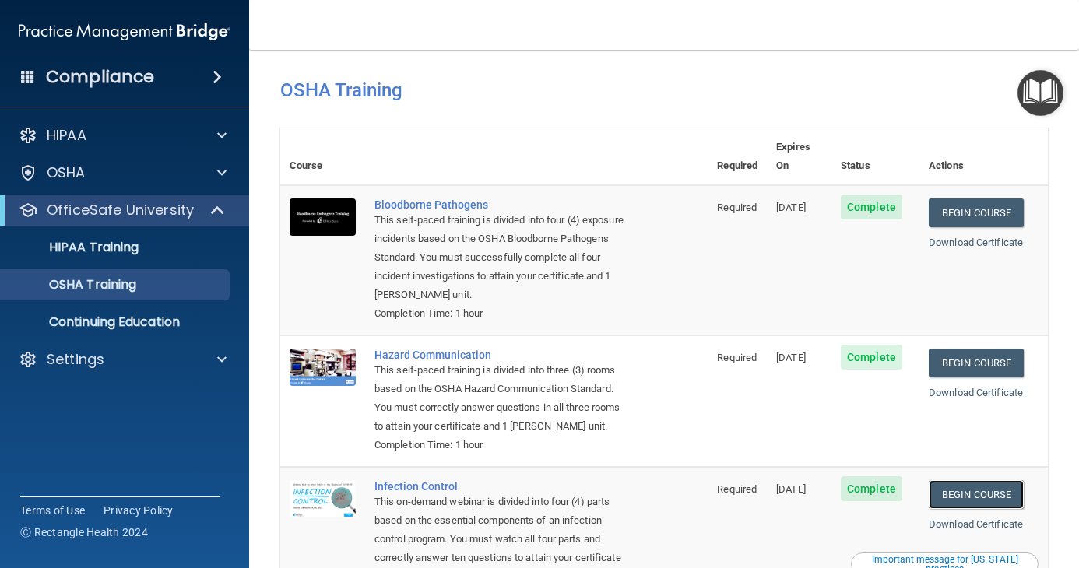
scroll to position [0, 0]
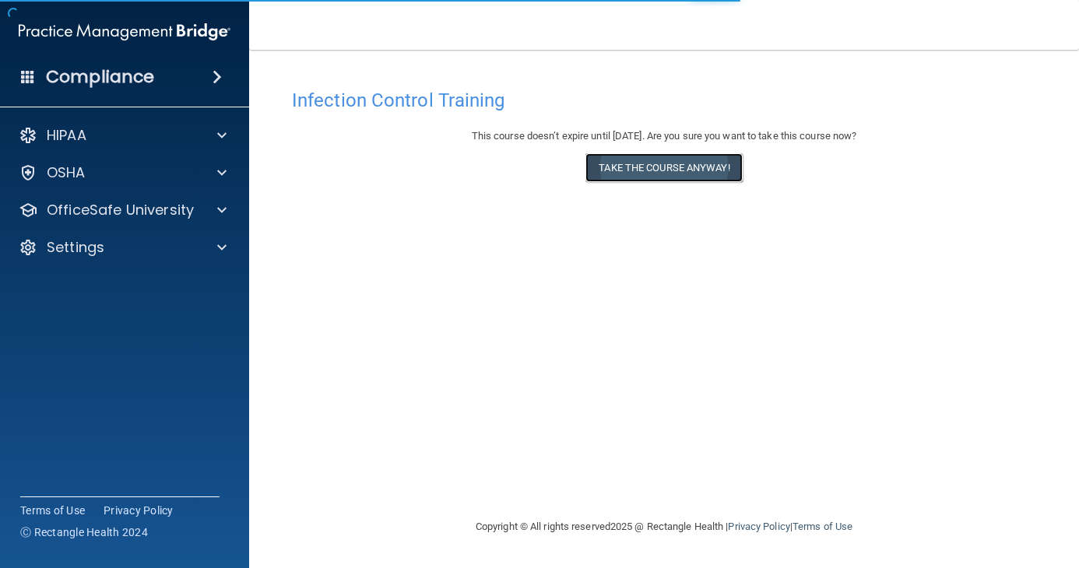
click at [680, 156] on button "Take the course anyway!" at bounding box center [663, 167] width 156 height 29
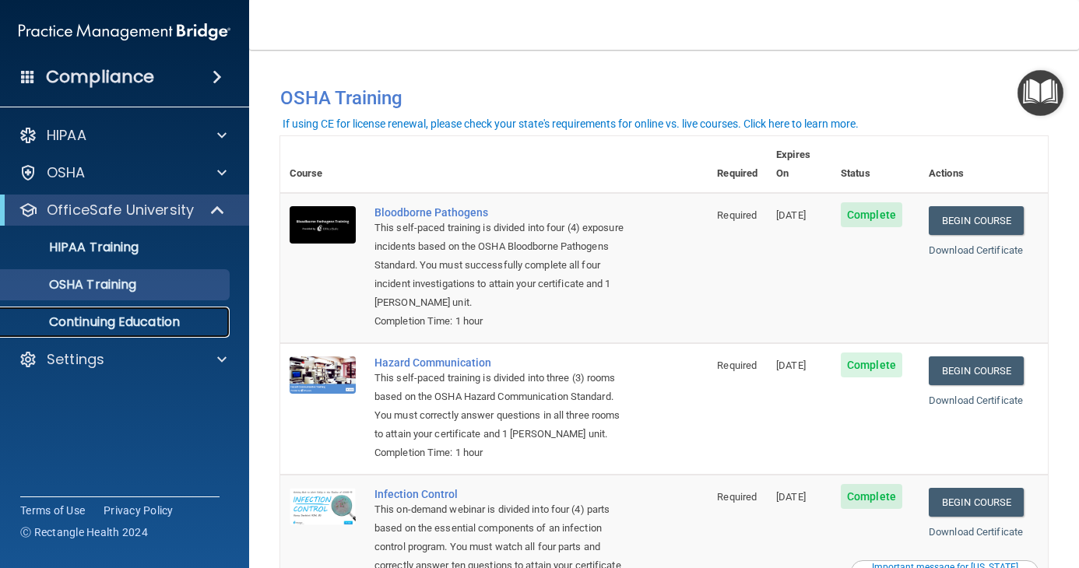
click at [163, 323] on p "Continuing Education" at bounding box center [116, 322] width 212 height 16
